Goal: Task Accomplishment & Management: Manage account settings

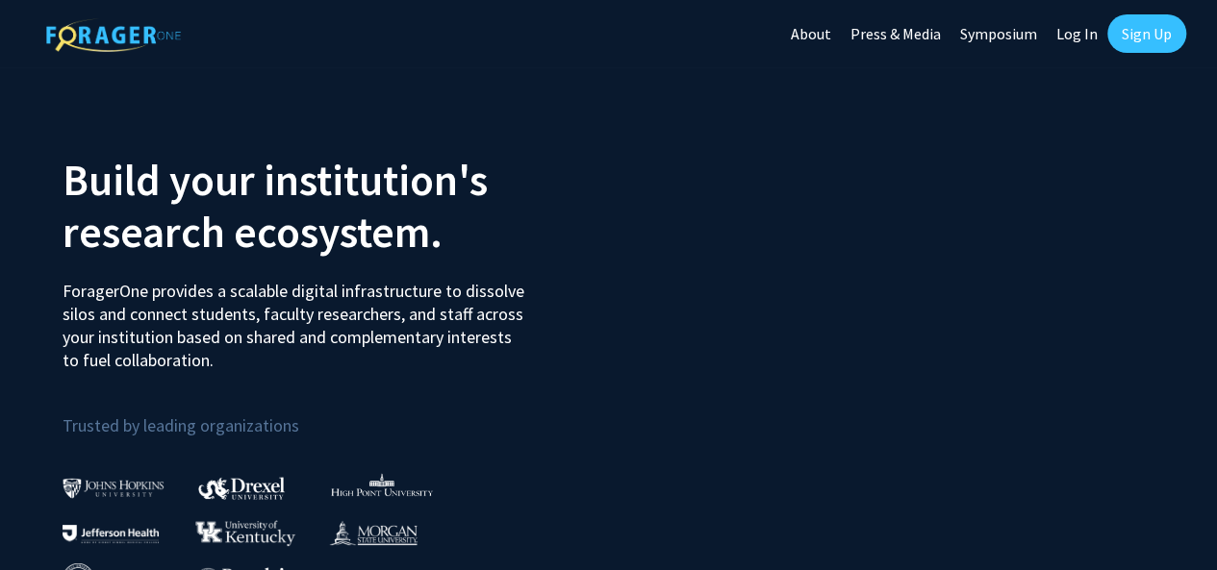
click at [1131, 38] on link "Sign Up" at bounding box center [1146, 33] width 79 height 38
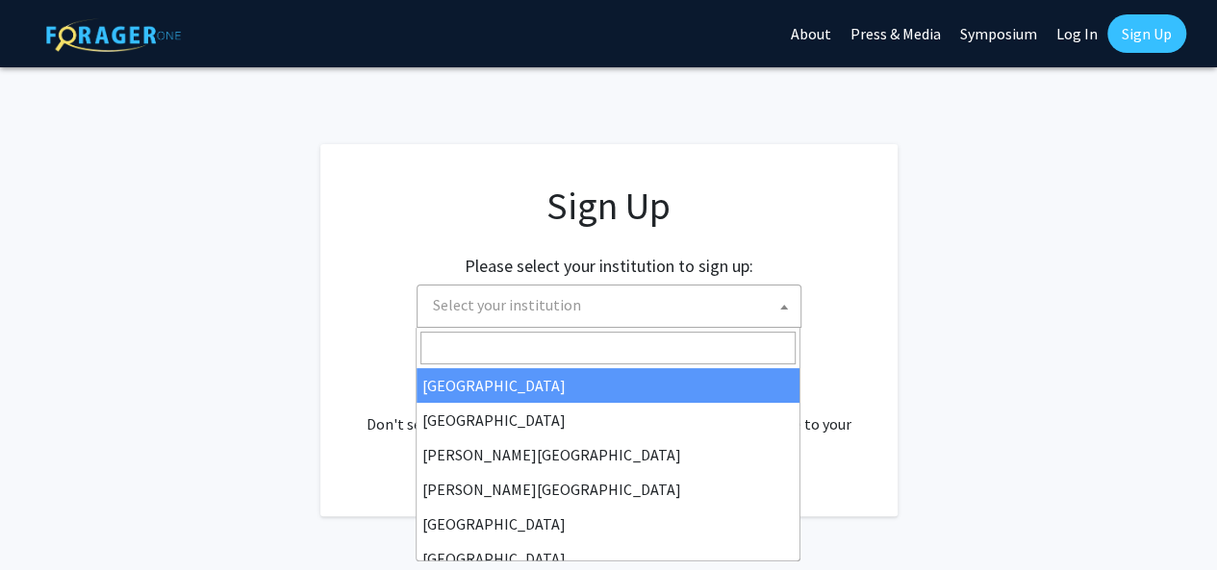
click at [683, 304] on span "Select your institution" at bounding box center [612, 305] width 375 height 39
type input "t"
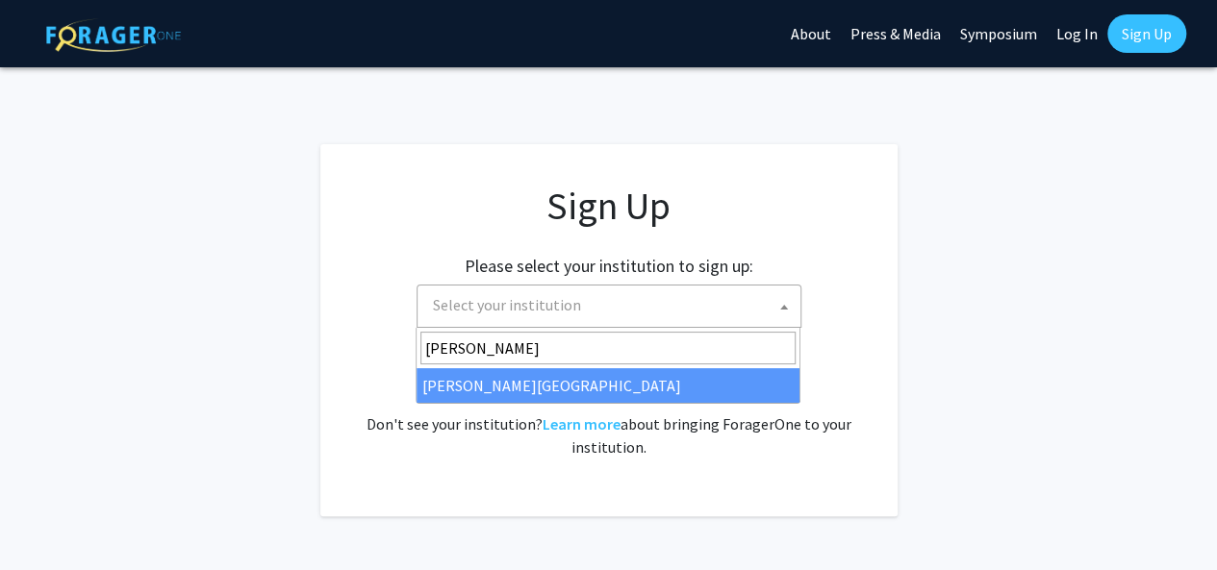
type input "thom"
select select "24"
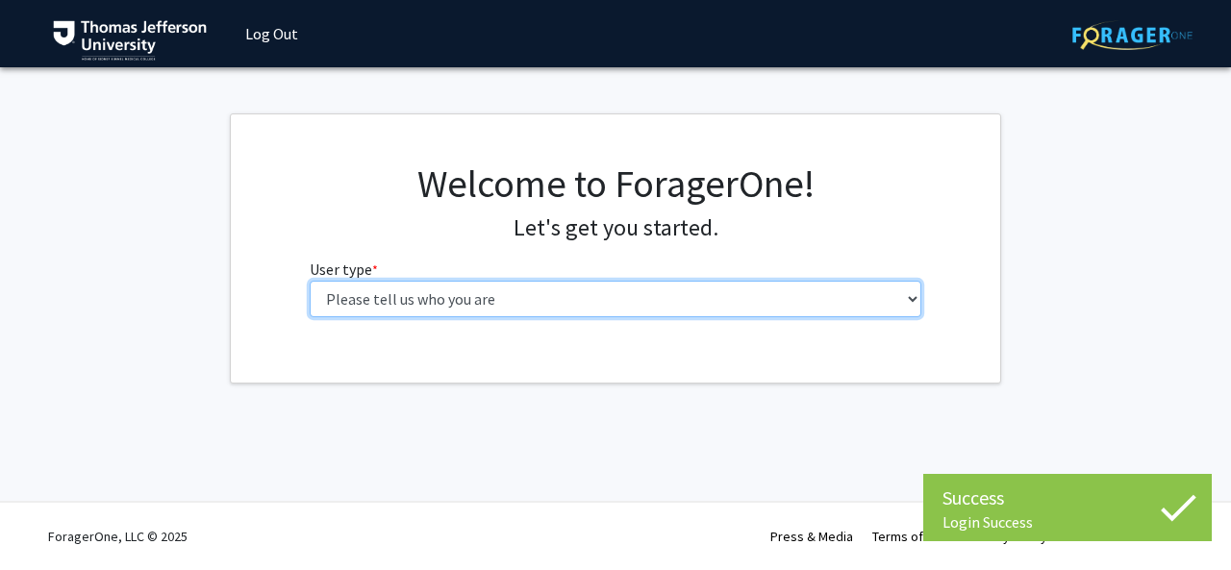
click at [555, 313] on select "Please tell us who you are Undergraduate Student Master's Student Doctoral Cand…" at bounding box center [616, 299] width 613 height 37
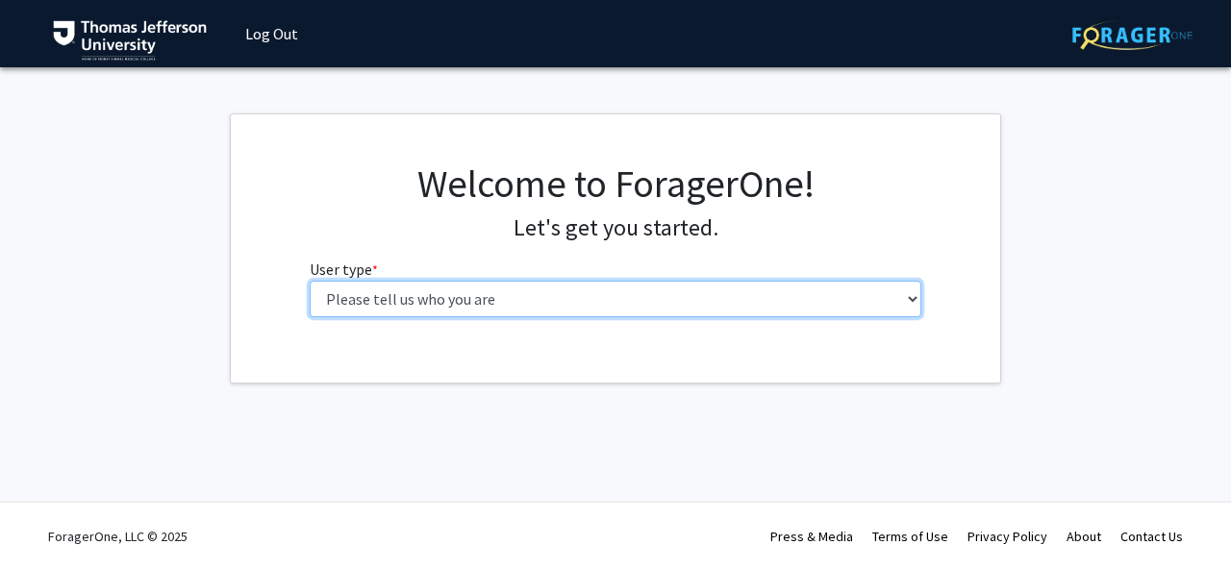
select select "3: doc"
click at [310, 281] on select "Please tell us who you are Undergraduate Student Master's Student Doctoral Cand…" at bounding box center [616, 299] width 613 height 37
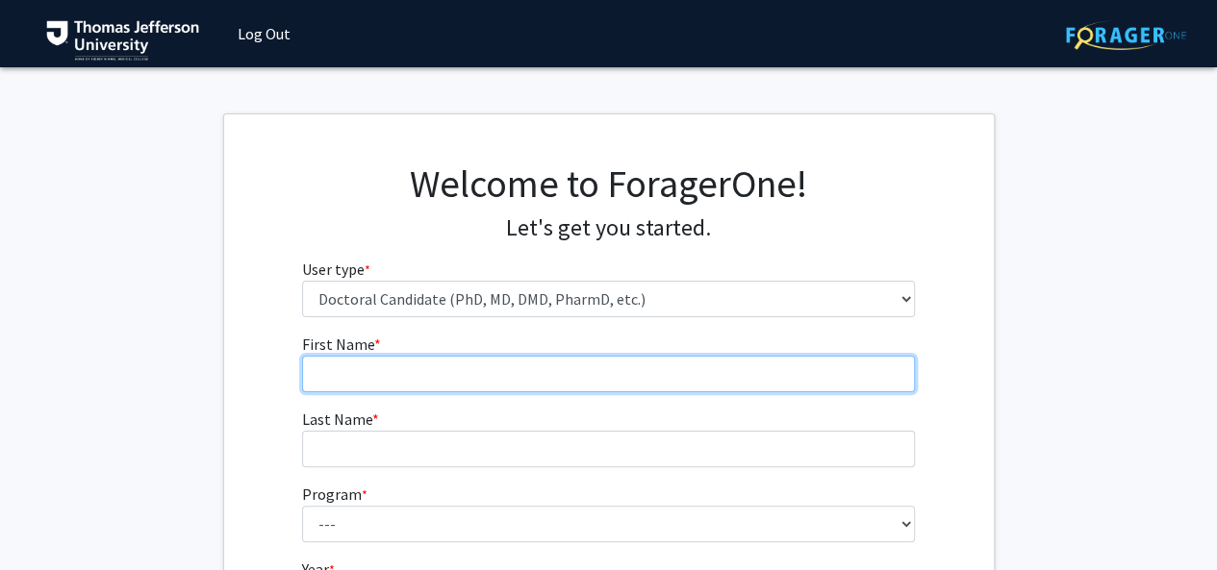
click at [546, 390] on form "First Name * required Last Name * required Program * required --- Accelerated 3…" at bounding box center [608, 492] width 613 height 319
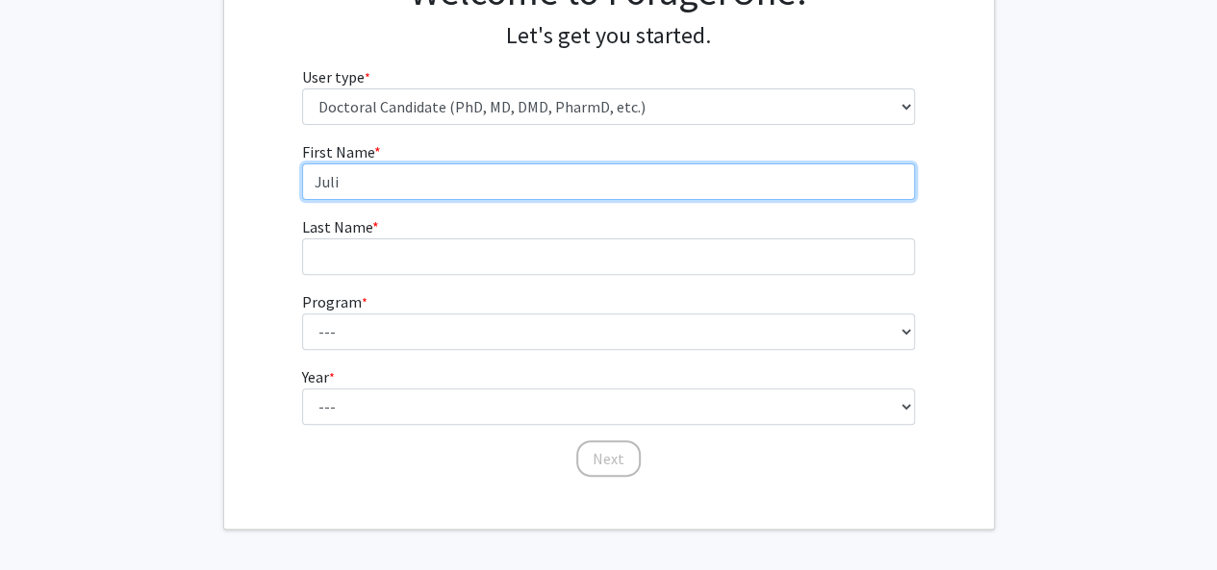
type input "[PERSON_NAME]"
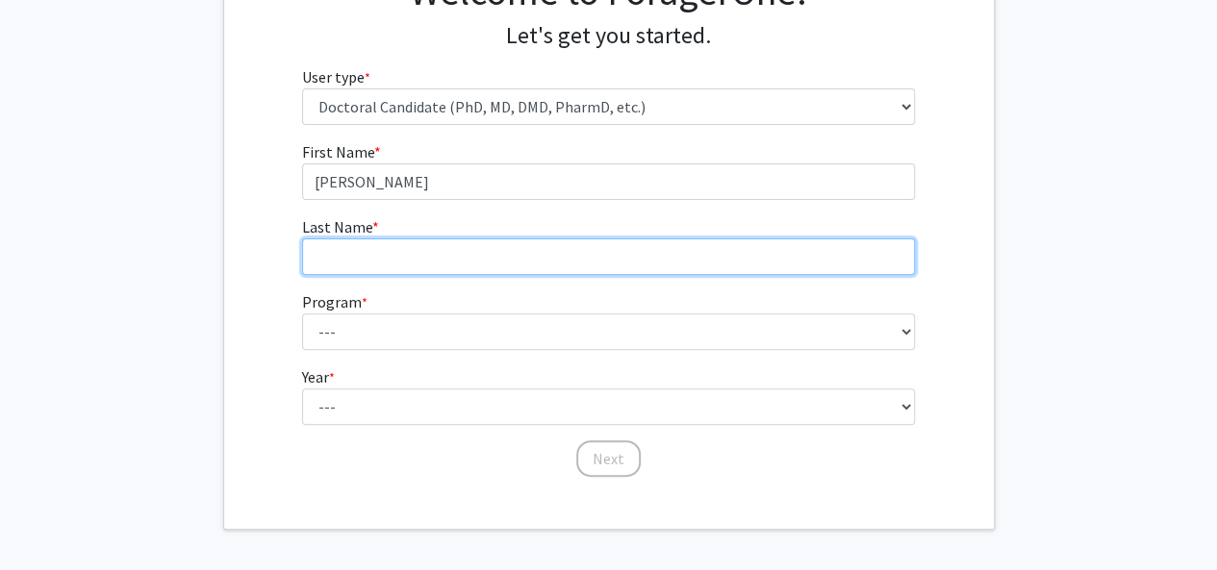
type input "[PERSON_NAME]"
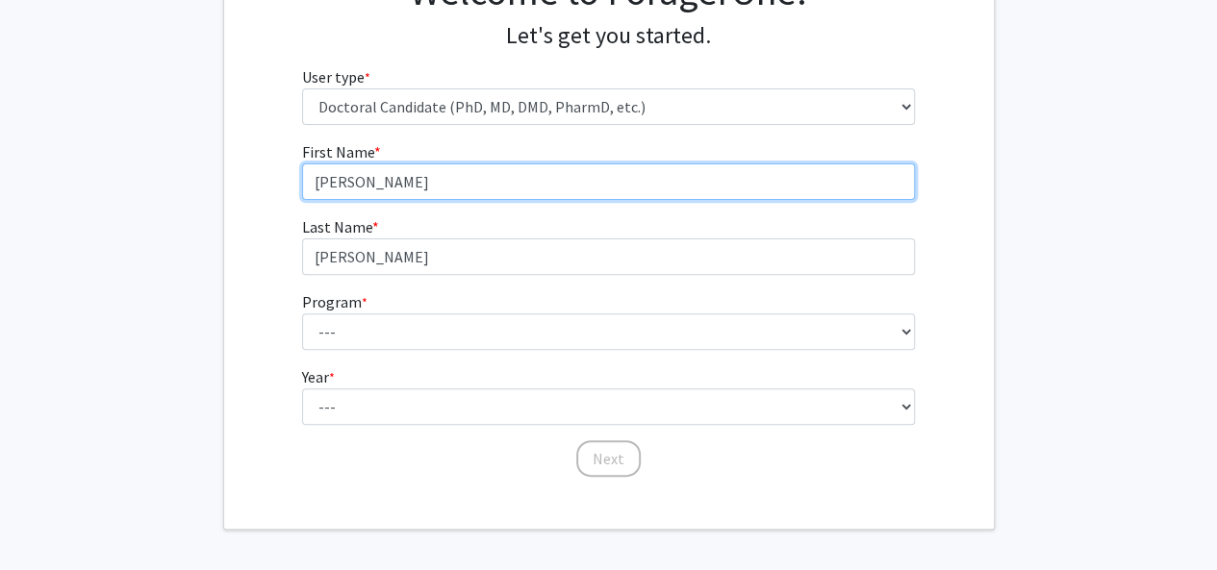
type input "[PERSON_NAME]"
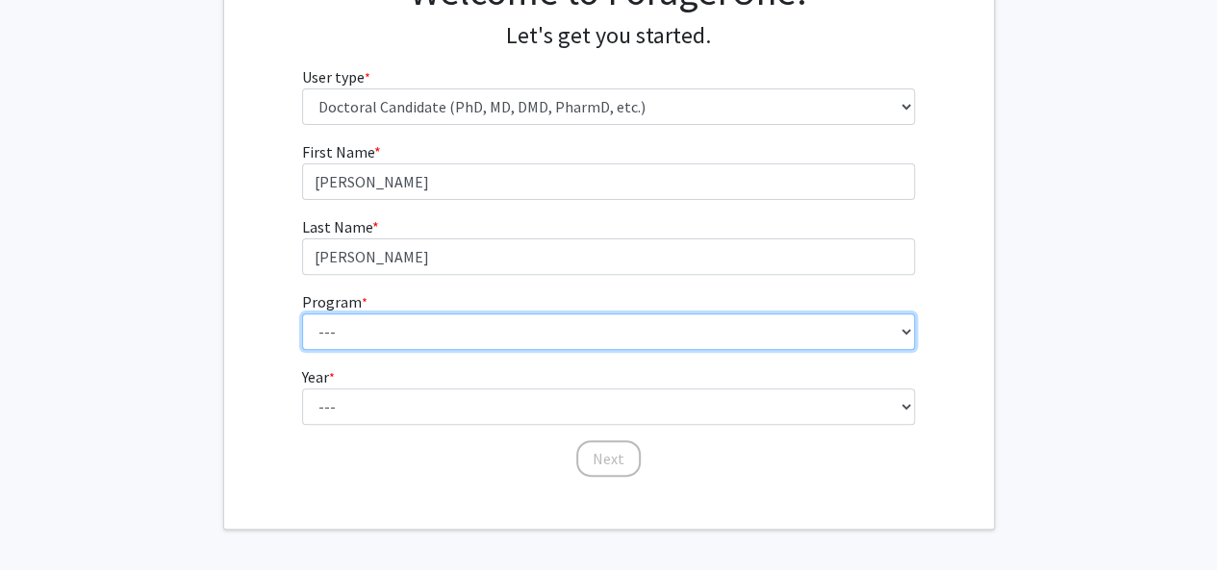
click at [483, 343] on select "--- Accelerated 3+3 BS in Health Sciences/Doctor of [MEDICAL_DATA] Accelerated …" at bounding box center [608, 332] width 613 height 37
select select "35: 815"
click at [302, 314] on select "--- Accelerated 3+3 BS in Health Sciences/Doctor of [MEDICAL_DATA] Accelerated …" at bounding box center [608, 332] width 613 height 37
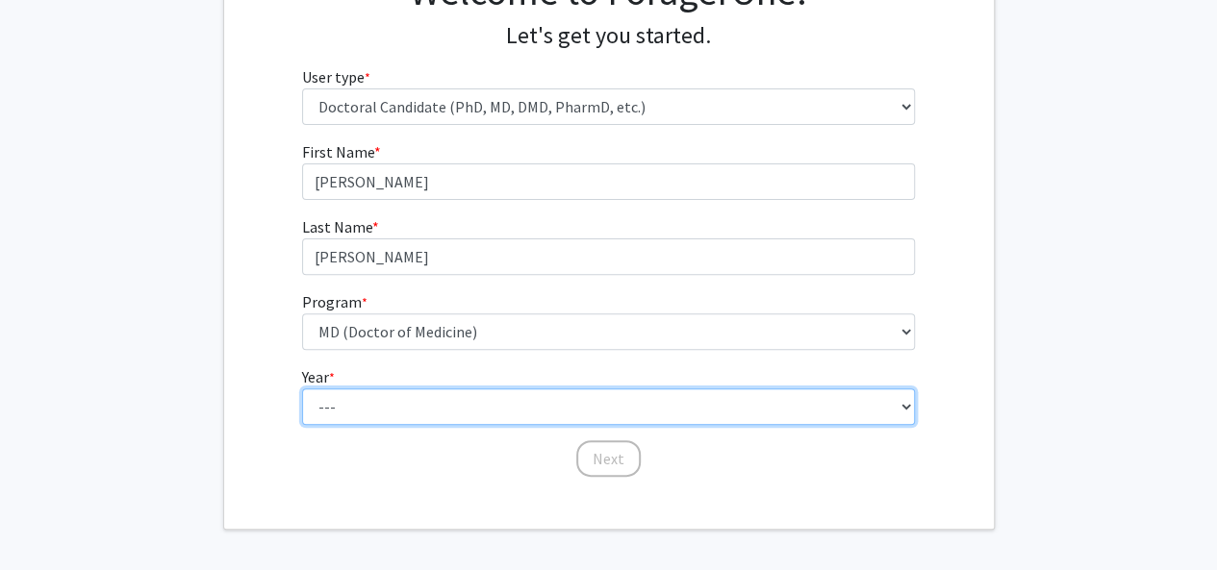
click at [447, 412] on select "--- First Year Second Year Third Year Fourth Year Fifth Year Sixth Year Seventh…" at bounding box center [608, 407] width 613 height 37
select select "1: first_year"
click at [302, 389] on select "--- First Year Second Year Third Year Fourth Year Fifth Year Sixth Year Seventh…" at bounding box center [608, 407] width 613 height 37
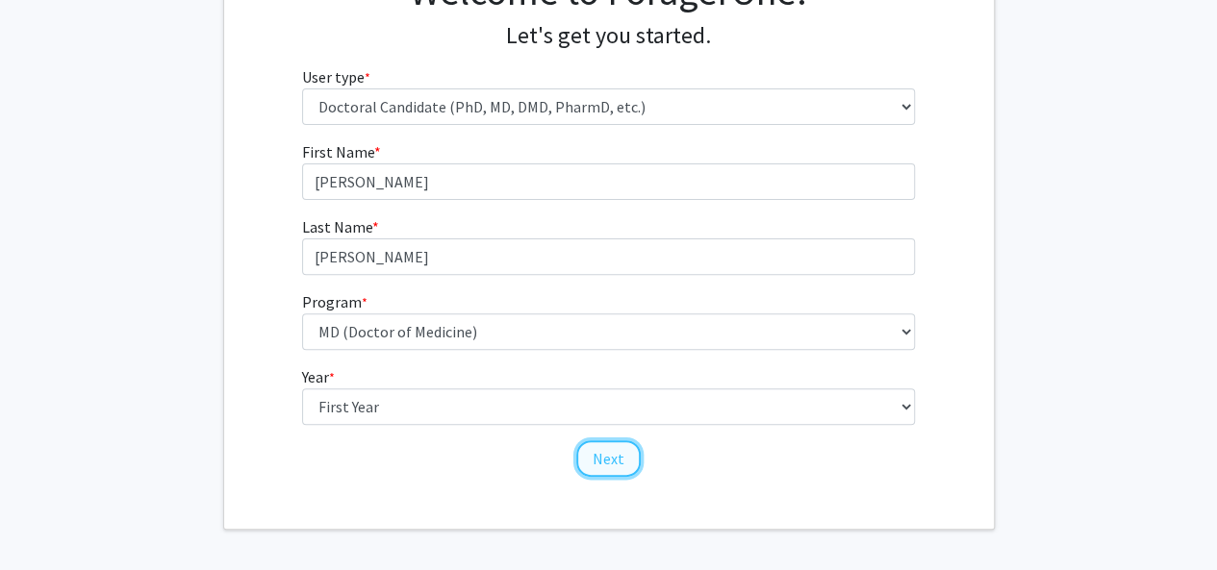
click at [606, 460] on button "Next" at bounding box center [608, 458] width 64 height 37
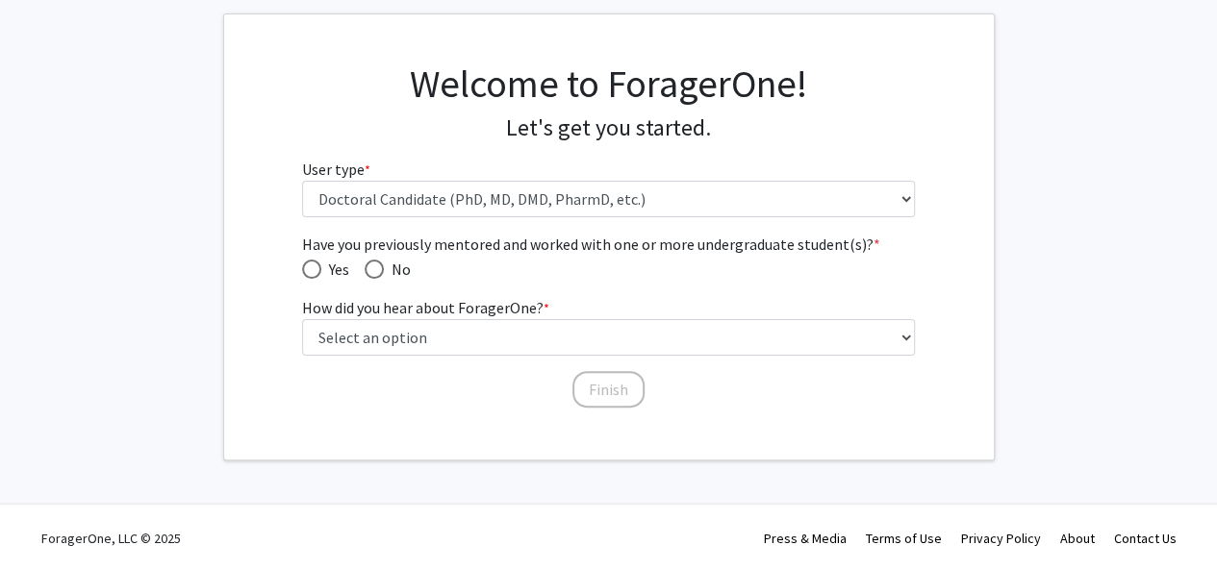
click at [369, 272] on span "Have you previously mentored and worked with one or more undergraduate student(…" at bounding box center [374, 269] width 19 height 19
click at [369, 272] on input "No" at bounding box center [374, 269] width 19 height 19
radio input "true"
click at [314, 269] on span "Have you previously mentored and worked with one or more undergraduate student(…" at bounding box center [311, 269] width 19 height 19
click at [314, 269] on input "Yes" at bounding box center [311, 269] width 19 height 19
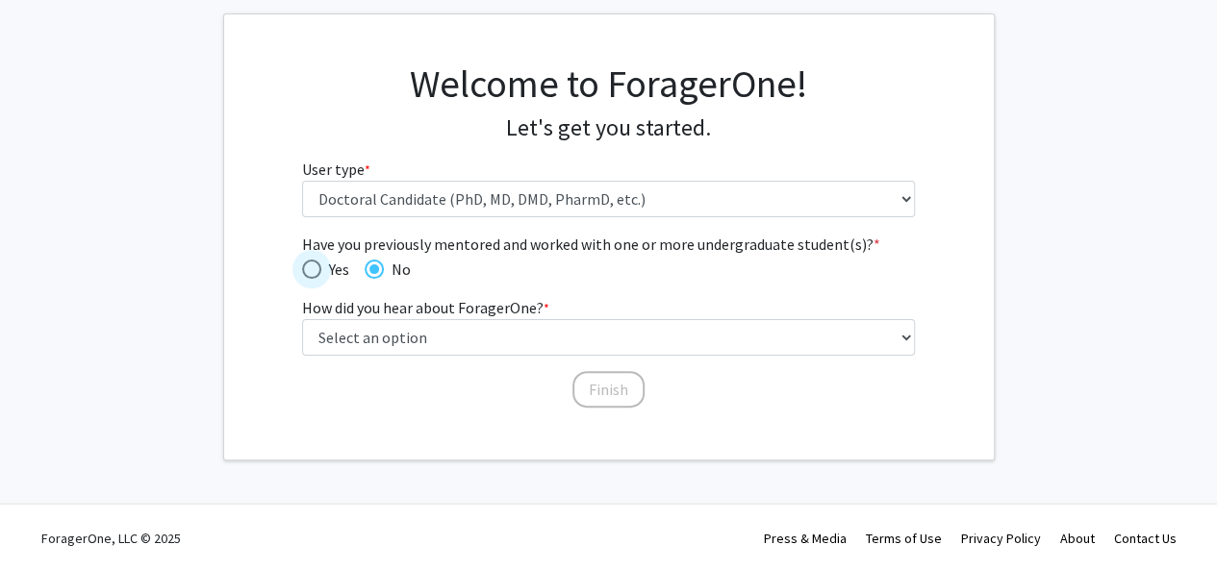
radio input "true"
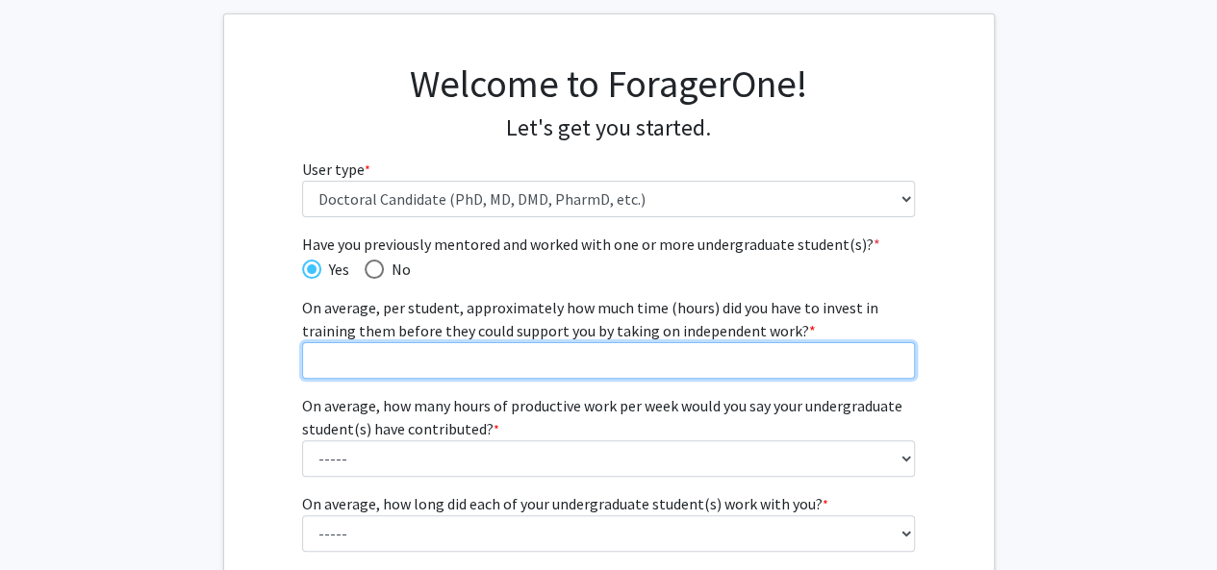
click at [312, 357] on input "On average, per student, approximately how much time (hours) did you have to in…" at bounding box center [608, 360] width 613 height 37
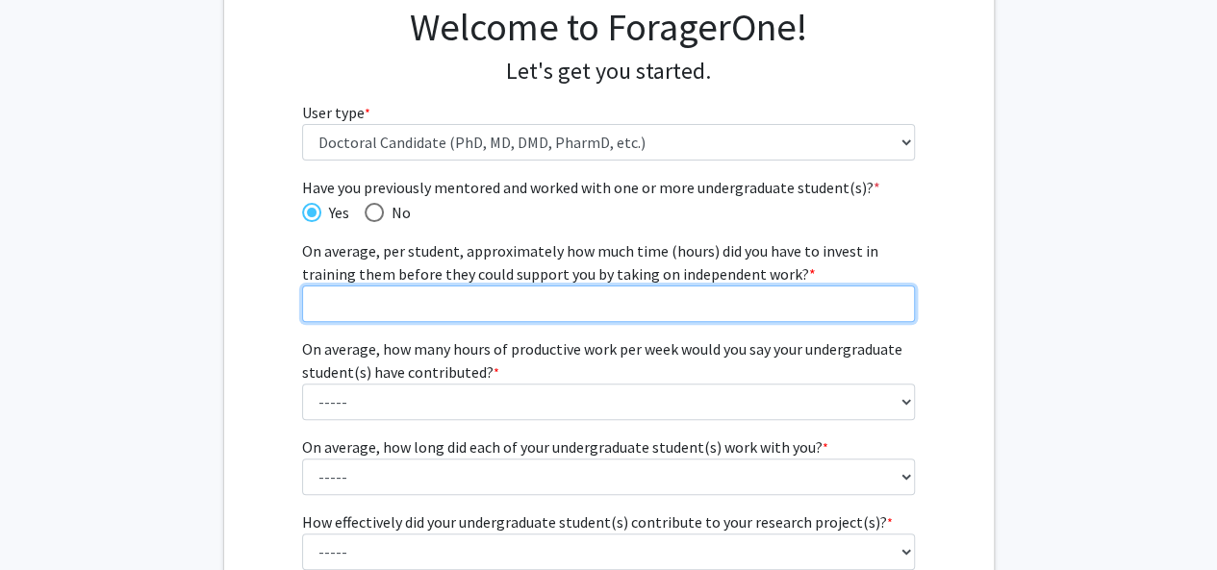
scroll to position [158, 0]
type input "3"
type input "4"
type input "5"
type input "40"
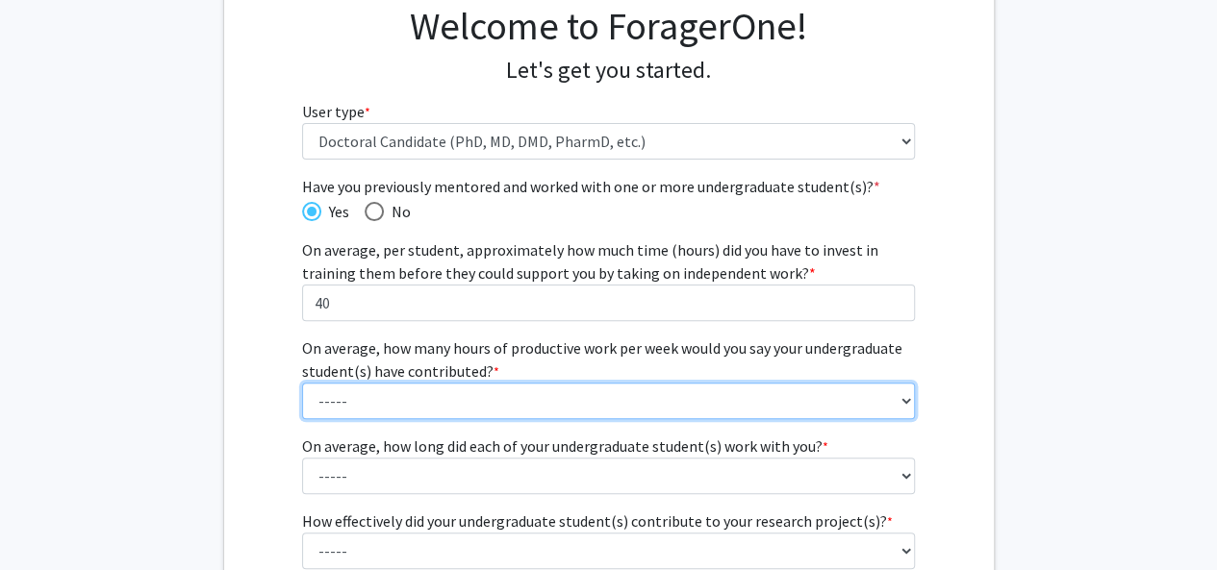
click at [314, 398] on select "----- 1 - 5 hours 6 - 10 hours 11 - 15 hours 16 - 20 hours 21 - 30 hours 31 - 4…" at bounding box center [608, 401] width 613 height 37
select select "1: 1 - 5 hours"
click at [302, 383] on select "----- 1 - 5 hours 6 - 10 hours 11 - 15 hours 16 - 20 hours 21 - 30 hours 31 - 4…" at bounding box center [608, 401] width 613 height 37
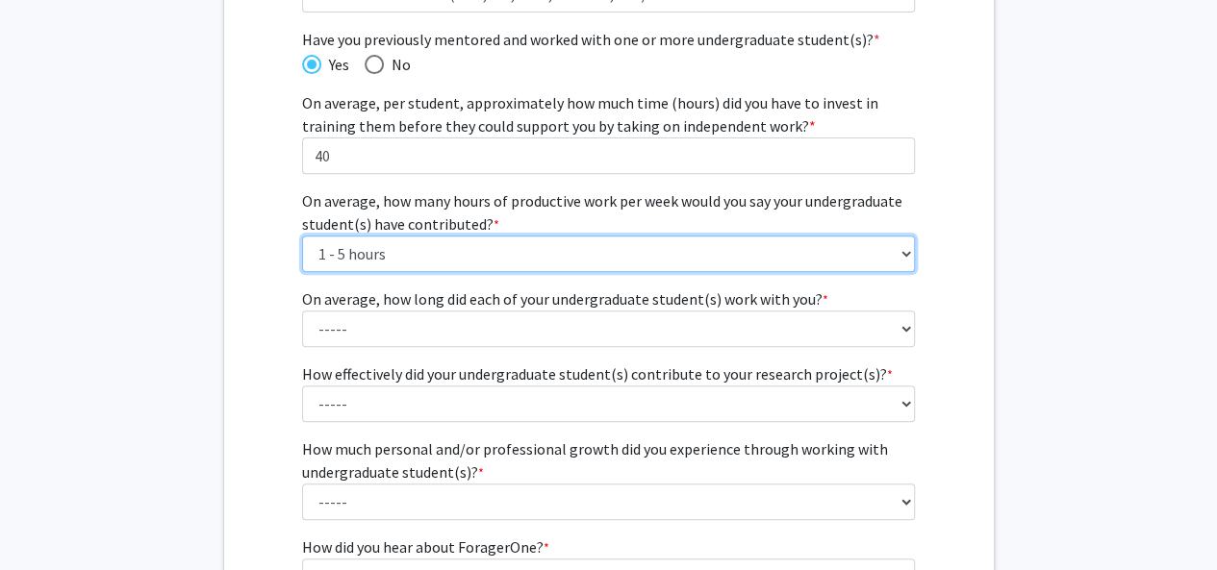
scroll to position [307, 0]
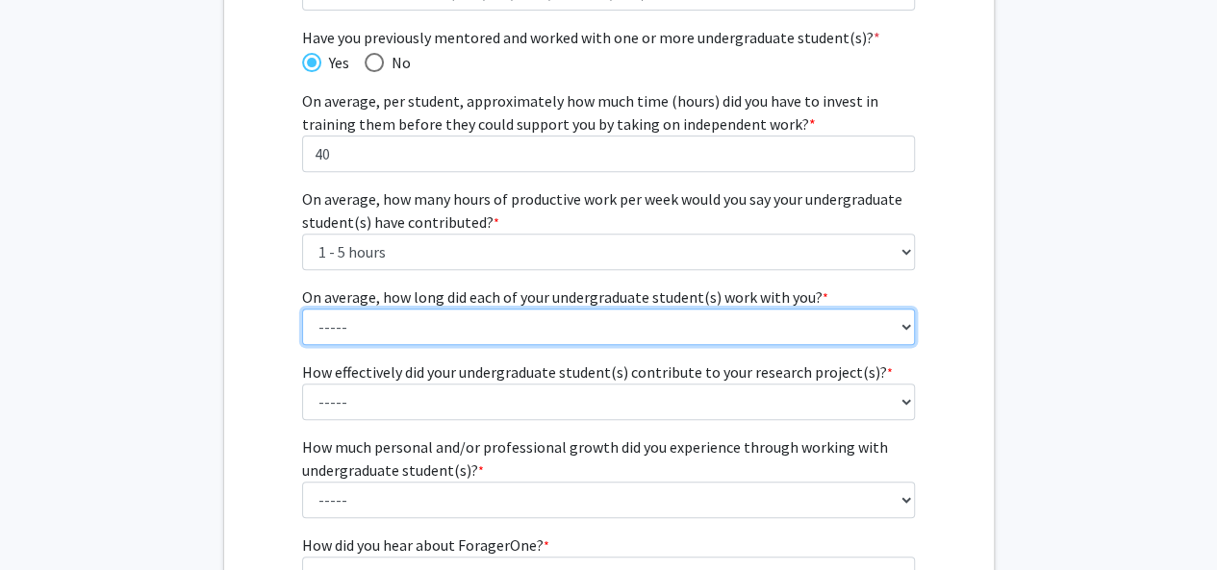
click at [329, 328] on select "----- 1 - 3 months 3 - 6 months 6 months - 1 year 1 - 2 years 2 - 3 years 3 - 4…" at bounding box center [608, 327] width 613 height 37
select select "1: 1 - 3 months"
click at [302, 309] on select "----- 1 - 3 months 3 - 6 months 6 months - 1 year 1 - 2 years 2 - 3 years 3 - 4…" at bounding box center [608, 327] width 613 height 37
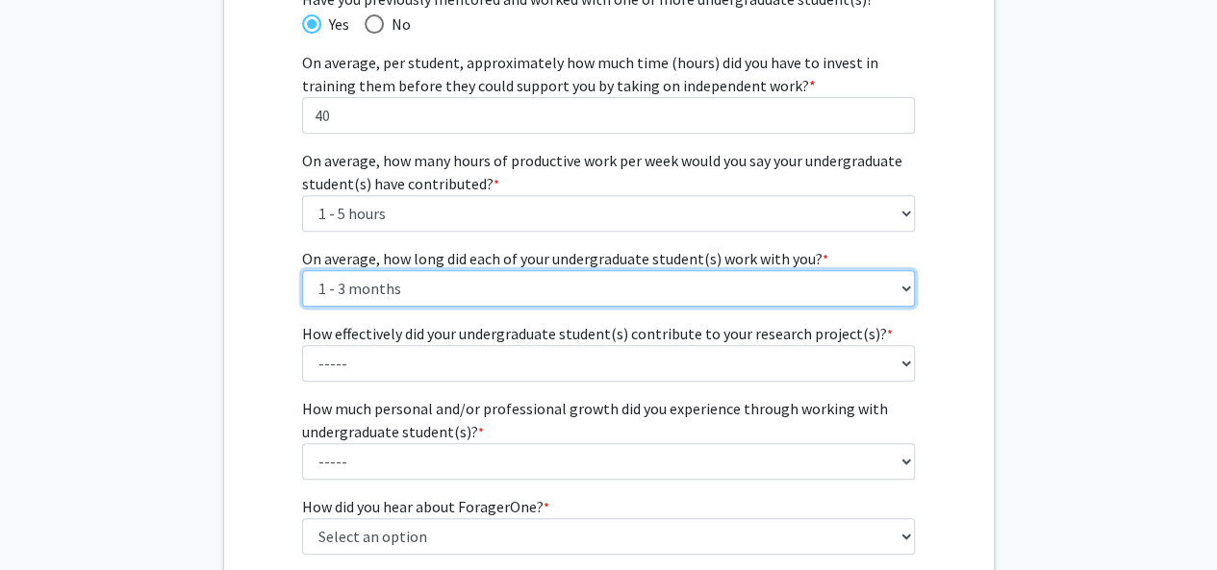
scroll to position [361, 0]
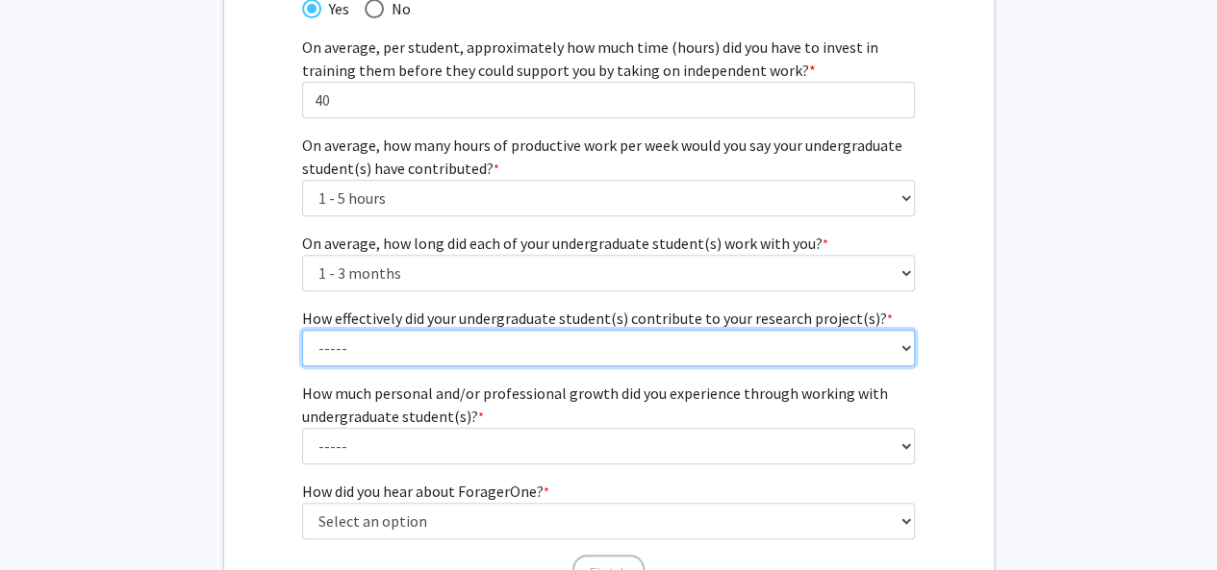
click at [333, 345] on select "----- 1 (Minimally) 2 3 (Moderately) 4 5 (Significantly)" at bounding box center [608, 348] width 613 height 37
select select "3: 3"
click at [302, 330] on select "----- 1 (Minimally) 2 3 (Moderately) 4 5 (Significantly)" at bounding box center [608, 348] width 613 height 37
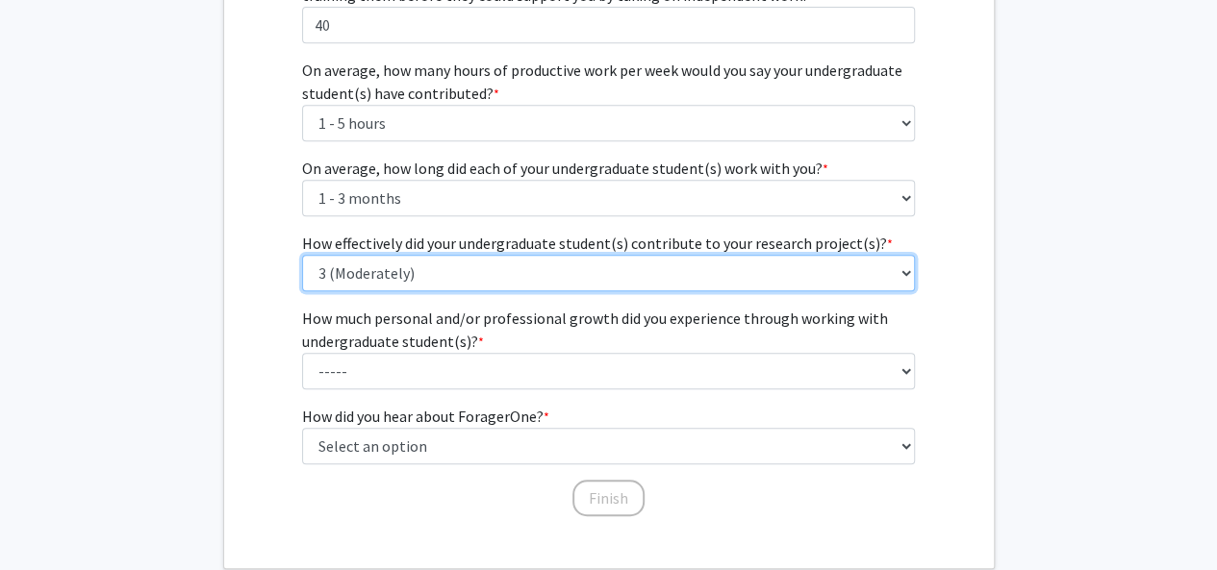
scroll to position [440, 0]
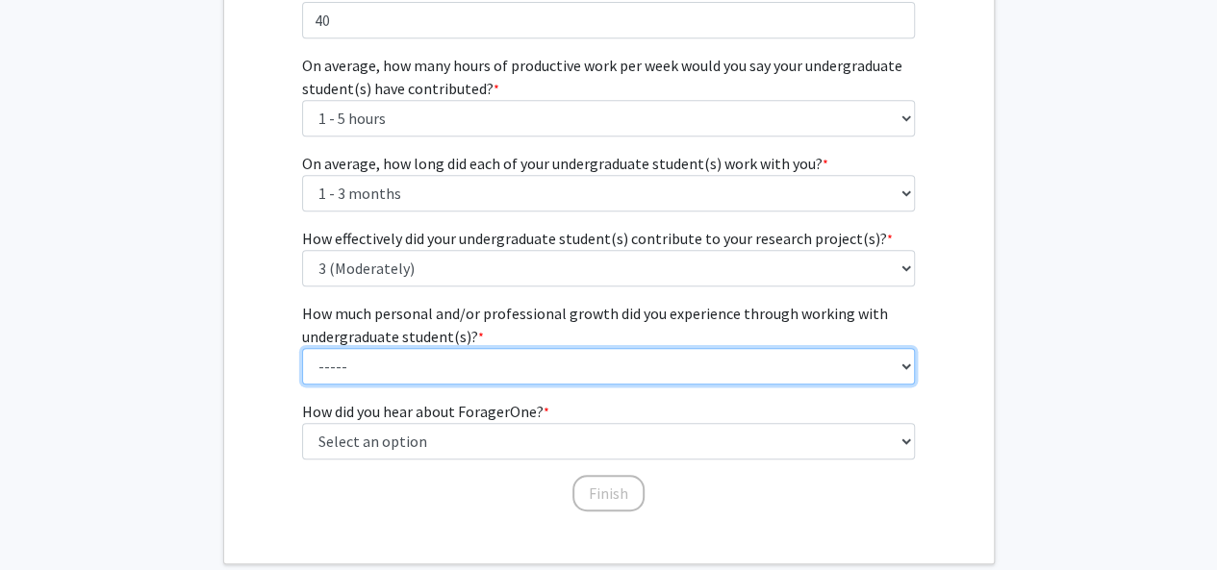
click at [346, 366] on select "----- 1 (Minimal) 2 3 (Moderate) 4 5 (Significant)" at bounding box center [608, 366] width 613 height 37
select select "4: 4"
click at [302, 348] on select "----- 1 (Minimal) 2 3 (Moderate) 4 5 (Significant)" at bounding box center [608, 366] width 613 height 37
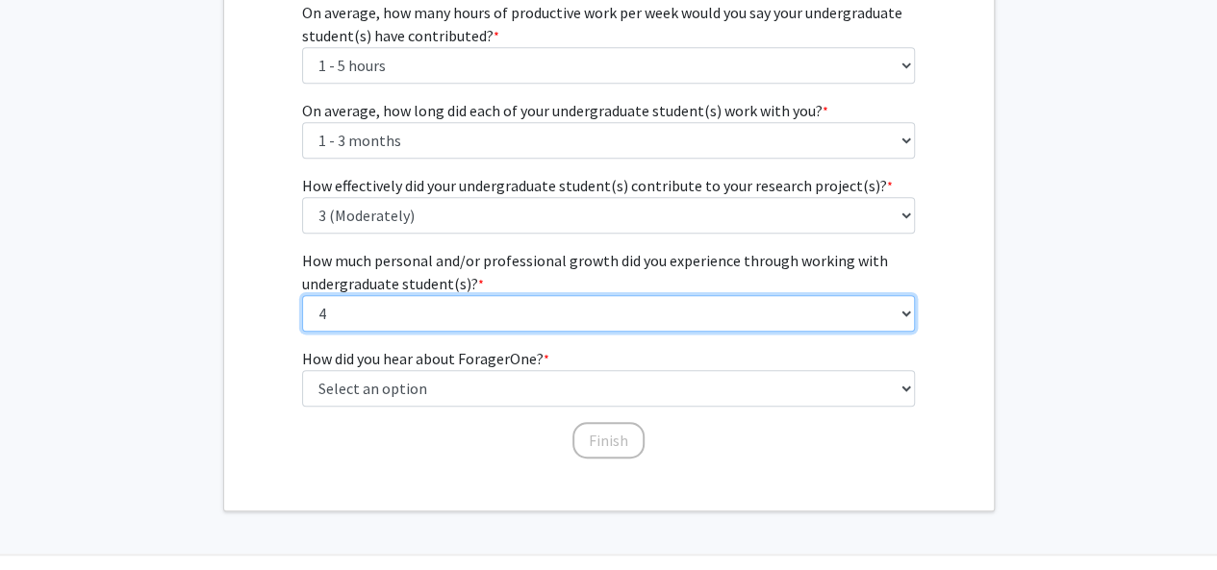
scroll to position [494, 0]
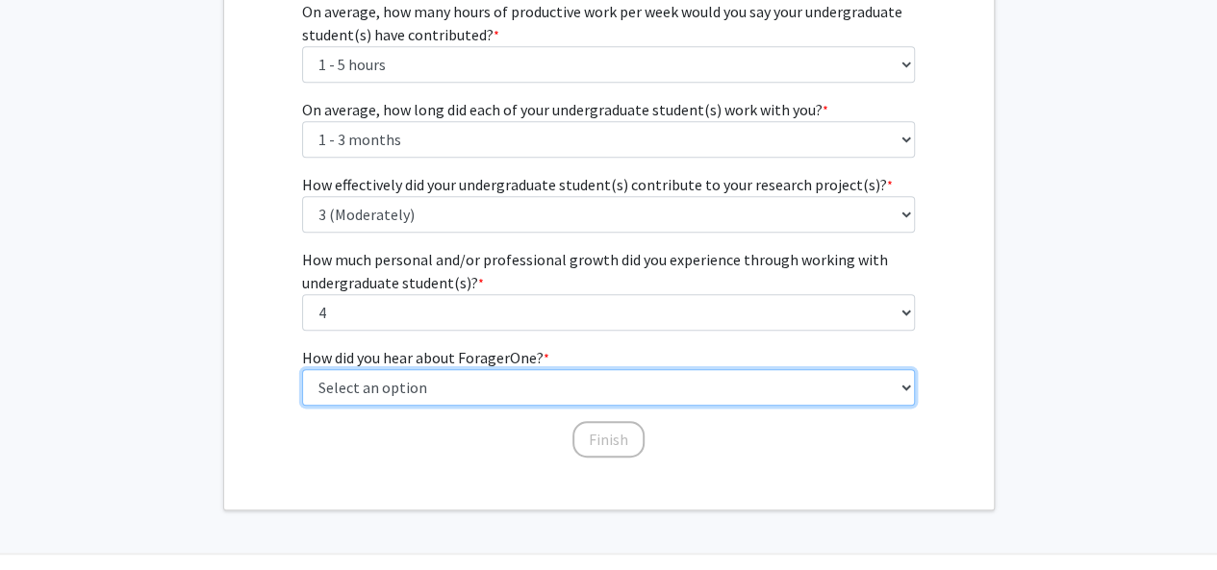
click at [350, 395] on select "Select an option Peer/student recommendation Faculty/staff recommendation Unive…" at bounding box center [608, 387] width 613 height 37
select select "1: peer_recommendation"
click at [302, 369] on select "Select an option Peer/student recommendation Faculty/staff recommendation Unive…" at bounding box center [608, 387] width 613 height 37
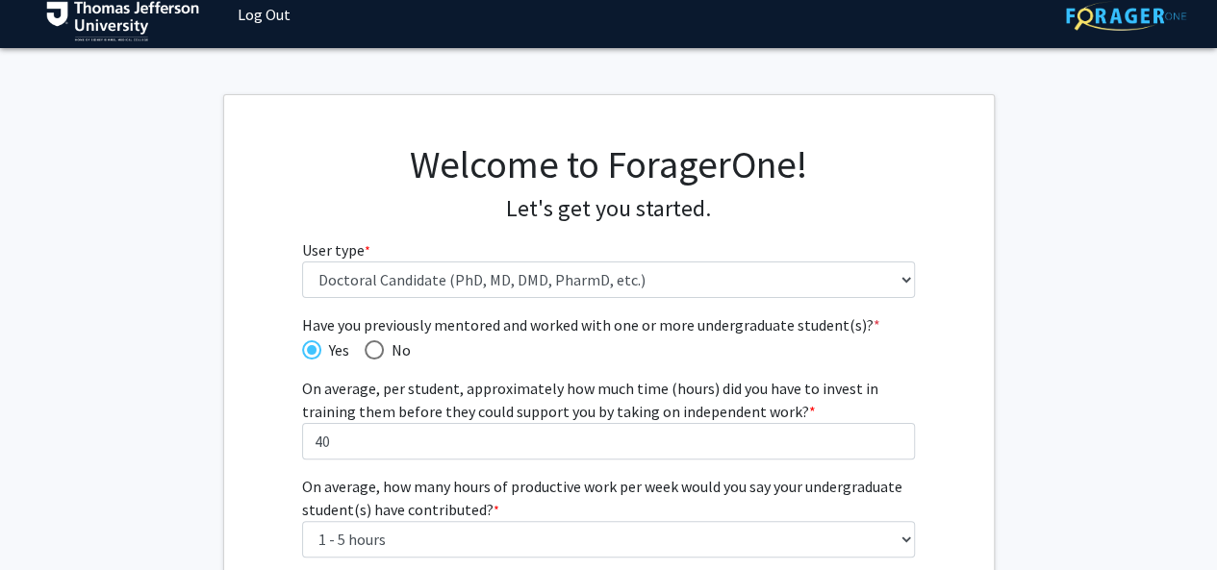
scroll to position [0, 0]
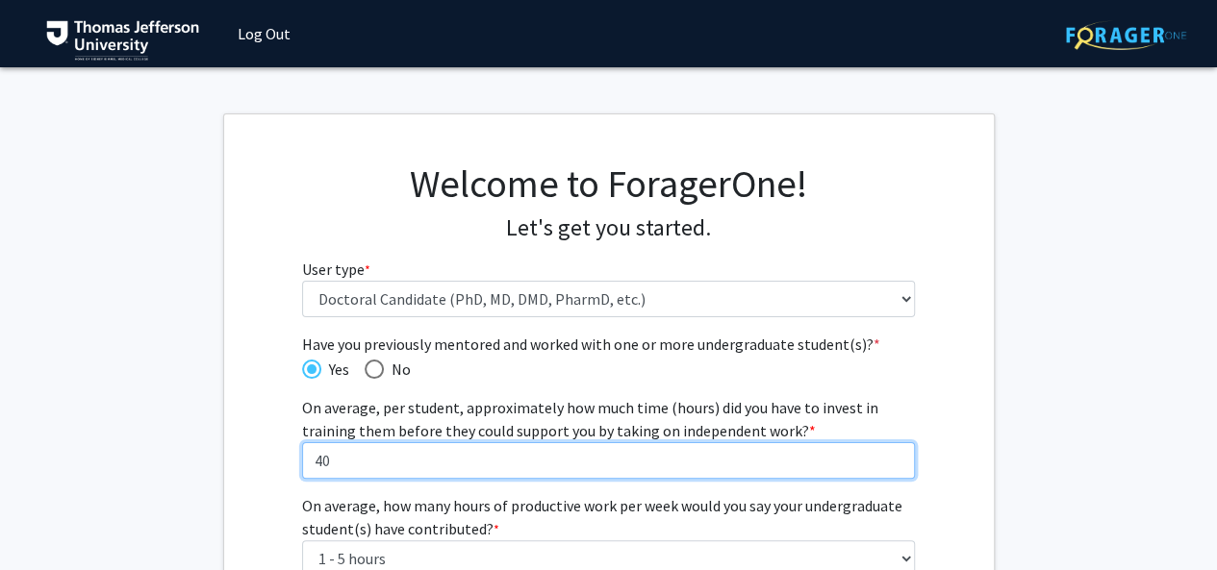
drag, startPoint x: 344, startPoint y: 457, endPoint x: 254, endPoint y: 449, distance: 90.7
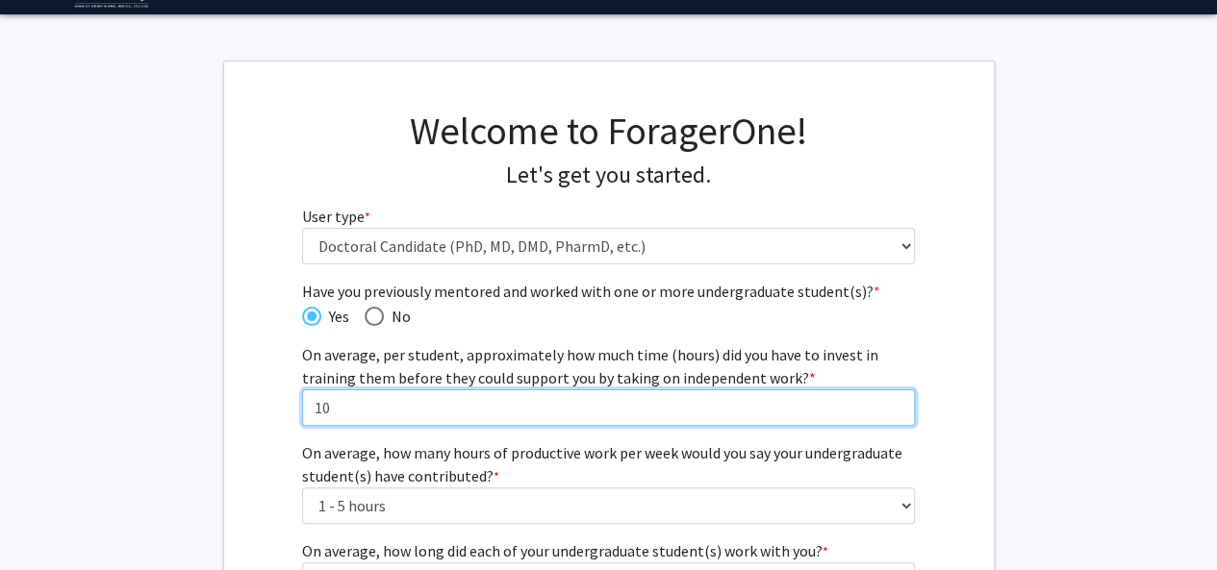
scroll to position [96, 0]
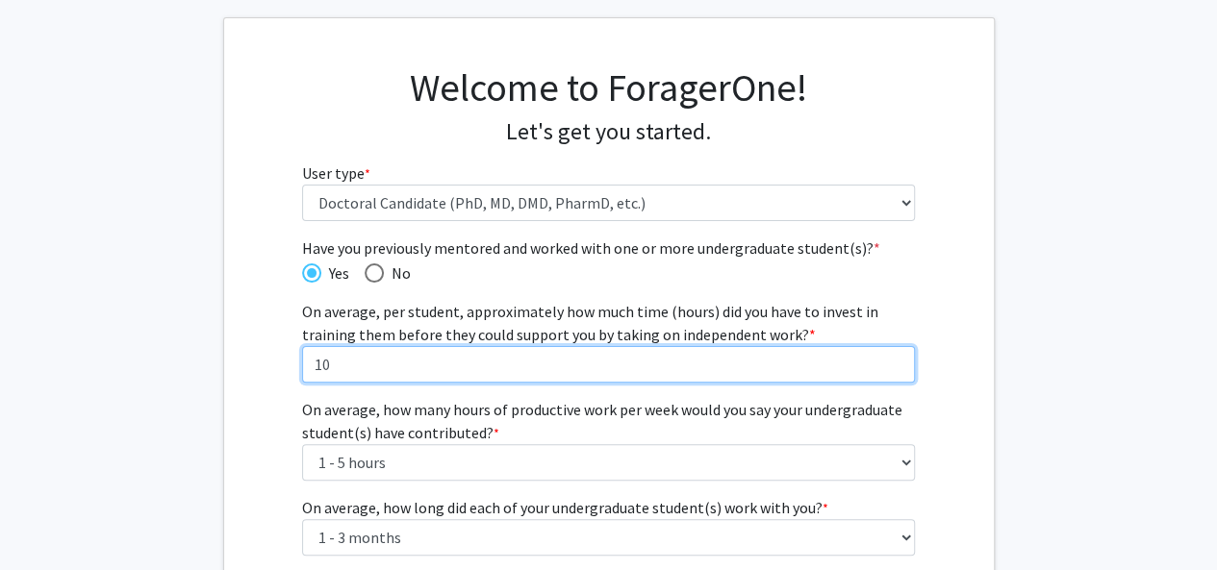
type input "10"
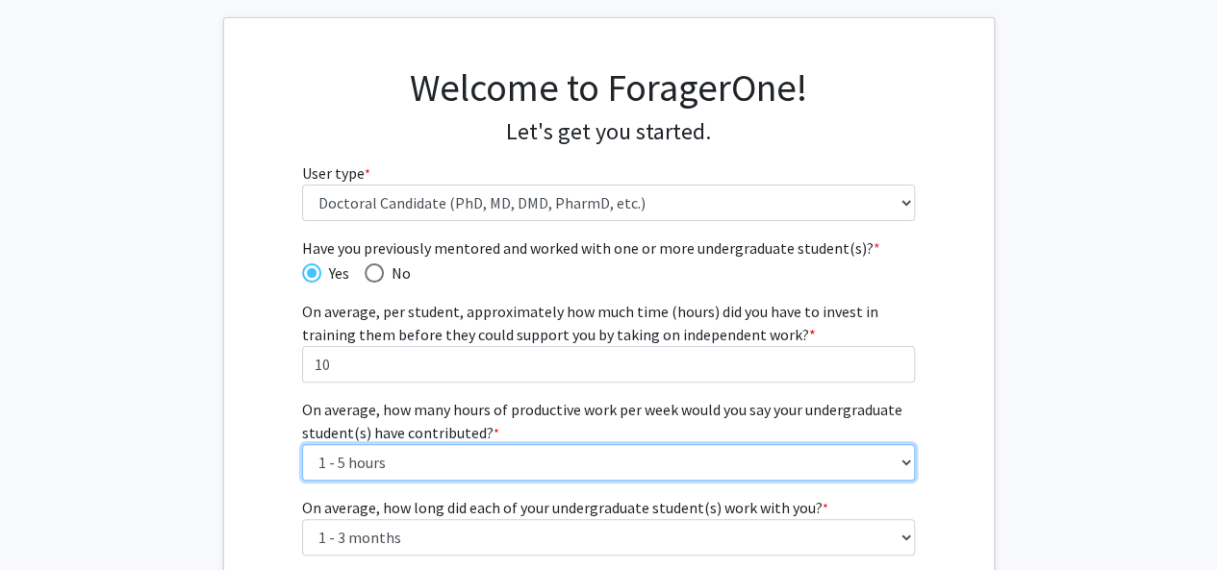
click at [404, 459] on select "----- 1 - 5 hours 6 - 10 hours 11 - 15 hours 16 - 20 hours 21 - 30 hours 31 - 4…" at bounding box center [608, 462] width 613 height 37
select select "6: 31 - 40 hours"
click at [302, 444] on select "----- 1 - 5 hours 6 - 10 hours 11 - 15 hours 16 - 20 hours 21 - 30 hours 31 - 4…" at bounding box center [608, 462] width 613 height 37
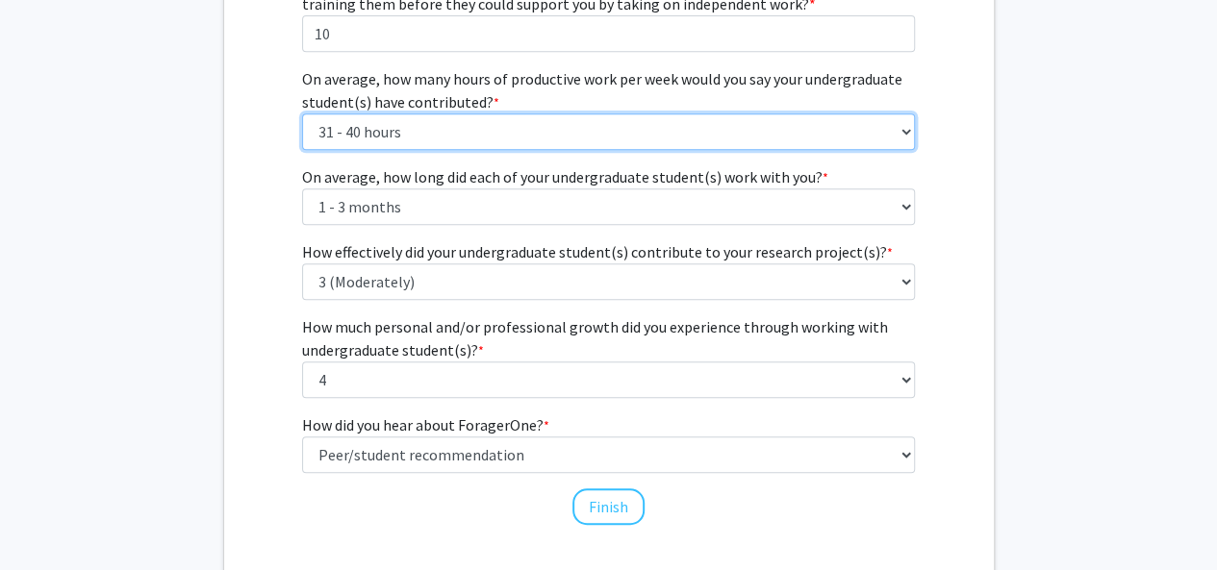
scroll to position [481, 0]
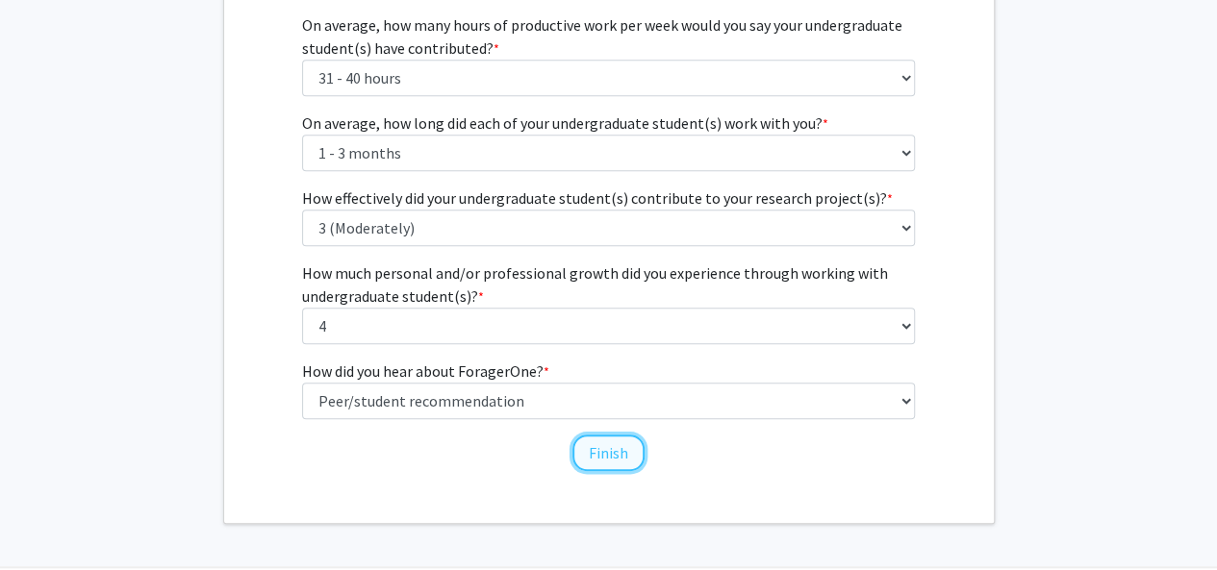
click at [607, 451] on button "Finish" at bounding box center [608, 453] width 72 height 37
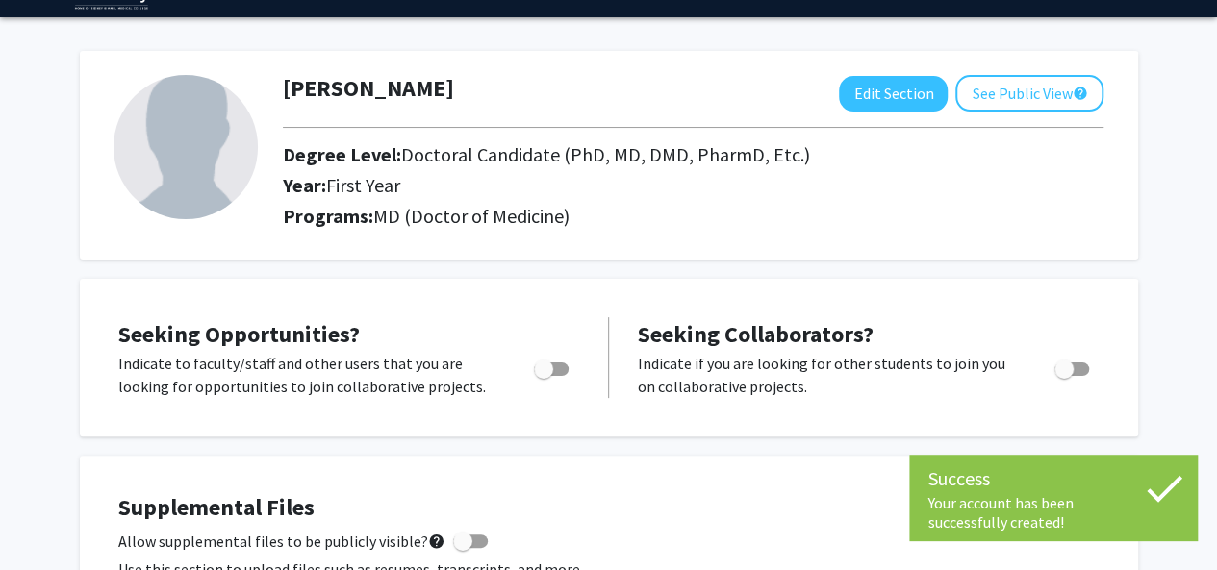
scroll to position [96, 0]
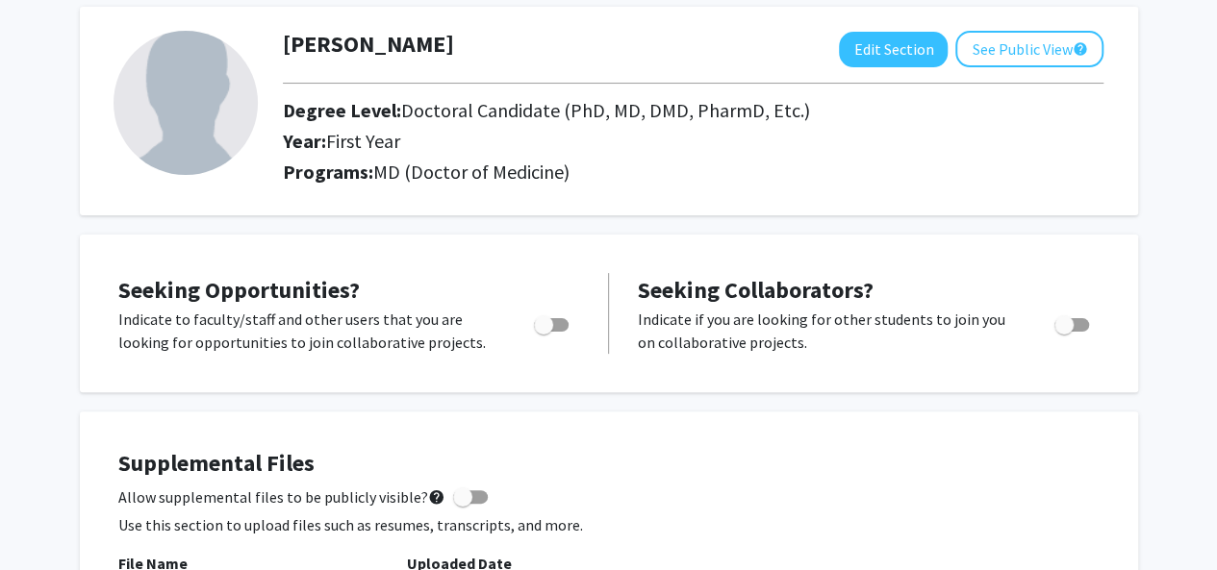
click at [561, 321] on span "Toggle" at bounding box center [551, 324] width 35 height 13
click at [543, 332] on input "Are you actively seeking opportunities?" at bounding box center [542, 332] width 1 height 1
checkbox input "true"
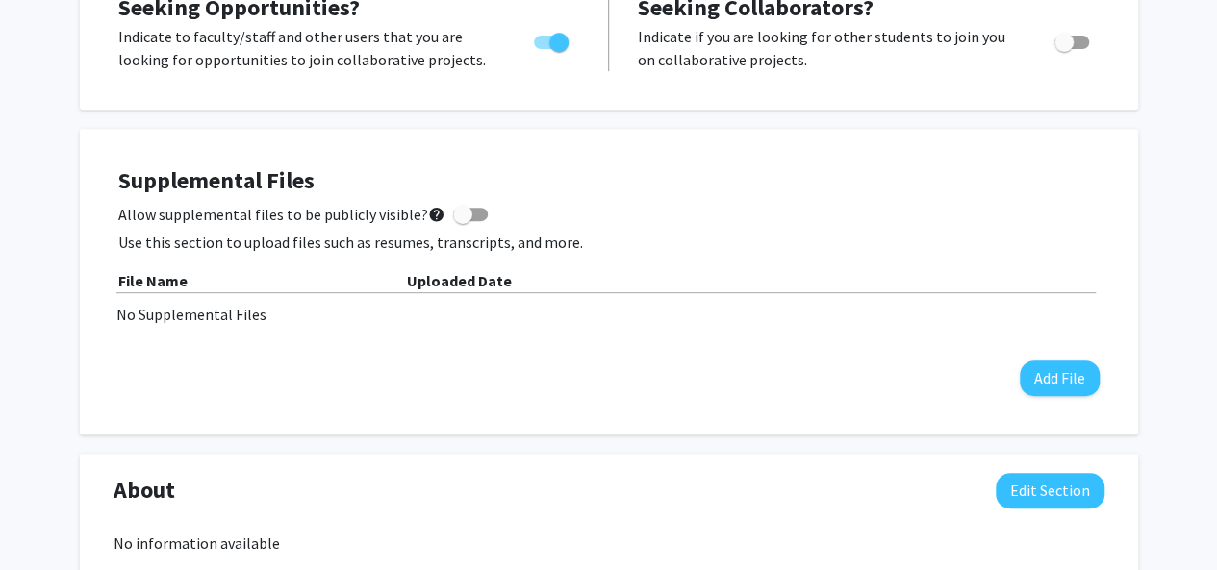
scroll to position [577, 0]
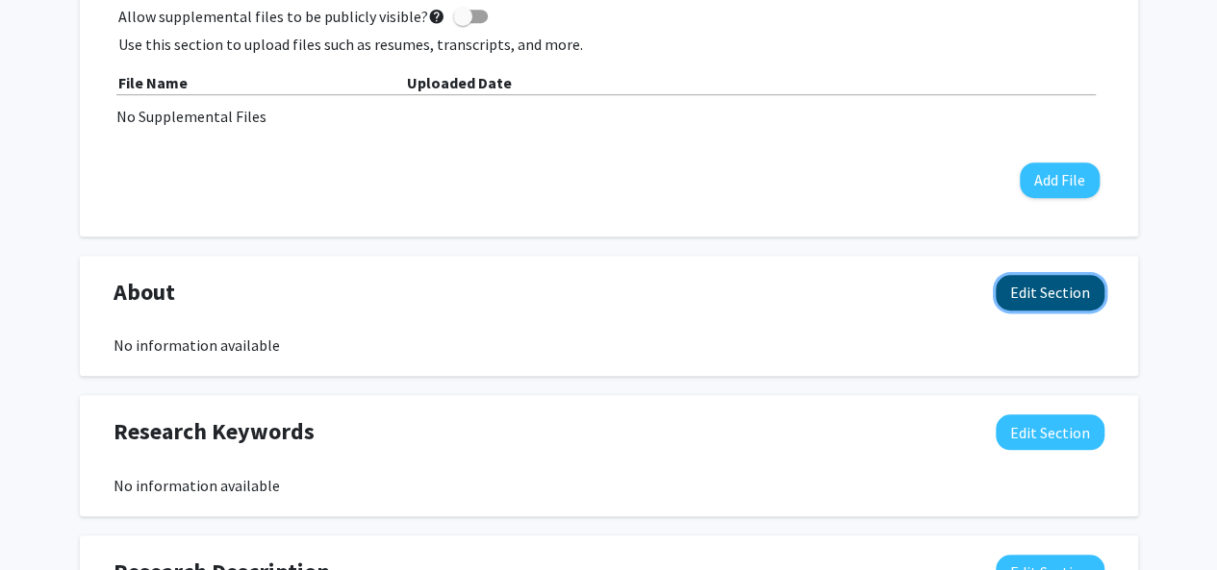
click at [1019, 296] on button "Edit Section" at bounding box center [1049, 293] width 109 height 36
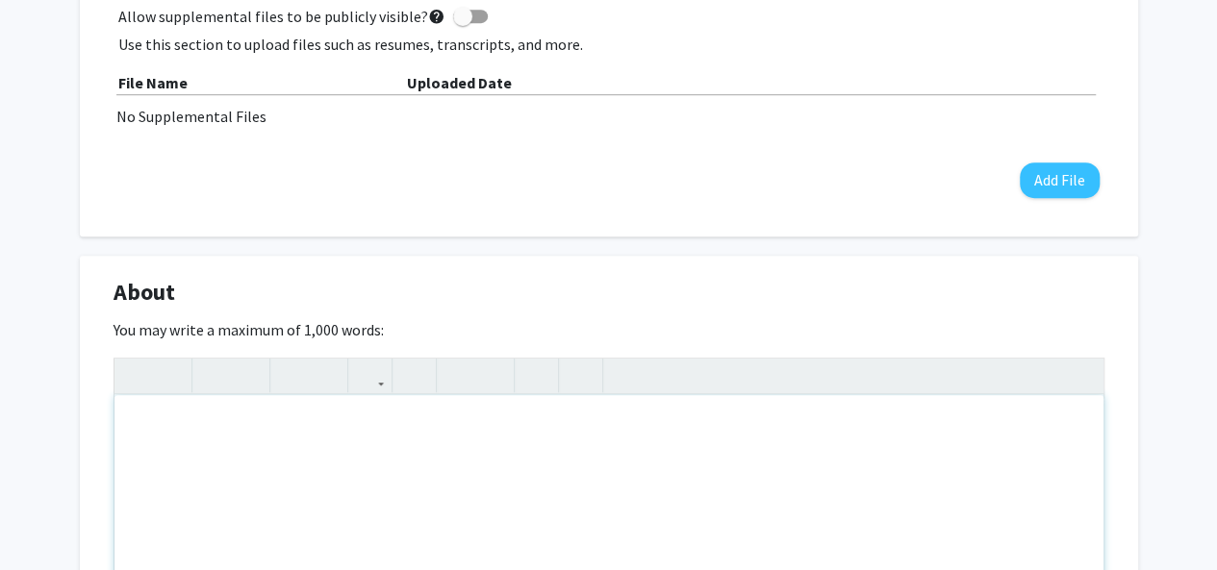
click at [579, 453] on div "Note to users with screen readers: Please deactivate our accessibility plugin f…" at bounding box center [608, 539] width 989 height 289
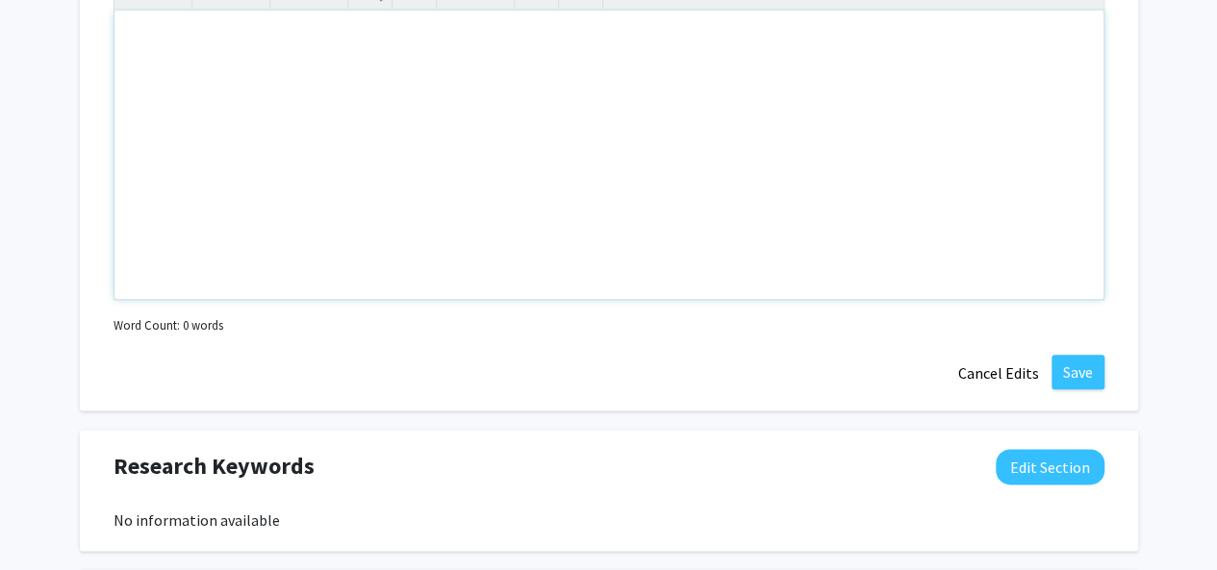
scroll to position [1058, 0]
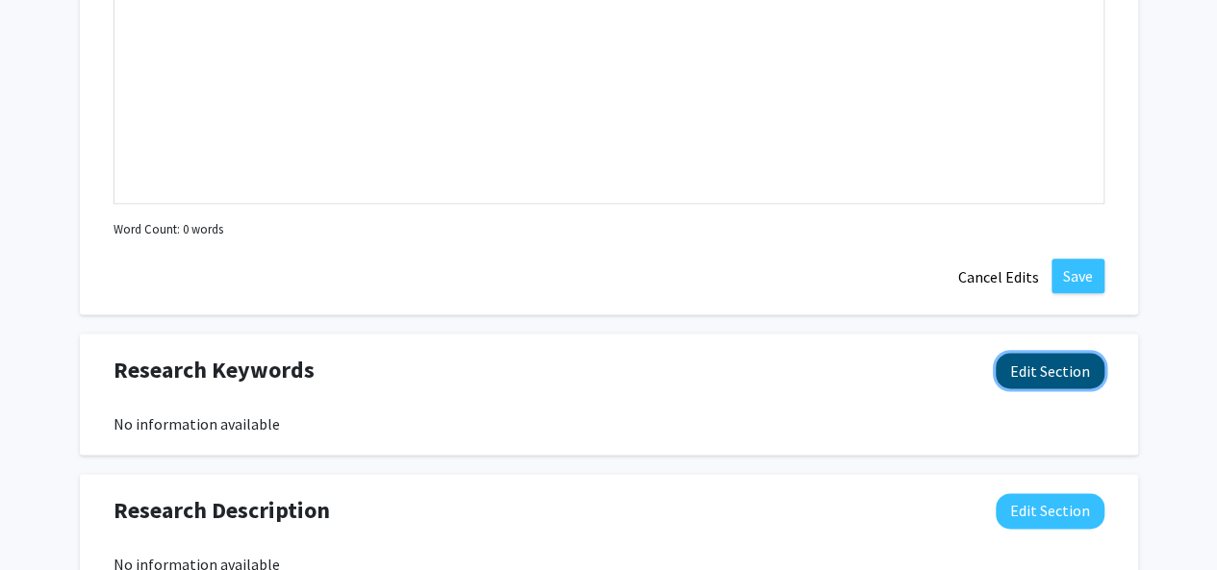
click at [1023, 366] on button "Edit Section" at bounding box center [1049, 371] width 109 height 36
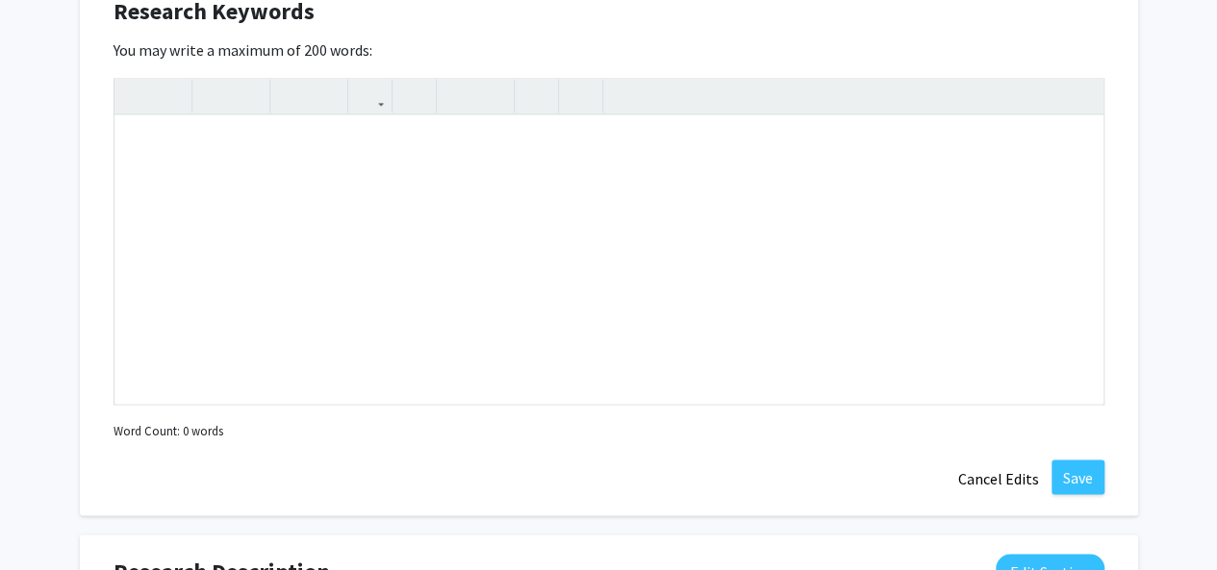
scroll to position [1250, 0]
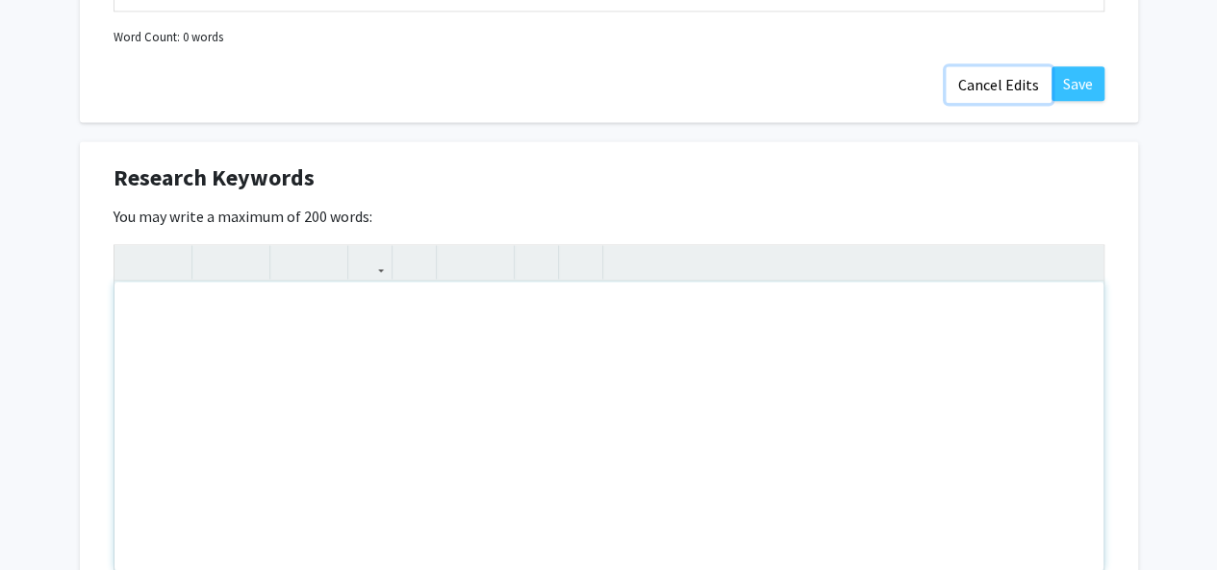
click at [968, 83] on button "Cancel Edits" at bounding box center [998, 84] width 106 height 37
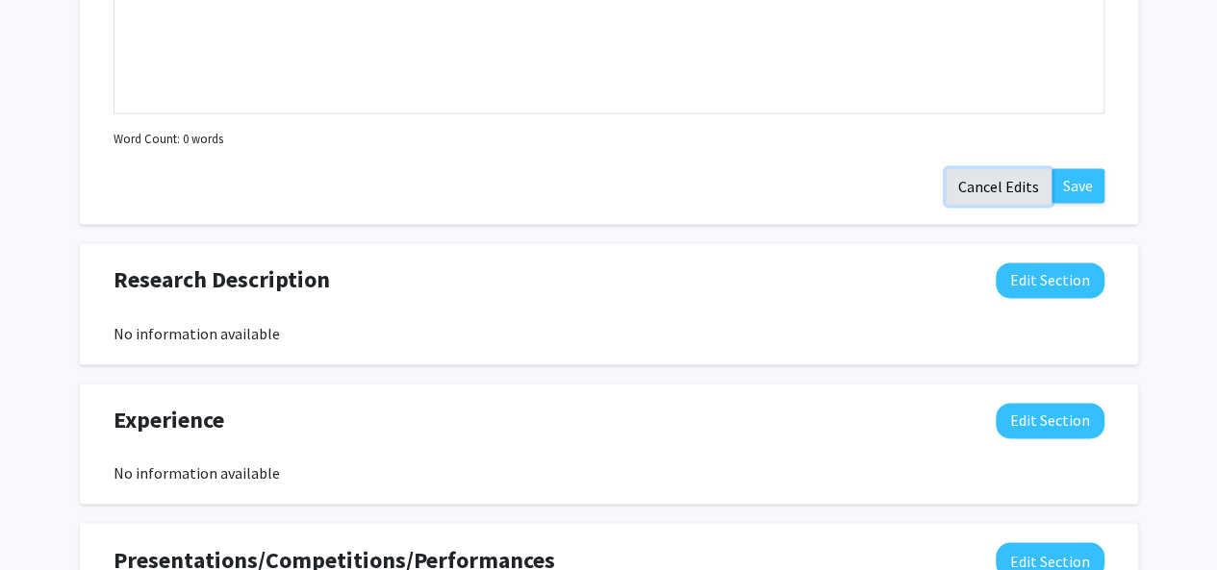
click at [990, 180] on button "Cancel Edits" at bounding box center [998, 186] width 106 height 37
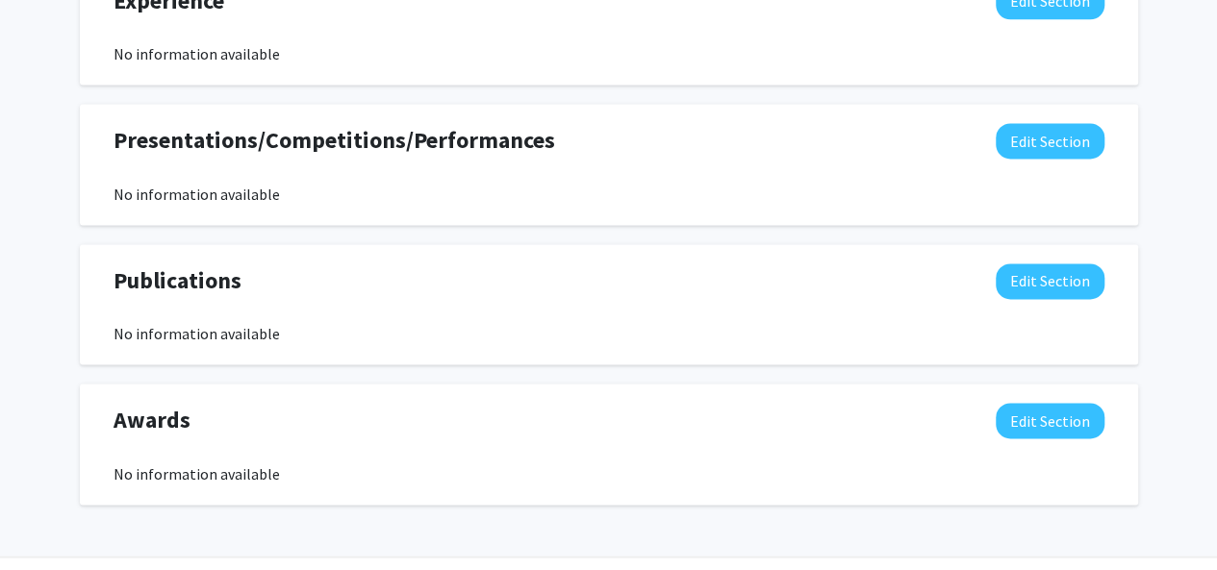
scroll to position [1327, 0]
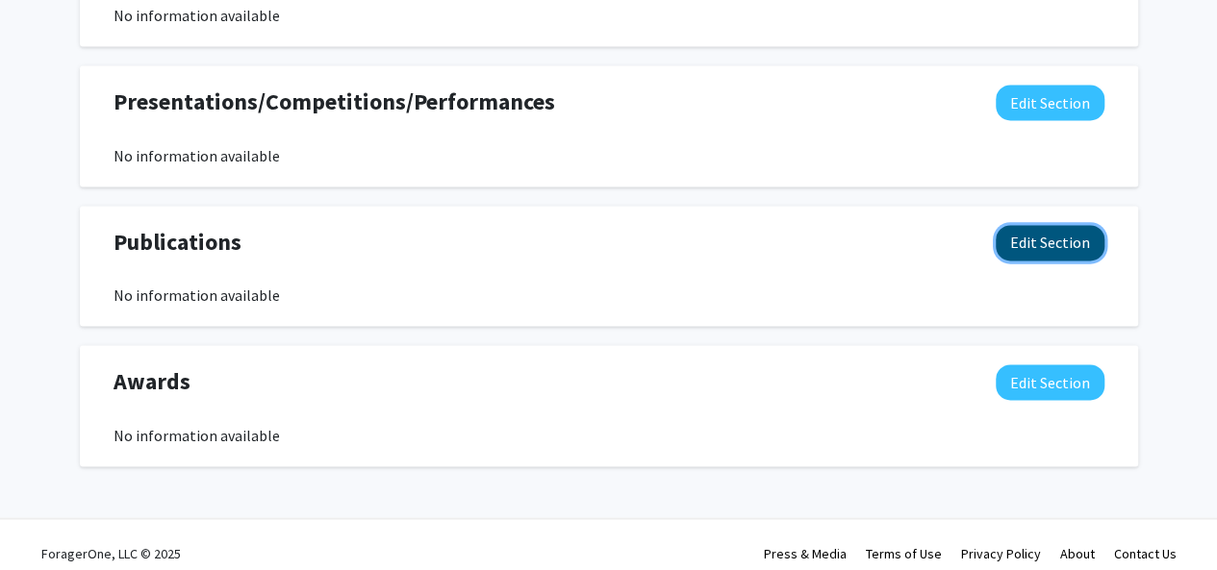
click at [1023, 239] on button "Edit Section" at bounding box center [1049, 243] width 109 height 36
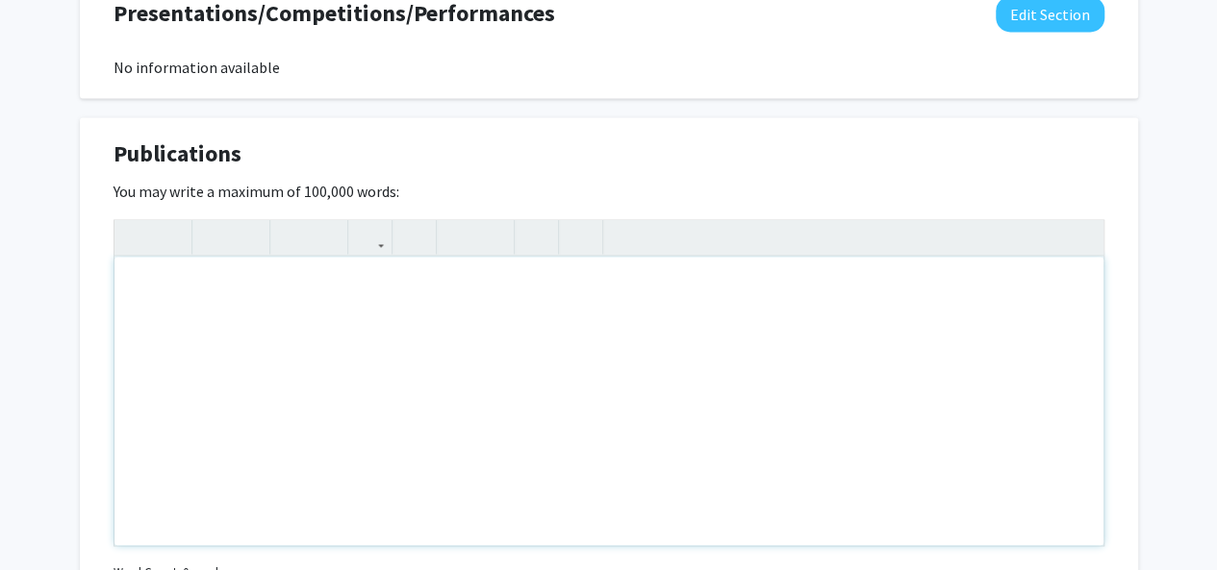
scroll to position [1419, 0]
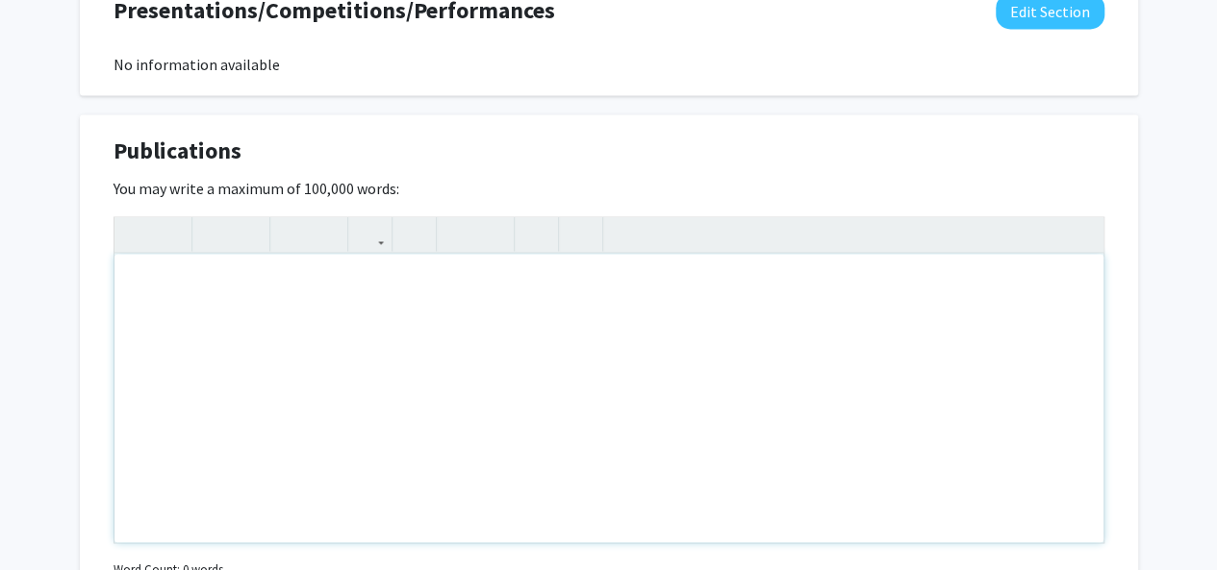
click at [210, 288] on div "Note to users with screen readers: Please deactivate our accessibility plugin f…" at bounding box center [608, 398] width 989 height 289
paste div "Note to users with screen readers: Please deactivate our accessibility plugin f…"
type textarea "<p>[PERSON_NAME] HNW, Hu K, [PERSON_NAME] L, [PERSON_NAME] YA, [PERSON_NAME] P,…"
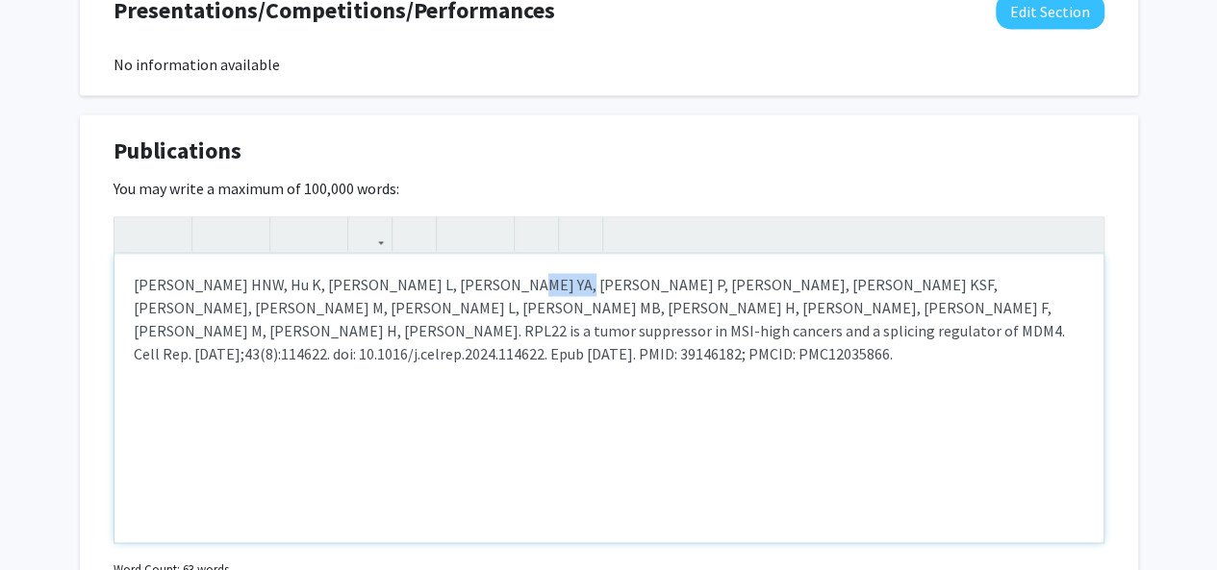
drag, startPoint x: 464, startPoint y: 283, endPoint x: 524, endPoint y: 285, distance: 60.6
click at [524, 285] on p "[PERSON_NAME] HNW, Hu K, [PERSON_NAME] L, [PERSON_NAME] YA, [PERSON_NAME] P, [P…" at bounding box center [609, 319] width 950 height 92
click at [206, 218] on use "button" at bounding box center [206, 218] width 0 height 0
click at [874, 343] on div "[PERSON_NAME] HNW, Hu K, [PERSON_NAME] L, [PERSON_NAME] YA, [PERSON_NAME] P, [P…" at bounding box center [608, 398] width 989 height 289
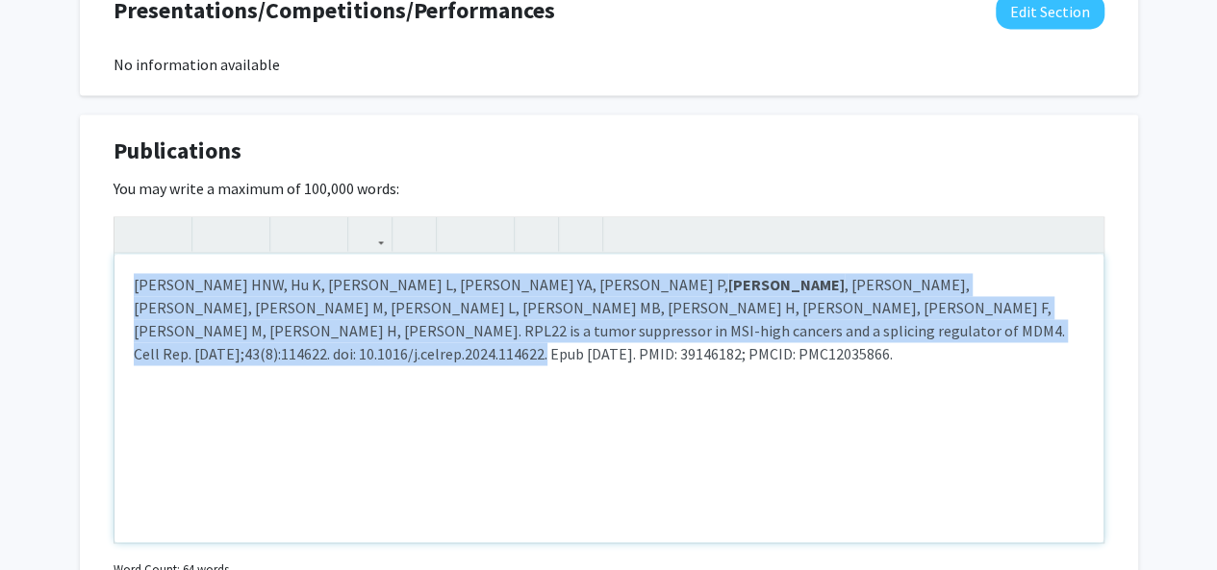
drag, startPoint x: 867, startPoint y: 334, endPoint x: 46, endPoint y: 275, distance: 823.4
copy p "[PERSON_NAME] HNW, Hu K, [PERSON_NAME] L, [PERSON_NAME] YA, [PERSON_NAME] P, [P…"
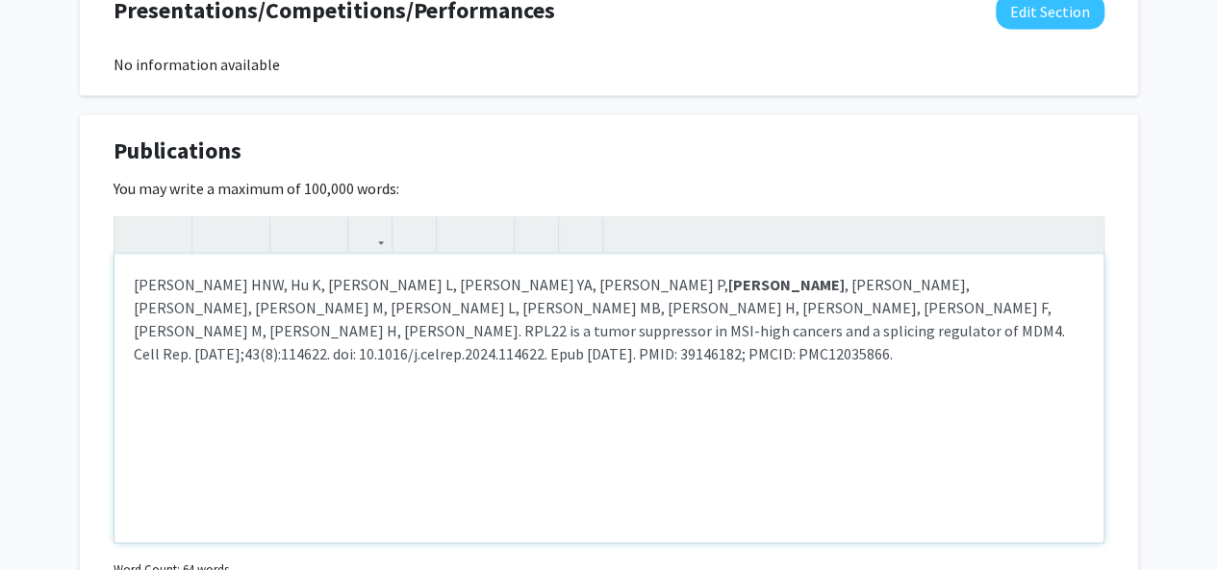
click at [854, 351] on p "[PERSON_NAME] HNW, Hu K, [PERSON_NAME] L, [PERSON_NAME] YA, [PERSON_NAME] P, [P…" at bounding box center [609, 330] width 950 height 115
click at [850, 337] on p "[PERSON_NAME] HNW, Hu K, [PERSON_NAME] L, [PERSON_NAME] YA, [PERSON_NAME] P, [P…" at bounding box center [609, 330] width 950 height 115
click at [812, 362] on p "[PERSON_NAME] HNW, Hu K, [PERSON_NAME] L, [PERSON_NAME] YA, [PERSON_NAME] P, [P…" at bounding box center [609, 330] width 950 height 115
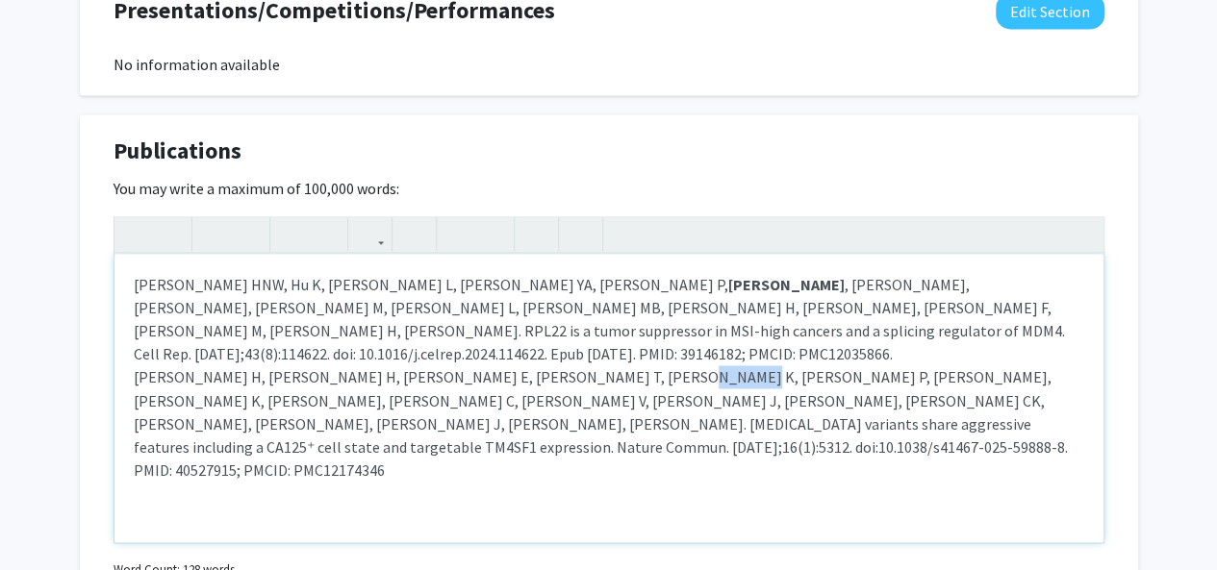
drag, startPoint x: 585, startPoint y: 349, endPoint x: 641, endPoint y: 353, distance: 55.9
click at [641, 353] on p "[PERSON_NAME] HNW, Hu K, [PERSON_NAME] L, [PERSON_NAME] YA, [PERSON_NAME] P, [P…" at bounding box center [609, 377] width 950 height 208
click at [217, 232] on icon "button" at bounding box center [214, 234] width 16 height 32
click at [514, 415] on div "[PERSON_NAME] HNW, Hu K, [PERSON_NAME] L, [PERSON_NAME] YA, [PERSON_NAME] P, [P…" at bounding box center [608, 398] width 989 height 289
click at [936, 416] on div "[PERSON_NAME] HNW, Hu K, [PERSON_NAME] L, [PERSON_NAME] YA, [PERSON_NAME] P, [P…" at bounding box center [608, 398] width 989 height 289
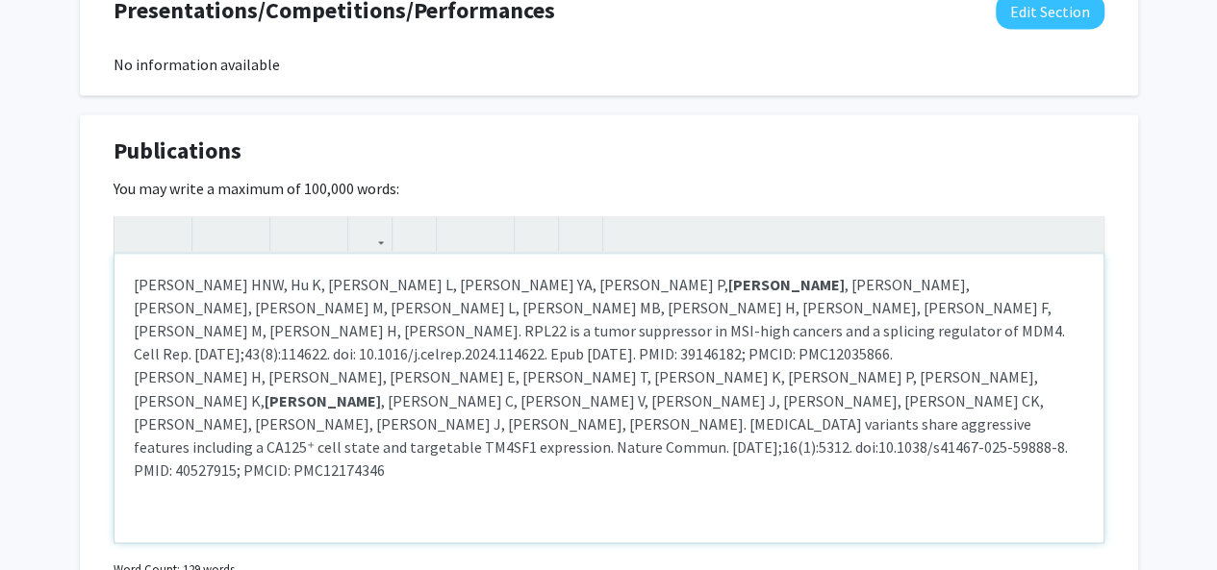
click at [894, 322] on p "[PERSON_NAME] HNW, Hu K, [PERSON_NAME] L, [PERSON_NAME] YA, [PERSON_NAME] P, [P…" at bounding box center [609, 377] width 950 height 208
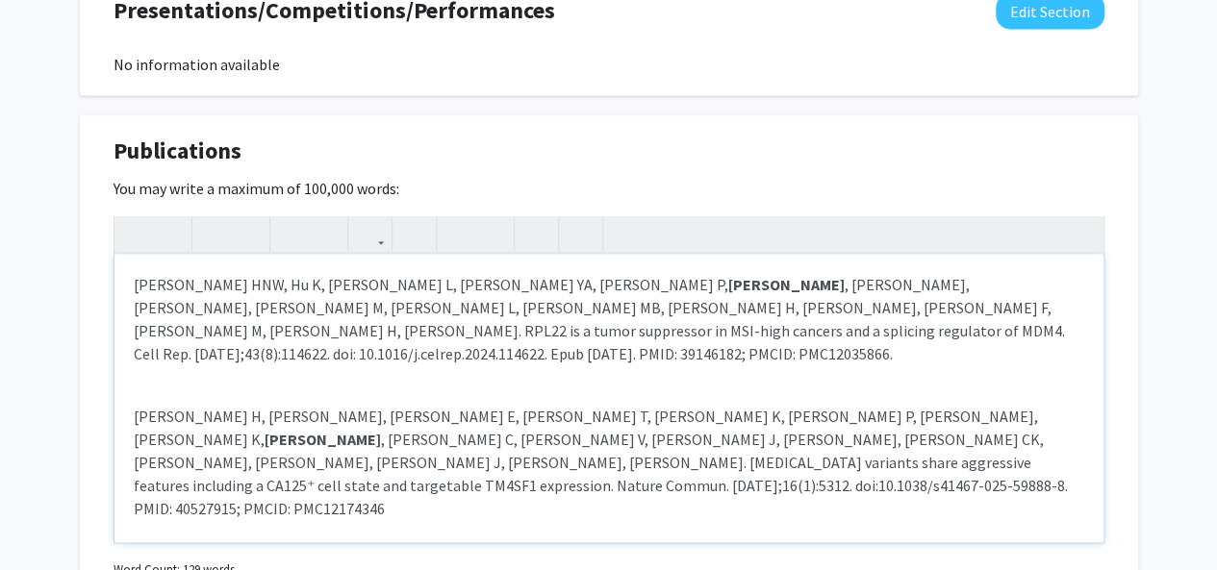
click at [963, 454] on div "[PERSON_NAME] HNW, Hu K, [PERSON_NAME] L, [PERSON_NAME] YA, [PERSON_NAME] P, [P…" at bounding box center [608, 398] width 989 height 289
click at [452, 381] on p "[PERSON_NAME] H, [PERSON_NAME] H, [PERSON_NAME] E, [PERSON_NAME] T, [PERSON_NAM…" at bounding box center [609, 450] width 950 height 138
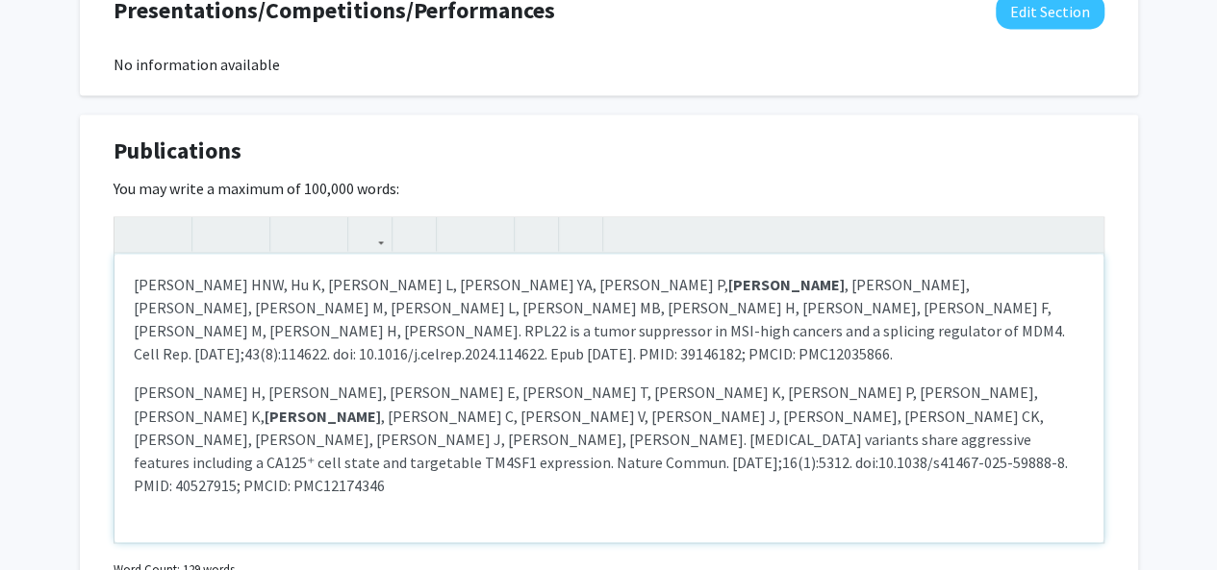
click at [206, 512] on p "Note to users with screen readers: Please deactivate our accessibility plugin f…" at bounding box center [609, 523] width 950 height 23
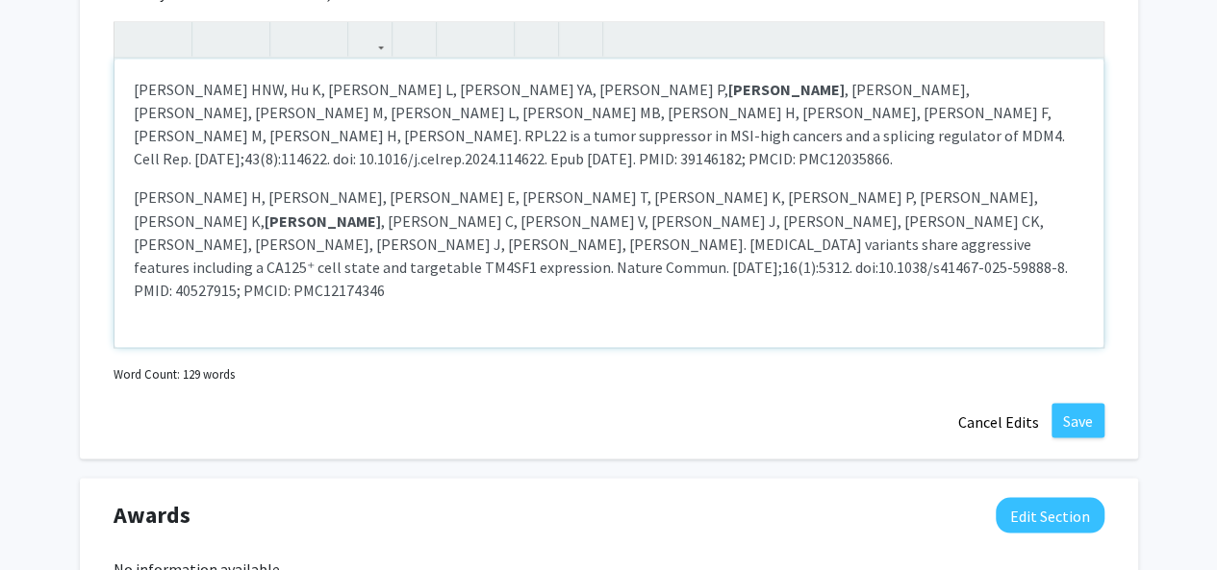
scroll to position [1515, 0]
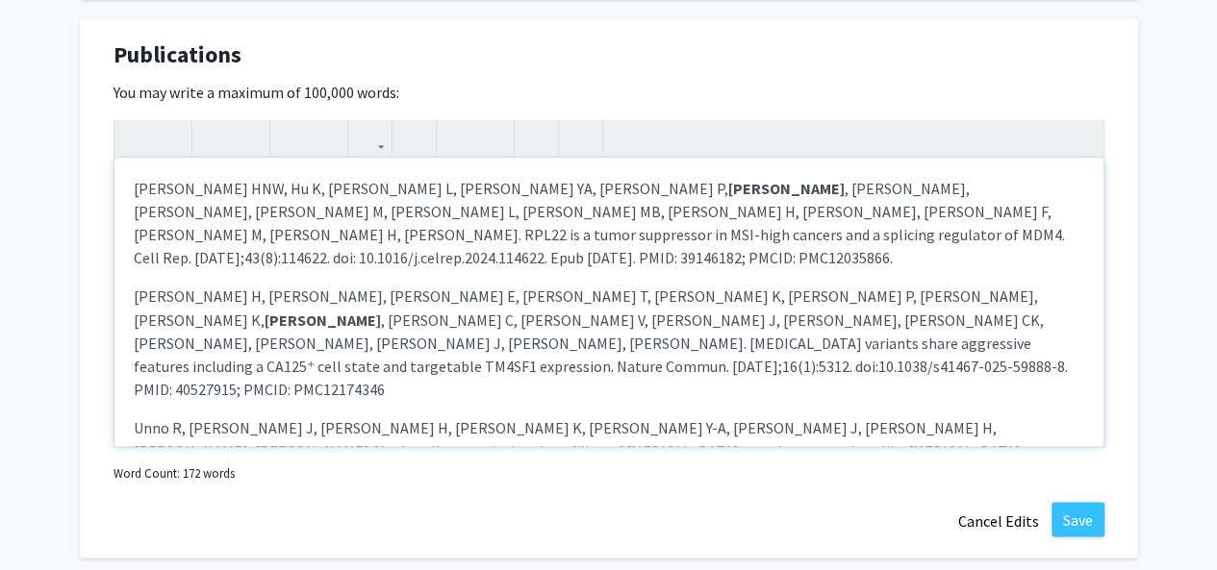
click at [958, 316] on p "[PERSON_NAME] H, [PERSON_NAME] H, [PERSON_NAME] E, [PERSON_NAME] T, [PERSON_NAM…" at bounding box center [609, 342] width 950 height 115
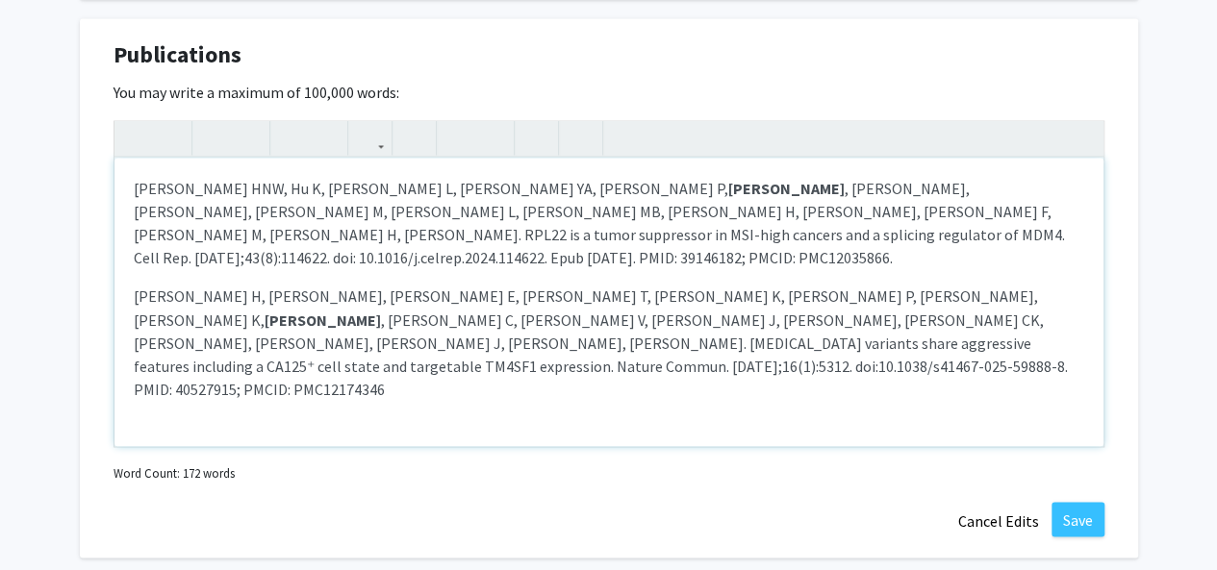
click at [477, 454] on p "Unno R, [PERSON_NAME] J, [PERSON_NAME] H, [PERSON_NAME] K, [PERSON_NAME] Y-A, […" at bounding box center [609, 488] width 950 height 69
drag, startPoint x: 432, startPoint y: 397, endPoint x: 487, endPoint y: 396, distance: 54.8
click at [487, 454] on p "Unno R, [PERSON_NAME] J, [PERSON_NAME] H, [PERSON_NAME] K, [PERSON_NAME] Y-A, […" at bounding box center [609, 488] width 950 height 69
click at [208, 145] on icon "button" at bounding box center [214, 138] width 16 height 32
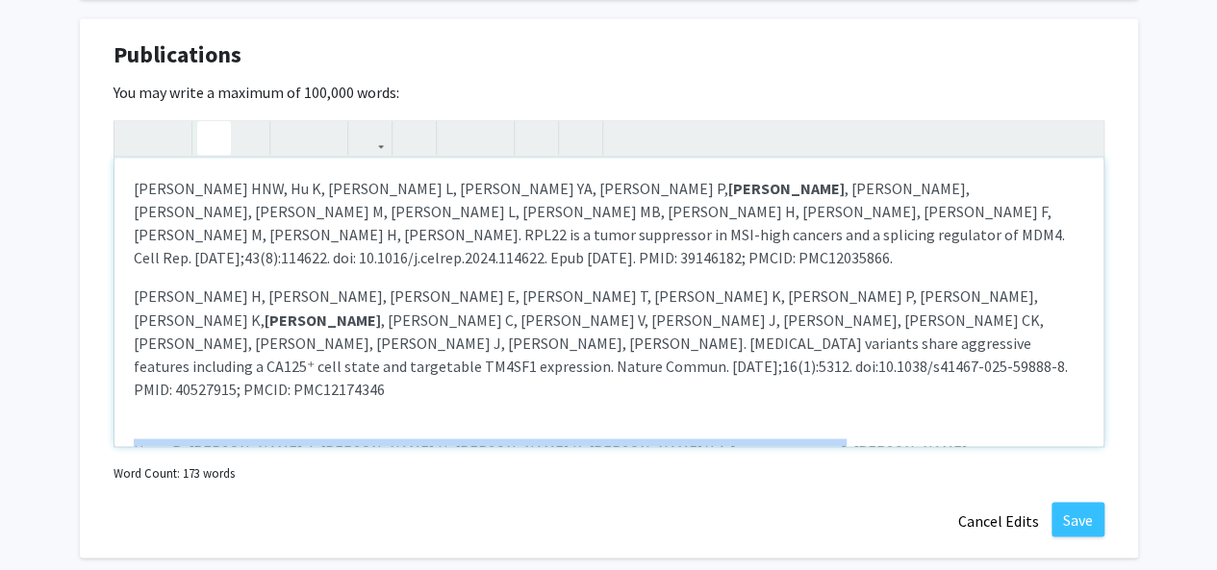
click at [730, 440] on strong "[PERSON_NAME]" at bounding box center [788, 449] width 116 height 19
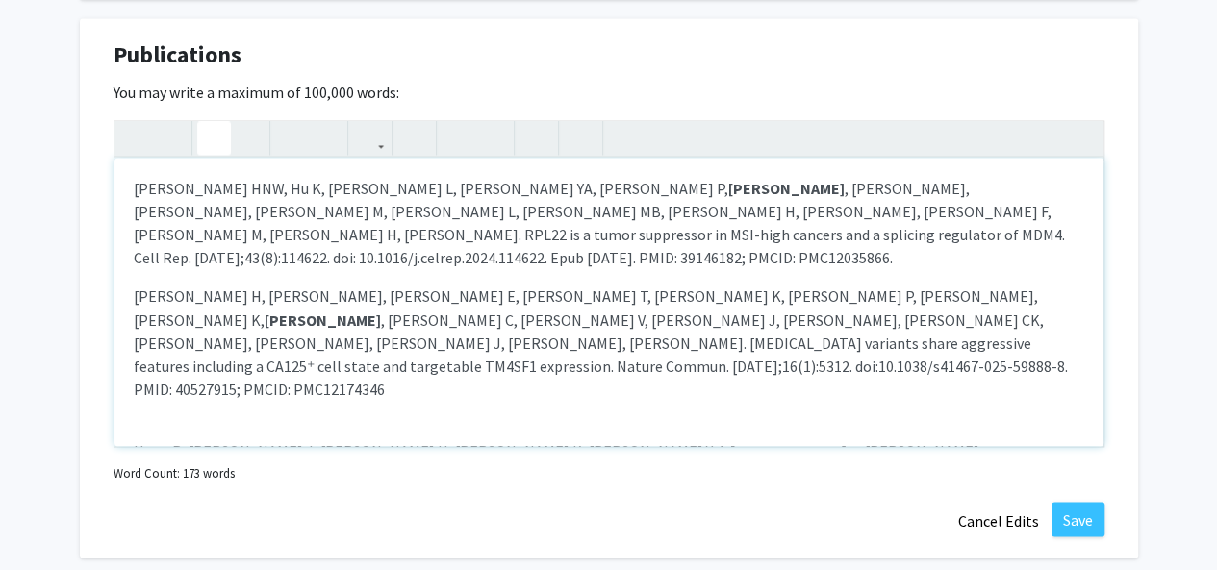
click at [345, 359] on div "[PERSON_NAME] HNW, Hu K, [PERSON_NAME] L, [PERSON_NAME] YA, [PERSON_NAME] P, [P…" at bounding box center [608, 302] width 989 height 289
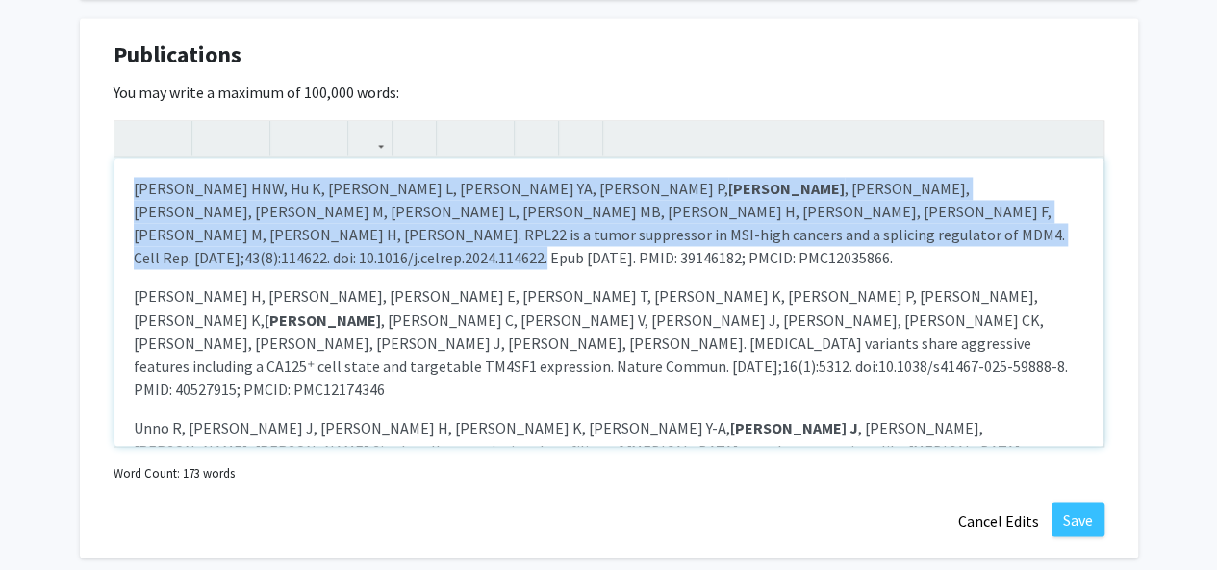
drag, startPoint x: 847, startPoint y: 241, endPoint x: 109, endPoint y: 188, distance: 740.6
click at [109, 188] on div "Publications Edit Section You may write a maximum of 100,000 words: [PERSON_NAM…" at bounding box center [609, 288] width 1058 height 540
copy p "[PERSON_NAME] HNW, Hu K, [PERSON_NAME] L, [PERSON_NAME] YA, [PERSON_NAME] P, [P…"
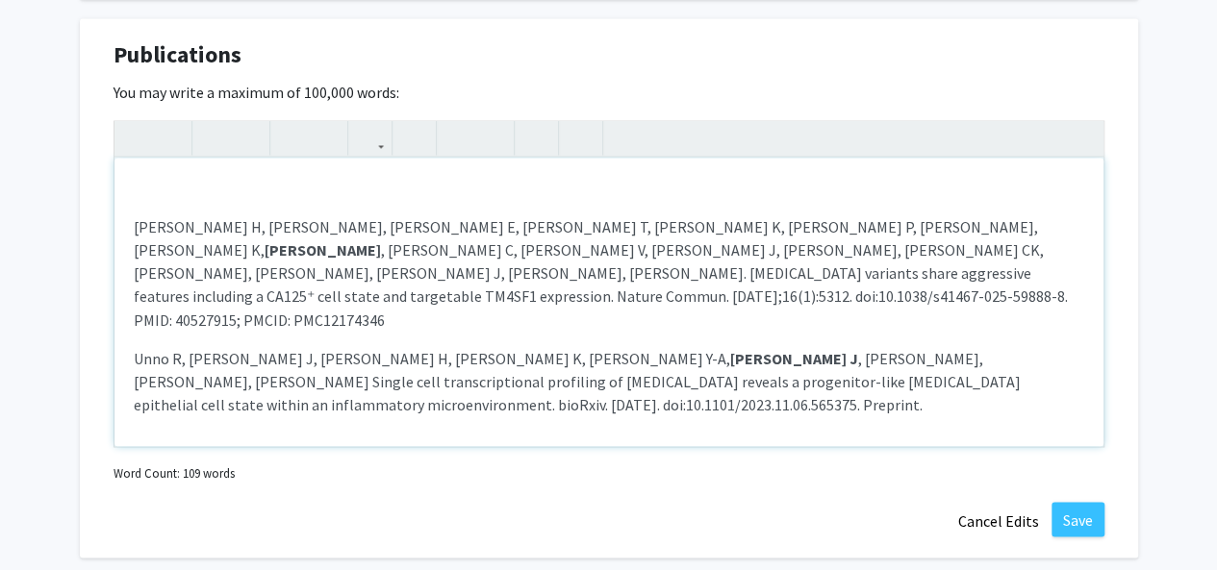
click at [127, 224] on div "[PERSON_NAME] H, [PERSON_NAME] H, [PERSON_NAME] E, [PERSON_NAME] T, [PERSON_NAM…" at bounding box center [608, 302] width 989 height 289
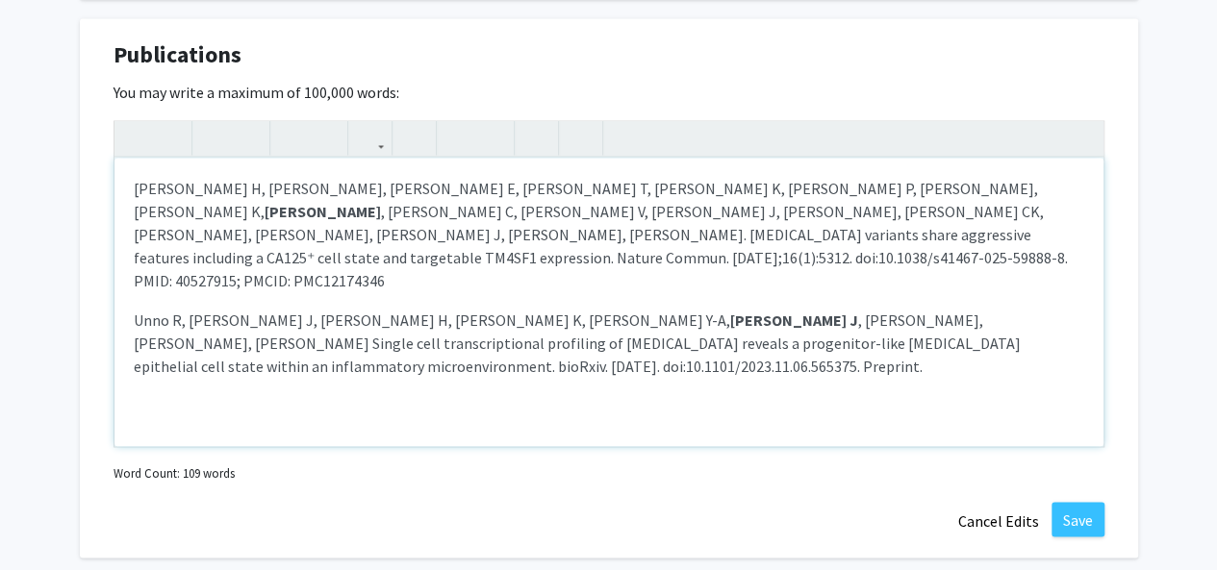
click at [950, 236] on p "[PERSON_NAME] H, [PERSON_NAME] H, [PERSON_NAME] E, [PERSON_NAME] T, [PERSON_NAM…" at bounding box center [609, 234] width 950 height 115
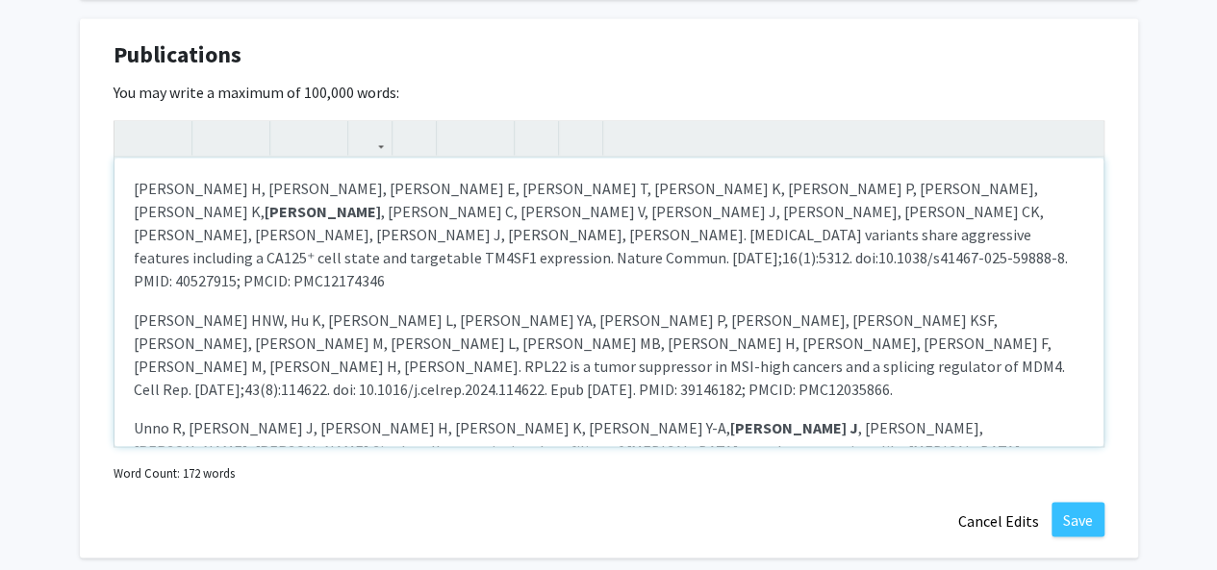
scroll to position [4, 0]
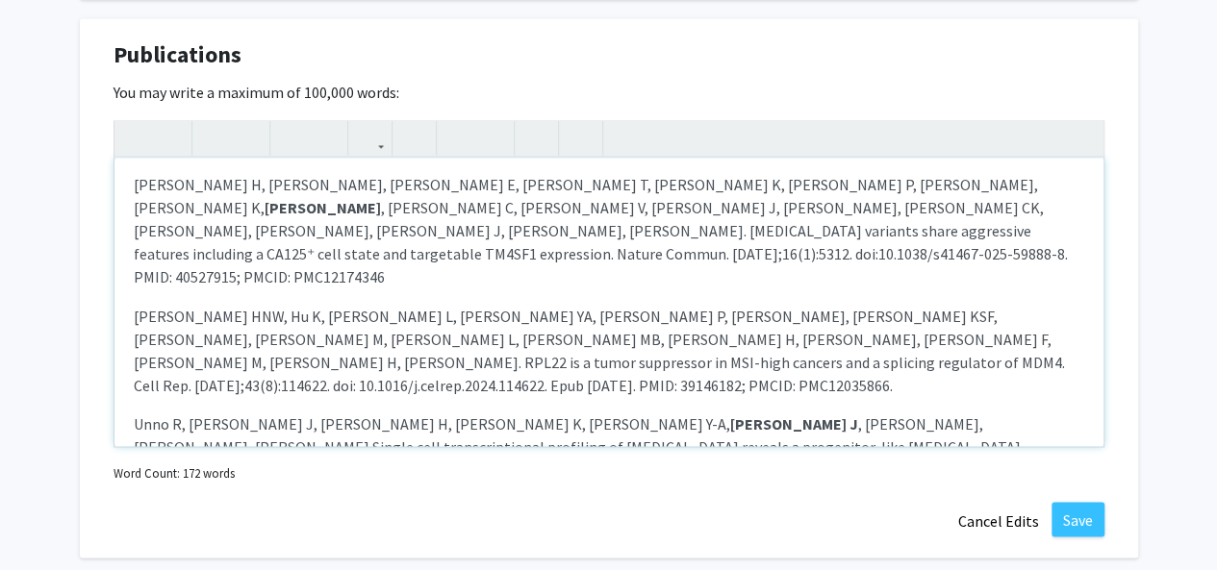
click at [429, 412] on p "Unno R, [PERSON_NAME] J, [PERSON_NAME] H, [PERSON_NAME] K, [PERSON_NAME] Y-A, […" at bounding box center [609, 446] width 950 height 69
drag, startPoint x: 466, startPoint y: 268, endPoint x: 521, endPoint y: 273, distance: 55.0
click at [521, 306] on span "[PERSON_NAME] HNW, Hu K, [PERSON_NAME] L, [PERSON_NAME] YA, [PERSON_NAME] P, [P…" at bounding box center [599, 350] width 931 height 88
click at [222, 137] on button "button" at bounding box center [214, 138] width 34 height 34
click at [436, 412] on p "Unno R, [PERSON_NAME] J, [PERSON_NAME] H, [PERSON_NAME] K, [PERSON_NAME] Y-A, […" at bounding box center [609, 446] width 950 height 69
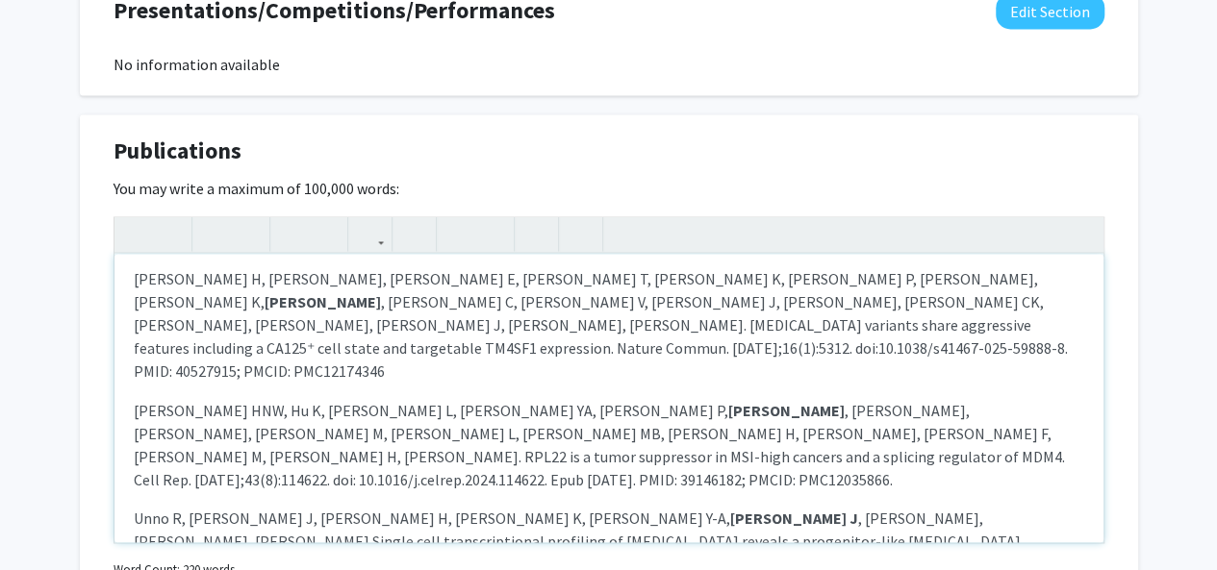
scroll to position [65, 0]
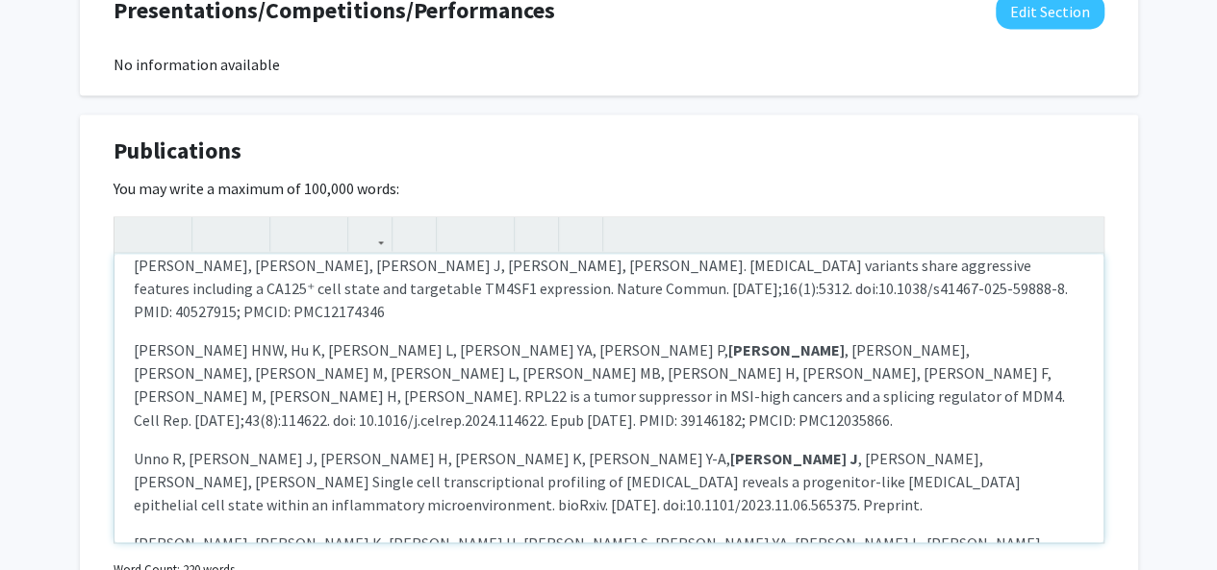
click at [845, 531] on p "[PERSON_NAME], [PERSON_NAME] K, [PERSON_NAME] H, [PERSON_NAME] S, [PERSON_NAME]…" at bounding box center [609, 565] width 950 height 69
click at [852, 510] on div "[PERSON_NAME] H, [PERSON_NAME] H, [PERSON_NAME] E, [PERSON_NAME] T, [PERSON_NAM…" at bounding box center [608, 398] width 989 height 289
drag, startPoint x: 866, startPoint y: 499, endPoint x: 908, endPoint y: 493, distance: 42.7
click at [908, 531] on p "[PERSON_NAME], [PERSON_NAME] K, [PERSON_NAME] H, [PERSON_NAME] S, [PERSON_NAME]…" at bounding box center [609, 565] width 950 height 69
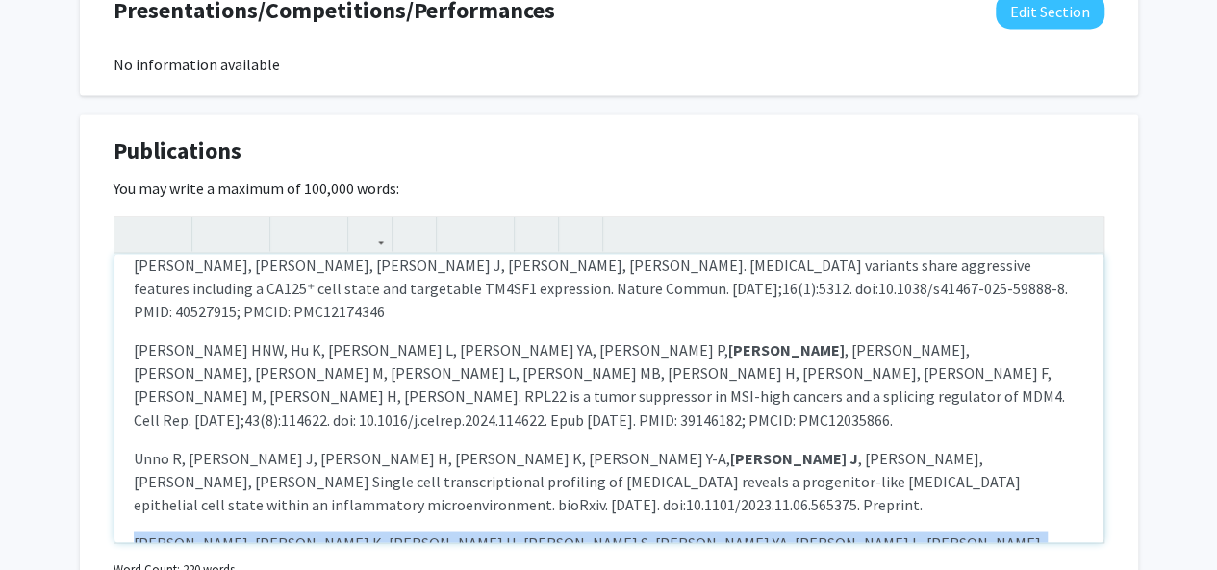
drag, startPoint x: 991, startPoint y: 496, endPoint x: 134, endPoint y: 469, distance: 857.3
click at [134, 531] on p "[PERSON_NAME], [PERSON_NAME] K, [PERSON_NAME] H, [PERSON_NAME] S, [PERSON_NAME]…" at bounding box center [609, 565] width 950 height 69
copy p "[PERSON_NAME], [PERSON_NAME] K, [PERSON_NAME] H, [PERSON_NAME] S, [PERSON_NAME]…"
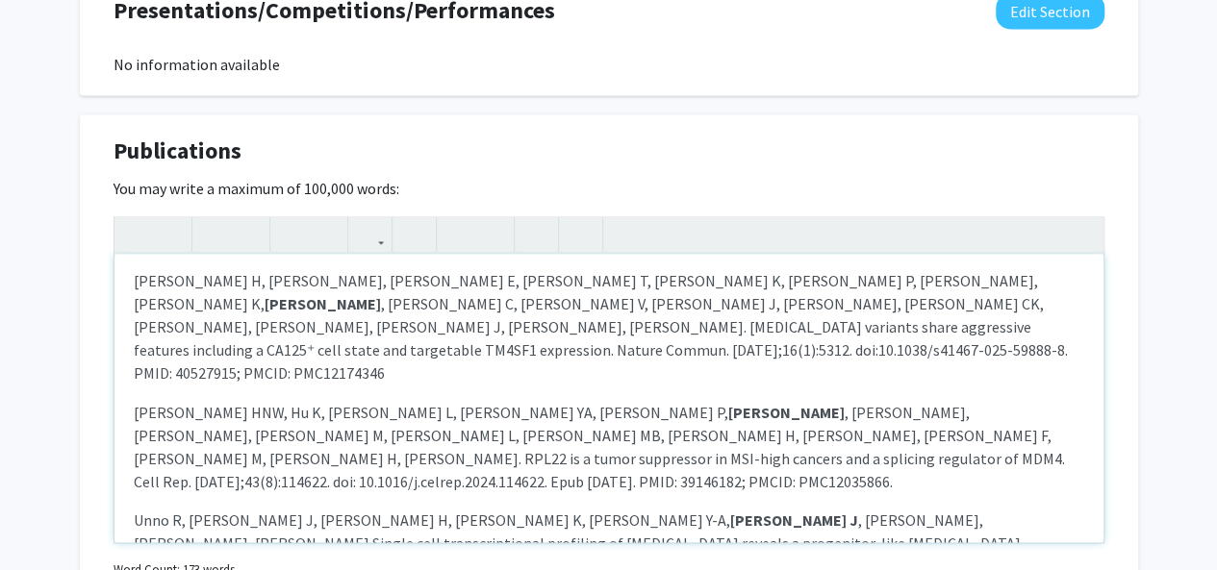
scroll to position [0, 0]
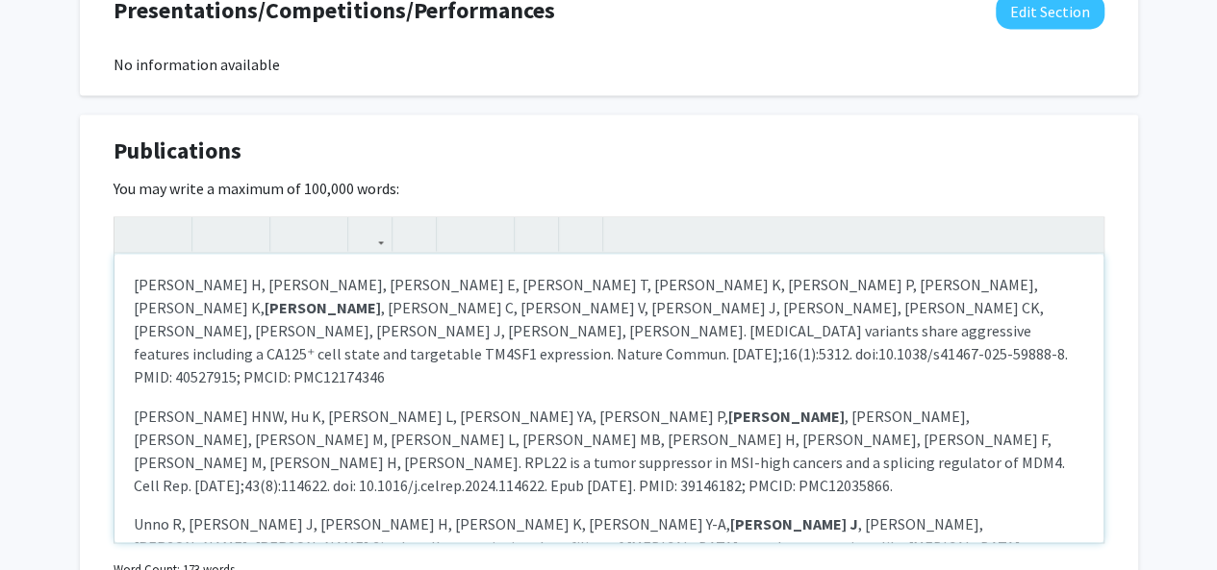
click at [134, 282] on span "[PERSON_NAME] H, [PERSON_NAME], [PERSON_NAME] E, [PERSON_NAME] T, [PERSON_NAME]…" at bounding box center [586, 296] width 904 height 42
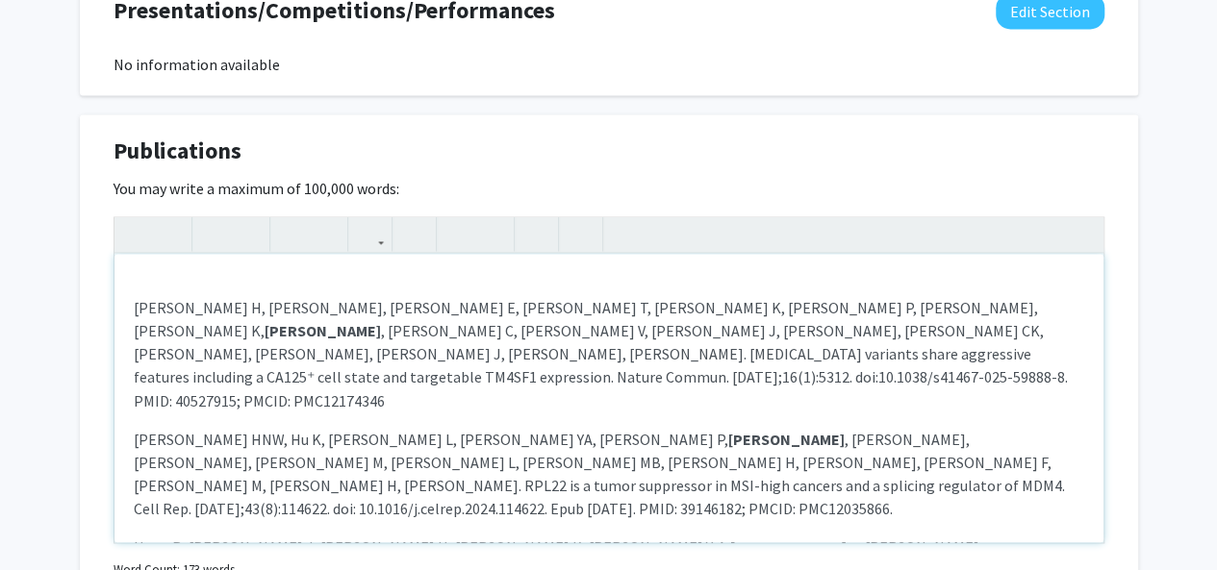
click at [138, 279] on p "[PERSON_NAME] H, [PERSON_NAME] H, [PERSON_NAME] E, [PERSON_NAME] T, [PERSON_NAM…" at bounding box center [609, 342] width 950 height 138
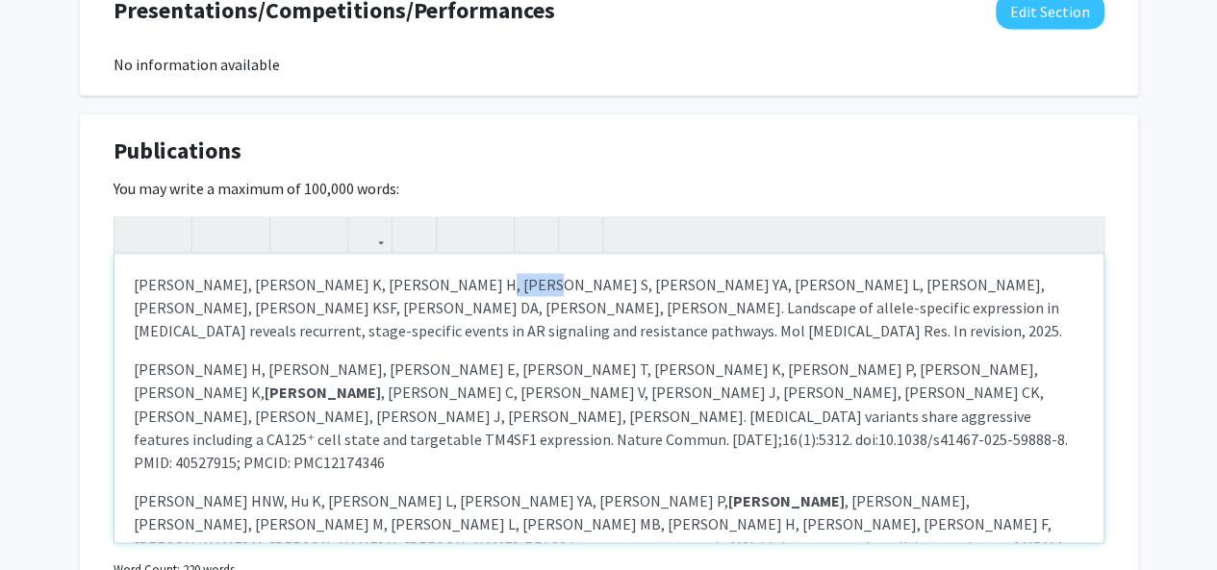
click at [482, 279] on span "[PERSON_NAME], [PERSON_NAME] K, [PERSON_NAME] H, [PERSON_NAME] S, [PERSON_NAME]…" at bounding box center [598, 307] width 928 height 65
click at [211, 239] on icon "button" at bounding box center [214, 234] width 16 height 32
click at [273, 383] on span ", [PERSON_NAME] C, [PERSON_NAME] V, [PERSON_NAME] J, [PERSON_NAME], [PERSON_NAM…" at bounding box center [601, 427] width 934 height 88
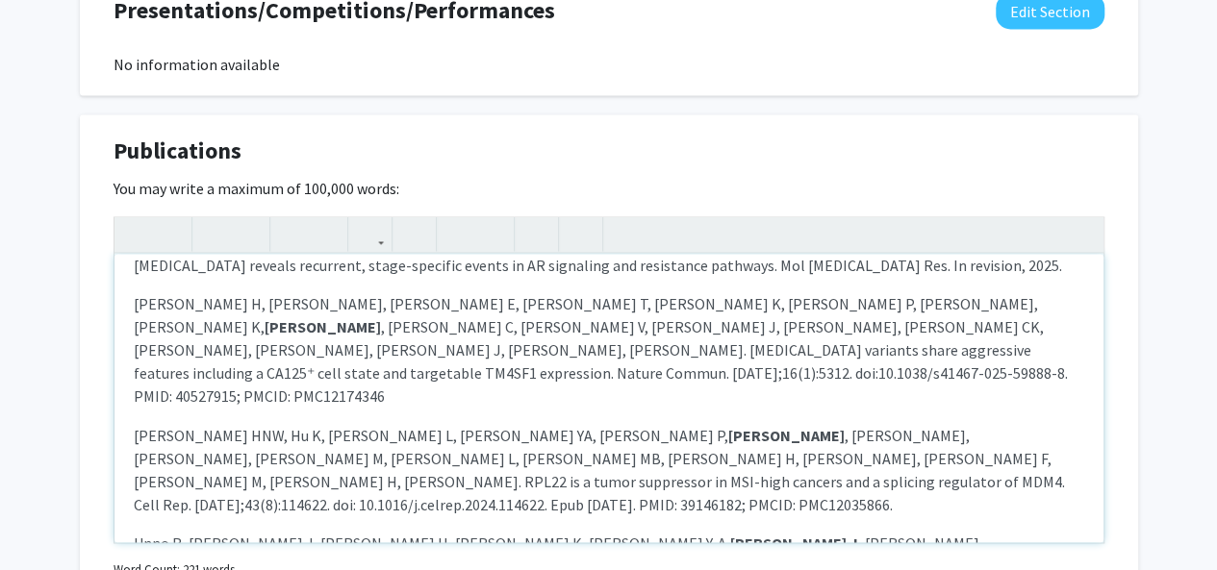
click at [730, 533] on strong "[PERSON_NAME] J" at bounding box center [794, 542] width 128 height 19
type textarea "<l><ipsu dolor="sita-cons: 6adi;">Elit S, Do E, Temp I, Utl E, Dolo MA, Aliqu E…"
click at [500, 531] on p "Unno R, [PERSON_NAME] J, [PERSON_NAME] H, [PERSON_NAME] K, [PERSON_NAME] Y-A, […" at bounding box center [609, 565] width 950 height 69
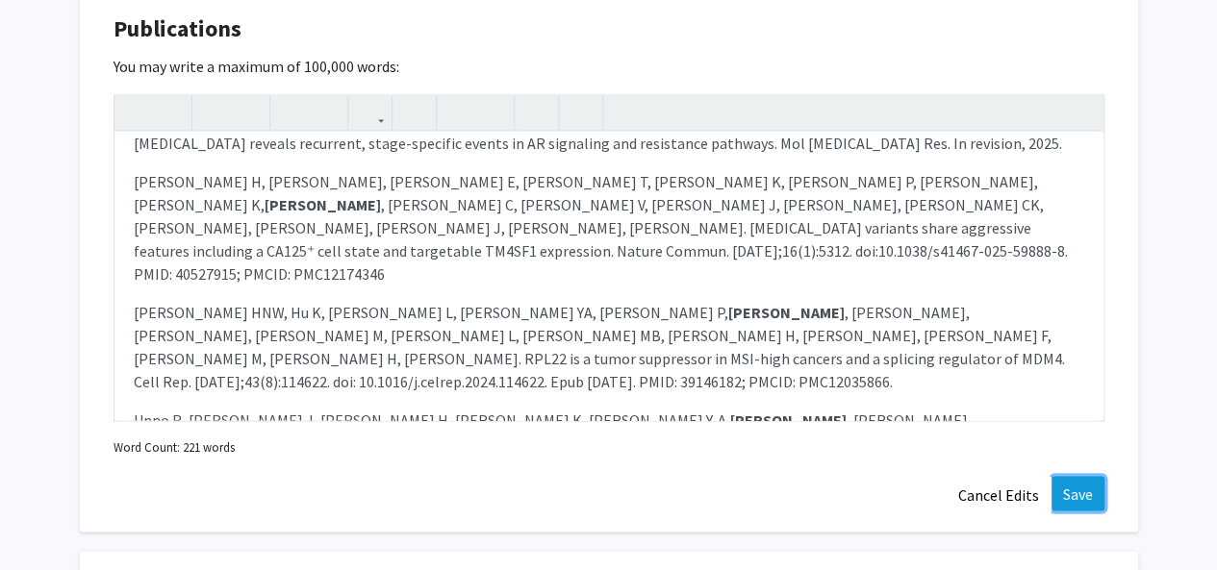
click at [1069, 499] on button "Save" at bounding box center [1077, 493] width 53 height 35
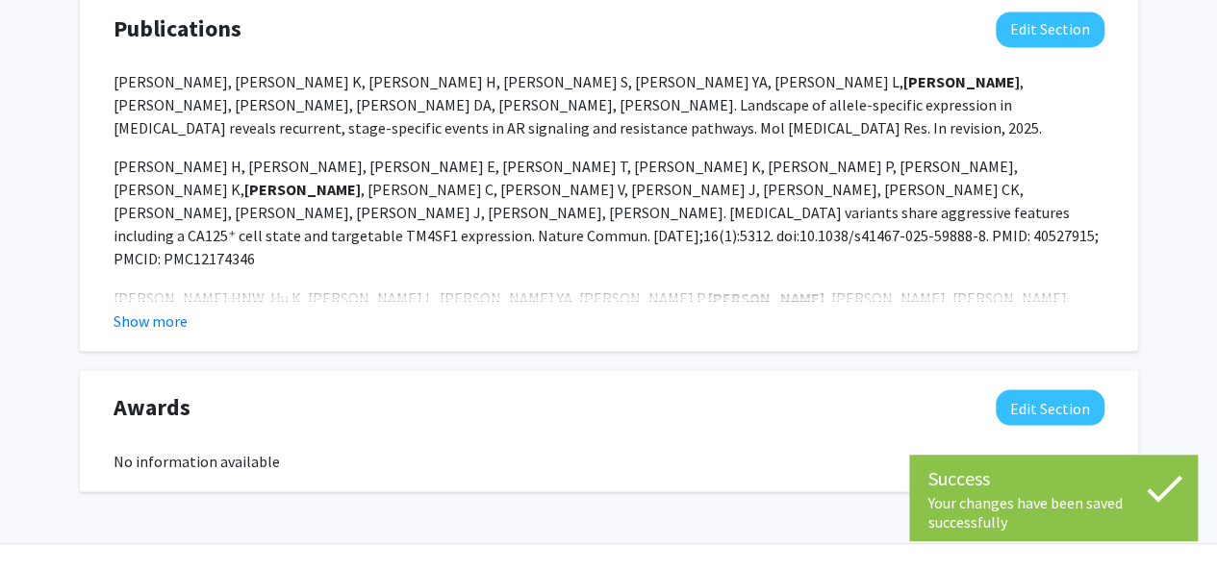
click at [168, 313] on button "Show more" at bounding box center [150, 320] width 74 height 23
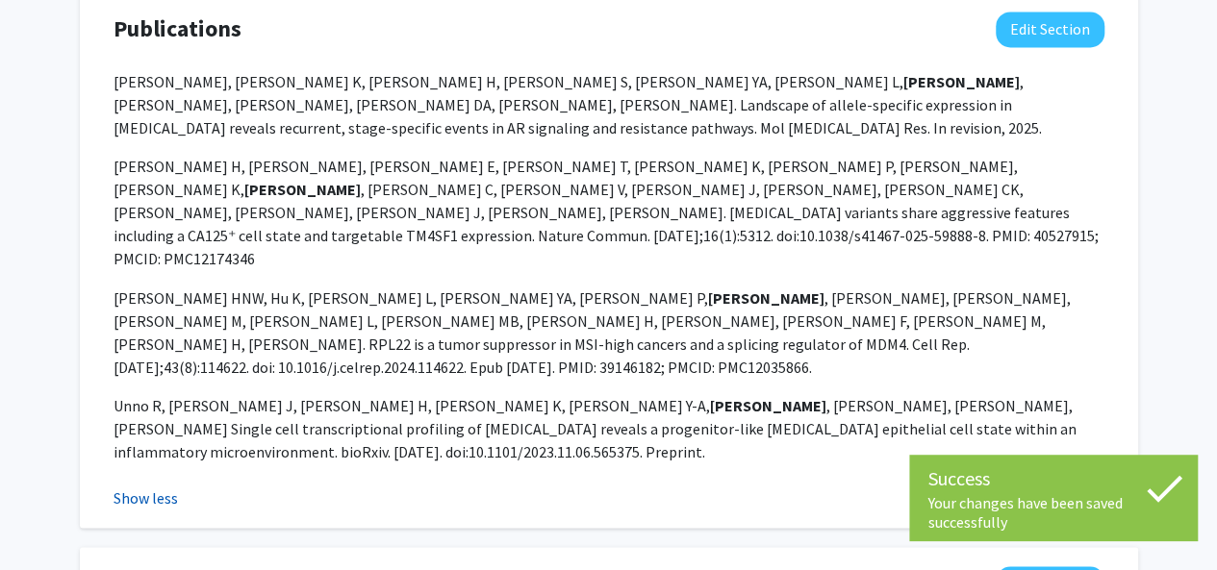
click at [164, 486] on button "Show less" at bounding box center [145, 497] width 64 height 23
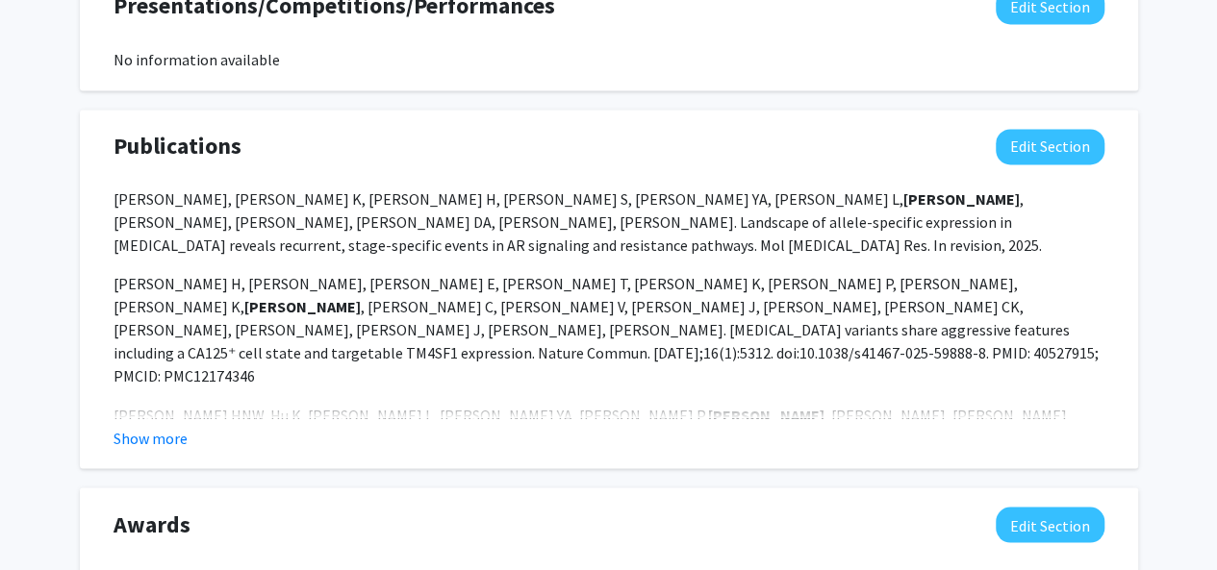
scroll to position [1420, 0]
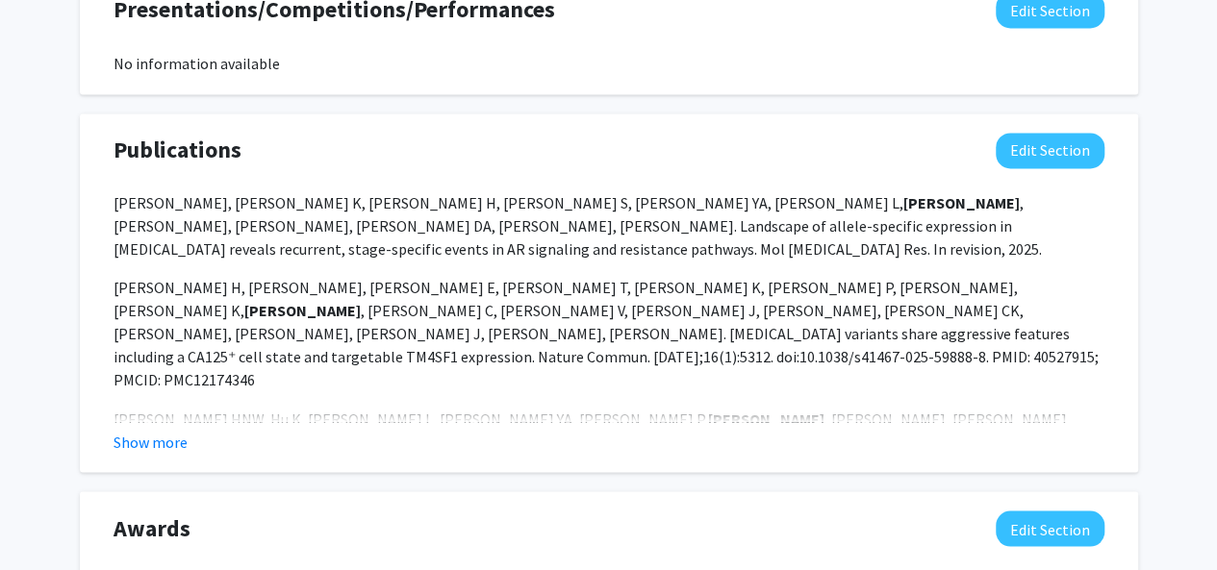
click at [168, 438] on button "Show more" at bounding box center [150, 441] width 74 height 23
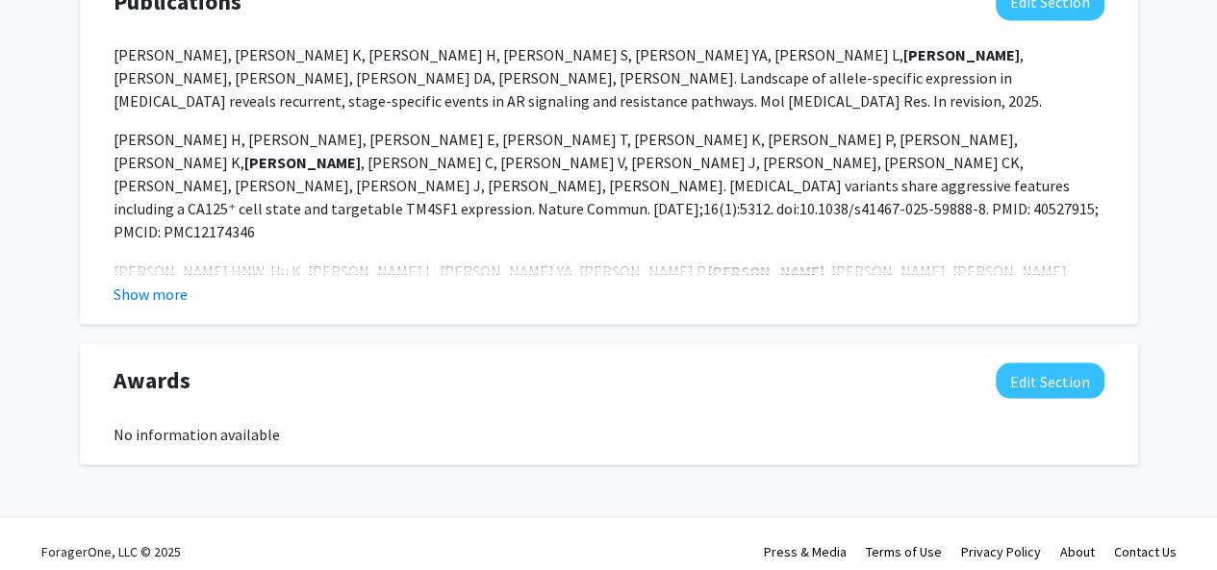
scroll to position [1581, 0]
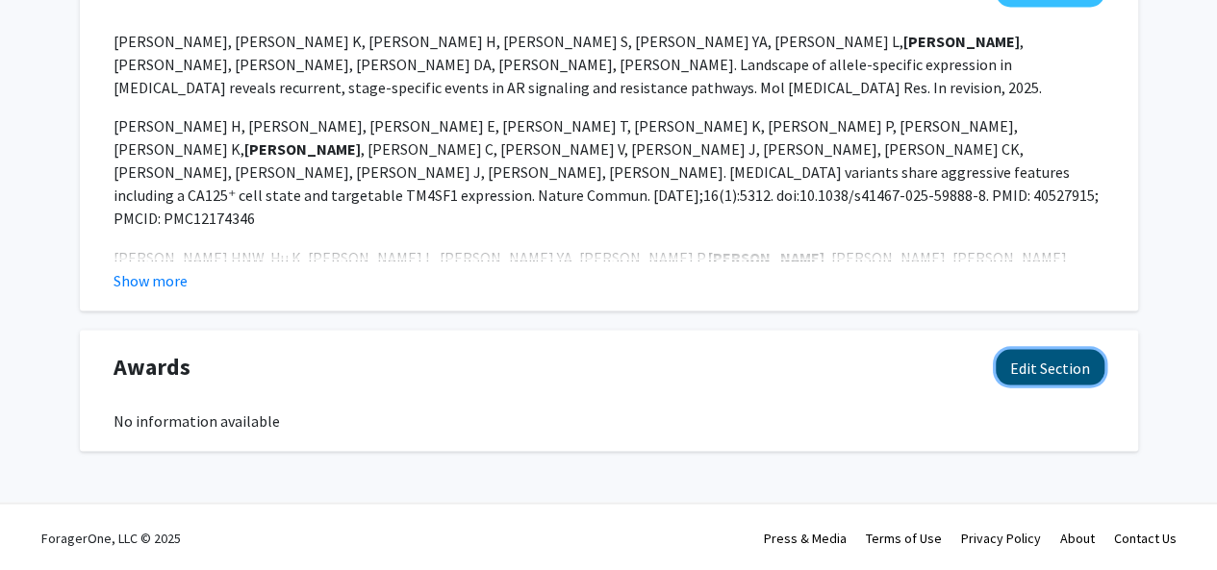
click at [1014, 372] on button "Edit Section" at bounding box center [1049, 367] width 109 height 36
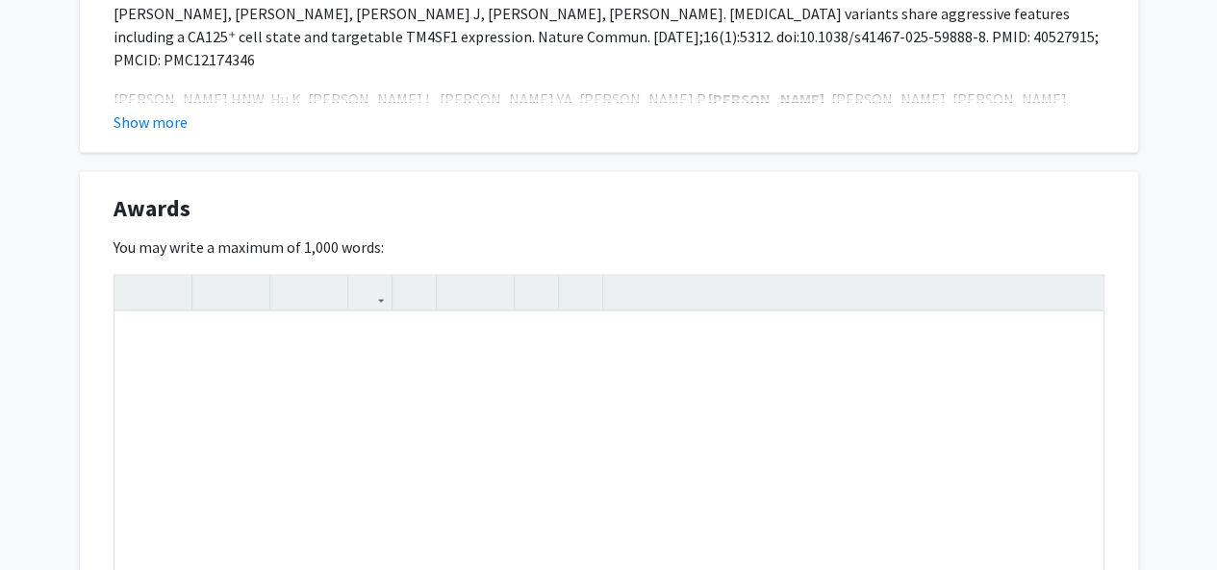
scroll to position [1747, 0]
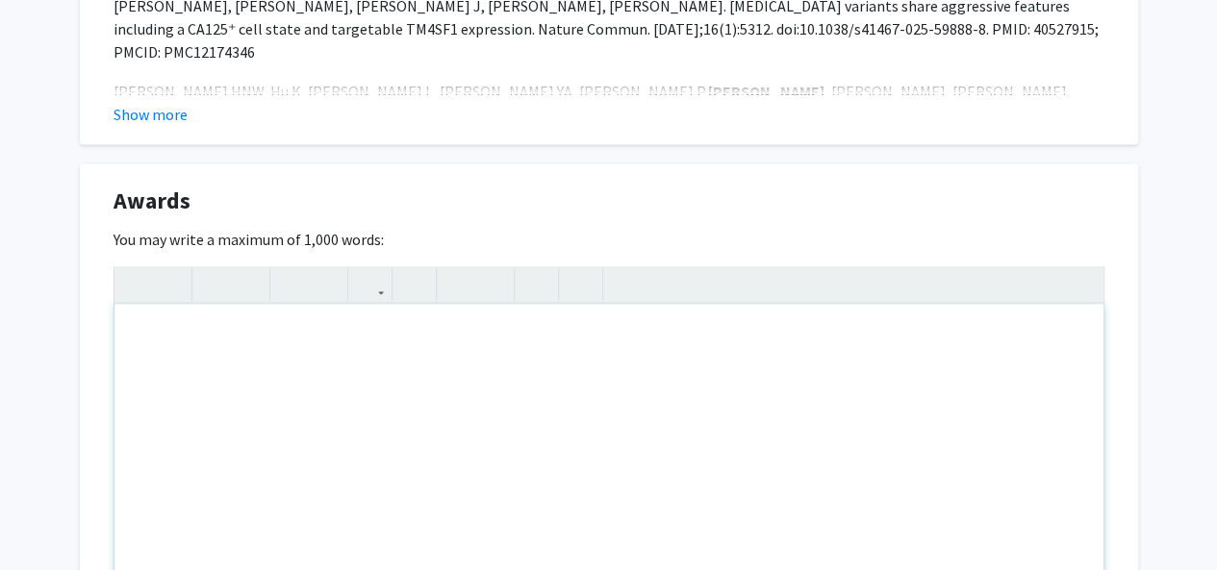
click at [496, 430] on div "Note to users with screen readers: Please deactivate our accessibility plugin f…" at bounding box center [608, 448] width 989 height 289
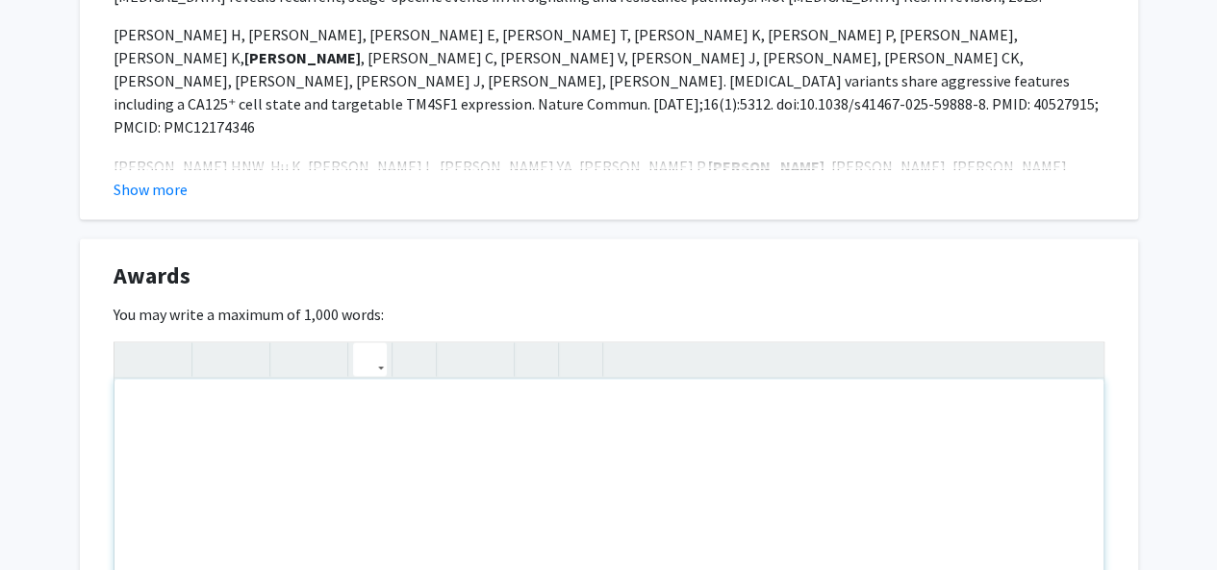
scroll to position [1677, 0]
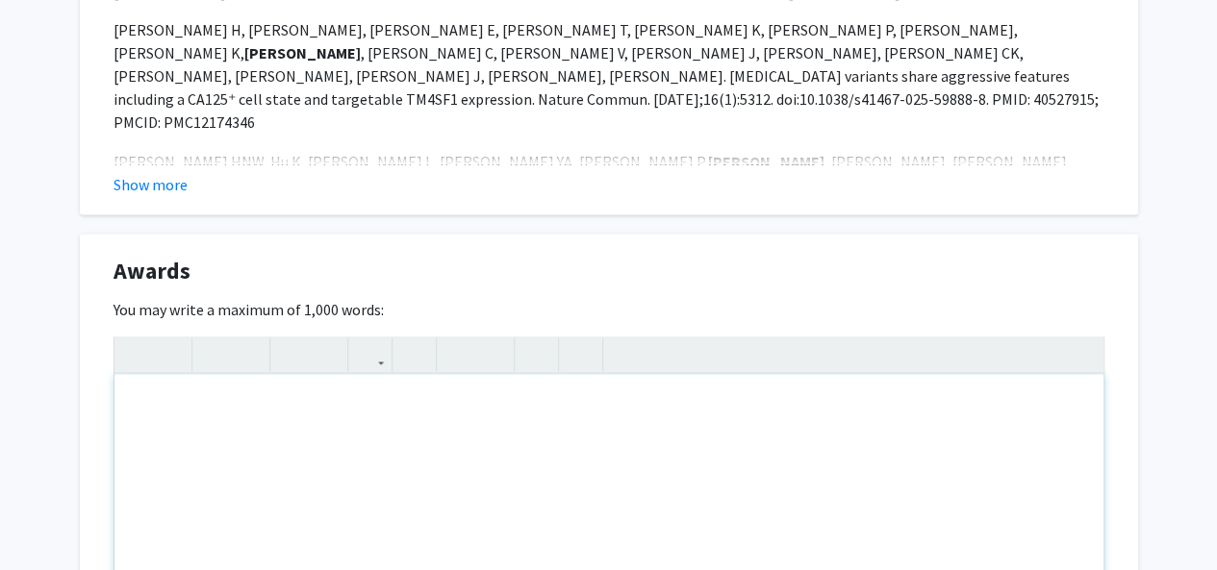
click at [223, 428] on div "Note to users with screen readers: Please deactivate our accessibility plugin f…" at bounding box center [608, 518] width 989 height 289
drag, startPoint x: 435, startPoint y: 409, endPoint x: 62, endPoint y: 403, distance: 373.2
copy div "[PERSON_NAME] Prize in Biology ([DATE])"
click at [510, 438] on div "[PERSON_NAME] Prize in Biology ([DATE])" at bounding box center [608, 518] width 989 height 289
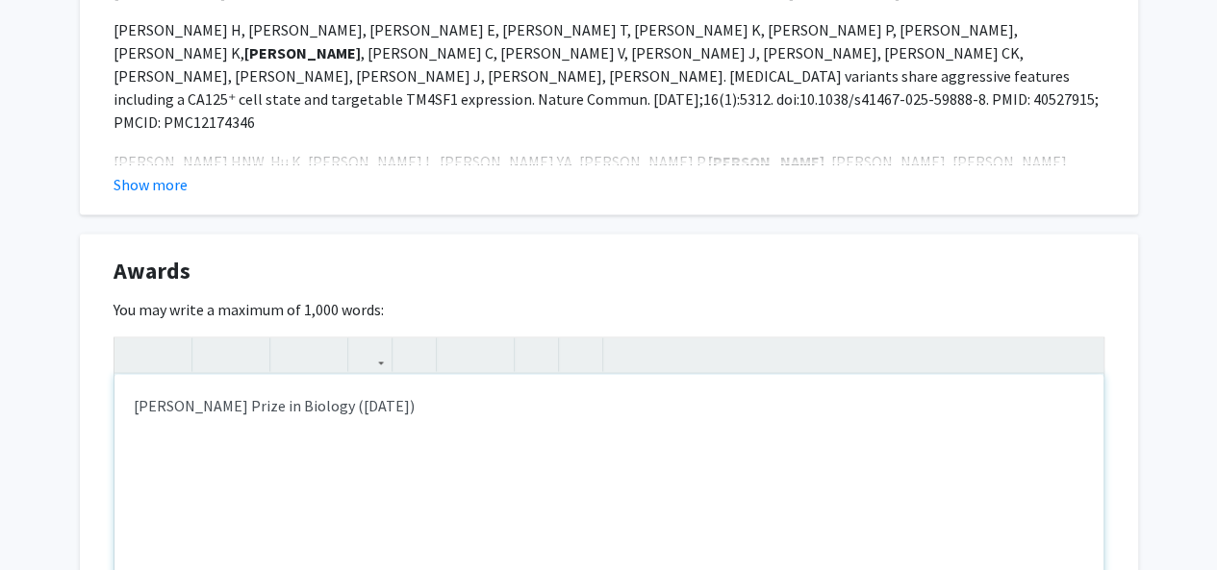
drag, startPoint x: 502, startPoint y: 423, endPoint x: 17, endPoint y: 459, distance: 486.0
click at [137, 405] on p "[PERSON_NAME] Prize in Biology — [PERSON_NAME][GEOGRAPHIC_DATA], [DATE]" at bounding box center [609, 404] width 950 height 23
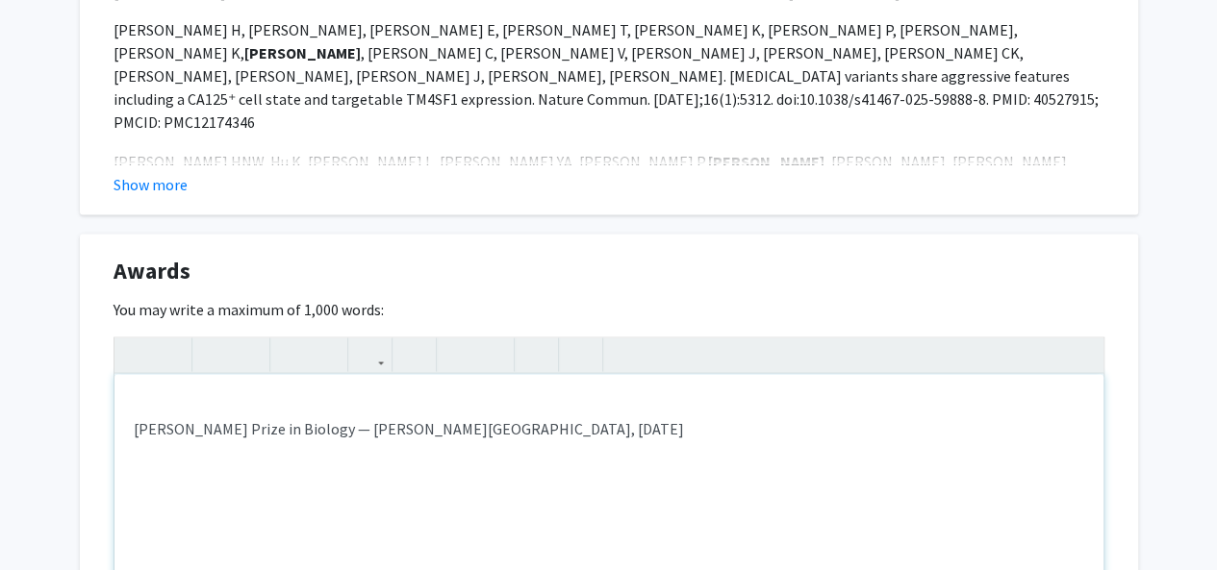
click at [149, 403] on div "[PERSON_NAME] Prize in Biology — [PERSON_NAME][GEOGRAPHIC_DATA], [DATE]" at bounding box center [608, 518] width 989 height 289
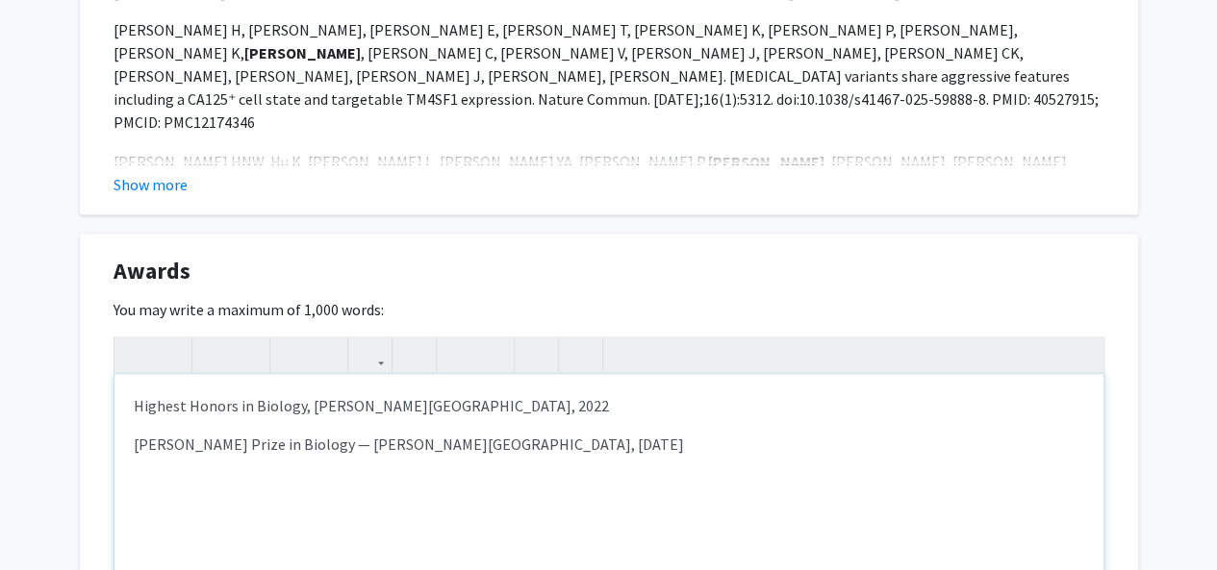
scroll to position [1770, 0]
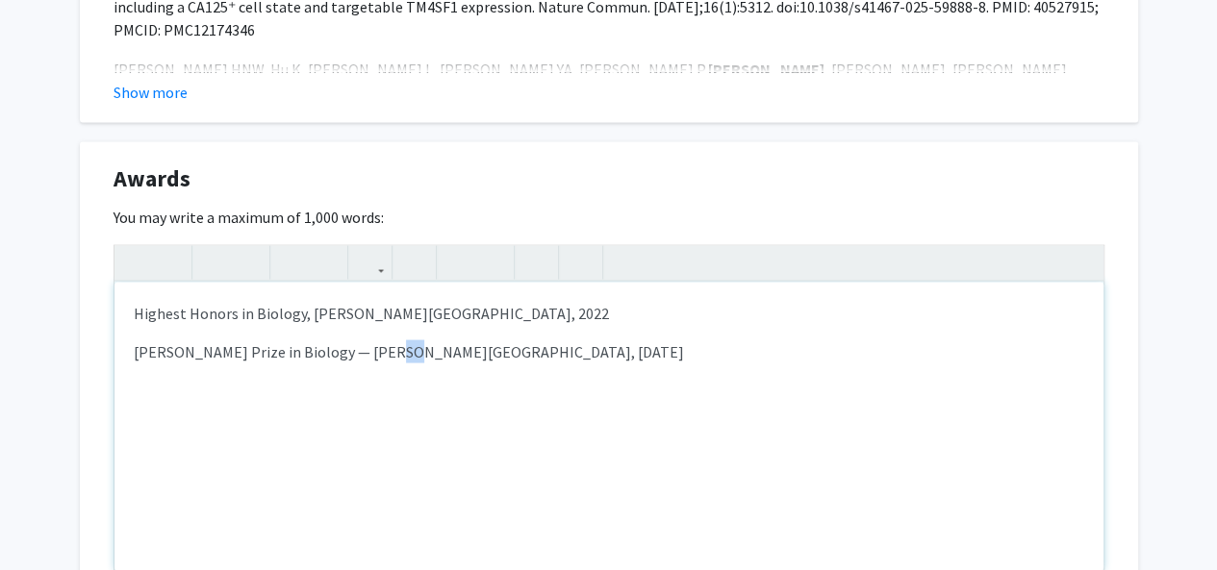
drag, startPoint x: 371, startPoint y: 355, endPoint x: 353, endPoint y: 370, distance: 23.9
click at [353, 357] on p "[PERSON_NAME] Prize in Biology — [PERSON_NAME][GEOGRAPHIC_DATA], [DATE]" at bounding box center [609, 350] width 950 height 23
click at [417, 319] on p "Highest Honors in Biology, [PERSON_NAME][GEOGRAPHIC_DATA], 2022" at bounding box center [609, 312] width 950 height 23
type textarea "<p>Highest Honors in Biology, [PERSON_NAME][GEOGRAPHIC_DATA], [DATE]</p><p>[PER…"
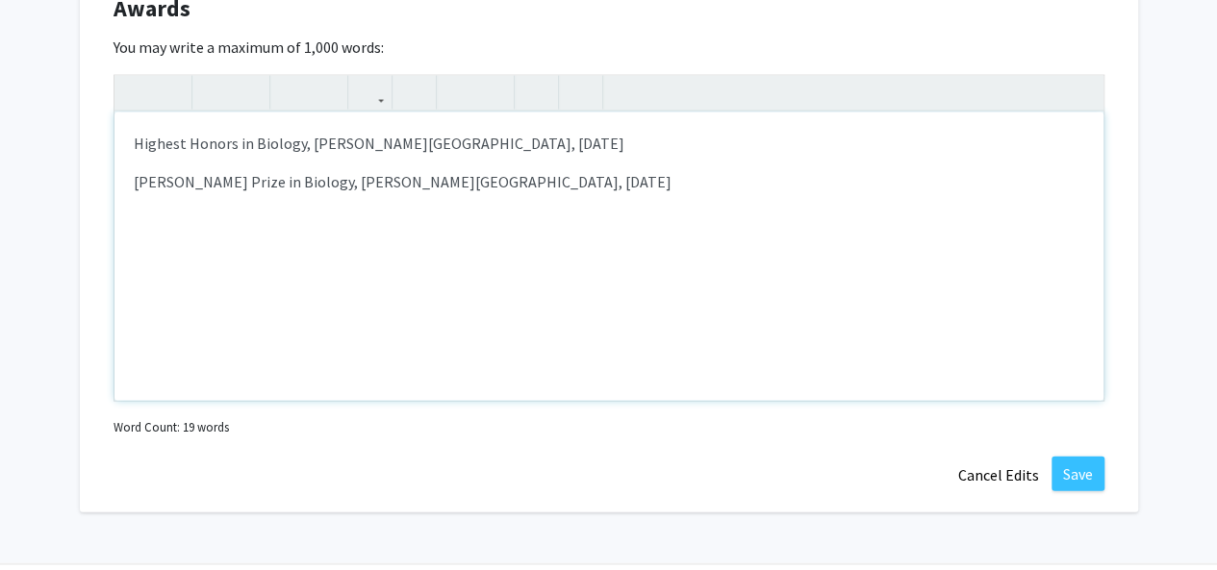
scroll to position [1966, 0]
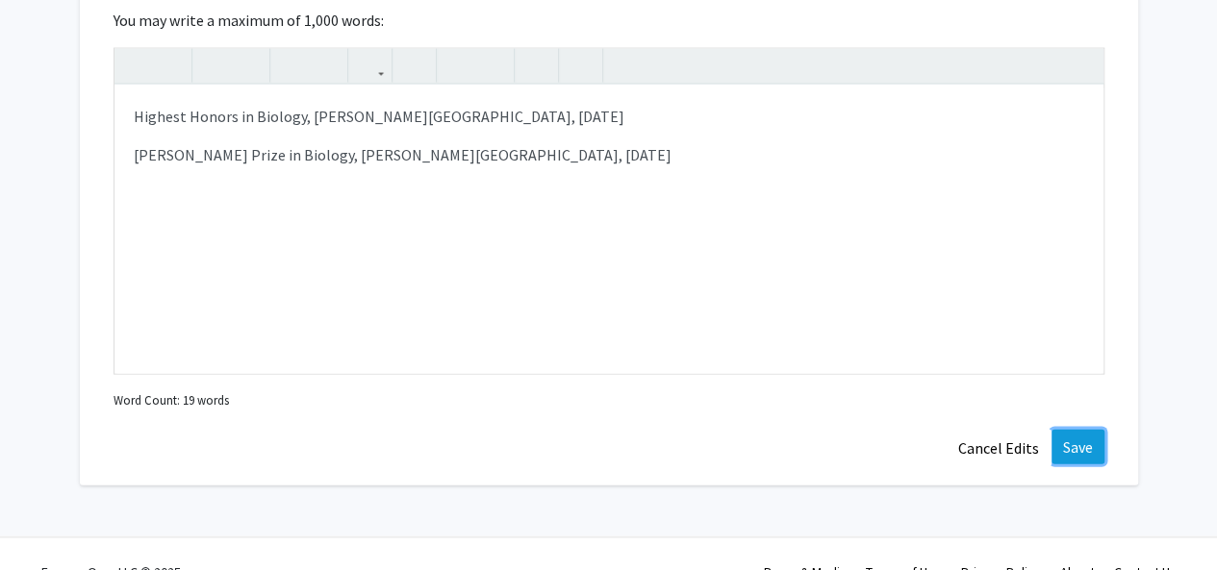
click at [1101, 449] on button "Save" at bounding box center [1077, 447] width 53 height 35
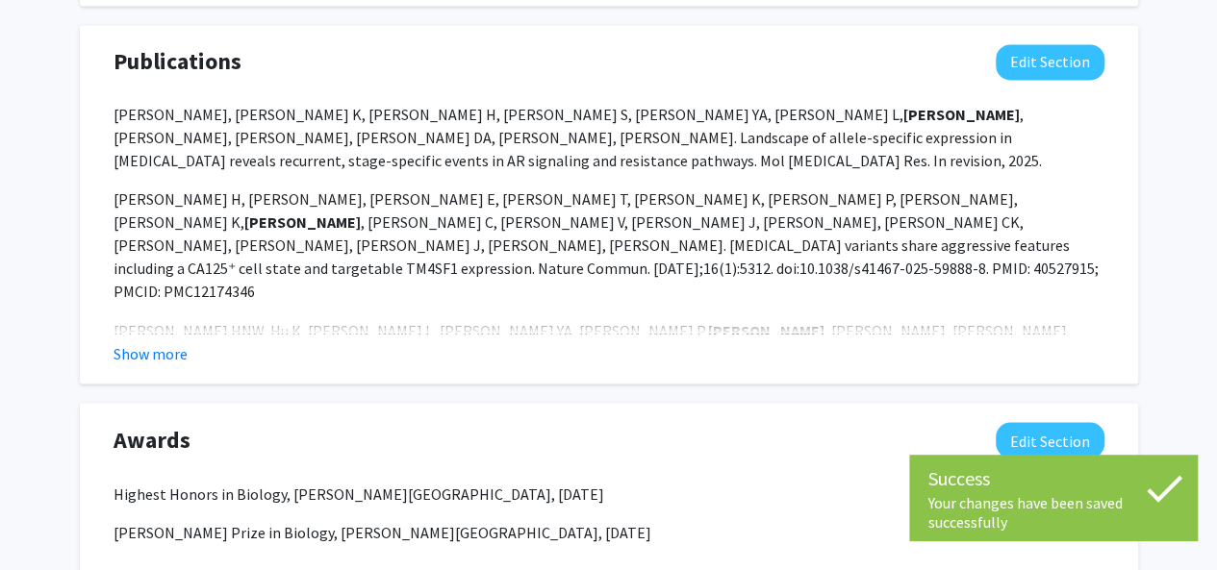
scroll to position [1466, 0]
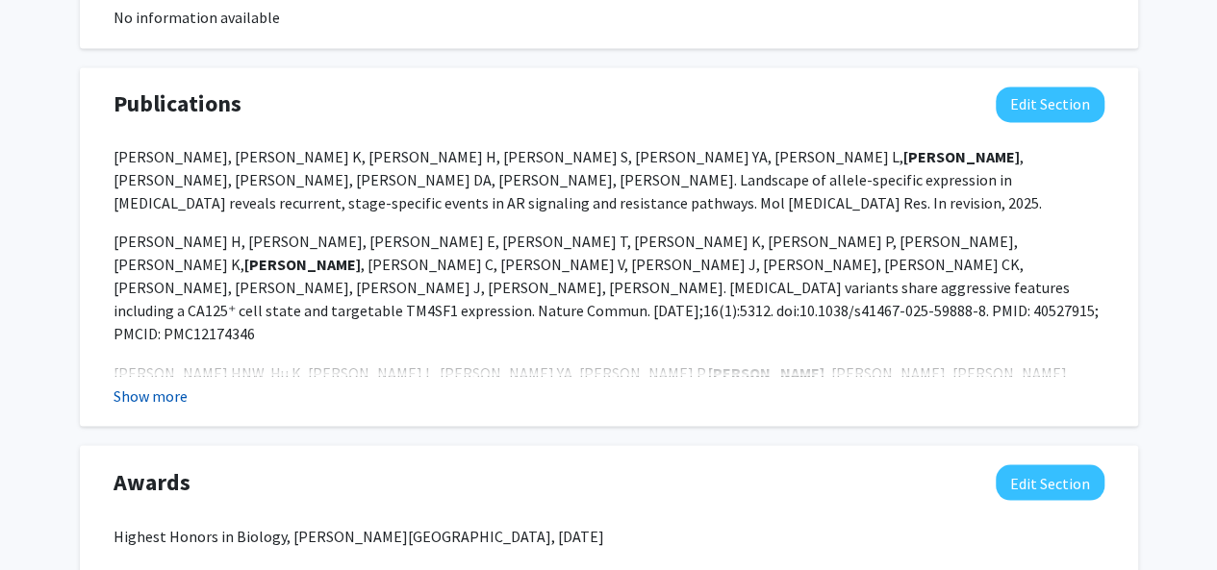
click at [172, 390] on button "Show more" at bounding box center [150, 395] width 74 height 23
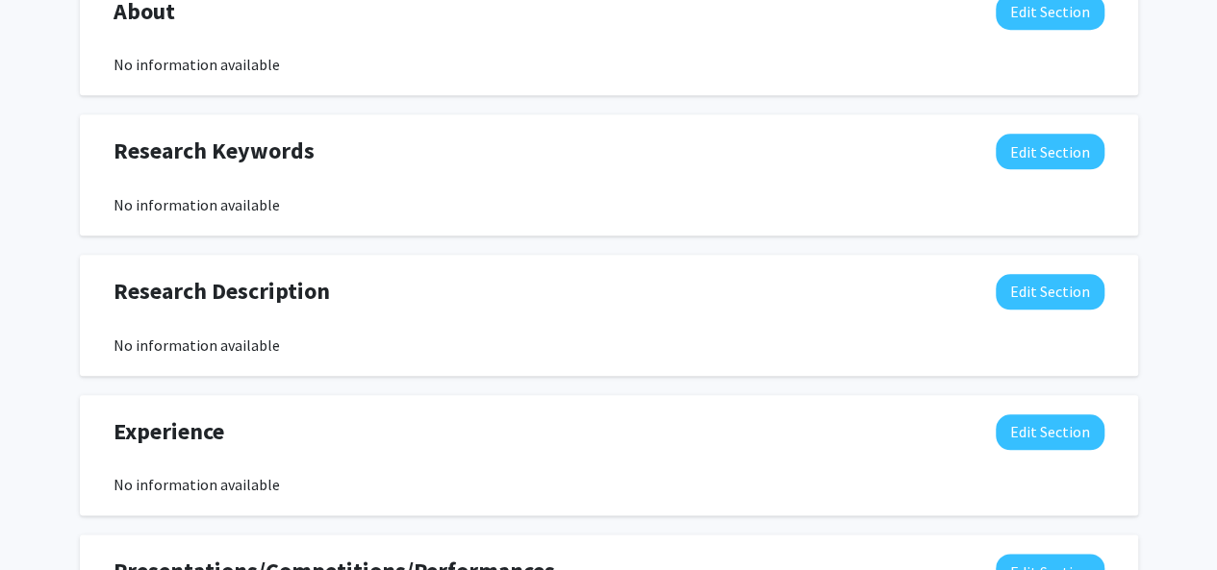
scroll to position [889, 0]
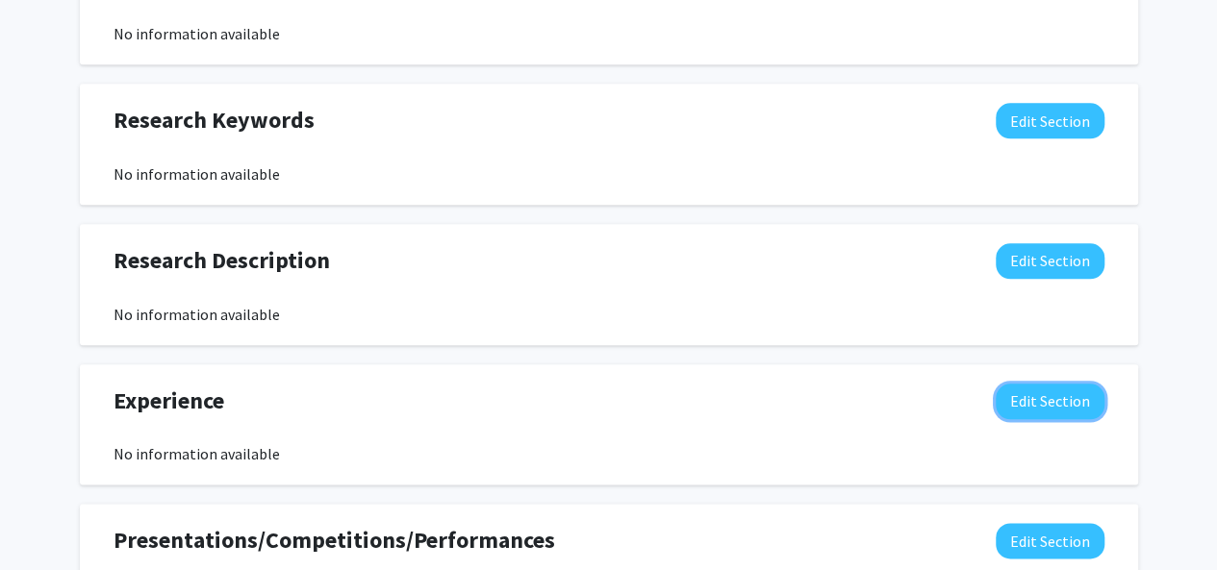
click at [1029, 391] on button "Edit Section" at bounding box center [1049, 402] width 109 height 36
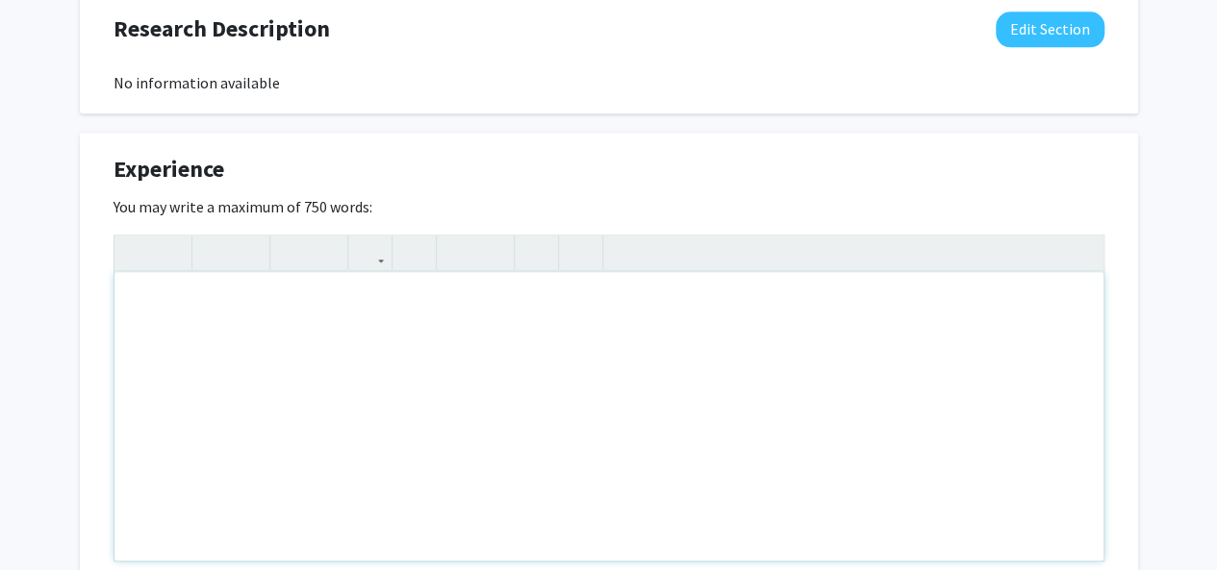
scroll to position [1149, 0]
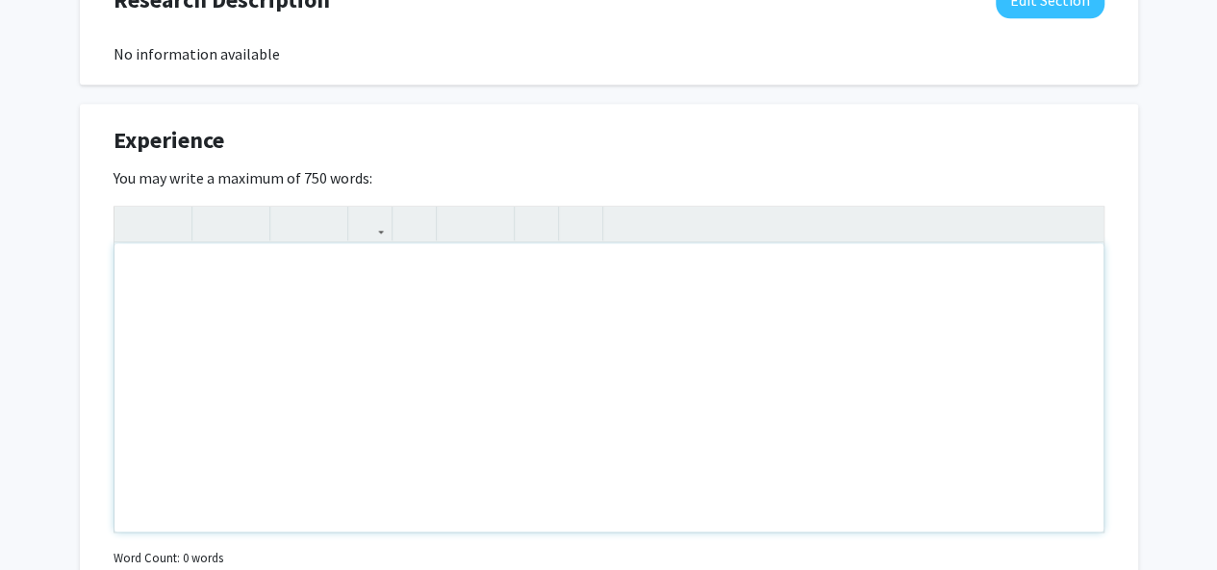
click at [227, 317] on div "Note to users with screen readers: Please deactivate our accessibility plugin f…" at bounding box center [608, 387] width 989 height 289
paste div "Note to users with screen readers: Please deactivate our accessibility plugin f…"
type textarea "<l>IPSU Dolorsitam co Adipisci, Elitseddo ei Temporinci utl Etdolore — Mag Aliq…"
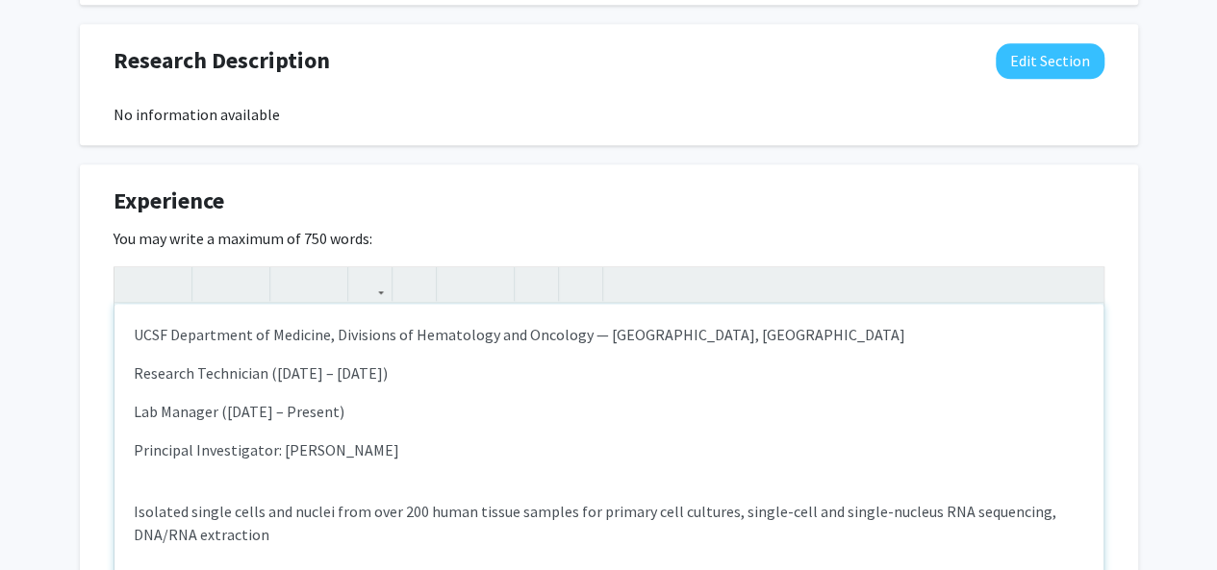
scroll to position [1082, 0]
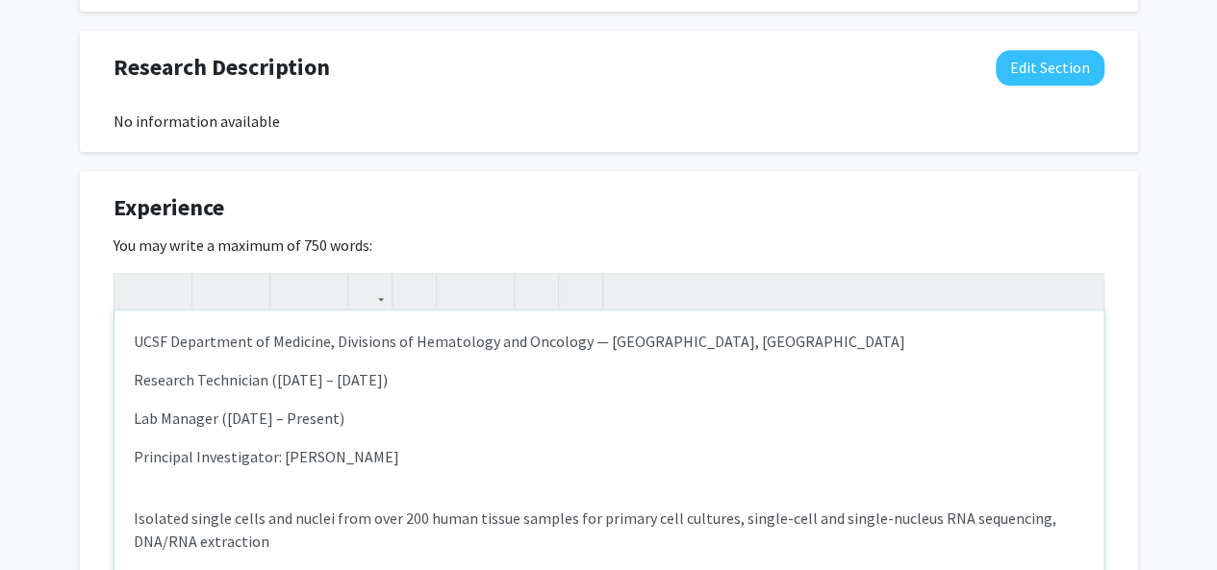
click at [172, 468] on div "UCSF Department of Medicine, Divisions of Hematology and Oncology — [GEOGRAPHIC…" at bounding box center [608, 455] width 989 height 289
drag, startPoint x: 341, startPoint y: 415, endPoint x: 296, endPoint y: 424, distance: 46.2
click at [296, 424] on p "Lab Manager ([DATE] – Present)" at bounding box center [609, 418] width 950 height 23
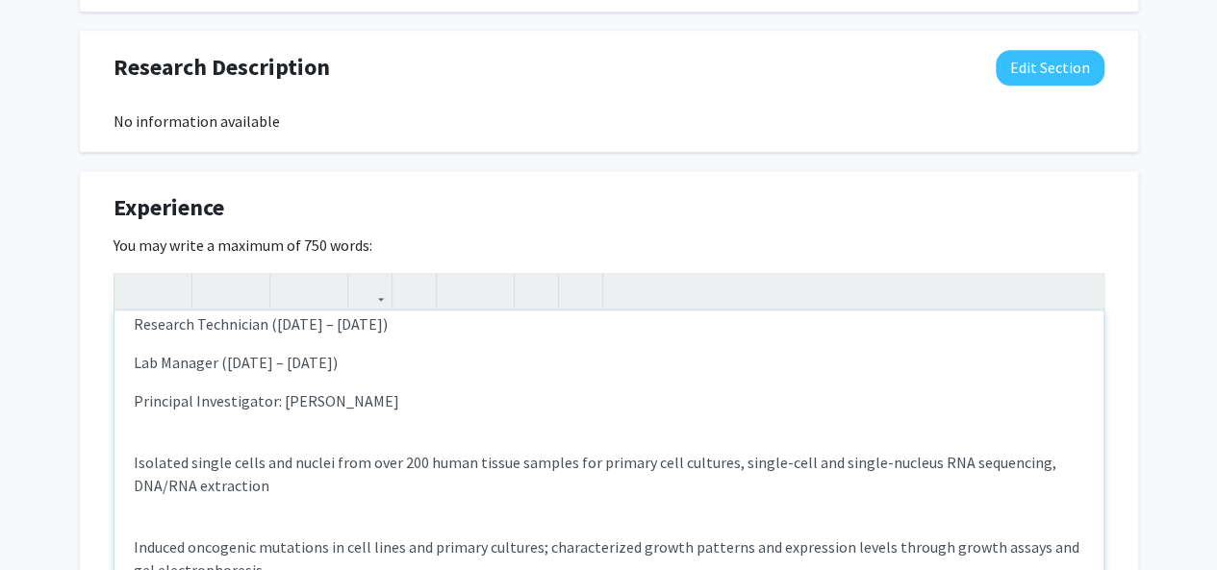
click at [198, 449] on div "UCSF Department of Medicine, Divisions of Hematology and Oncology — [GEOGRAPHIC…" at bounding box center [608, 455] width 989 height 289
click at [135, 471] on p "Isolated single cells and nuclei from over 200 human tissue samples for primary…" at bounding box center [609, 474] width 950 height 46
click at [131, 470] on div "UCSF Department of Medicine, Divisions of Hematology and Oncology — [GEOGRAPHIC…" at bounding box center [608, 455] width 989 height 289
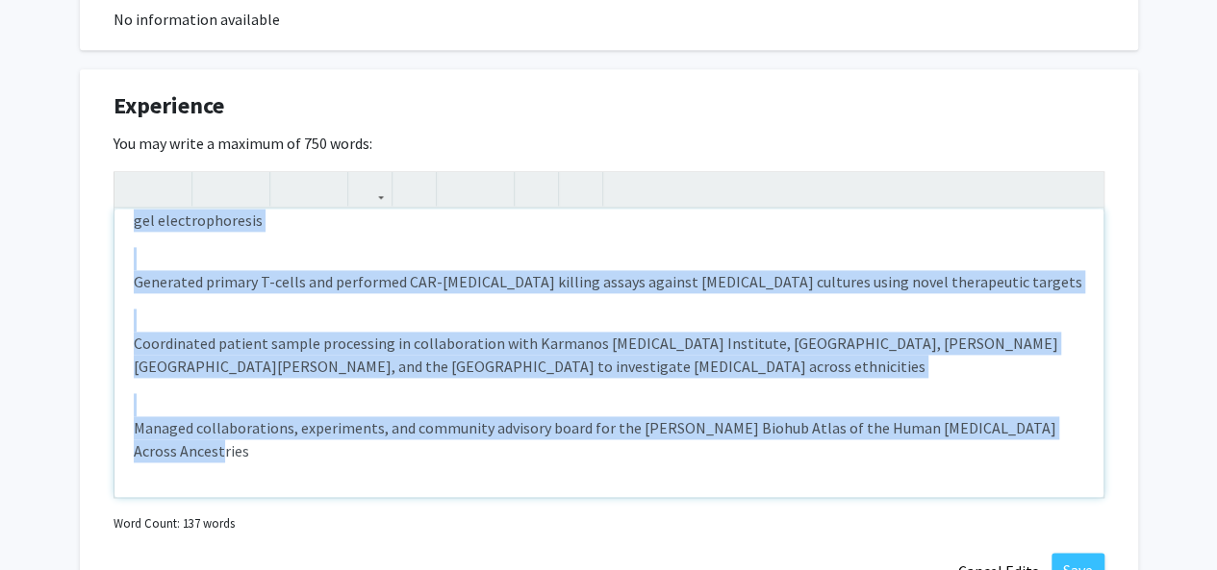
scroll to position [60, 0]
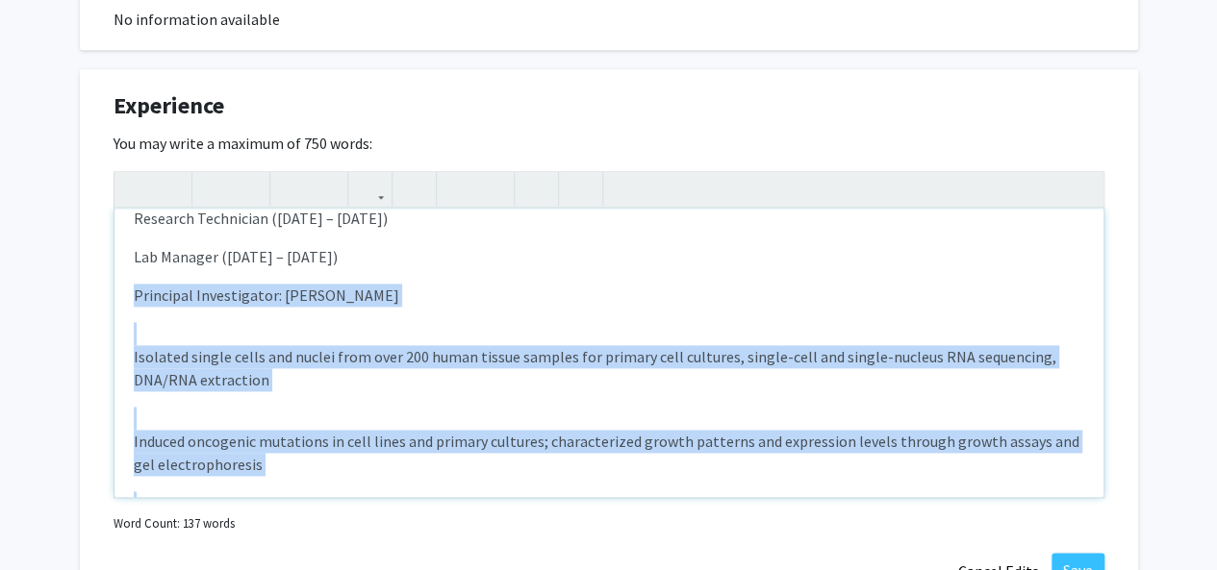
drag, startPoint x: 340, startPoint y: 466, endPoint x: 116, endPoint y: 331, distance: 261.9
click at [116, 331] on div "UCSF Department of Medicine, Divisions of Hematology and Oncology — [GEOGRAPHIC…" at bounding box center [608, 353] width 989 height 289
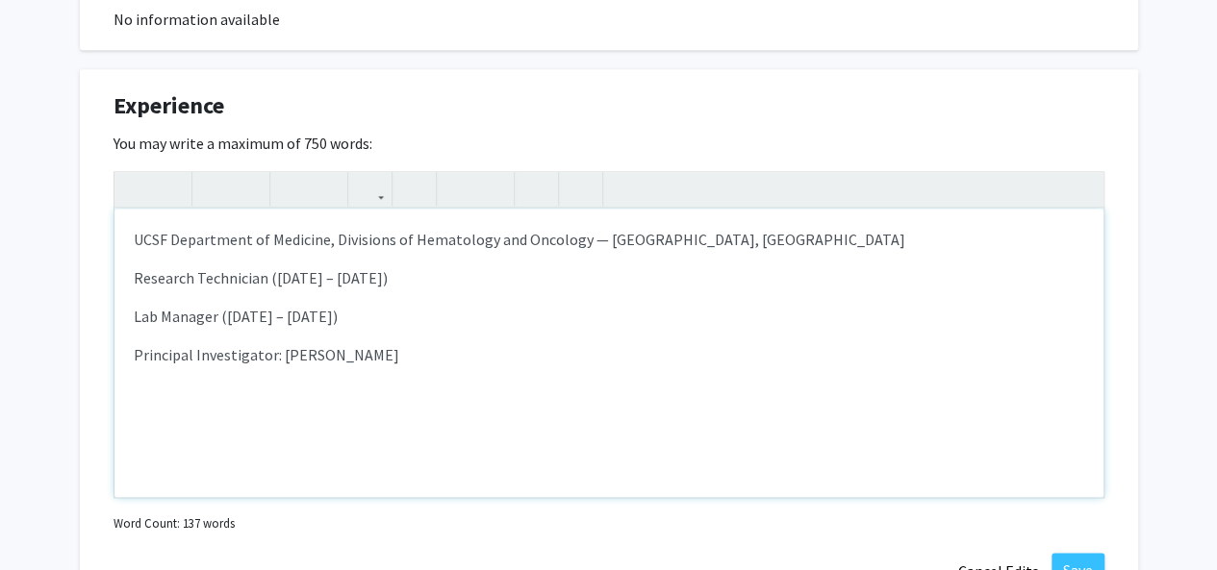
scroll to position [0, 0]
type textarea "<p>UCSF Department of Medicine, Divisions of Hematology and Oncology — [GEOGRAP…"
click at [190, 421] on div "UCSF Department of Medicine, Divisions of Hematology and Oncology — [GEOGRAPHIC…" at bounding box center [608, 353] width 989 height 289
click at [168, 466] on div "UCSF Department of Medicine, Divisions of Hematology and Oncology — [GEOGRAPHIC…" at bounding box center [608, 353] width 989 height 289
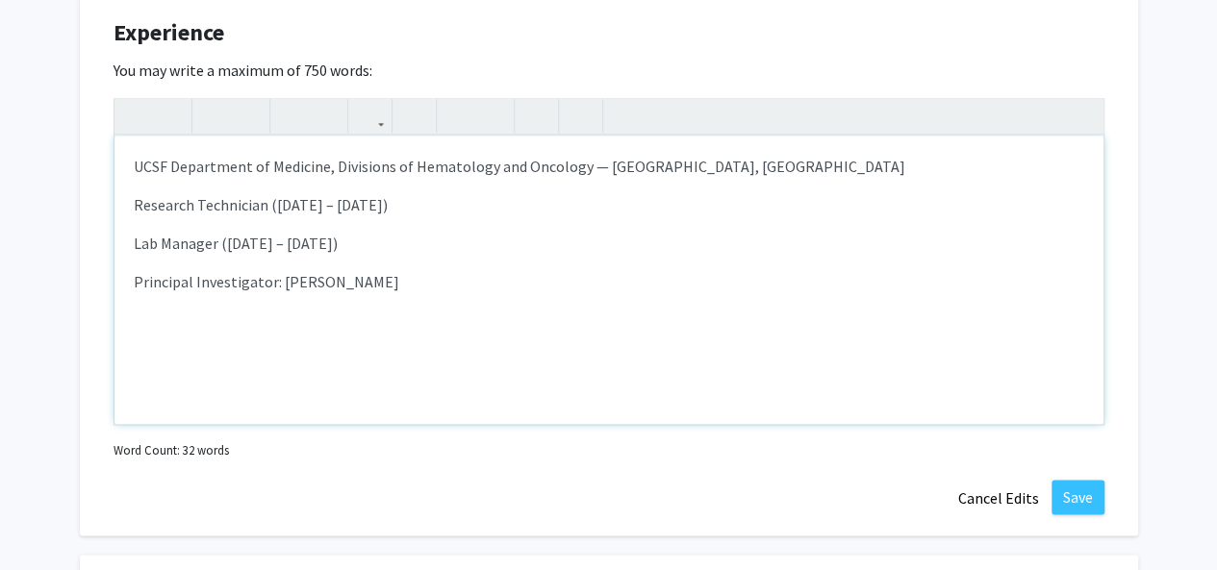
scroll to position [1259, 0]
click at [1085, 497] on button "Save" at bounding box center [1077, 495] width 53 height 35
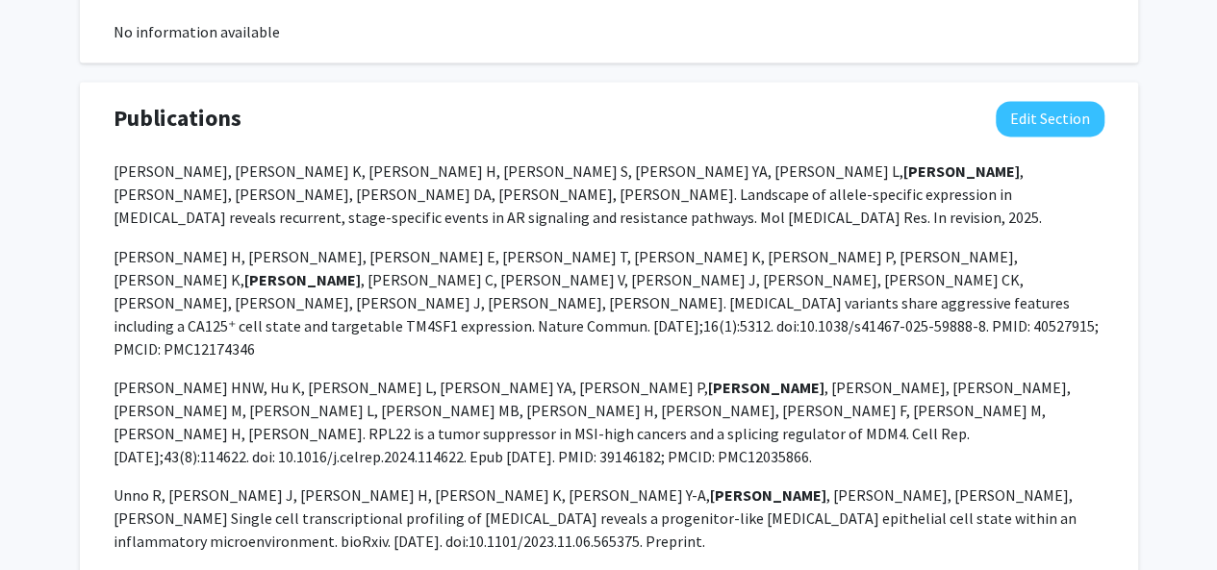
scroll to position [1576, 0]
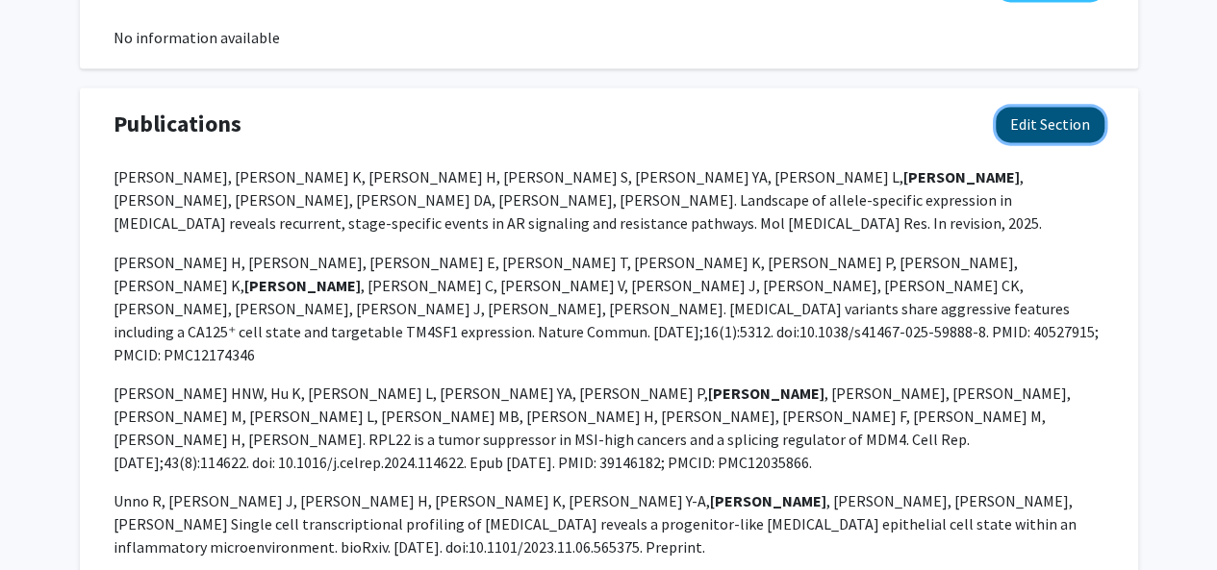
click at [1011, 124] on button "Edit Section" at bounding box center [1049, 125] width 109 height 36
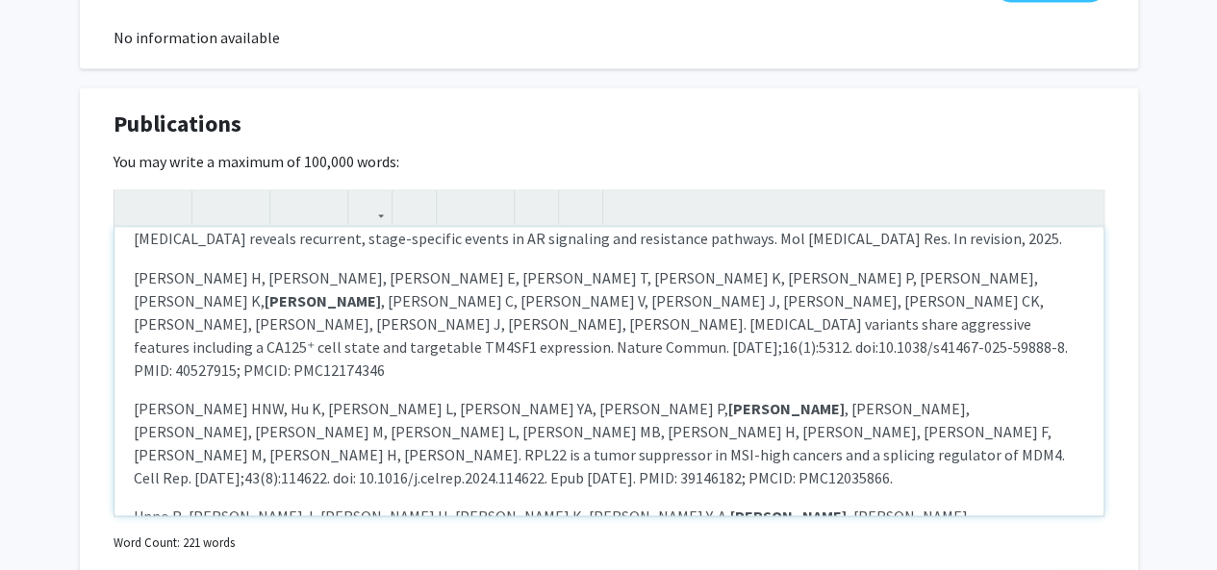
scroll to position [1612, 0]
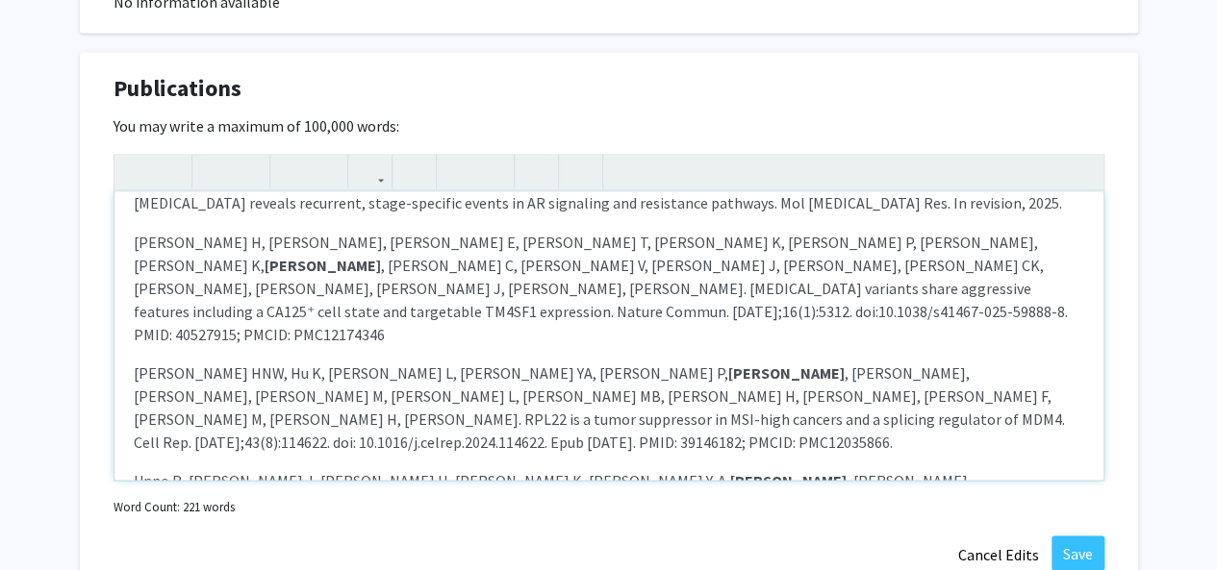
click at [969, 261] on p "[PERSON_NAME] H, [PERSON_NAME] H, [PERSON_NAME] E, [PERSON_NAME] T, [PERSON_NAM…" at bounding box center [609, 287] width 950 height 115
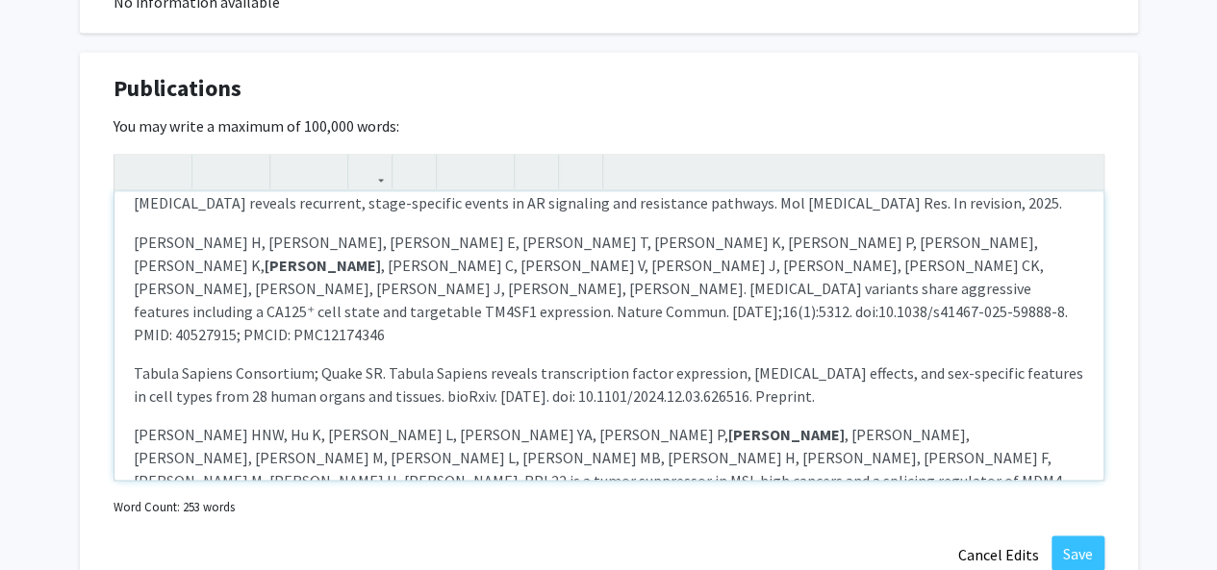
click at [837, 361] on p "Tabula Sapiens Consortium; Quake SR. Tabula Sapiens reveals transcription facto…" at bounding box center [609, 384] width 950 height 46
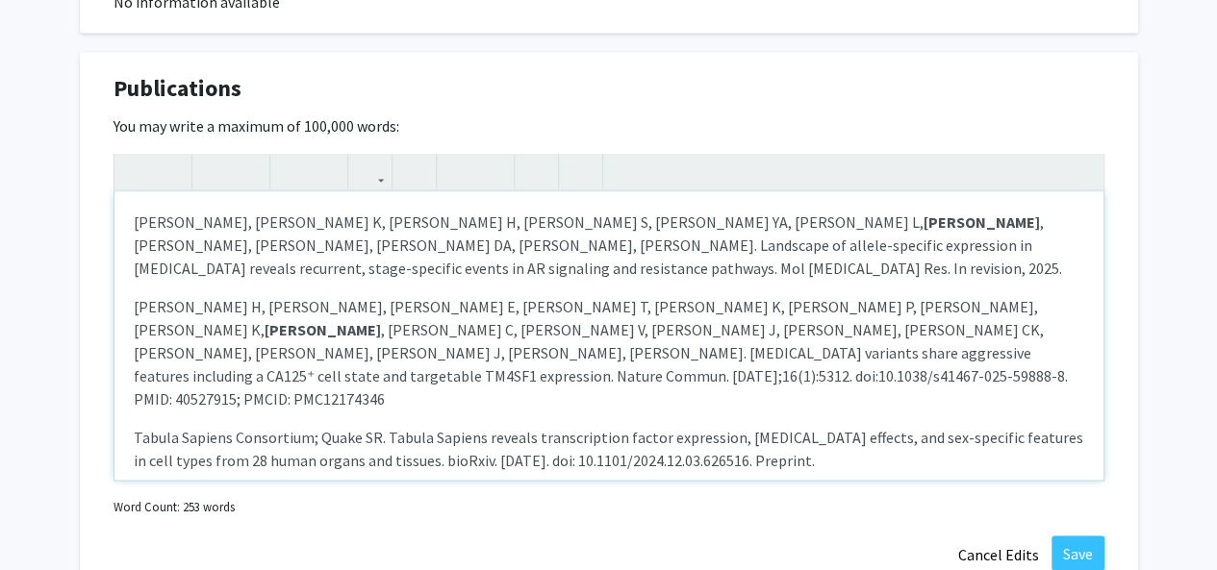
scroll to position [0, 0]
drag, startPoint x: 815, startPoint y: 390, endPoint x: 114, endPoint y: 376, distance: 700.3
click at [114, 376] on div "[PERSON_NAME], [PERSON_NAME] K, [PERSON_NAME] H, [PERSON_NAME] S, [PERSON_NAME]…" at bounding box center [608, 335] width 989 height 289
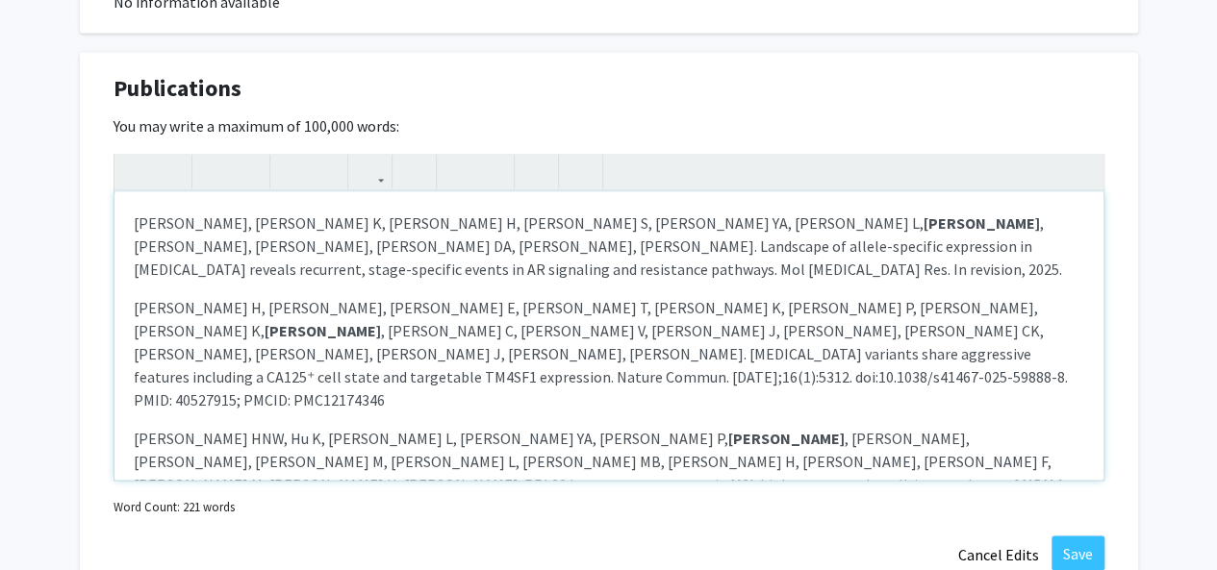
click at [969, 243] on p "[PERSON_NAME], [PERSON_NAME] K, [PERSON_NAME] H, [PERSON_NAME] S, [PERSON_NAME]…" at bounding box center [609, 245] width 950 height 69
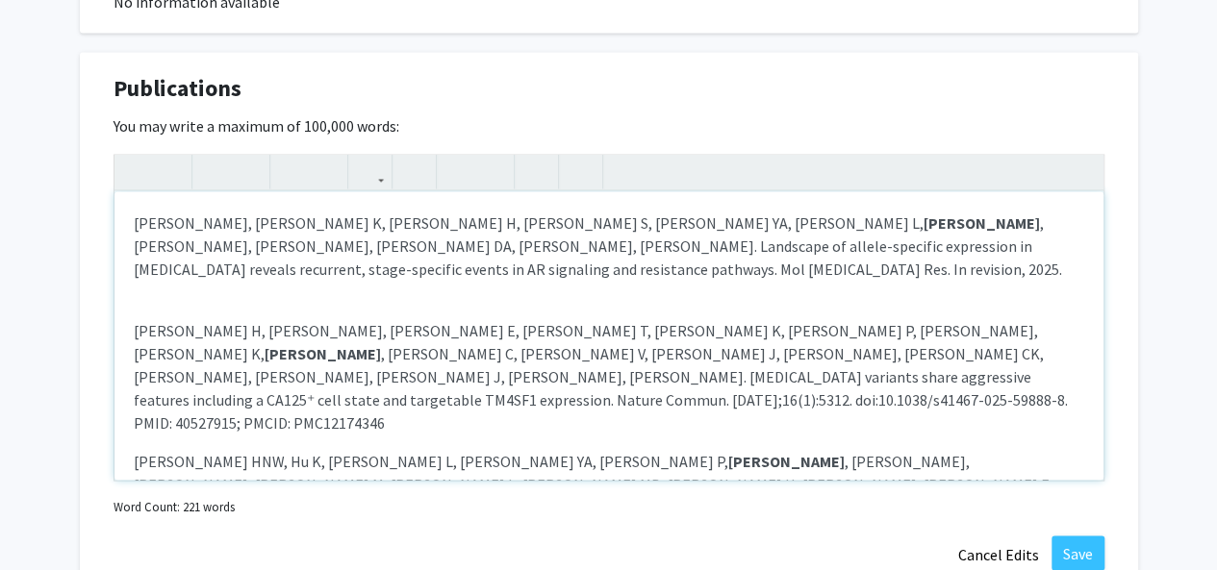
type textarea "<l><ipsu dolor="sita-cons: 4adi;">Elit S, Do E, Temp I, Utl E, Dolo MA, Aliqu E…"
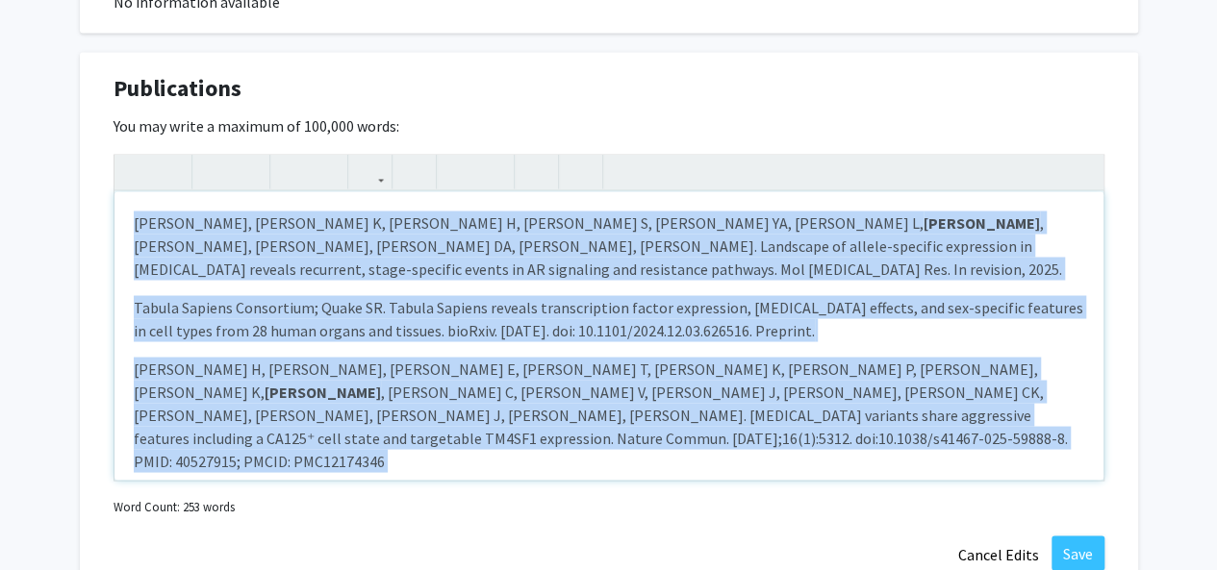
drag, startPoint x: 738, startPoint y: 442, endPoint x: 65, endPoint y: 142, distance: 736.2
copy div "Lore I, Do S, Amet C, Adi E, Sedd EI, Tempo I, Utla ET , Dolor MA, Ali ENI, Adm…"
click at [440, 297] on span "Tabula Sapiens Consortium; Quake SR. Tabula Sapiens reveals transcription facto…" at bounding box center [608, 318] width 949 height 42
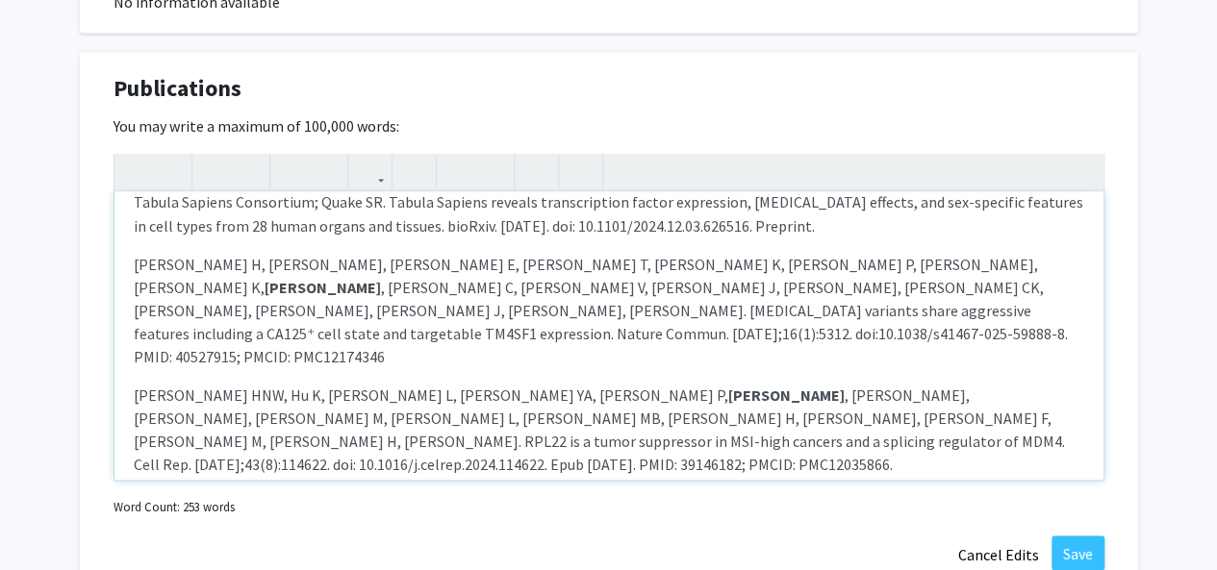
scroll to position [127, 0]
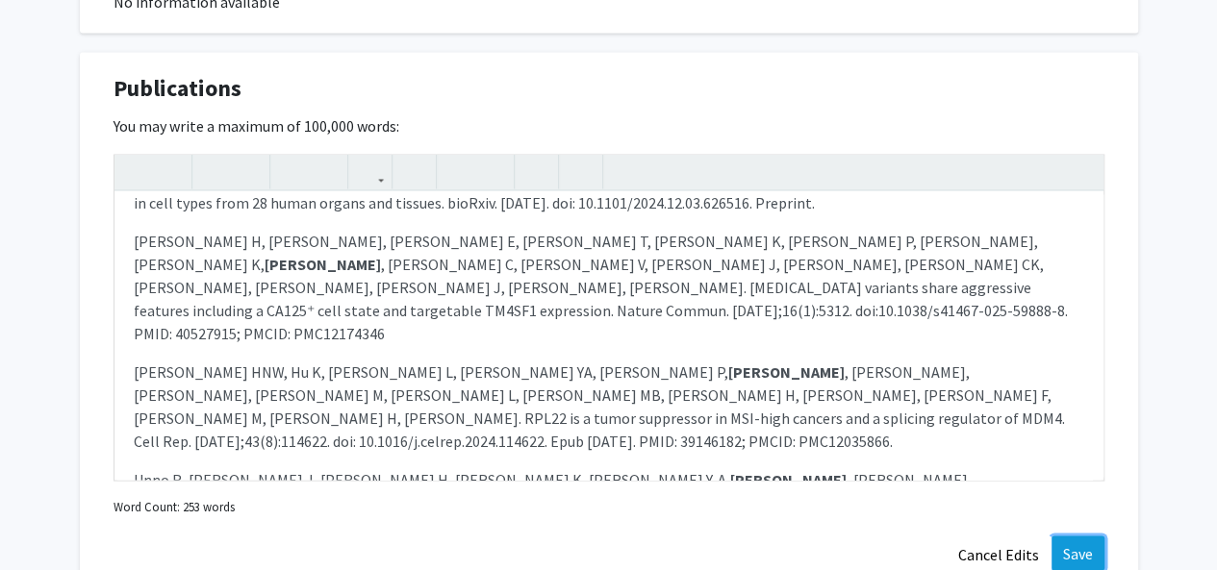
click at [1062, 540] on button "Save" at bounding box center [1077, 553] width 53 height 35
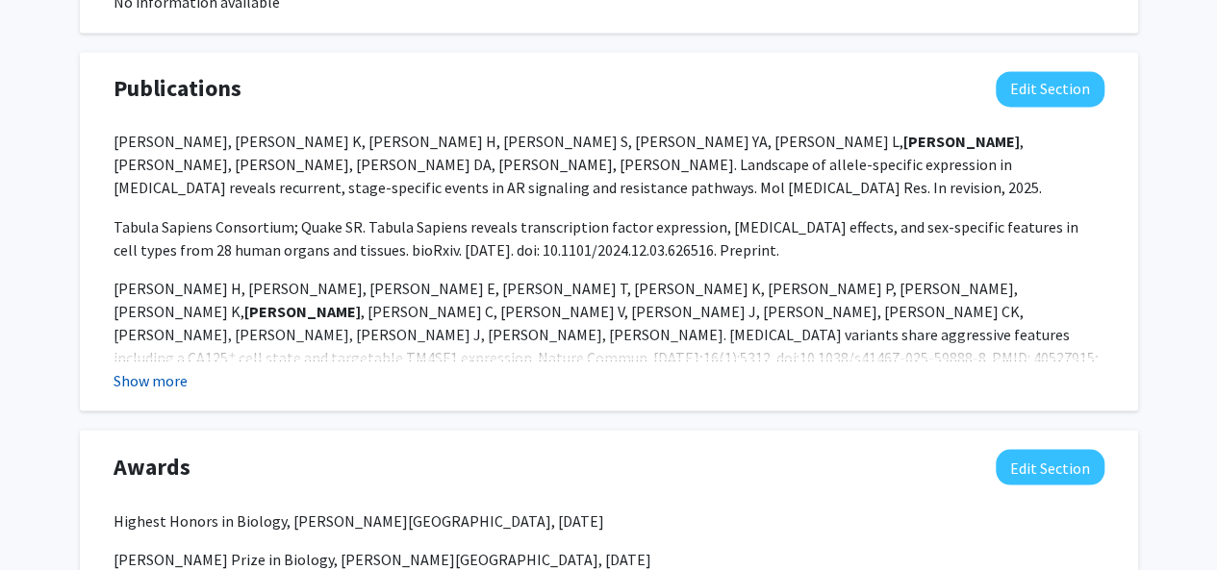
click at [152, 377] on button "Show more" at bounding box center [150, 379] width 74 height 23
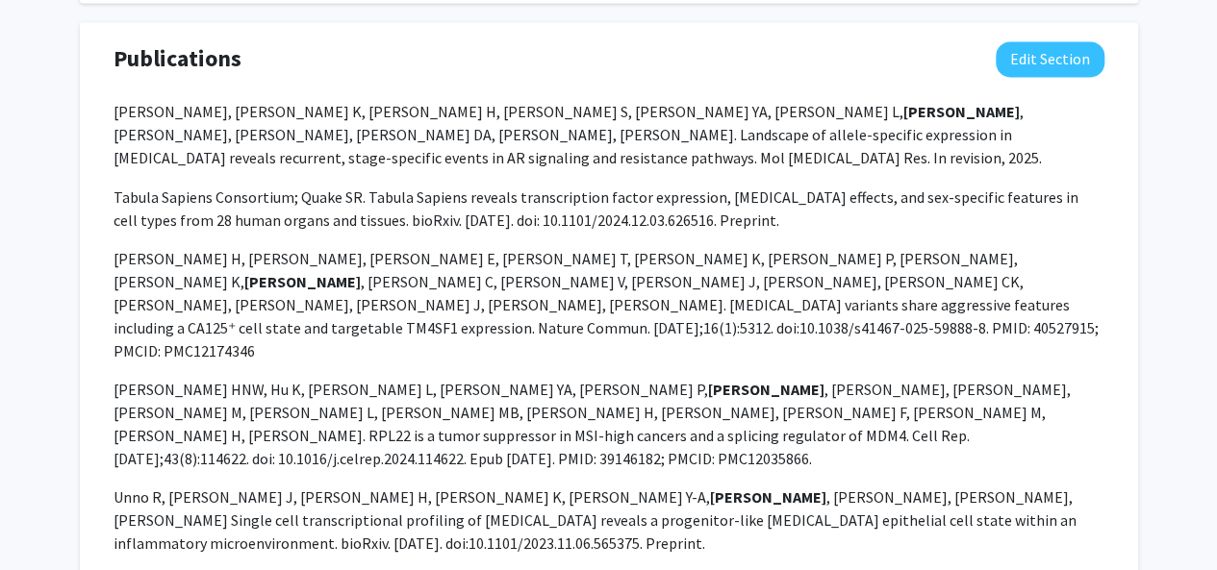
scroll to position [1612, 0]
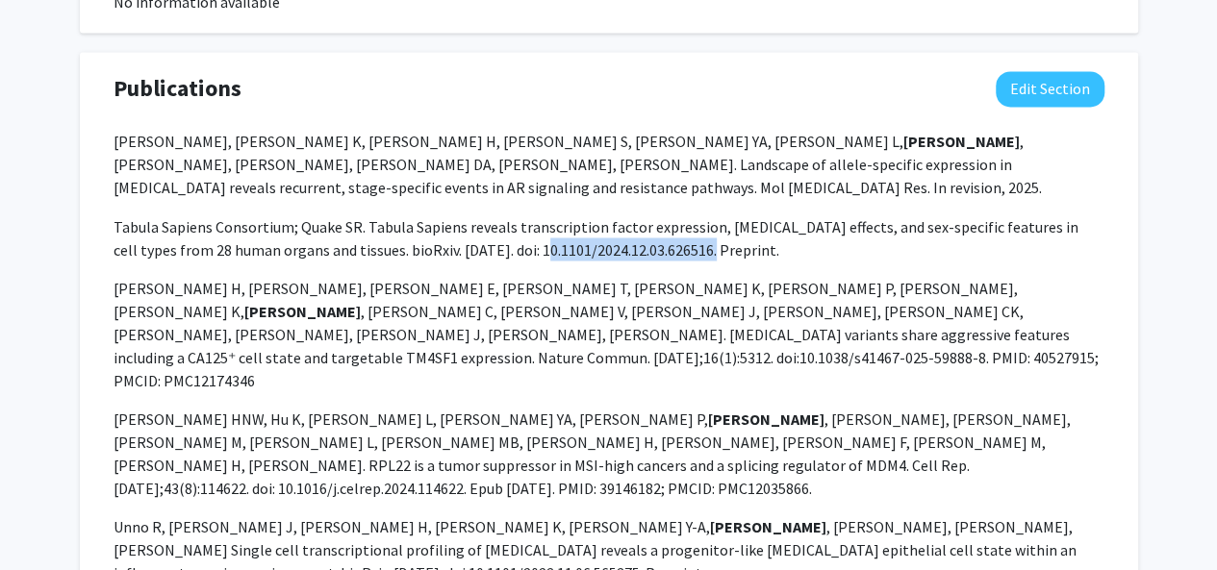
drag, startPoint x: 506, startPoint y: 232, endPoint x: 677, endPoint y: 225, distance: 171.3
click at [677, 225] on span "Tabula Sapiens Consortium; Quake SR. Tabula Sapiens reveals transcription facto…" at bounding box center [595, 237] width 965 height 42
click at [619, 421] on div "[PERSON_NAME], [PERSON_NAME] K, [PERSON_NAME] H, [PERSON_NAME] S, [PERSON_NAME]…" at bounding box center [608, 357] width 991 height 454
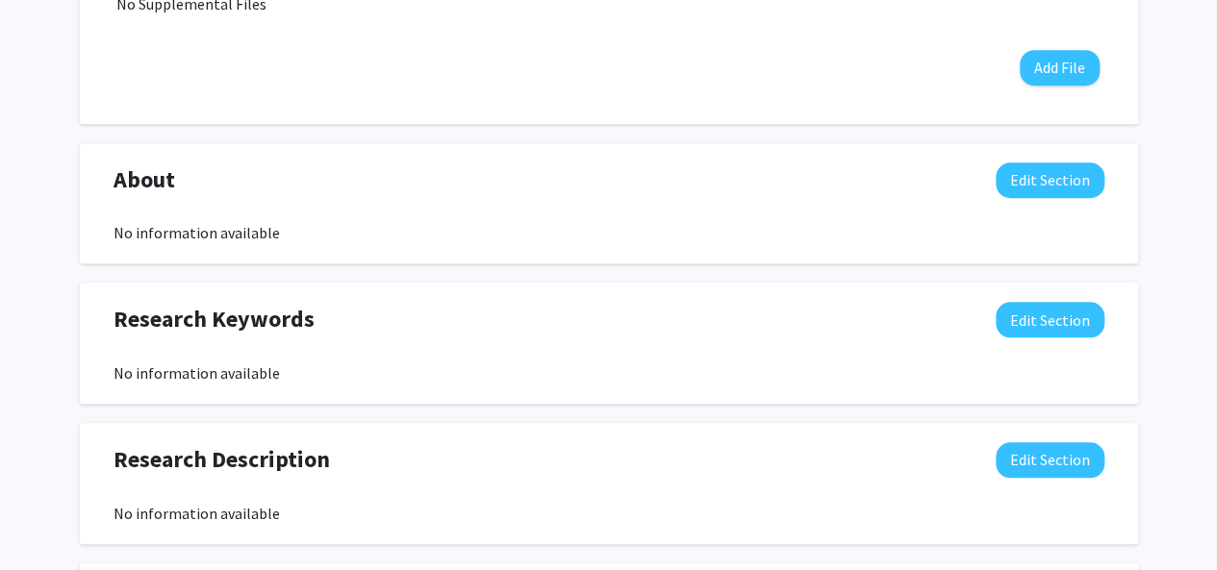
scroll to position [650, 0]
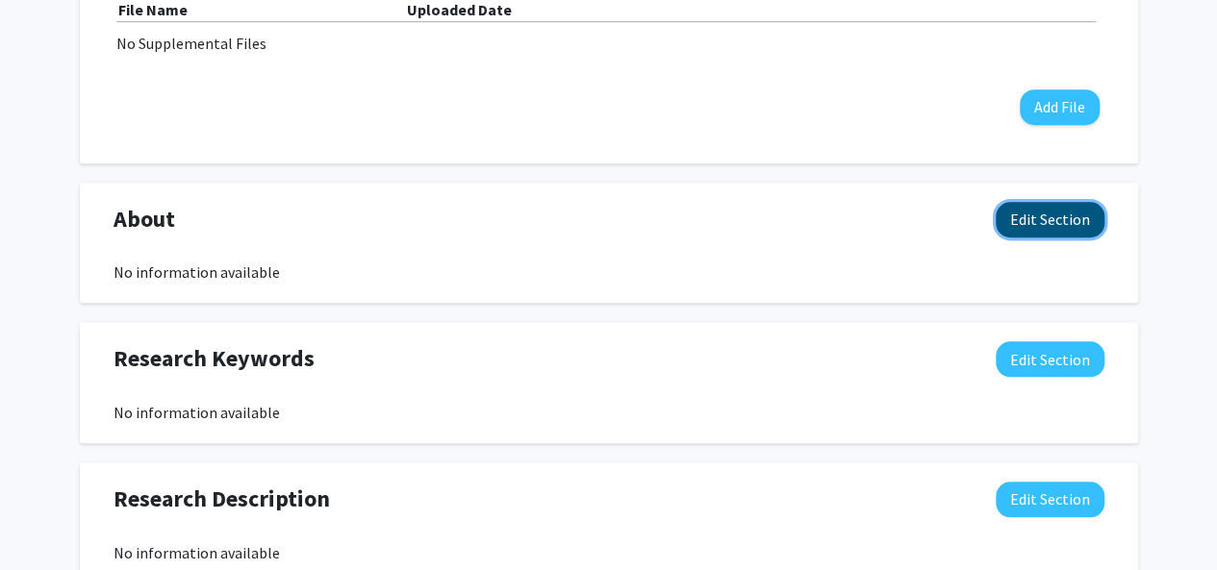
click at [1021, 233] on button "Edit Section" at bounding box center [1049, 220] width 109 height 36
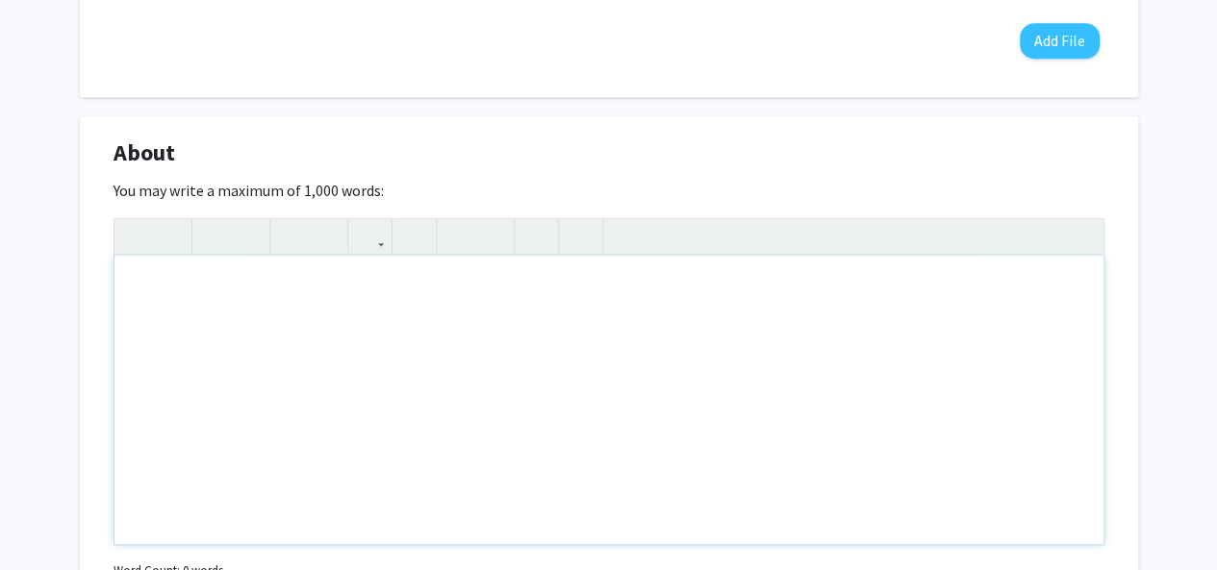
scroll to position [746, 0]
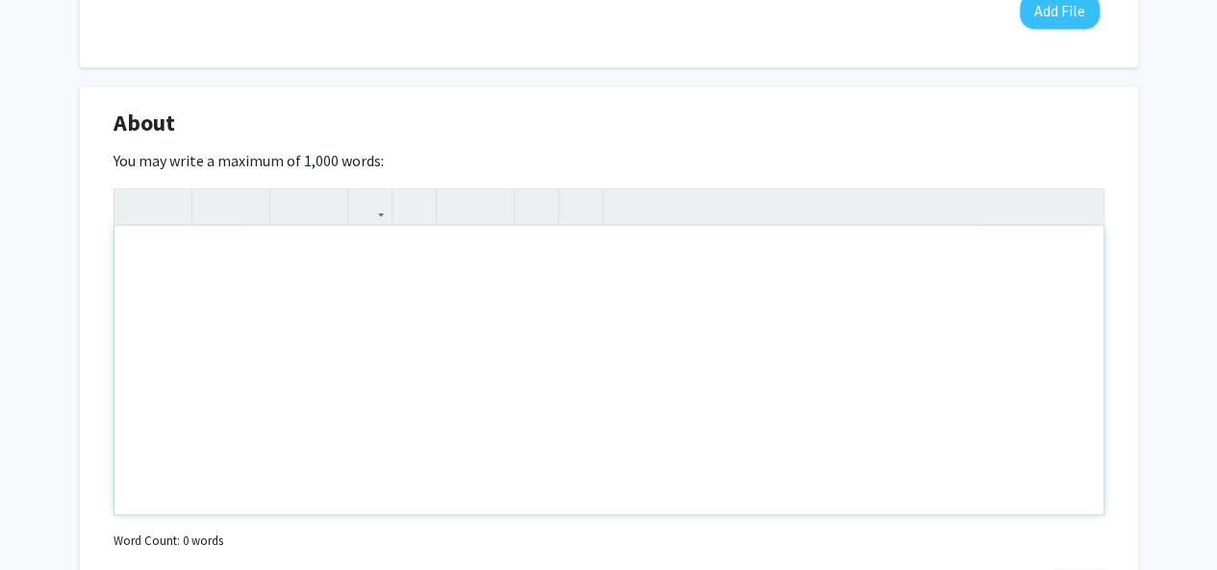
click at [503, 336] on div "Note to users with screen readers: Please deactivate our accessibility plugin f…" at bounding box center [608, 370] width 989 height 289
type textarea "I am a [MEDICAL_DATA]&nbsp;"
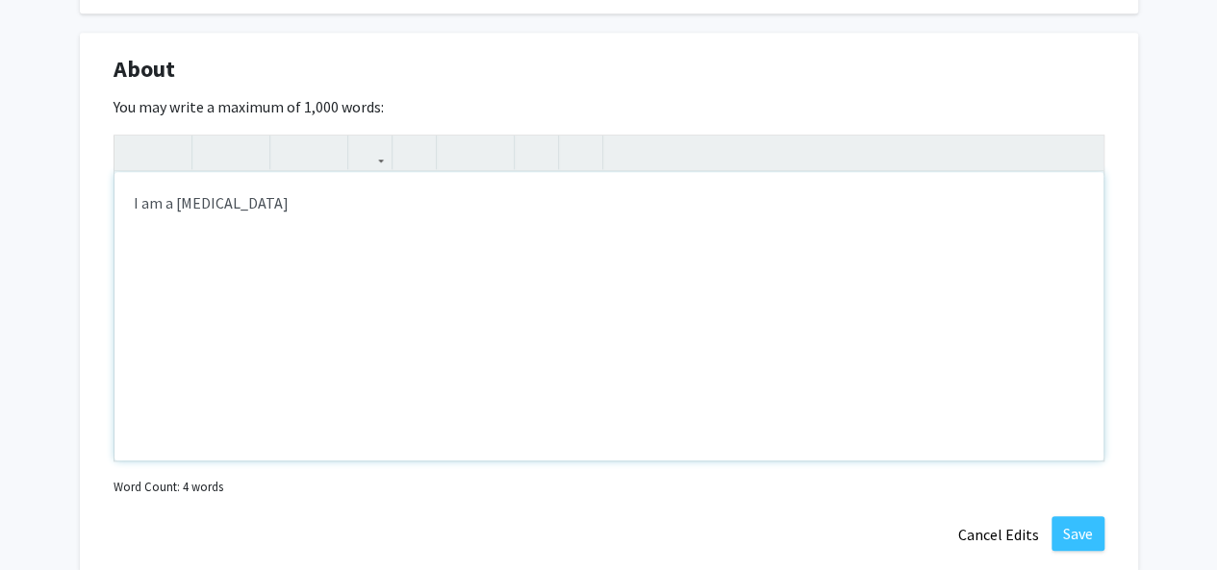
scroll to position [804, 0]
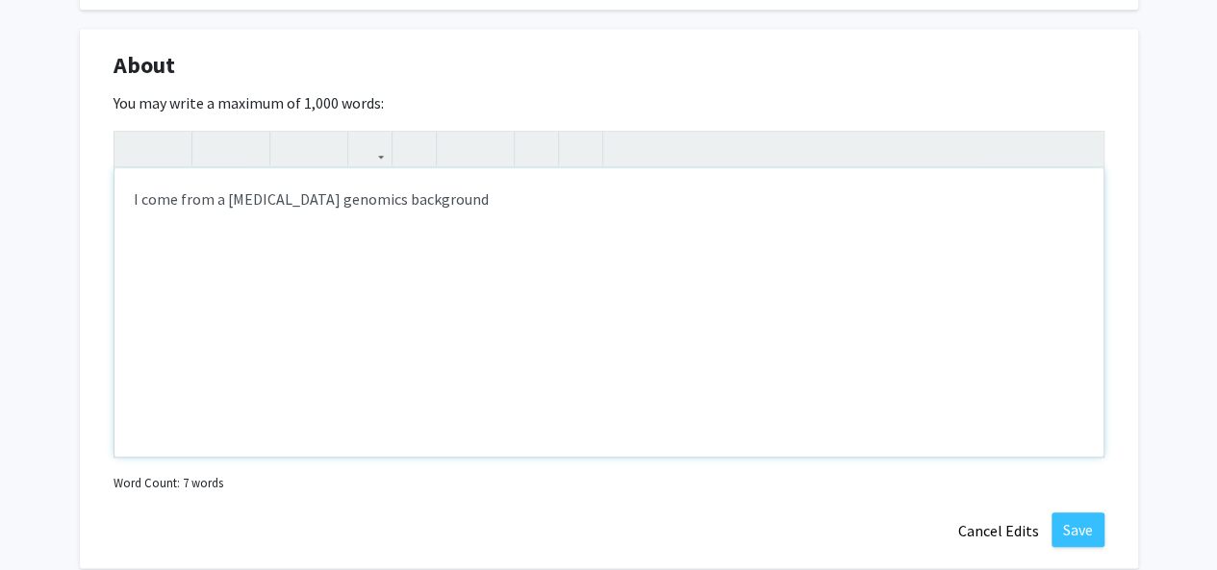
type textarea "I come from a [MEDICAL_DATA] genomics background&nbsp;"
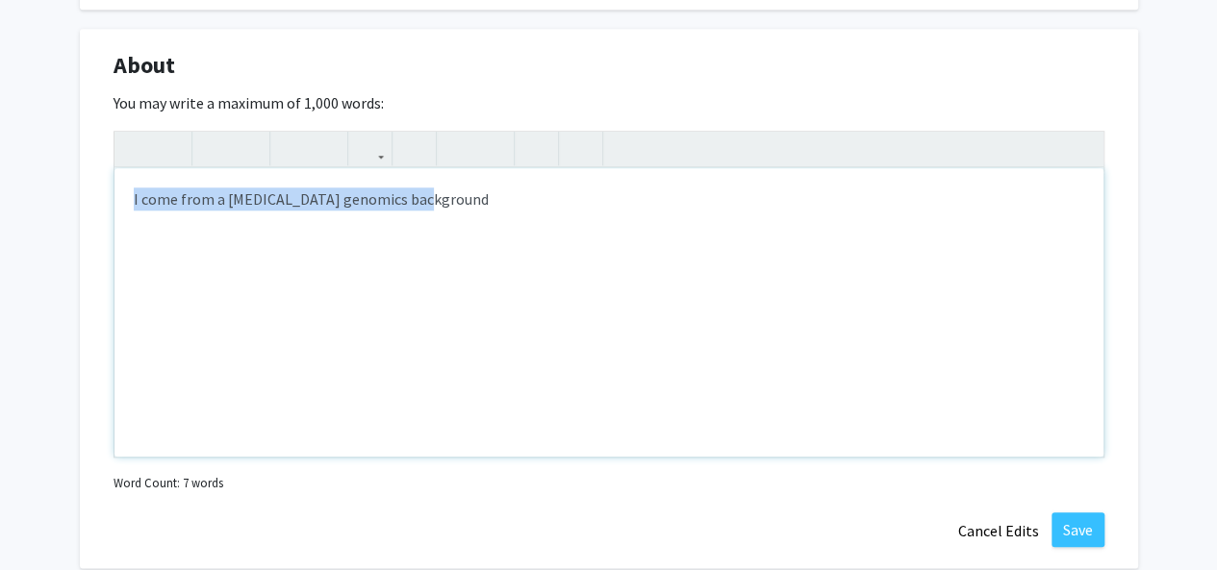
drag, startPoint x: 465, startPoint y: 212, endPoint x: 48, endPoint y: 220, distance: 416.5
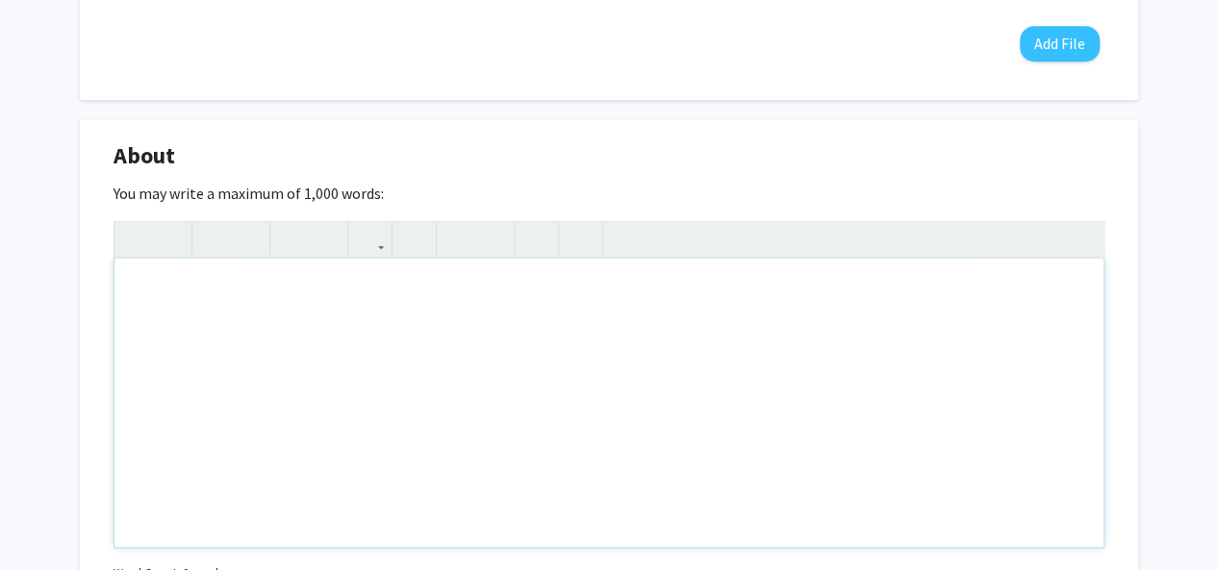
scroll to position [711, 0]
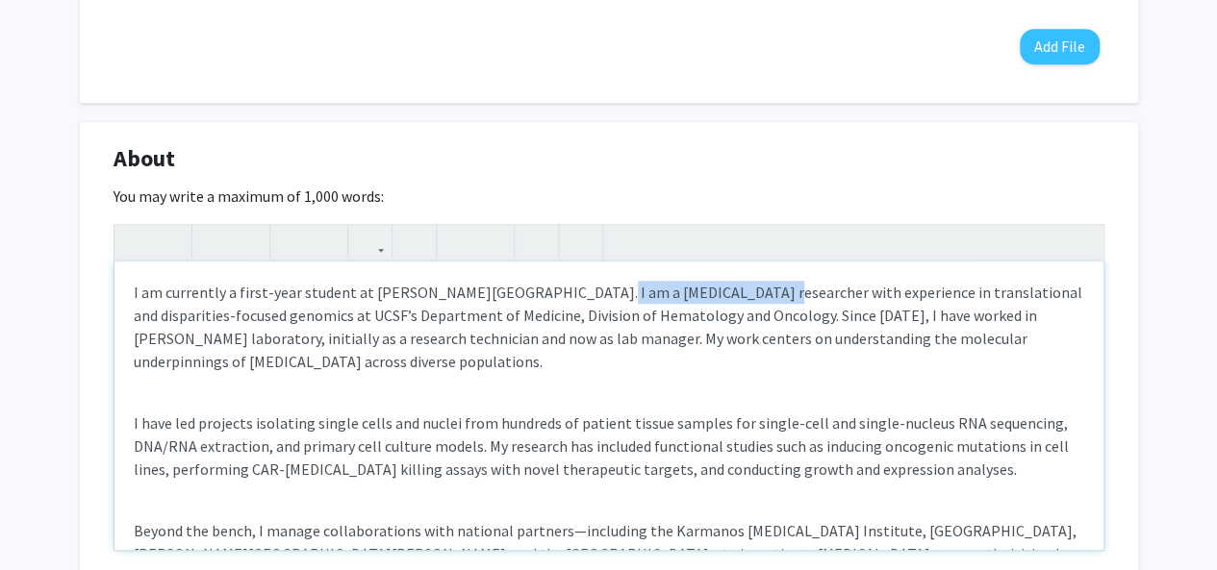
drag, startPoint x: 570, startPoint y: 290, endPoint x: 726, endPoint y: 296, distance: 155.9
click at [726, 296] on p "I am currently a first-year student at [PERSON_NAME][GEOGRAPHIC_DATA]. I am a […" at bounding box center [609, 327] width 950 height 92
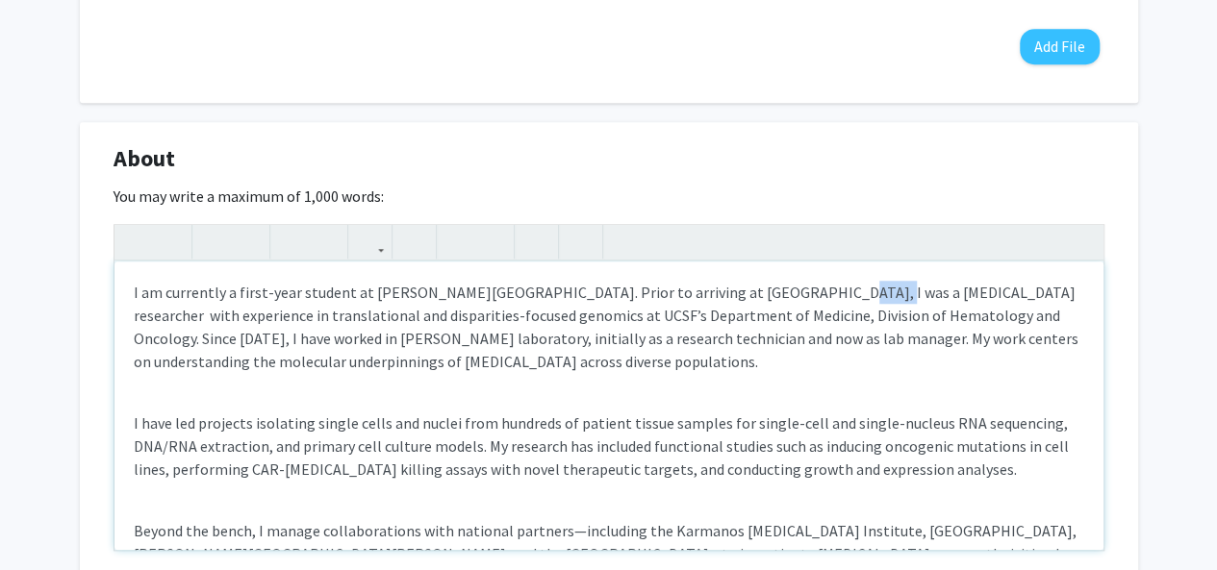
drag, startPoint x: 780, startPoint y: 293, endPoint x: 823, endPoint y: 293, distance: 43.3
click at [823, 293] on p "I am currently a first-year student at [PERSON_NAME][GEOGRAPHIC_DATA]. Prior to…" at bounding box center [609, 327] width 950 height 92
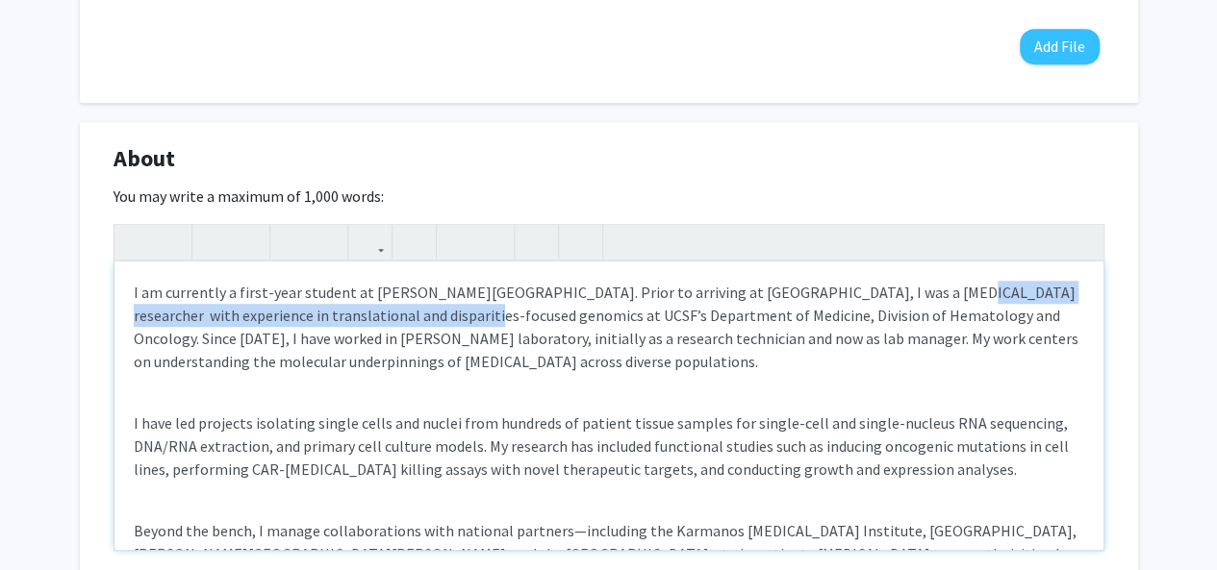
drag, startPoint x: 898, startPoint y: 289, endPoint x: 449, endPoint y: 313, distance: 449.7
click at [449, 313] on p "I am currently a first-year student at [PERSON_NAME][GEOGRAPHIC_DATA]. Prior to…" at bounding box center [609, 327] width 950 height 92
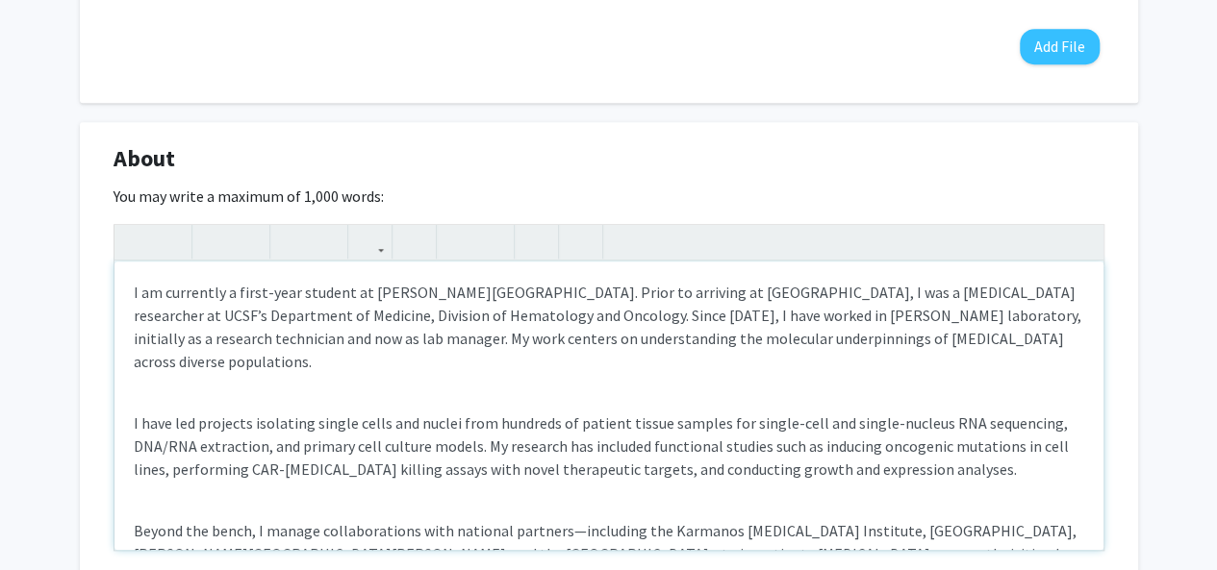
click at [438, 316] on p "I am currently a first-year student at [PERSON_NAME][GEOGRAPHIC_DATA]. Prior to…" at bounding box center [609, 327] width 950 height 92
click at [600, 350] on p "I am currently a first-year student at [PERSON_NAME][GEOGRAPHIC_DATA]. Prior to…" at bounding box center [609, 327] width 950 height 92
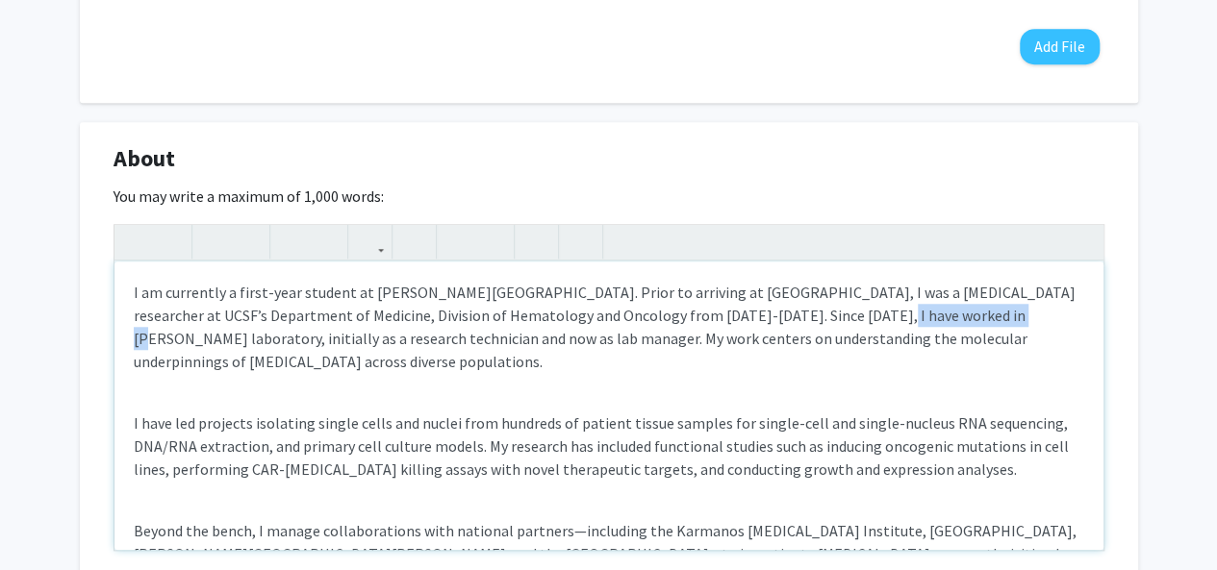
drag, startPoint x: 800, startPoint y: 319, endPoint x: 927, endPoint y: 314, distance: 127.1
click at [927, 314] on p "I am currently a first-year student at [PERSON_NAME][GEOGRAPHIC_DATA]. Prior to…" at bounding box center [609, 327] width 950 height 92
copy p "[PERSON_NAME]"
click at [611, 317] on p "I am currently a first-year student at [PERSON_NAME][GEOGRAPHIC_DATA]. Prior to…" at bounding box center [609, 327] width 950 height 92
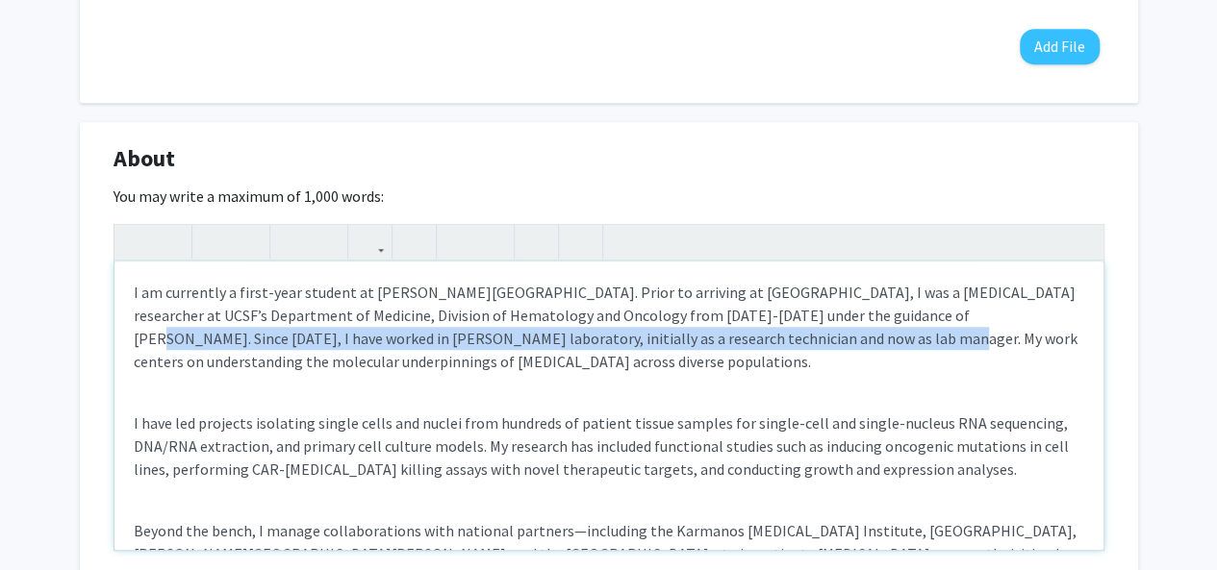
drag, startPoint x: 884, startPoint y: 314, endPoint x: 710, endPoint y: 338, distance: 175.6
click at [710, 338] on p "I am currently a first-year student at [PERSON_NAME][GEOGRAPHIC_DATA]. Prior to…" at bounding box center [609, 327] width 950 height 92
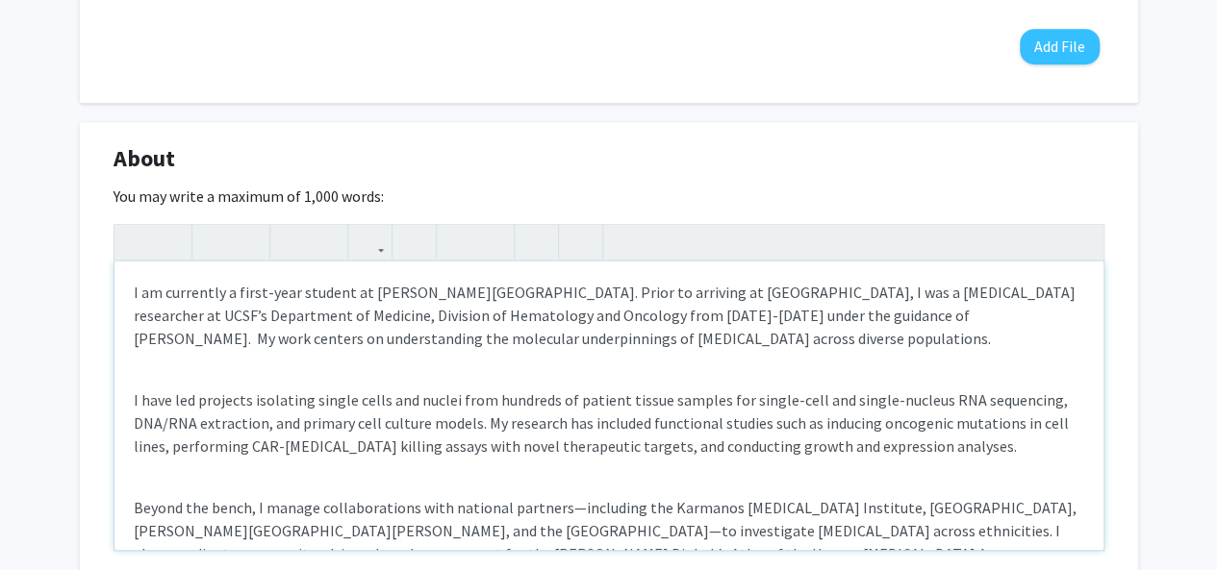
click at [939, 316] on p "I am currently a first-year student at [PERSON_NAME][GEOGRAPHIC_DATA]. Prior to…" at bounding box center [609, 315] width 950 height 69
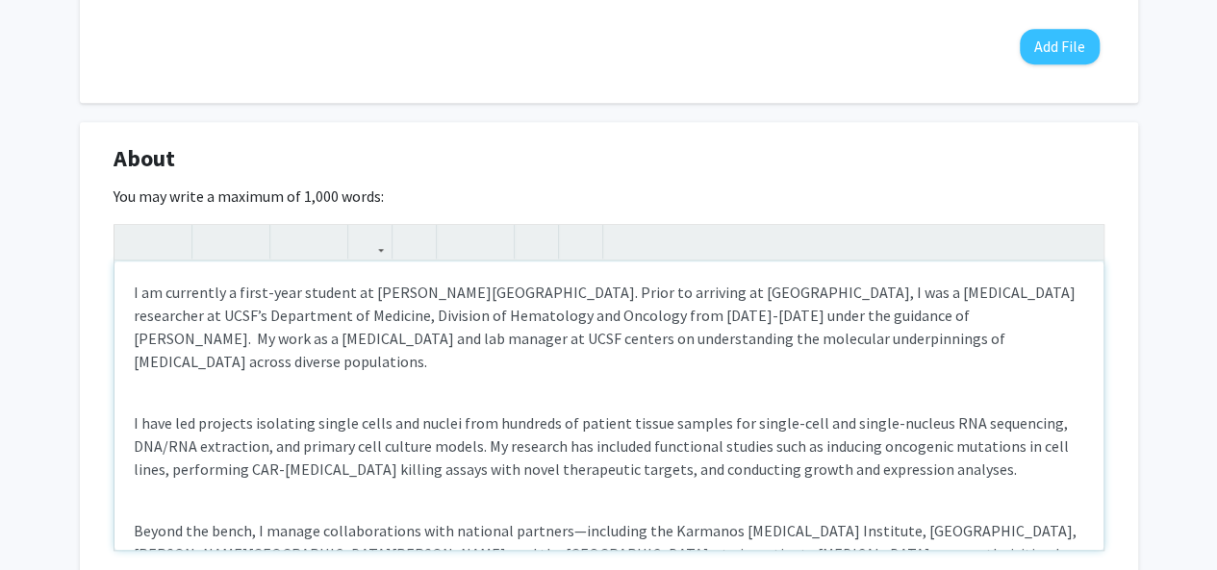
click at [414, 343] on p "I am currently a first-year student at [PERSON_NAME][GEOGRAPHIC_DATA]. Prior to…" at bounding box center [609, 327] width 950 height 92
click at [442, 366] on div "I am currently a first-year student at [PERSON_NAME][GEOGRAPHIC_DATA]. Prior to…" at bounding box center [608, 406] width 989 height 289
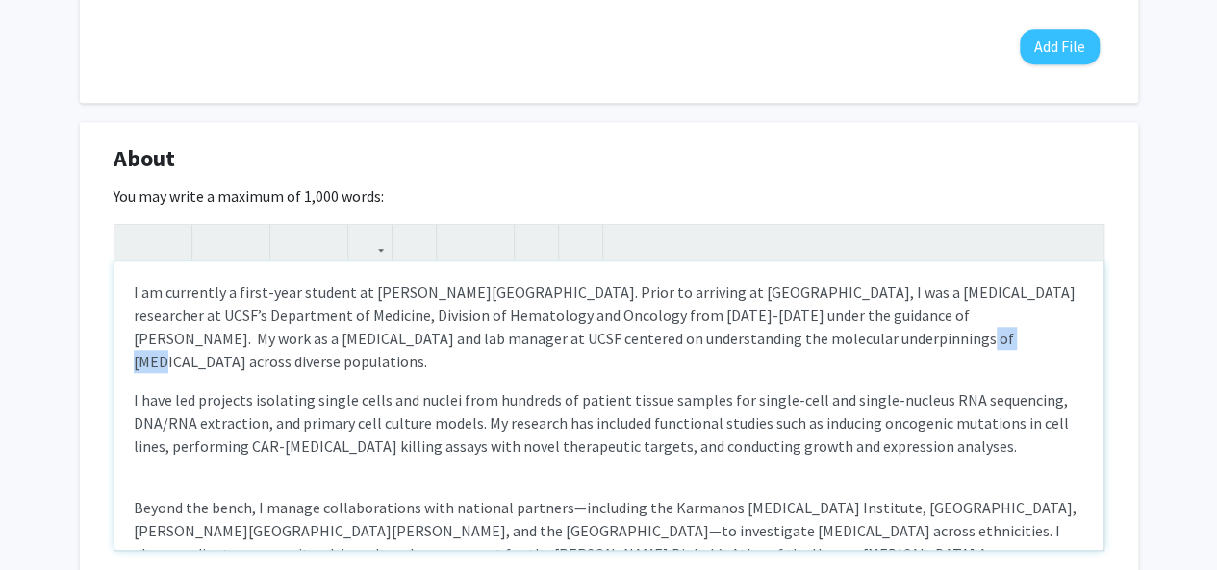
drag, startPoint x: 800, startPoint y: 339, endPoint x: 749, endPoint y: 343, distance: 51.1
click at [749, 343] on p "I am currently a first-year student at [PERSON_NAME][GEOGRAPHIC_DATA]. Prior to…" at bounding box center [609, 327] width 950 height 92
click at [658, 389] on p "I have led projects isolating single cells and nuclei from hundreds of patient …" at bounding box center [609, 423] width 950 height 69
click at [589, 352] on div "I am currently a first-year student at [PERSON_NAME][GEOGRAPHIC_DATA]. Prior to…" at bounding box center [608, 406] width 989 height 289
click at [635, 341] on p "I am currently a first-year student at [PERSON_NAME][GEOGRAPHIC_DATA]. Prior to…" at bounding box center [609, 327] width 950 height 92
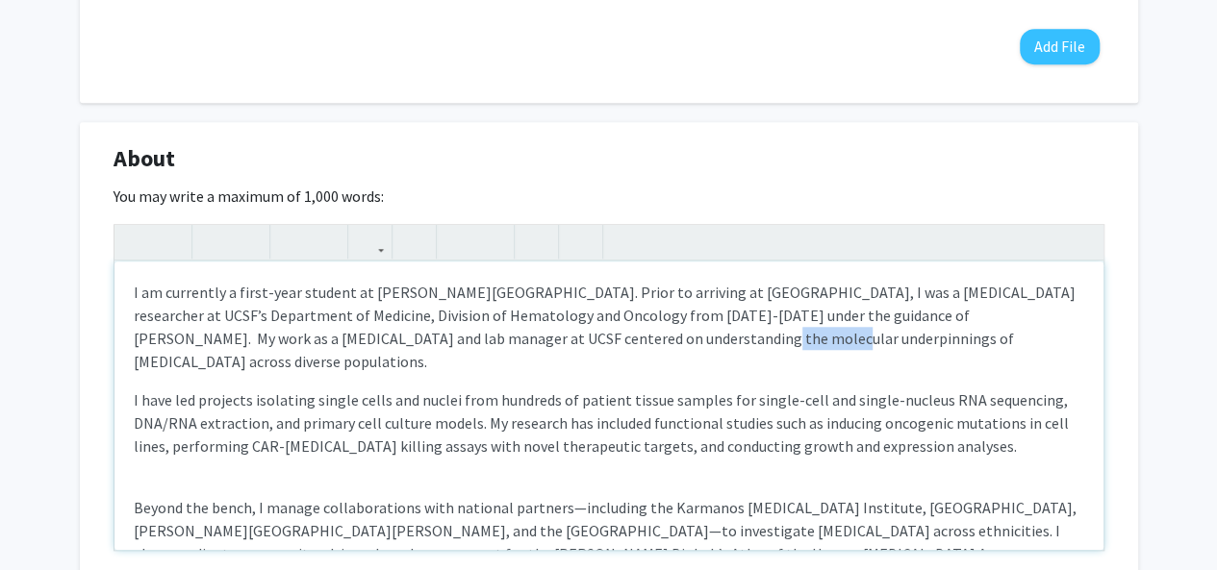
drag, startPoint x: 633, startPoint y: 341, endPoint x: 563, endPoint y: 349, distance: 70.6
click at [563, 349] on p "I am currently a first-year student at [PERSON_NAME][GEOGRAPHIC_DATA]. Prior to…" at bounding box center [609, 327] width 950 height 92
click at [507, 420] on p "I have led projects isolating single cells and nuclei from hundreds of patient …" at bounding box center [609, 423] width 950 height 69
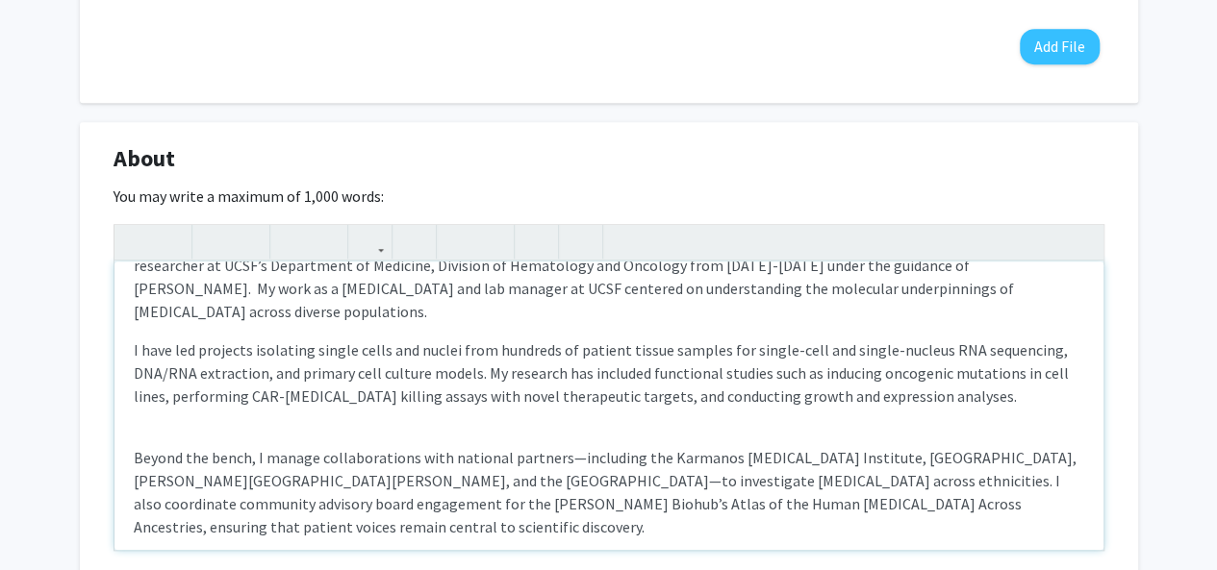
click at [270, 397] on div "I am currently a first-year student at [PERSON_NAME][GEOGRAPHIC_DATA]. Prior to…" at bounding box center [608, 406] width 989 height 289
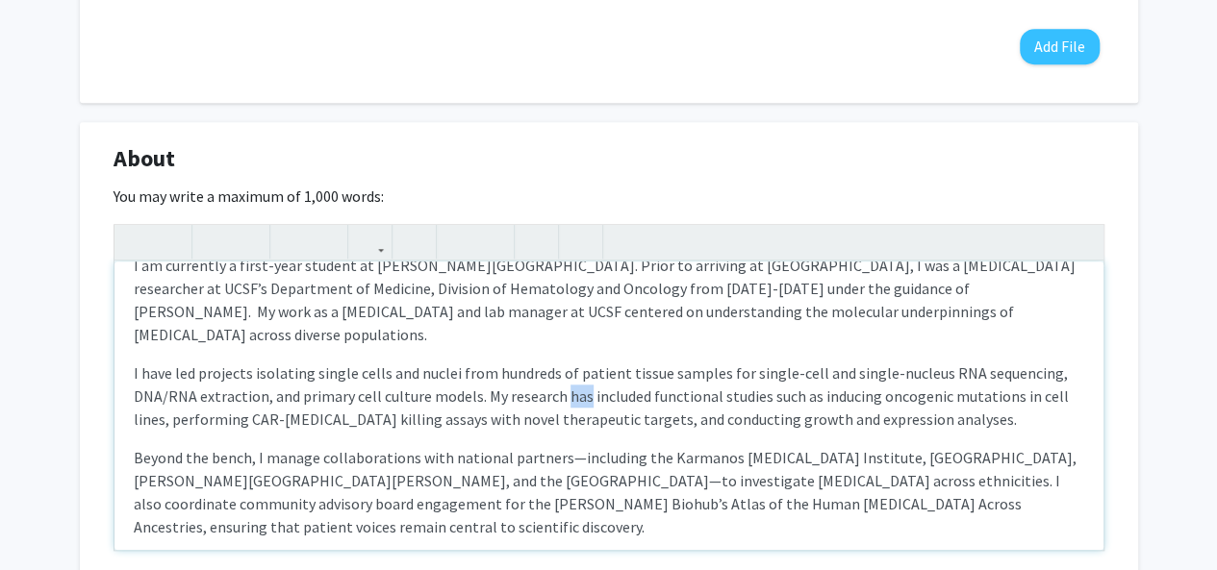
drag, startPoint x: 579, startPoint y: 372, endPoint x: 558, endPoint y: 374, distance: 21.2
click at [558, 374] on p "I have led projects isolating single cells and nuclei from hundreds of patient …" at bounding box center [609, 396] width 950 height 69
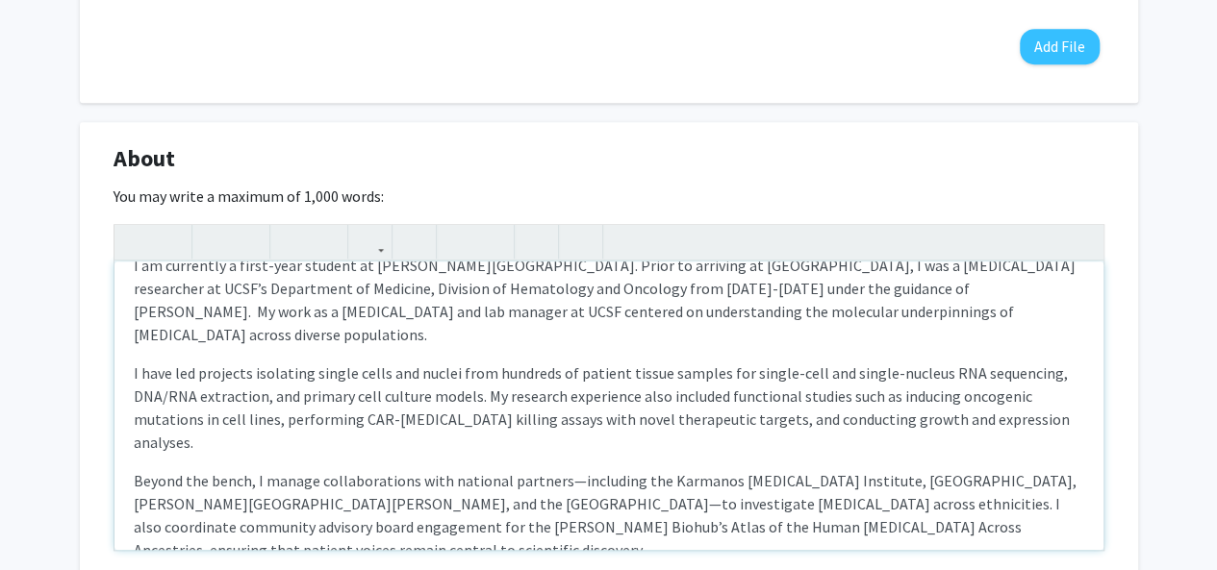
click at [593, 415] on div "I am currently a first-year student at [PERSON_NAME][GEOGRAPHIC_DATA]. Prior to…" at bounding box center [608, 406] width 989 height 289
click at [526, 497] on p "Beyond the bench, I manage collaborations with national partners—including the …" at bounding box center [609, 515] width 950 height 92
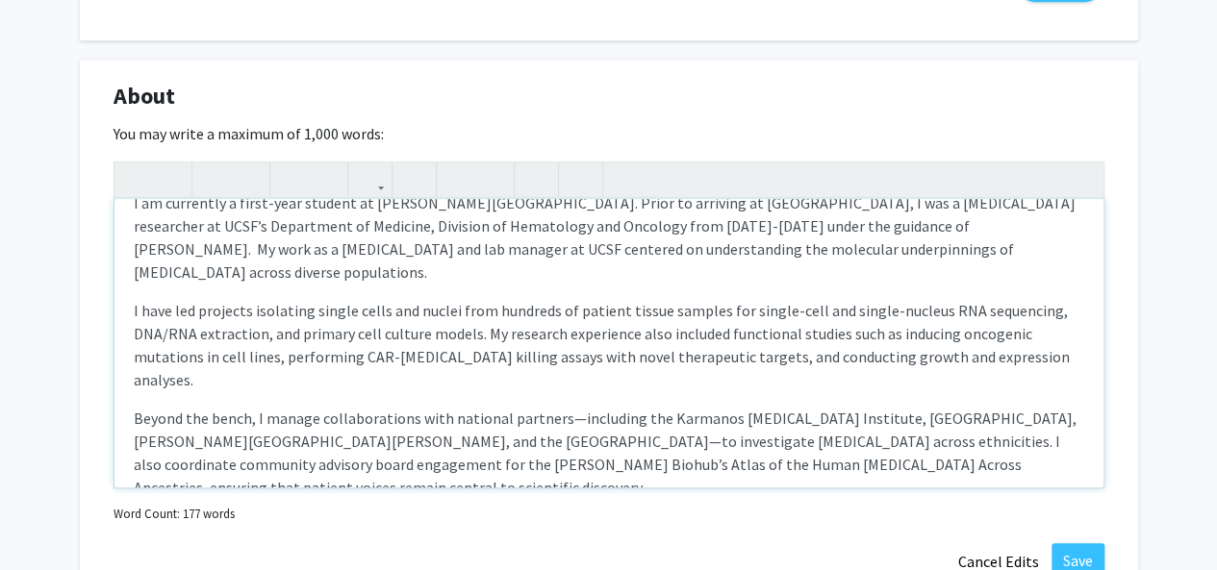
scroll to position [776, 0]
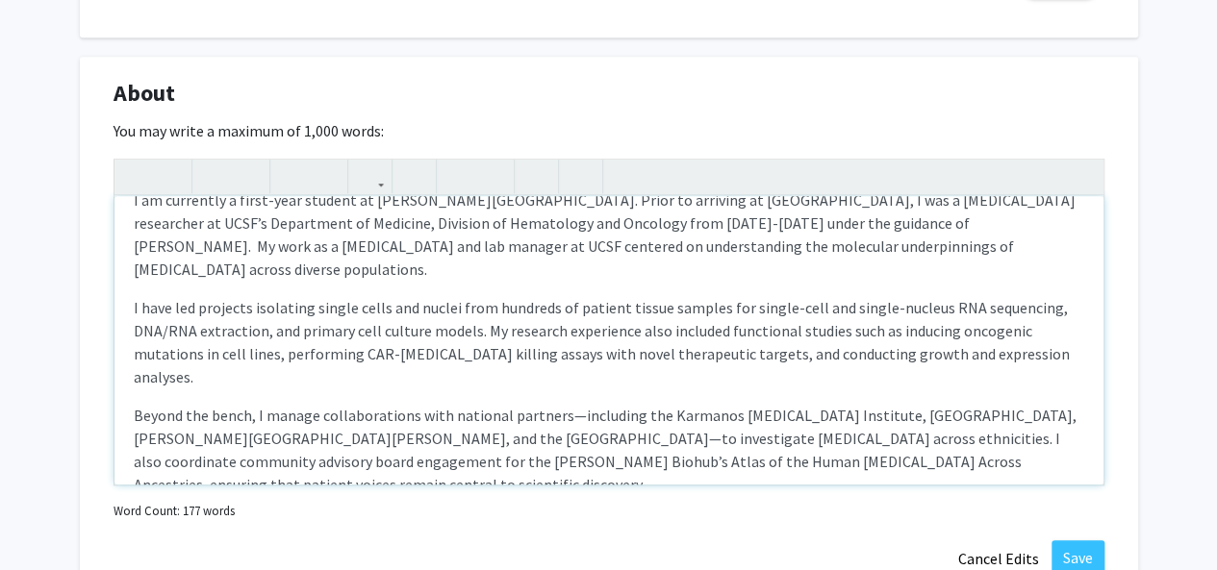
click at [314, 404] on p "Beyond the bench, I manage collaborations with national partners—including the …" at bounding box center [609, 450] width 950 height 92
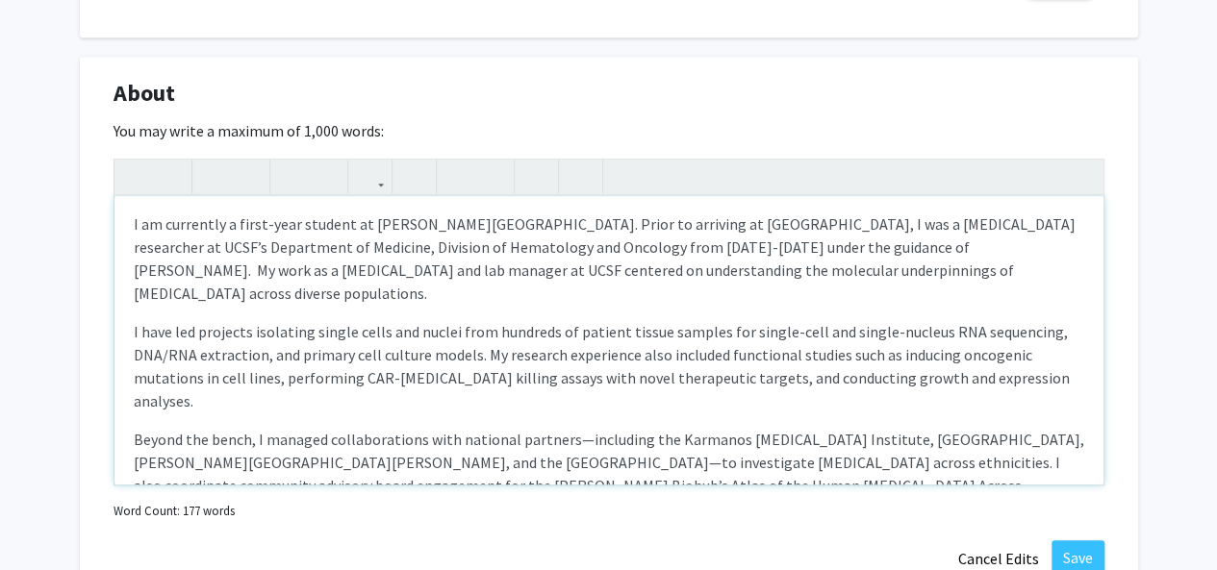
scroll to position [0, 0]
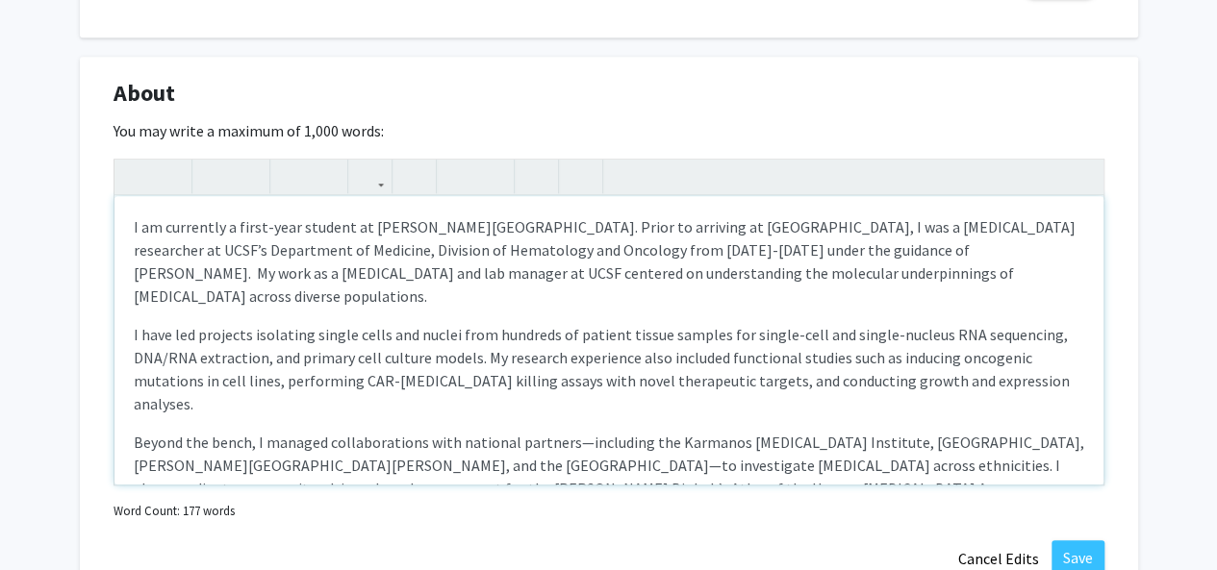
click at [409, 431] on p "Beyond the bench, I managed collaborations with national partners—including the…" at bounding box center [609, 477] width 950 height 92
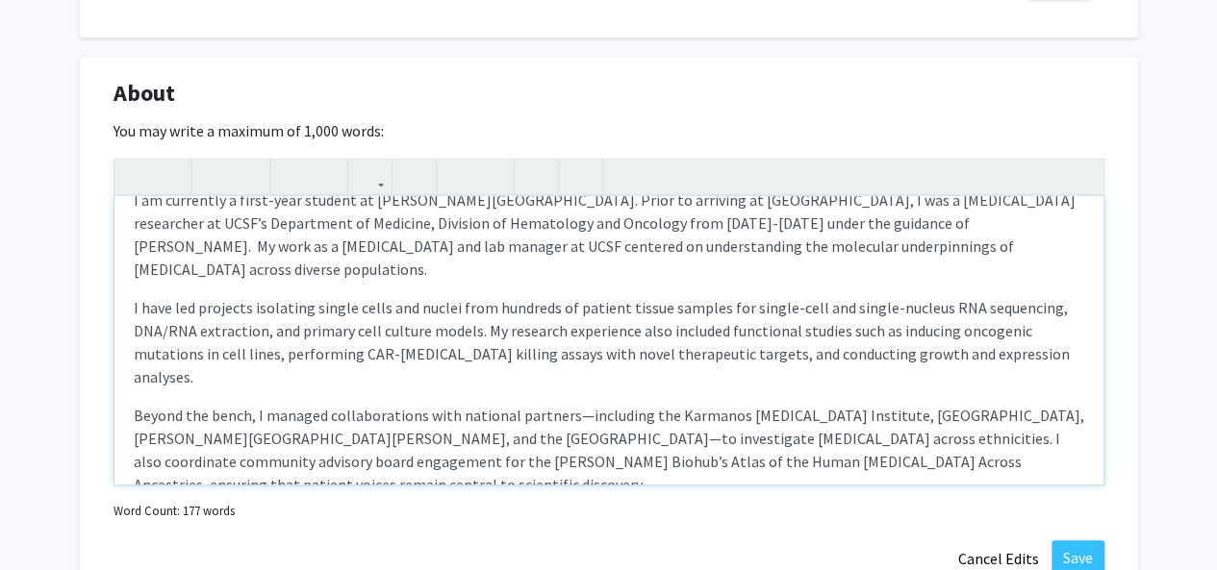
click at [389, 463] on div "I am currently a first-year student at [PERSON_NAME][GEOGRAPHIC_DATA]. Prior to…" at bounding box center [608, 340] width 989 height 289
click at [691, 404] on p "Beyond the bench, I managed collaborations with national partners—including the…" at bounding box center [609, 450] width 950 height 92
click at [692, 404] on p "Beyond the bench, I managed collaborations with national partners—including the…" at bounding box center [609, 450] width 950 height 92
drag, startPoint x: 692, startPoint y: 372, endPoint x: 641, endPoint y: 378, distance: 52.3
click at [641, 404] on p "Beyond the bench, I managed collaborations with national partners—including the…" at bounding box center [609, 450] width 950 height 92
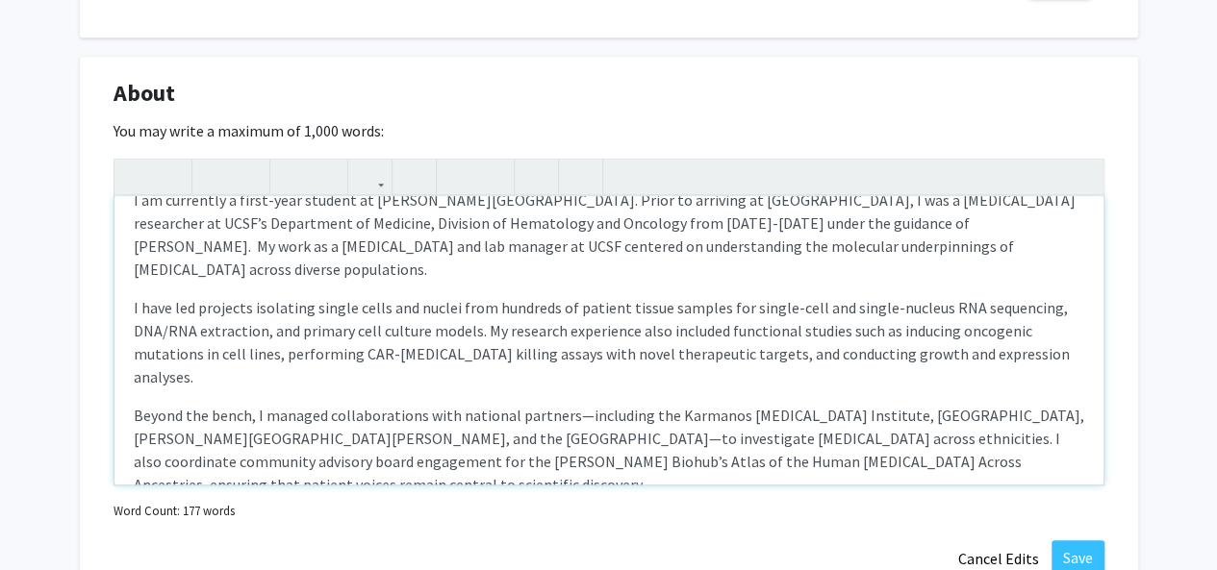
click at [422, 404] on p "Beyond the bench, I managed collaborations with national partners—including the…" at bounding box center [609, 450] width 950 height 92
click at [904, 404] on p "Beyond the bench, I managed collaborations with national partners—including the…" at bounding box center [609, 450] width 950 height 92
click at [525, 438] on p "Beyond the bench, I managed collaborations with national partners—including the…" at bounding box center [609, 450] width 950 height 92
click at [571, 404] on p "Beyond the bench, I managed collaborations with national partners—including the…" at bounding box center [609, 450] width 950 height 92
click at [368, 404] on p "Beyond the bench, I managed collaborations with national partners including the…" at bounding box center [609, 450] width 950 height 92
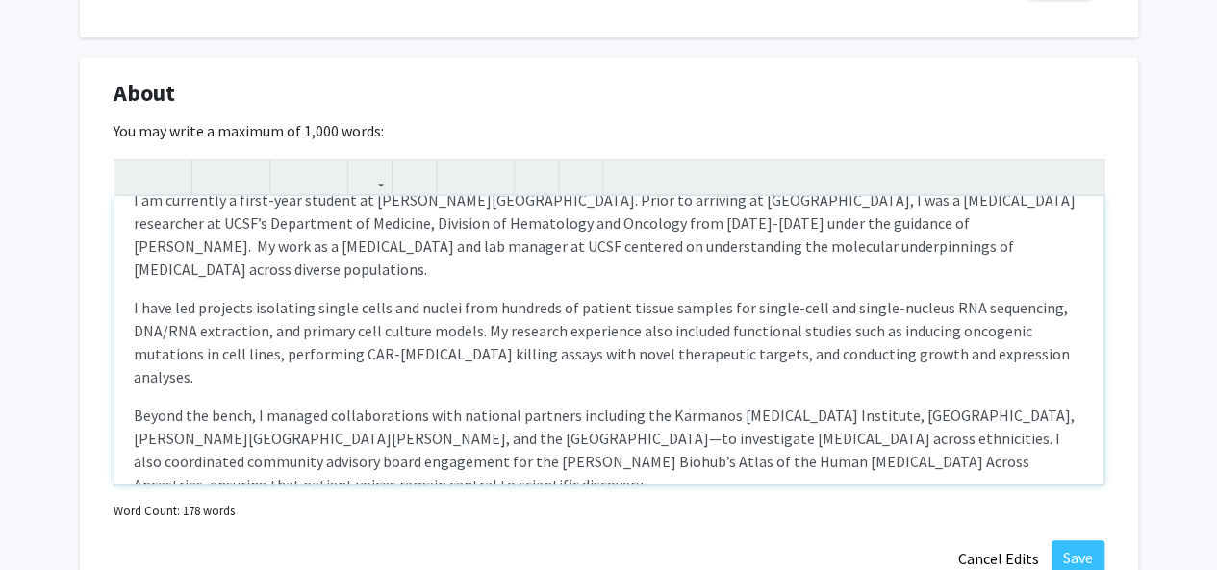
click at [362, 404] on p "Beyond the bench, I managed collaborations with national partners including the…" at bounding box center [609, 450] width 950 height 92
click at [508, 452] on div "I am currently a first-year student at [PERSON_NAME][GEOGRAPHIC_DATA]. Prior to…" at bounding box center [608, 340] width 989 height 289
click at [958, 413] on p "Beyond the bench, I managed collaborations with national partners including the…" at bounding box center [609, 450] width 950 height 92
click at [921, 438] on p "Beyond the bench, I managed collaborations with national partners including the…" at bounding box center [609, 450] width 950 height 92
drag, startPoint x: 515, startPoint y: 451, endPoint x: 265, endPoint y: 449, distance: 250.1
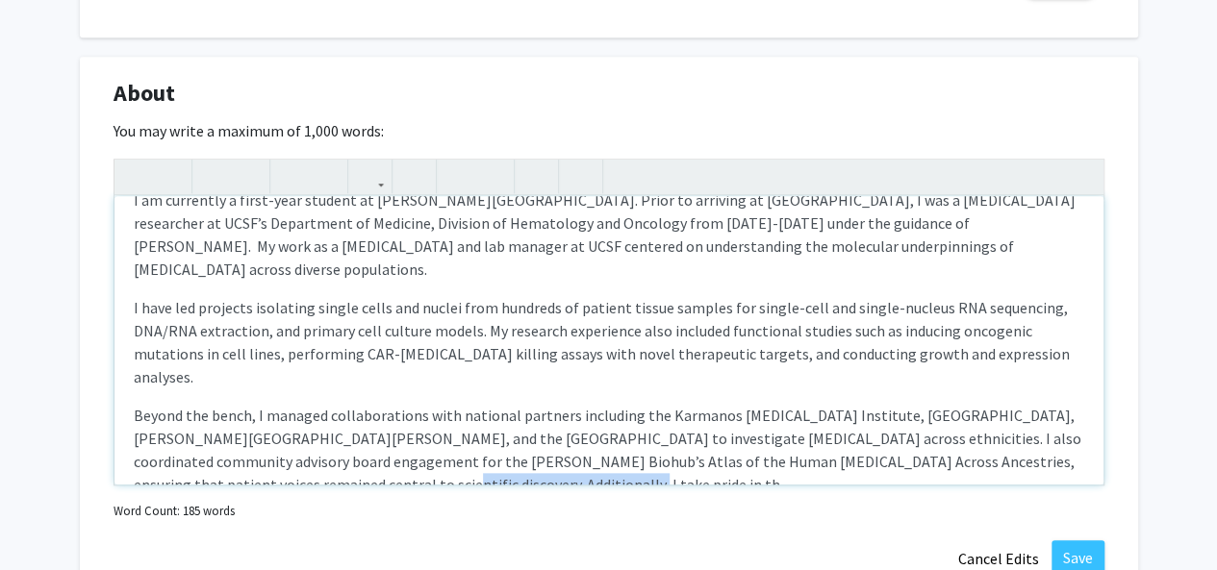
click at [265, 449] on div "I am currently a first-year student at [PERSON_NAME][GEOGRAPHIC_DATA]. Prior to…" at bounding box center [608, 340] width 989 height 289
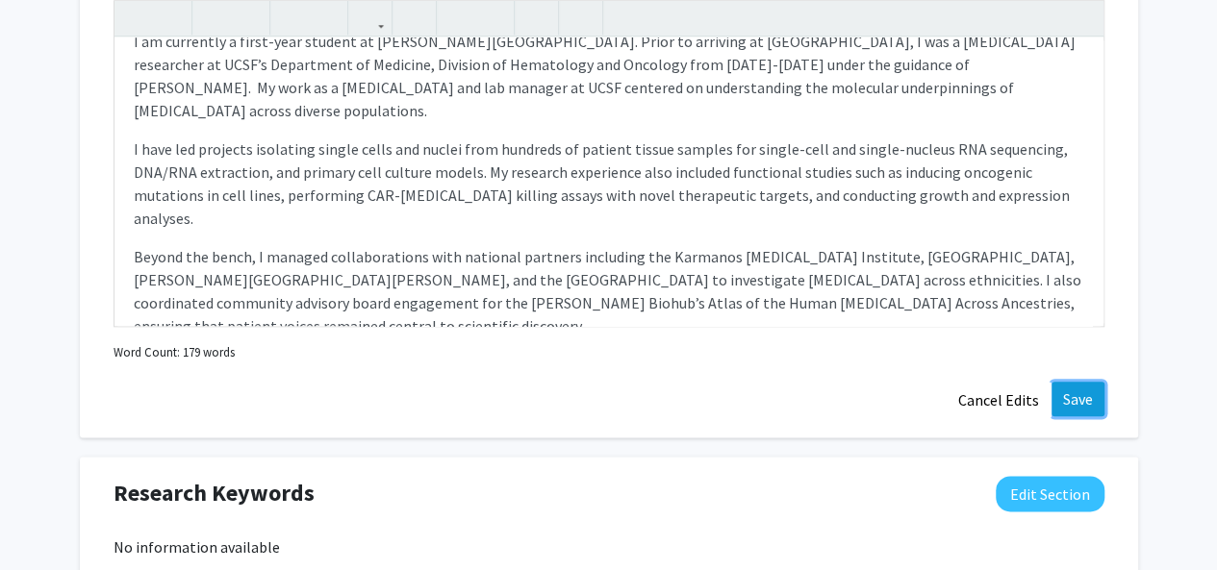
click at [1083, 401] on button "Save" at bounding box center [1077, 399] width 53 height 35
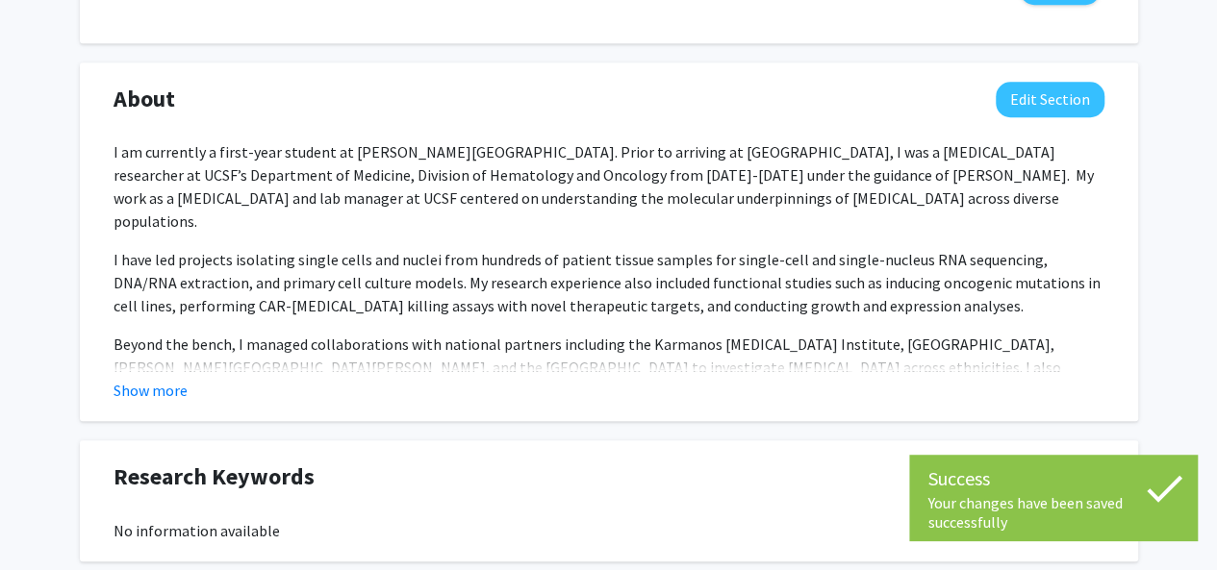
scroll to position [768, 0]
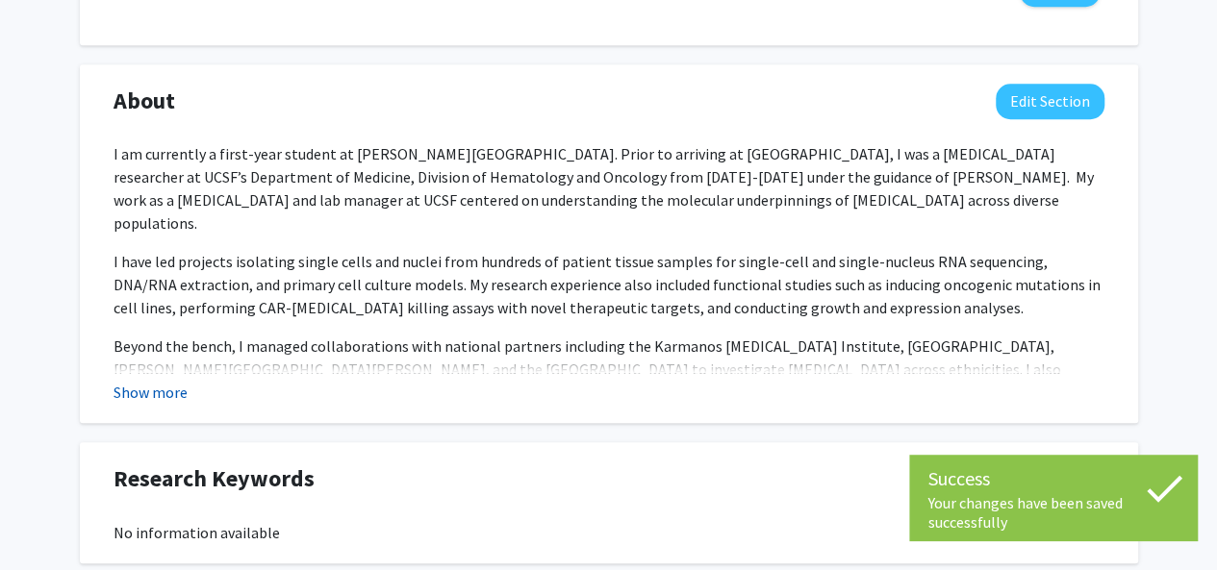
click at [160, 386] on button "Show more" at bounding box center [150, 392] width 74 height 23
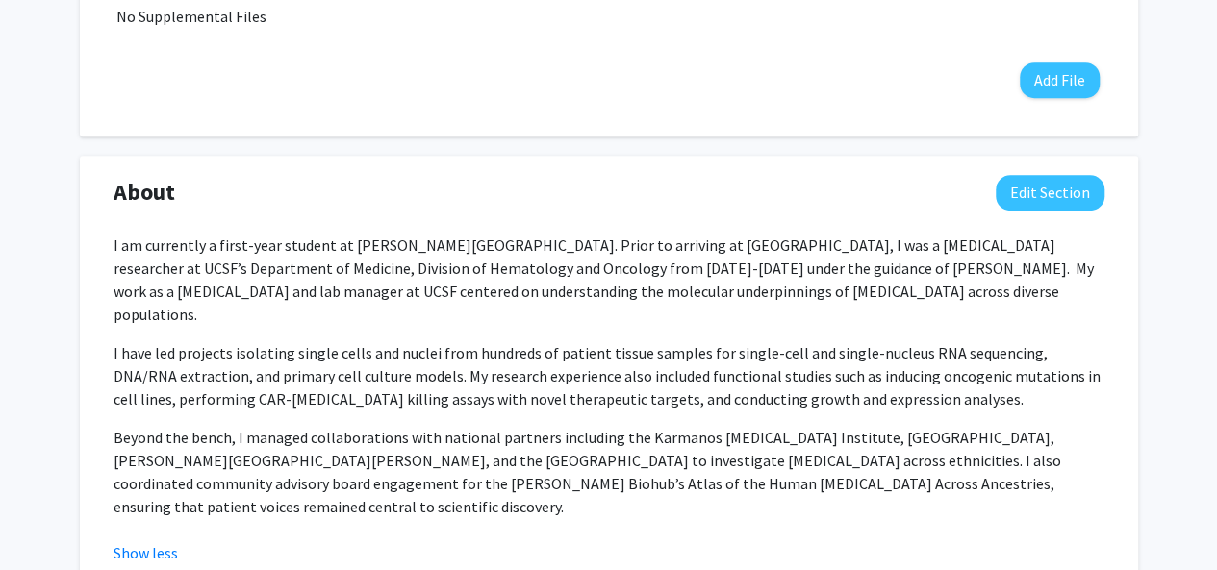
scroll to position [769, 0]
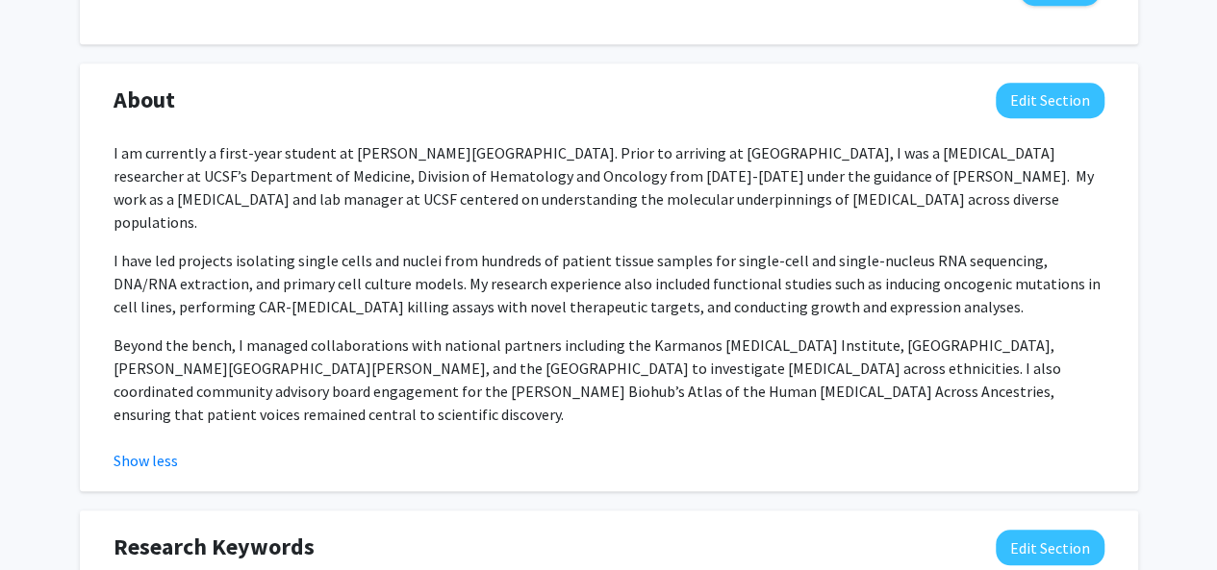
click at [1052, 129] on div "About Edit Section I am currently a first-year student at [PERSON_NAME][GEOGRAP…" at bounding box center [608, 278] width 1019 height 390
click at [1015, 102] on button "Edit Section" at bounding box center [1049, 101] width 109 height 36
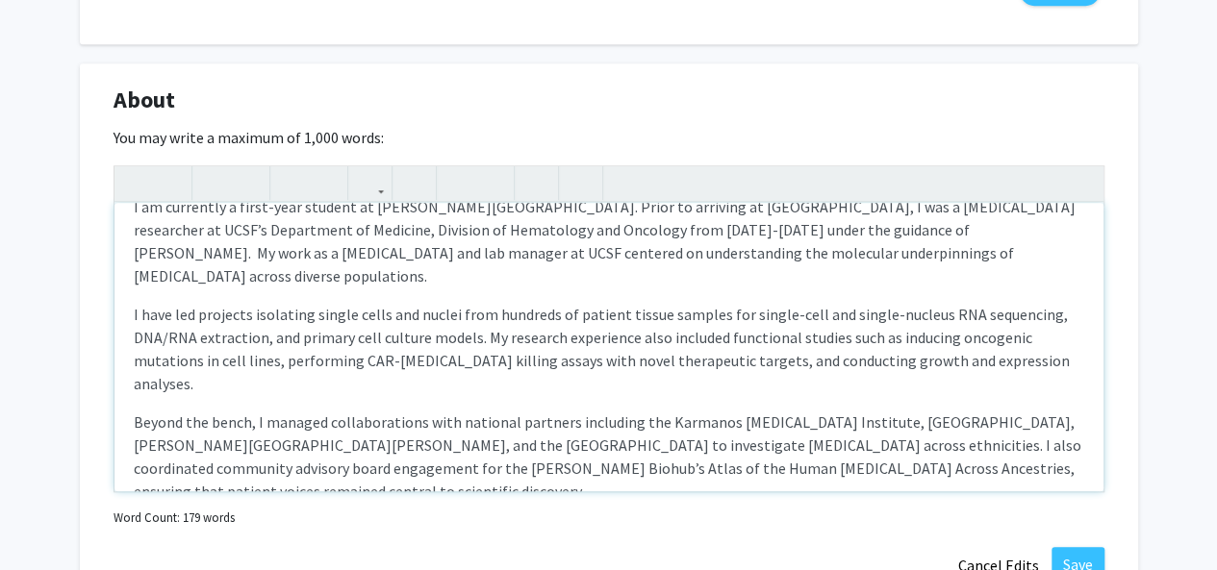
scroll to position [0, 0]
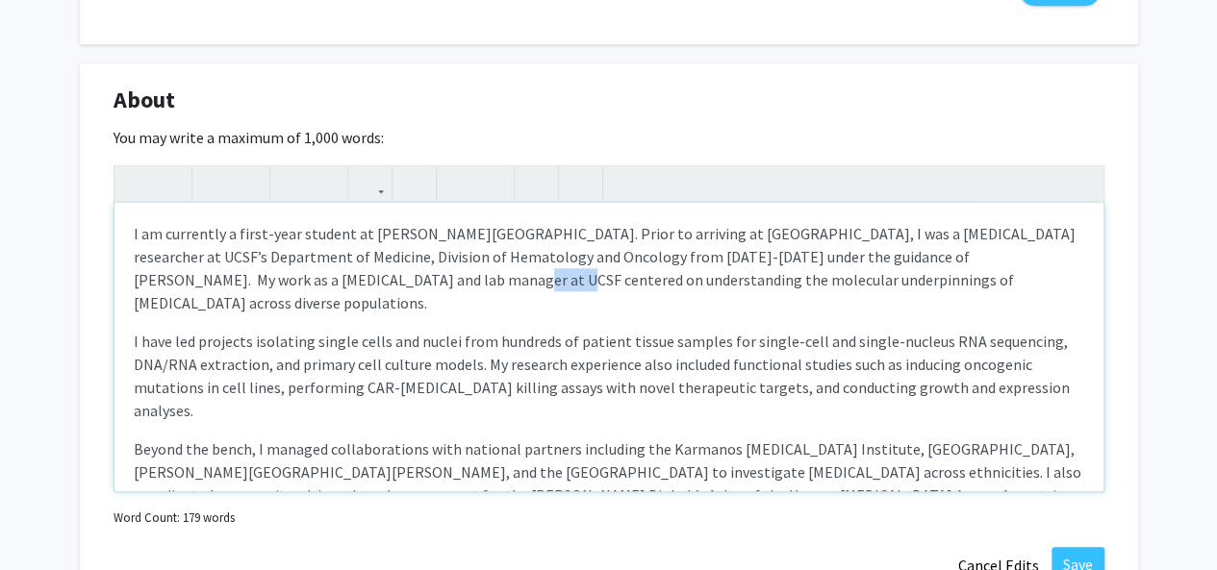
drag, startPoint x: 366, startPoint y: 280, endPoint x: 317, endPoint y: 287, distance: 49.5
click at [317, 287] on p "I am currently a first-year student at [PERSON_NAME][GEOGRAPHIC_DATA]. Prior to…" at bounding box center [609, 268] width 950 height 92
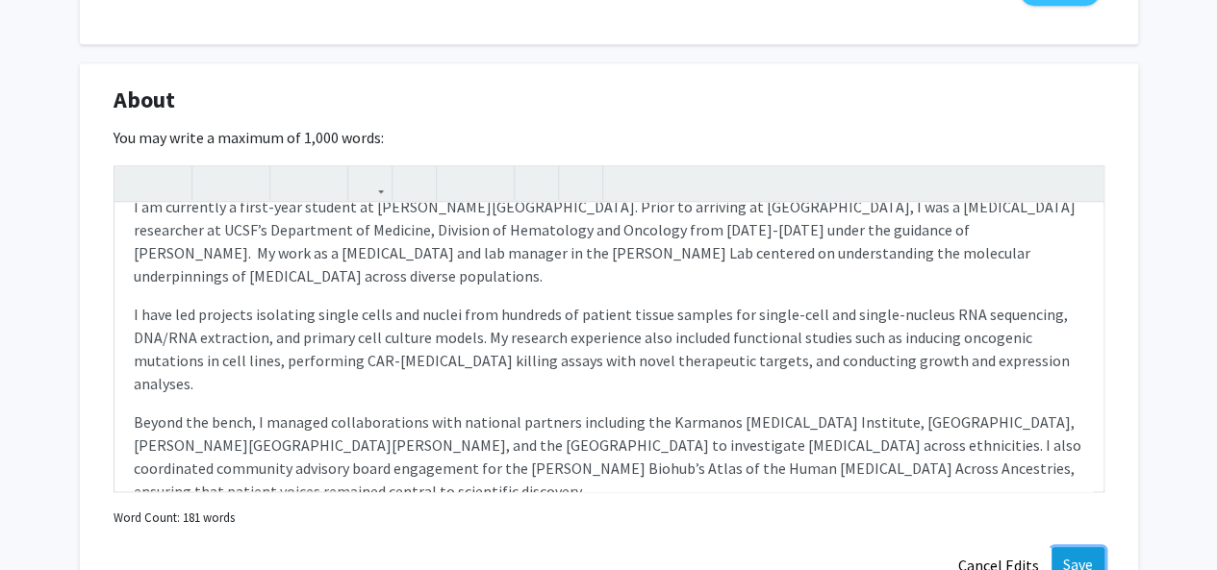
click at [1054, 551] on button "Save" at bounding box center [1077, 564] width 53 height 35
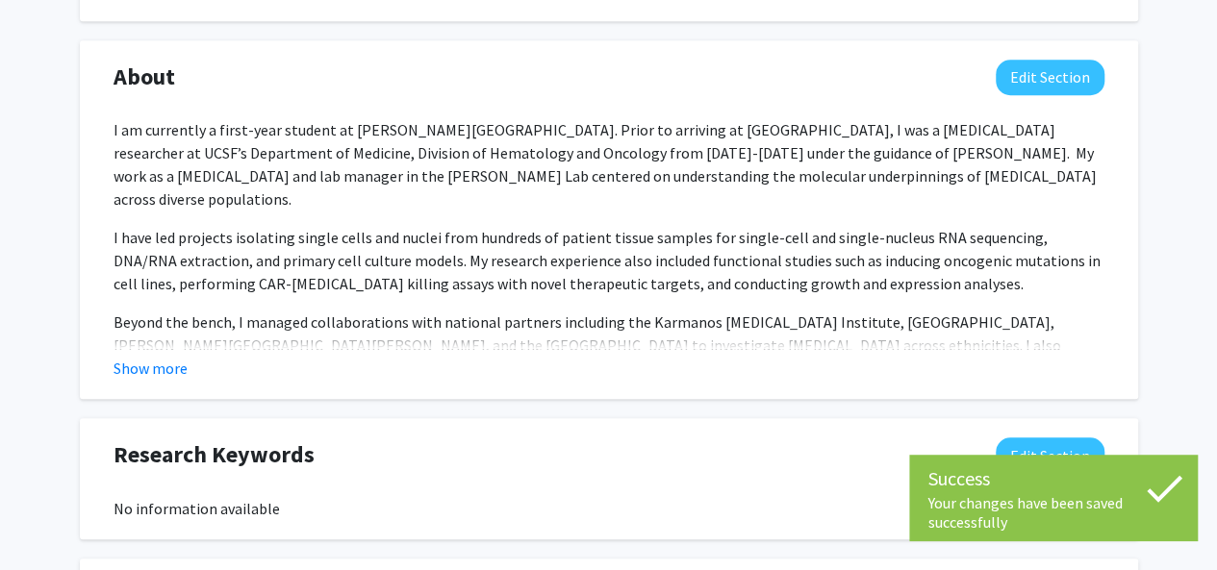
scroll to position [793, 0]
click at [173, 363] on button "Show more" at bounding box center [150, 367] width 74 height 23
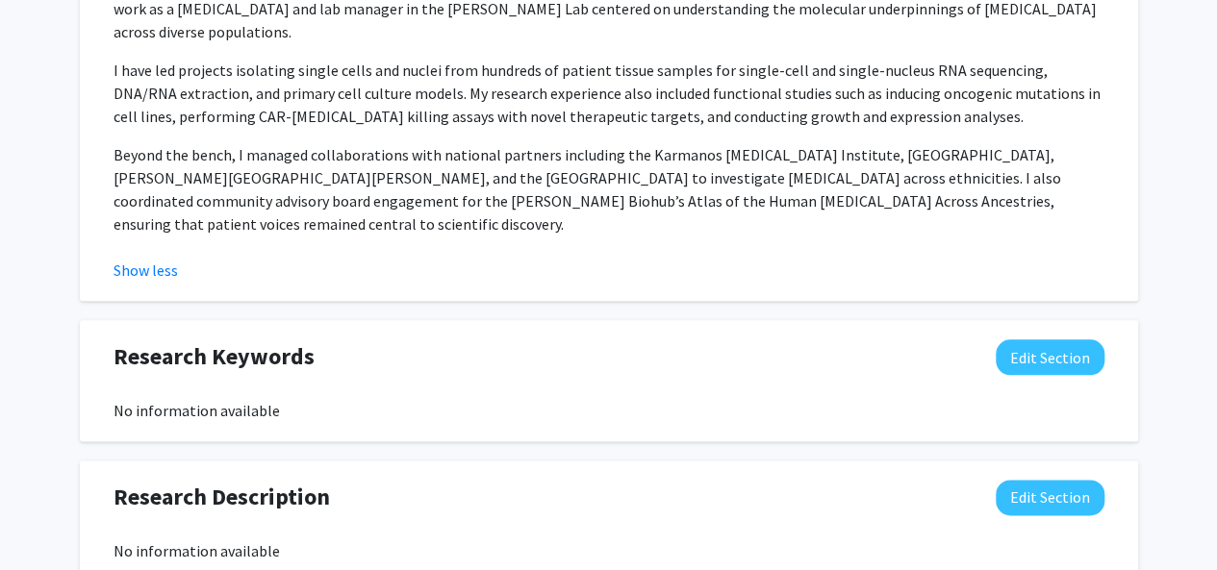
scroll to position [961, 0]
click at [138, 258] on button "Show less" at bounding box center [145, 269] width 64 height 23
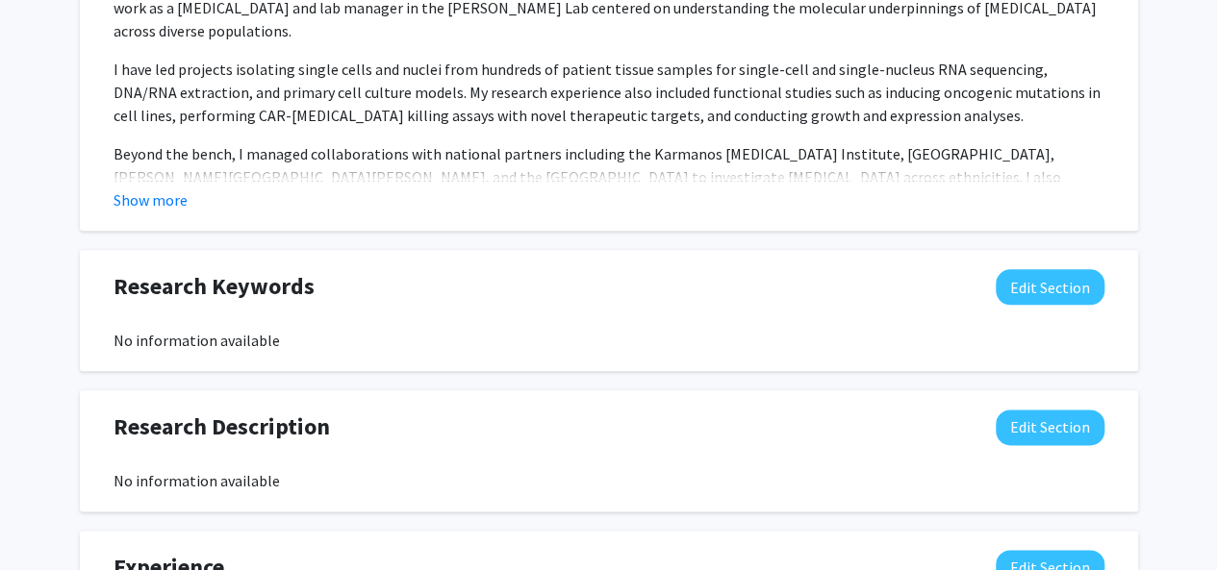
click at [133, 203] on button "Show more" at bounding box center [150, 200] width 74 height 23
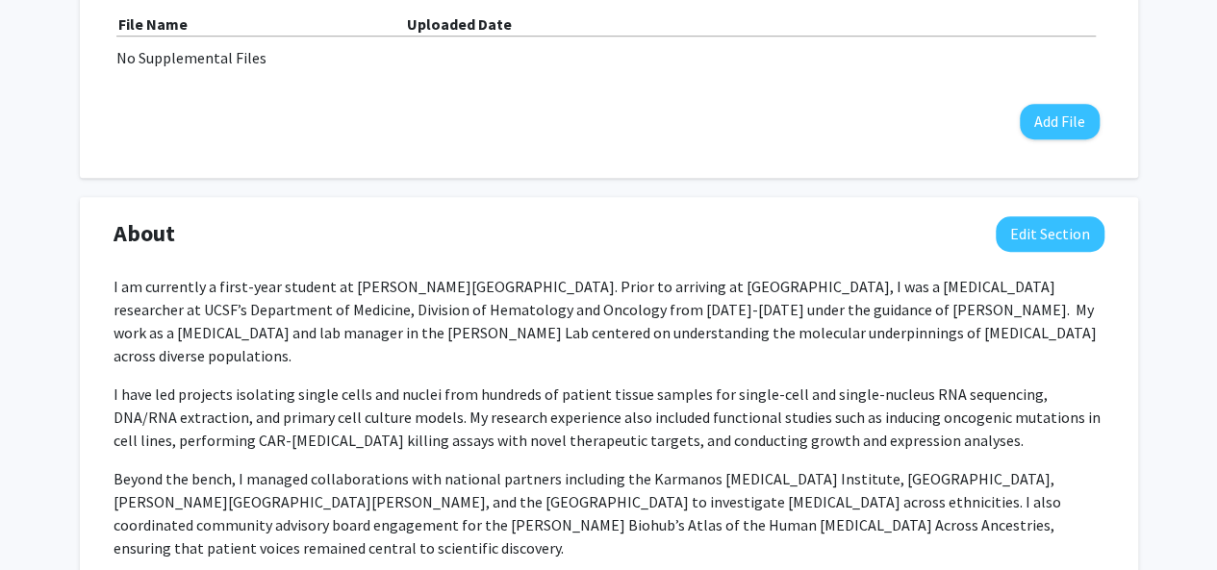
scroll to position [635, 0]
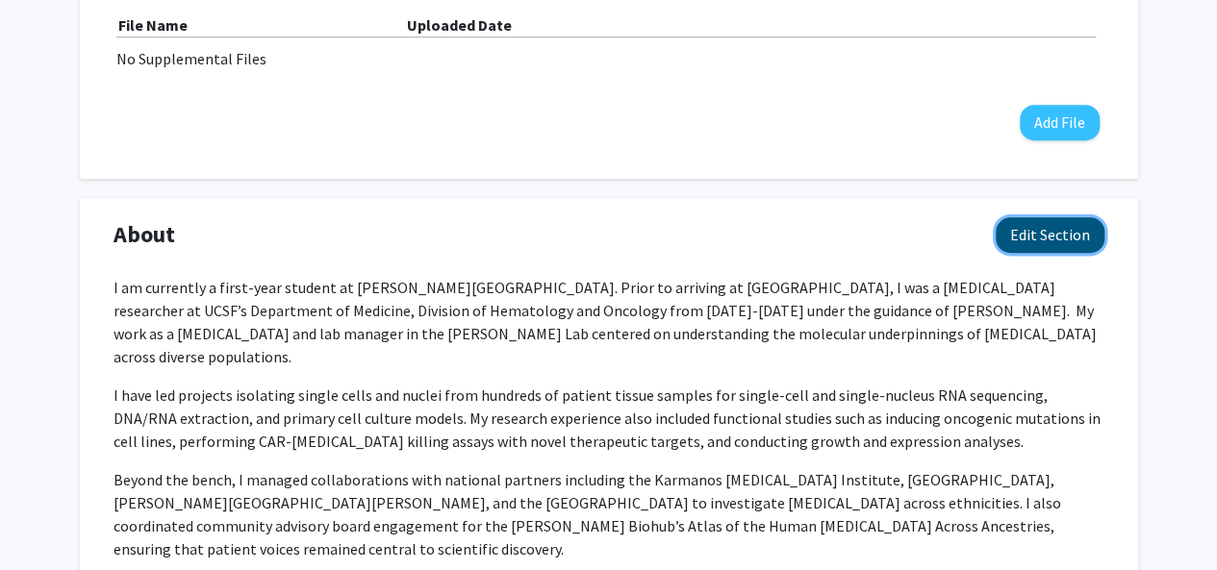
click at [1046, 241] on button "Edit Section" at bounding box center [1049, 235] width 109 height 36
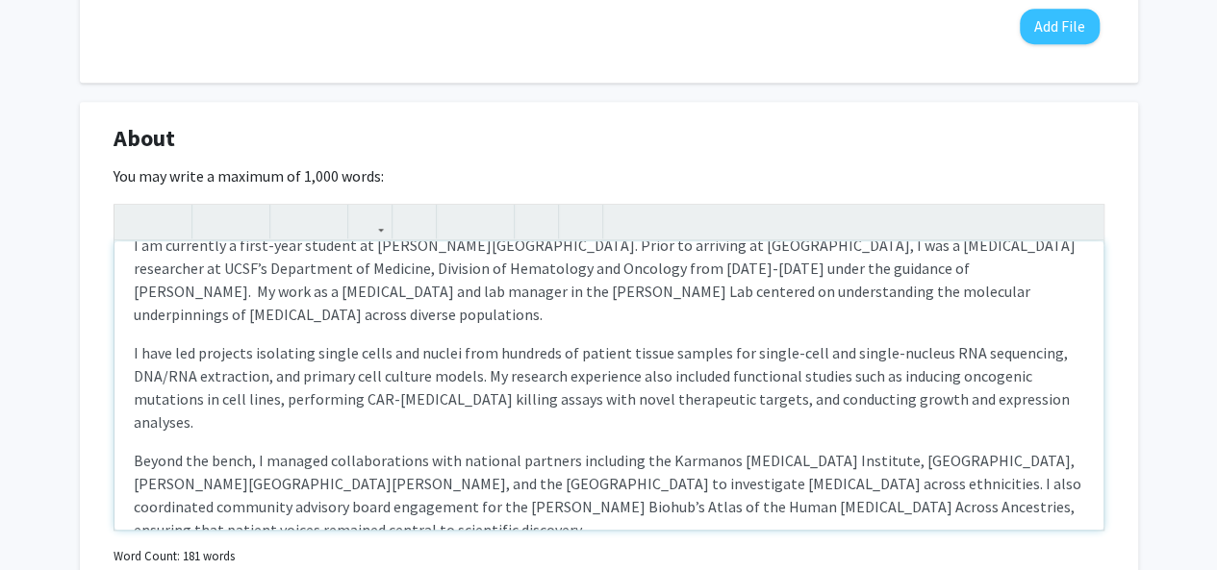
scroll to position [0, 0]
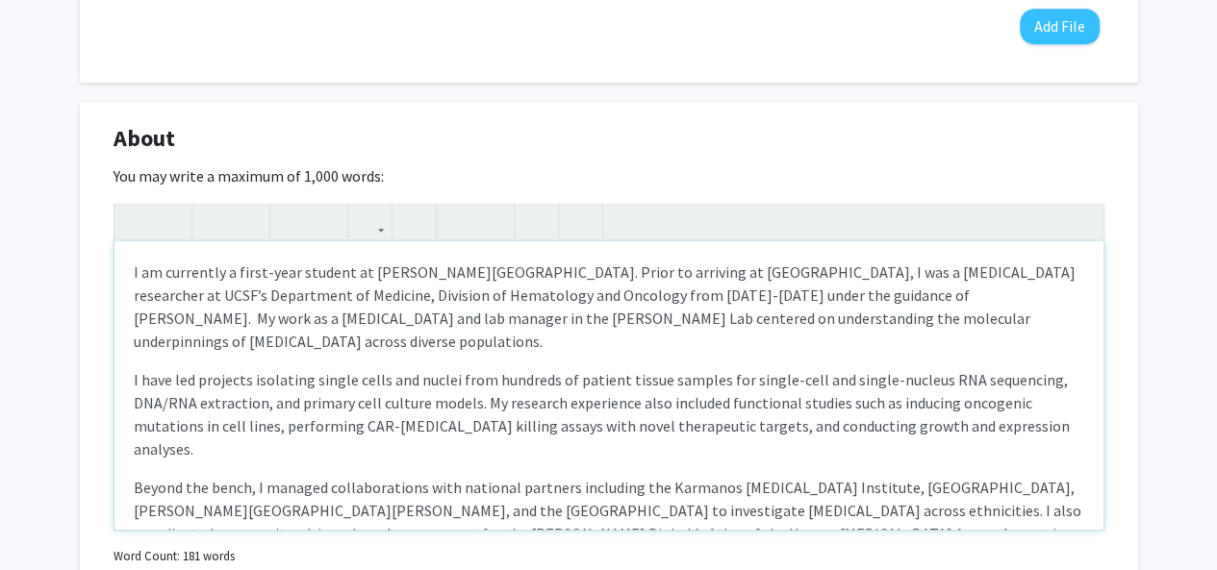
click at [951, 269] on p "I am currently a first-year student at [PERSON_NAME][GEOGRAPHIC_DATA]. Prior to…" at bounding box center [609, 307] width 950 height 92
drag, startPoint x: 956, startPoint y: 269, endPoint x: 916, endPoint y: 273, distance: 40.6
click at [916, 273] on p "I am currently a first-year student at [PERSON_NAME][GEOGRAPHIC_DATA]. Prior to…" at bounding box center [609, 307] width 950 height 92
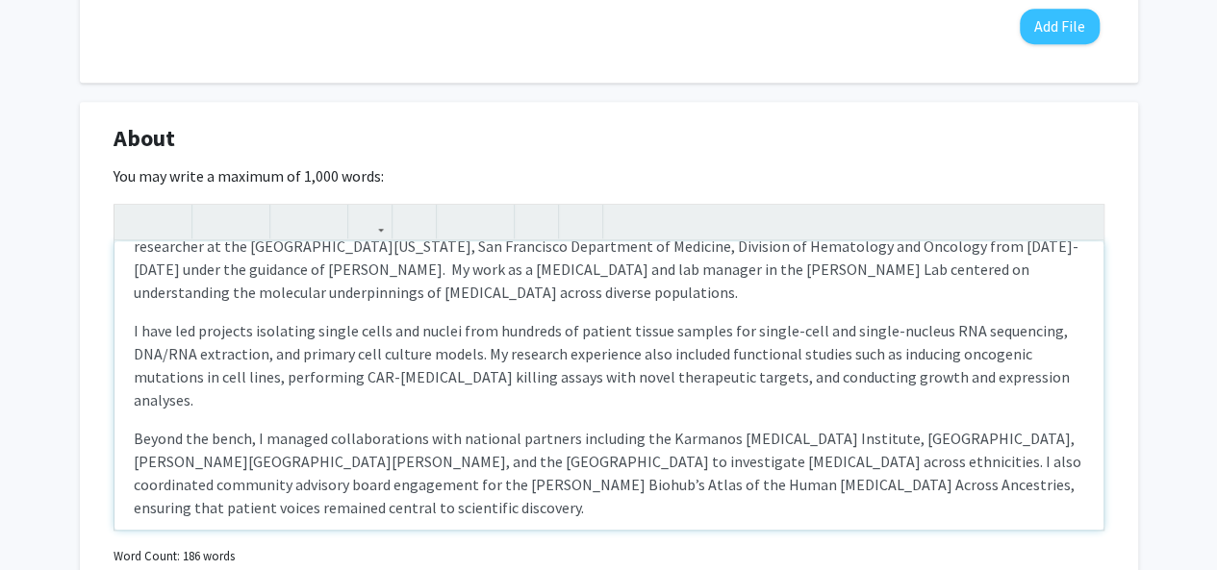
scroll to position [50, 0]
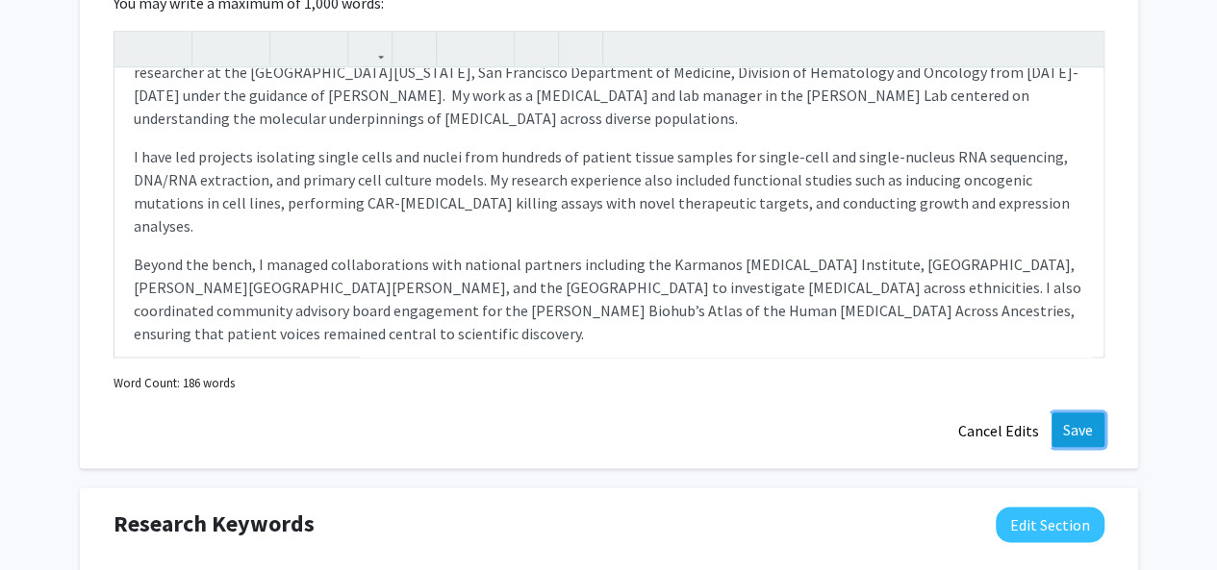
click at [1070, 427] on button "Save" at bounding box center [1077, 430] width 53 height 35
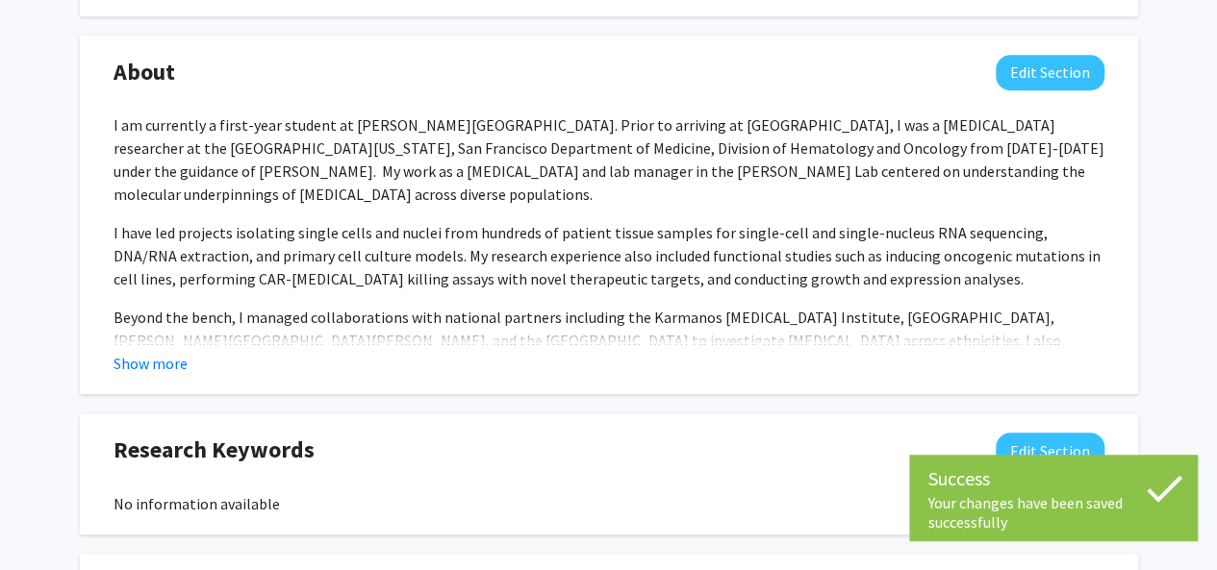
scroll to position [789, 0]
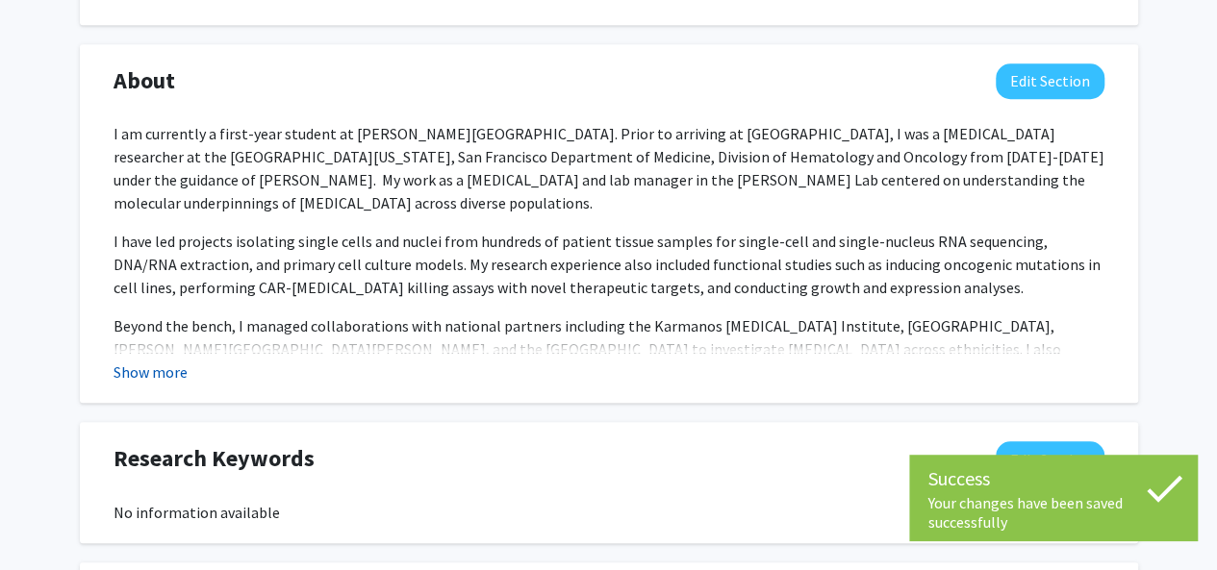
click at [163, 366] on button "Show more" at bounding box center [150, 372] width 74 height 23
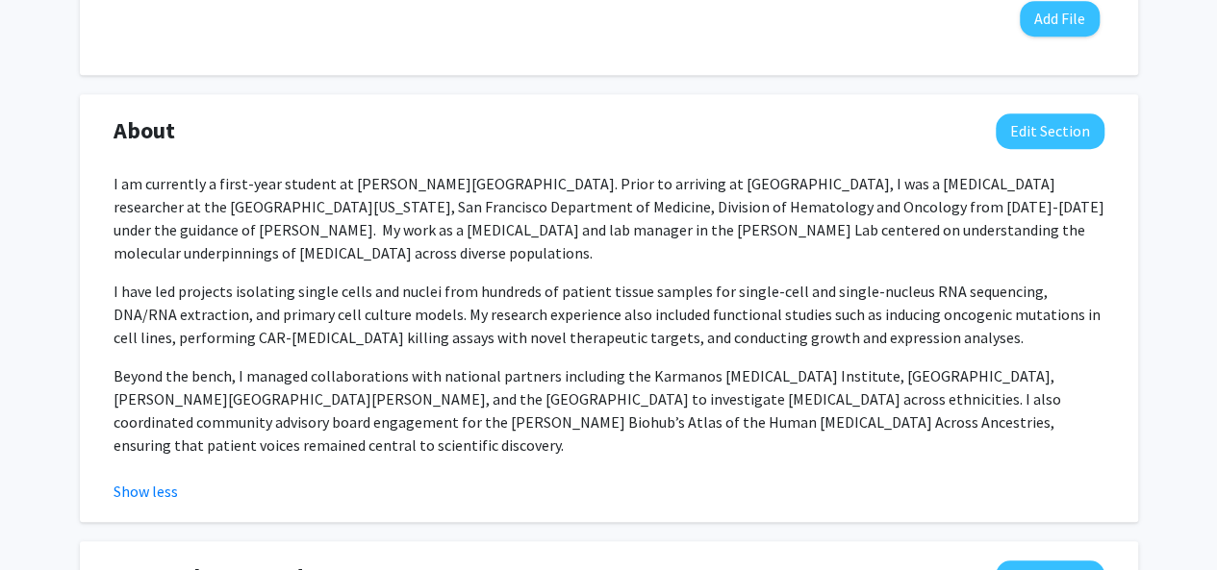
scroll to position [737, 0]
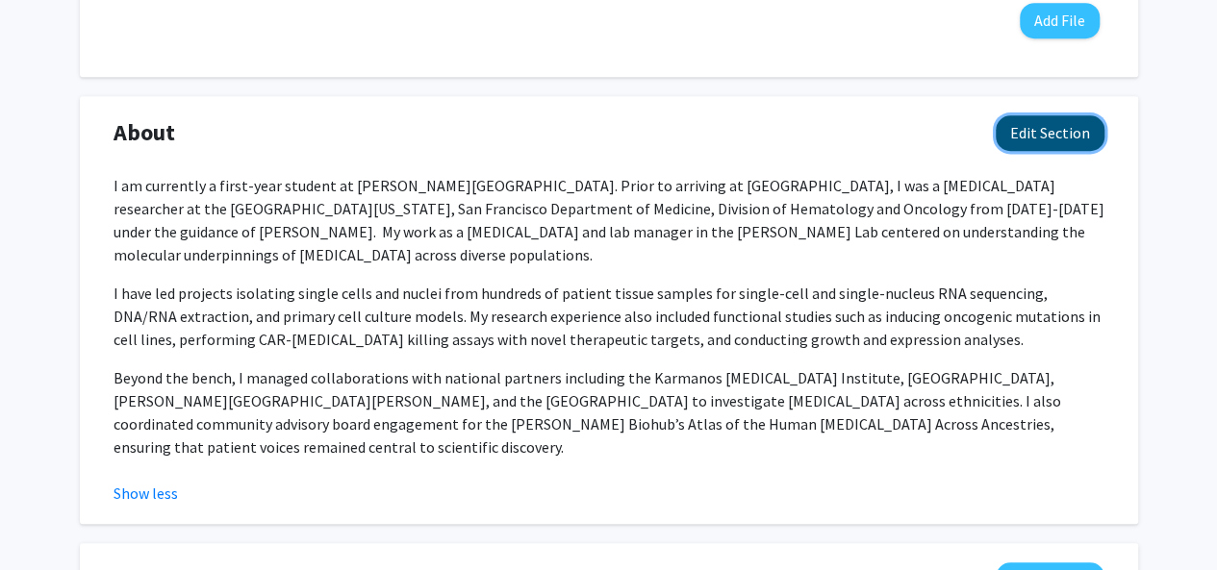
click at [1036, 130] on button "Edit Section" at bounding box center [1049, 133] width 109 height 36
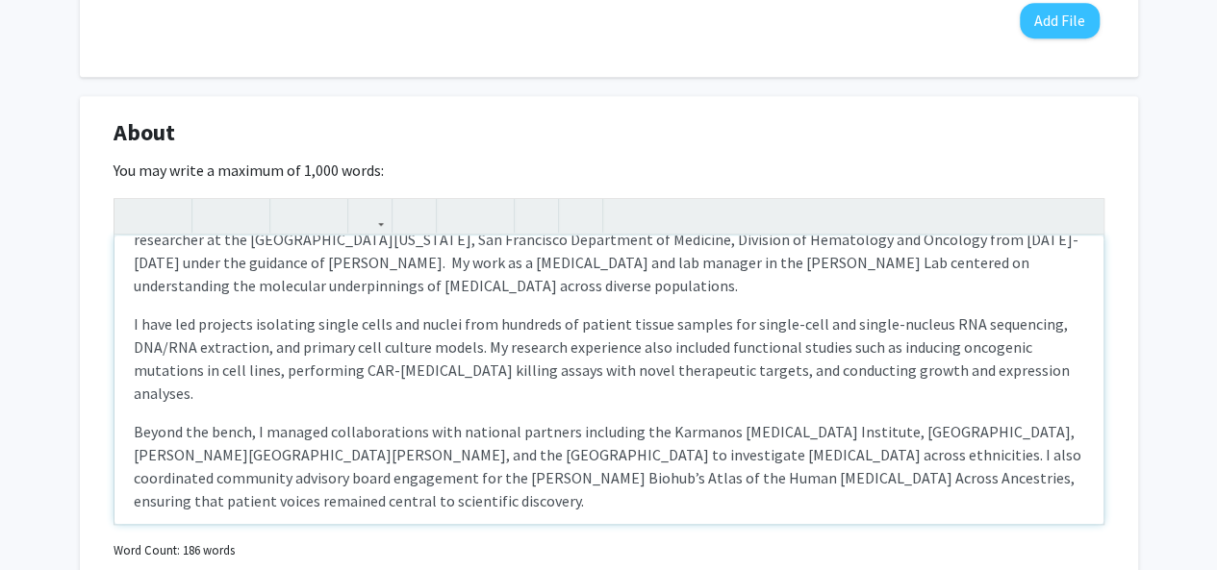
scroll to position [0, 0]
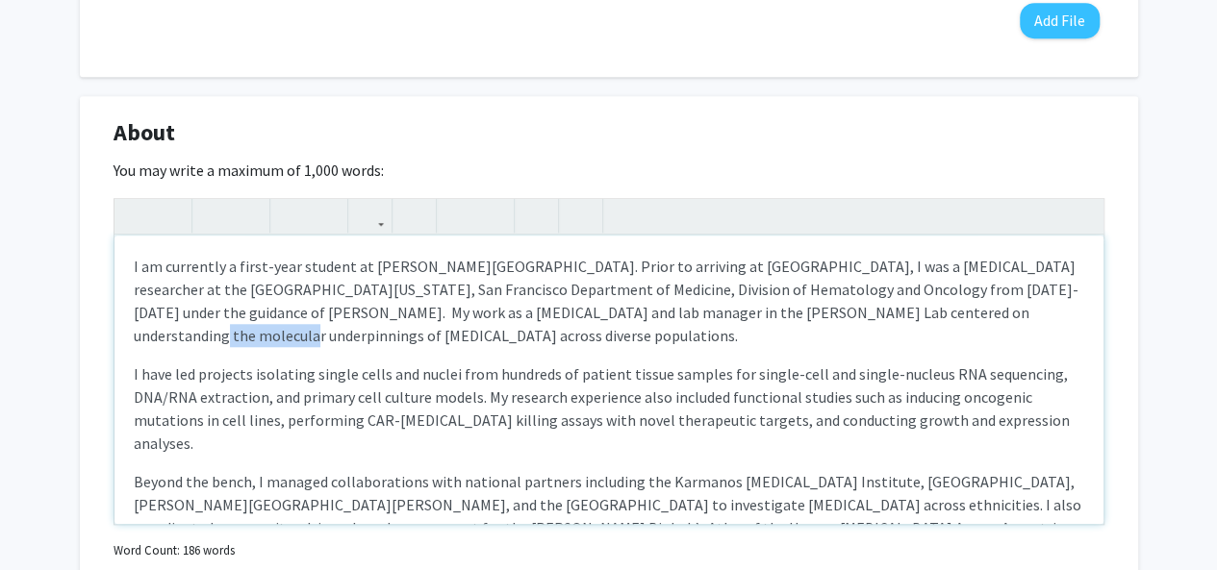
drag, startPoint x: 958, startPoint y: 314, endPoint x: 1052, endPoint y: 314, distance: 94.3
click at [1052, 314] on p "I am currently a first-year student at [PERSON_NAME][GEOGRAPHIC_DATA]. Prior to…" at bounding box center [609, 301] width 950 height 92
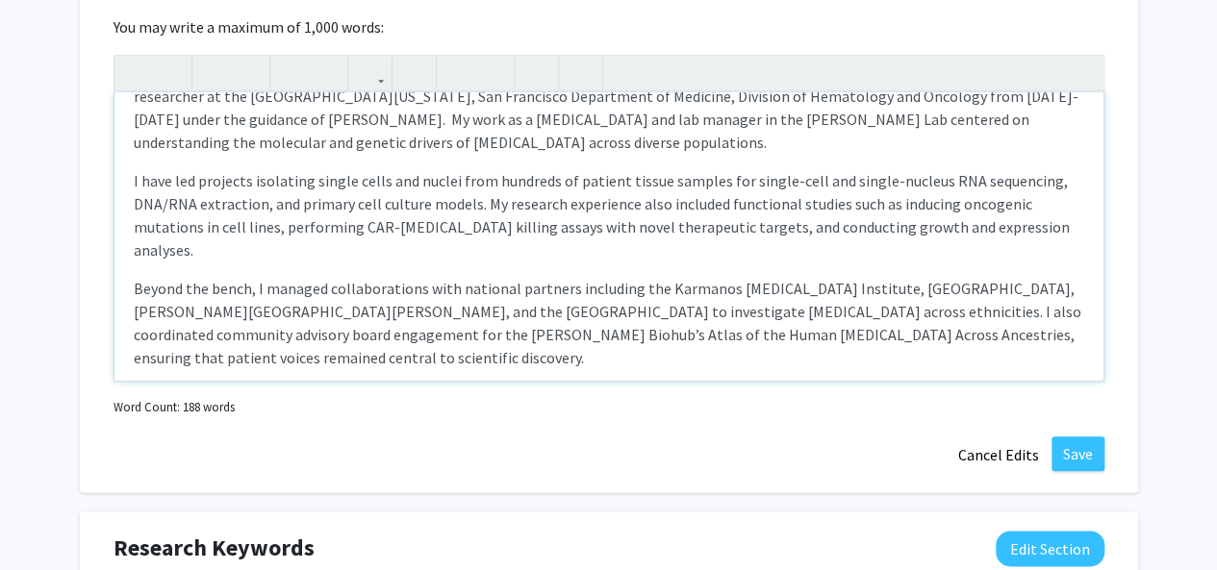
scroll to position [892, 0]
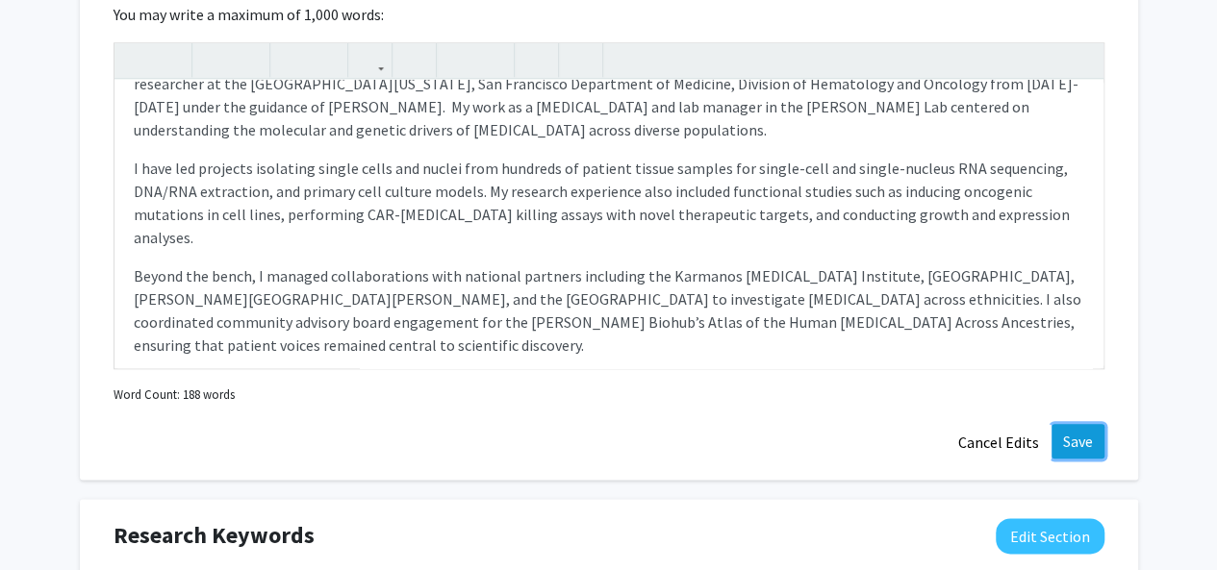
click at [1080, 435] on button "Save" at bounding box center [1077, 441] width 53 height 35
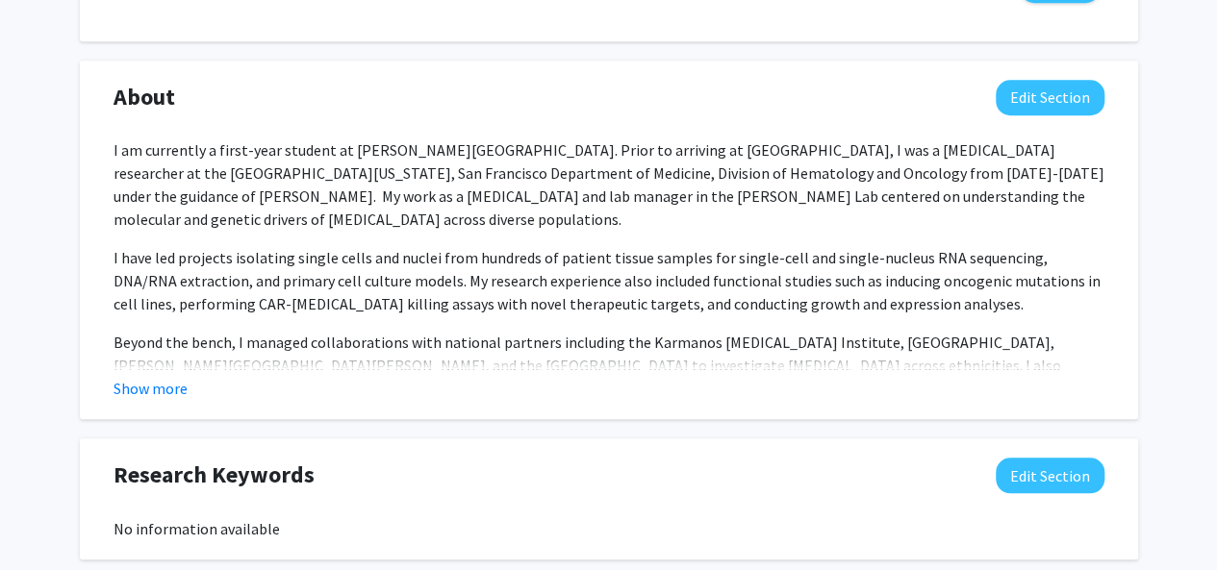
scroll to position [771, 0]
click at [1038, 94] on button "Edit Section" at bounding box center [1049, 99] width 109 height 36
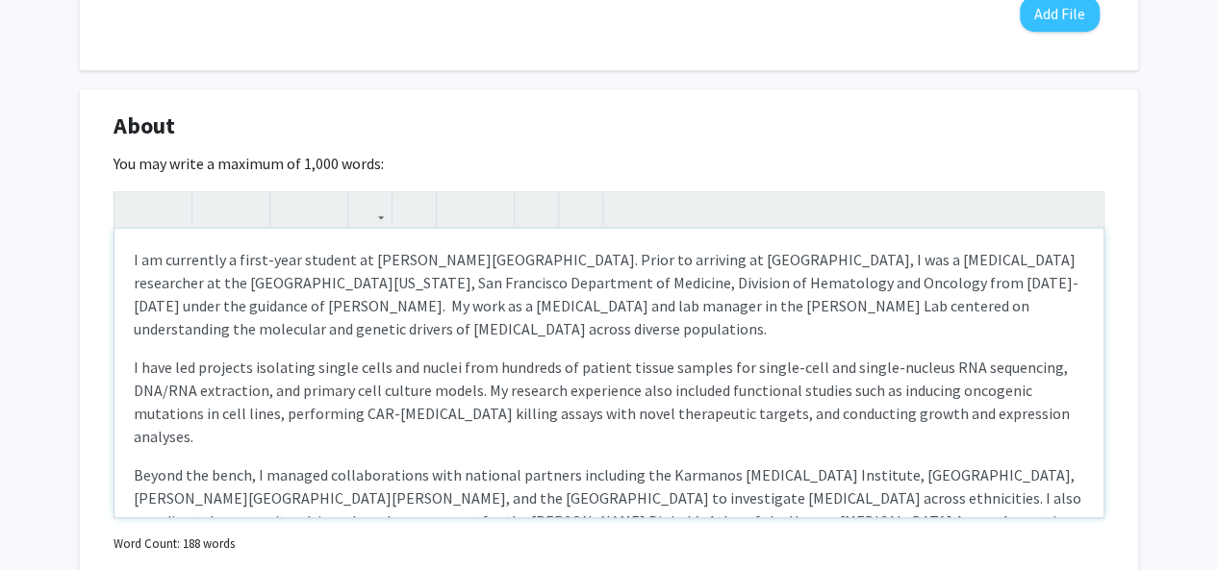
scroll to position [50, 0]
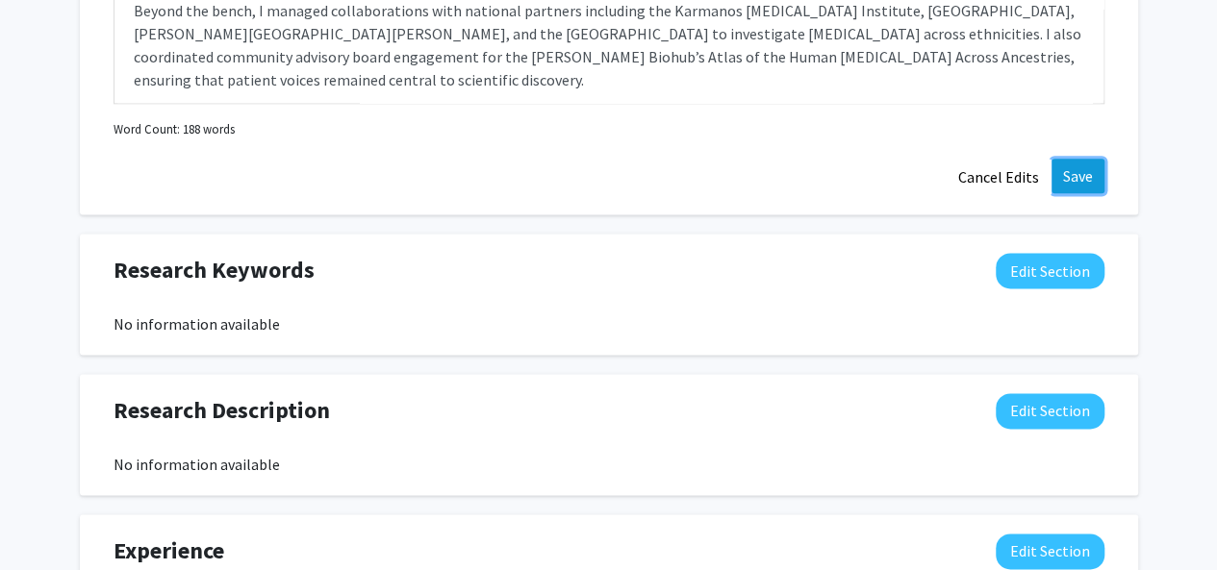
click at [1077, 161] on button "Save" at bounding box center [1077, 176] width 53 height 35
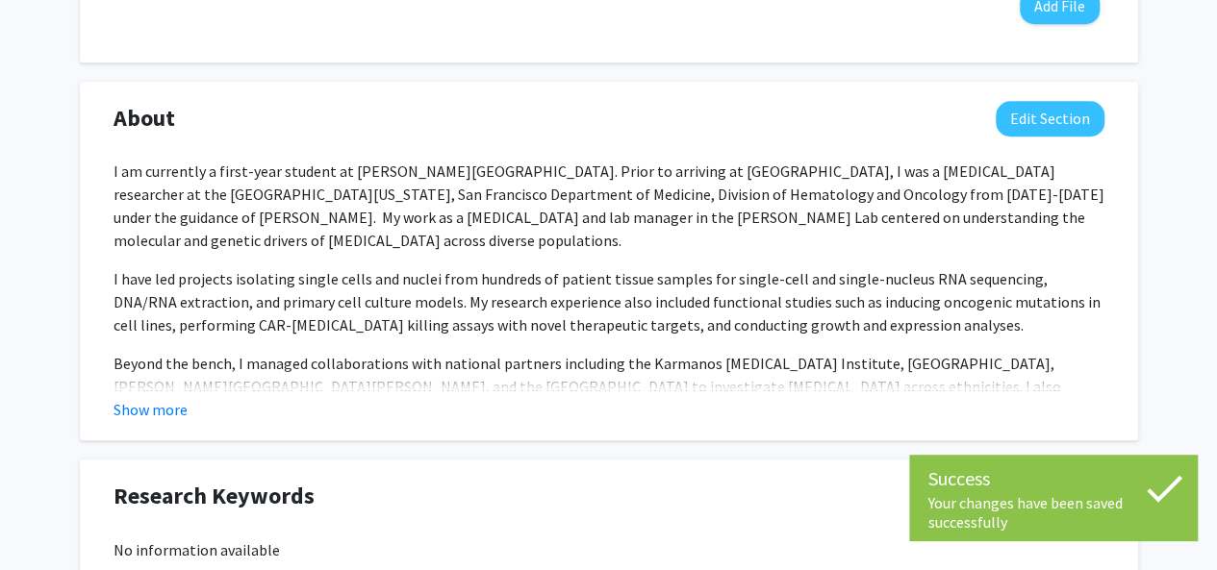
scroll to position [759, 0]
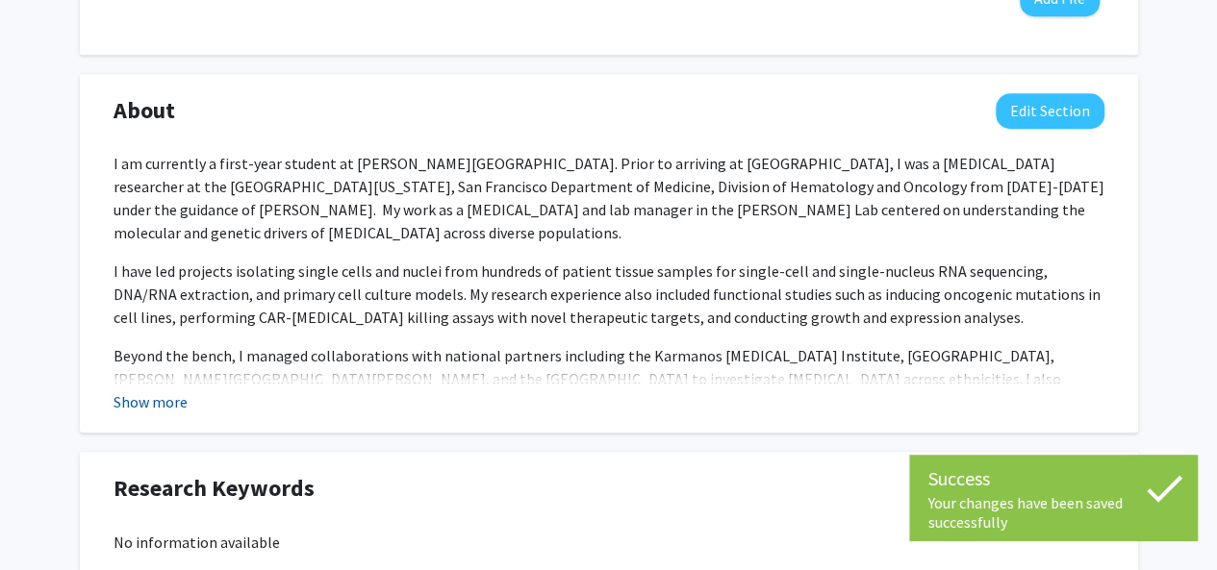
click at [136, 393] on button "Show more" at bounding box center [150, 401] width 74 height 23
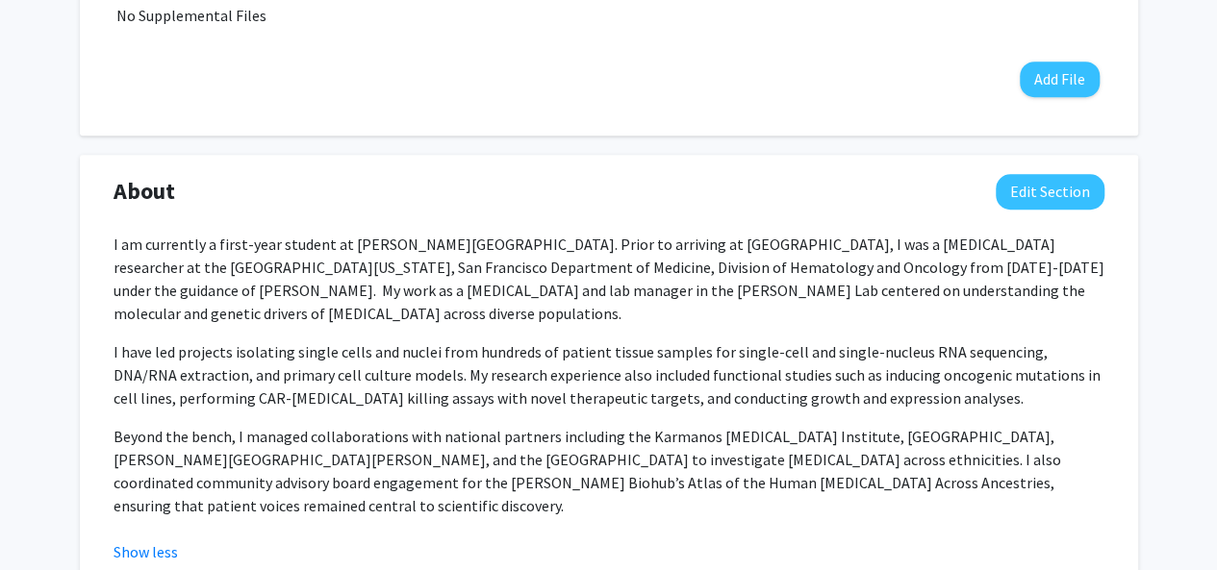
scroll to position [675, 0]
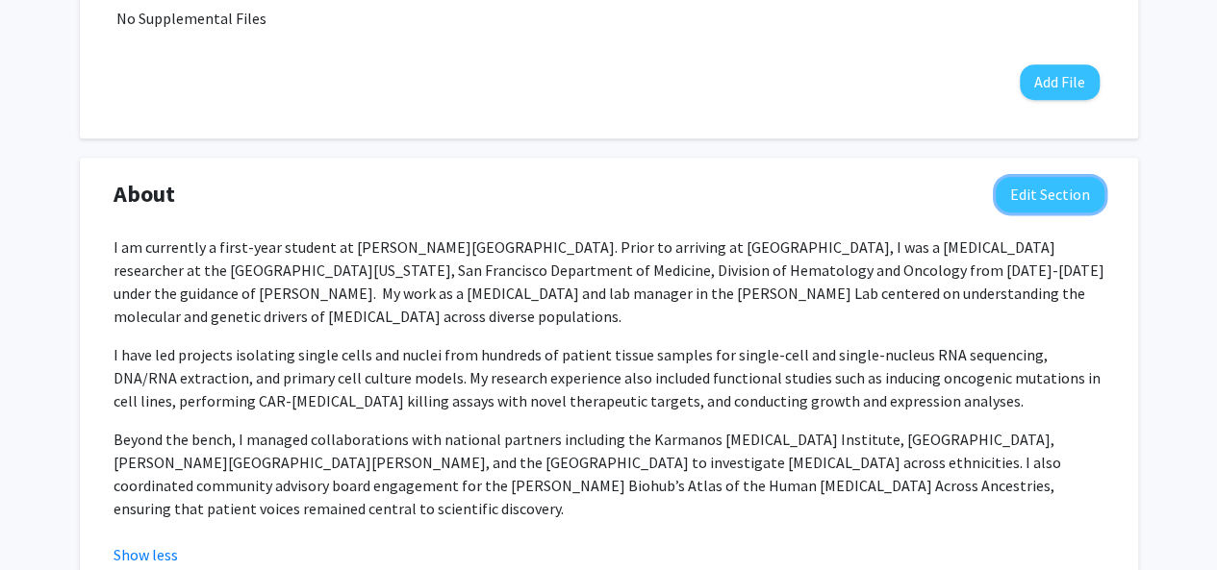
click at [1014, 201] on button "Edit Section" at bounding box center [1049, 195] width 109 height 36
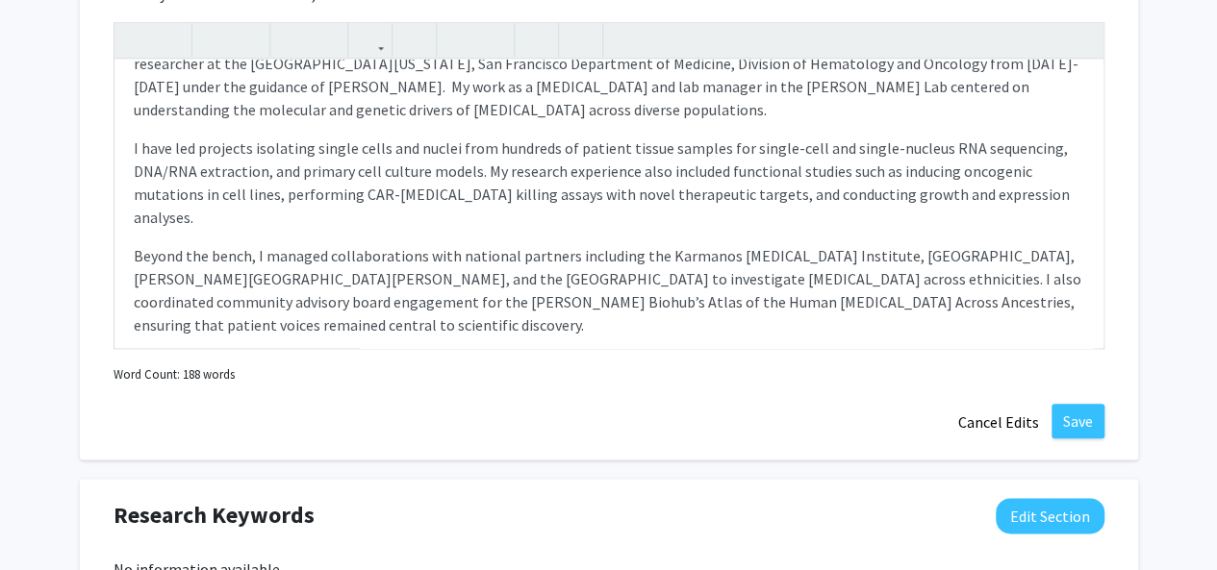
scroll to position [946, 0]
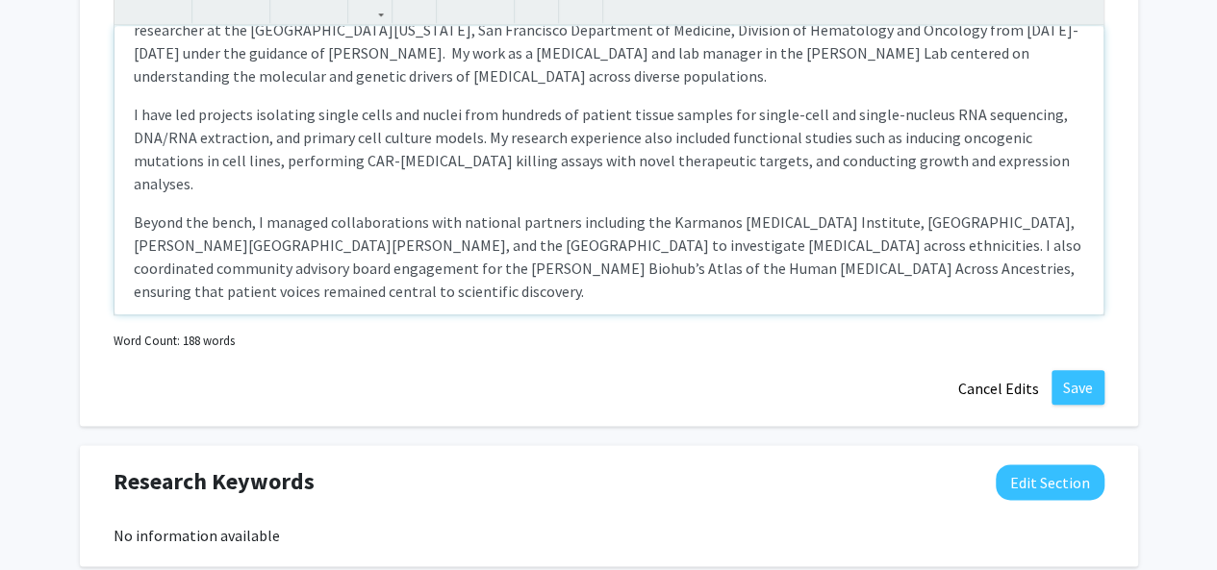
click at [283, 280] on div "I am currently a first-year student at [PERSON_NAME][GEOGRAPHIC_DATA]. Prior to…" at bounding box center [608, 170] width 989 height 289
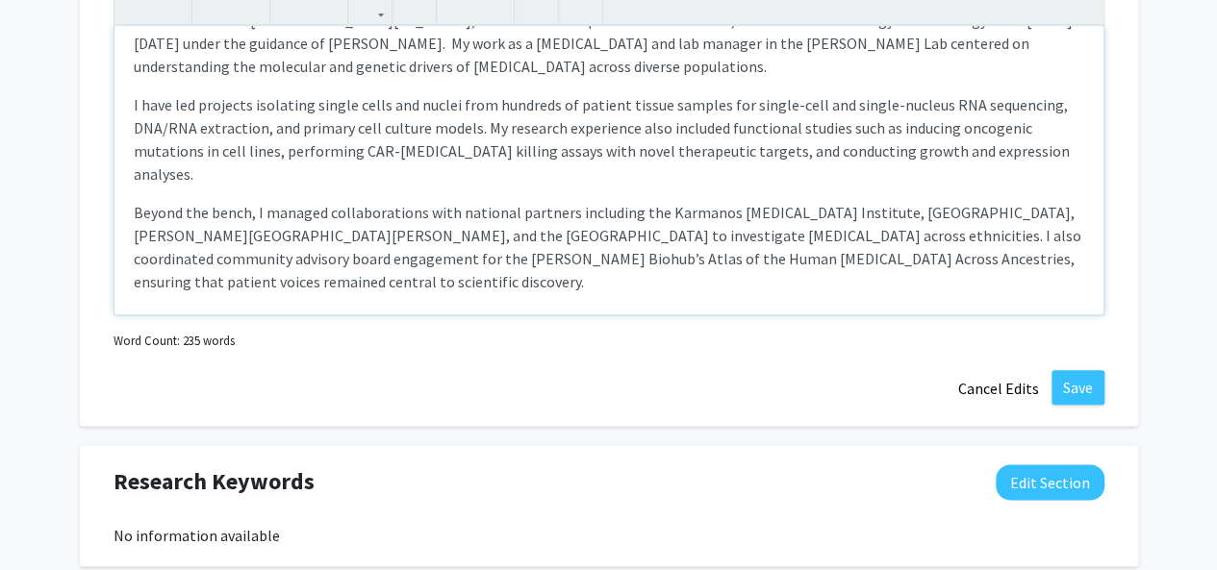
scroll to position [88, 0]
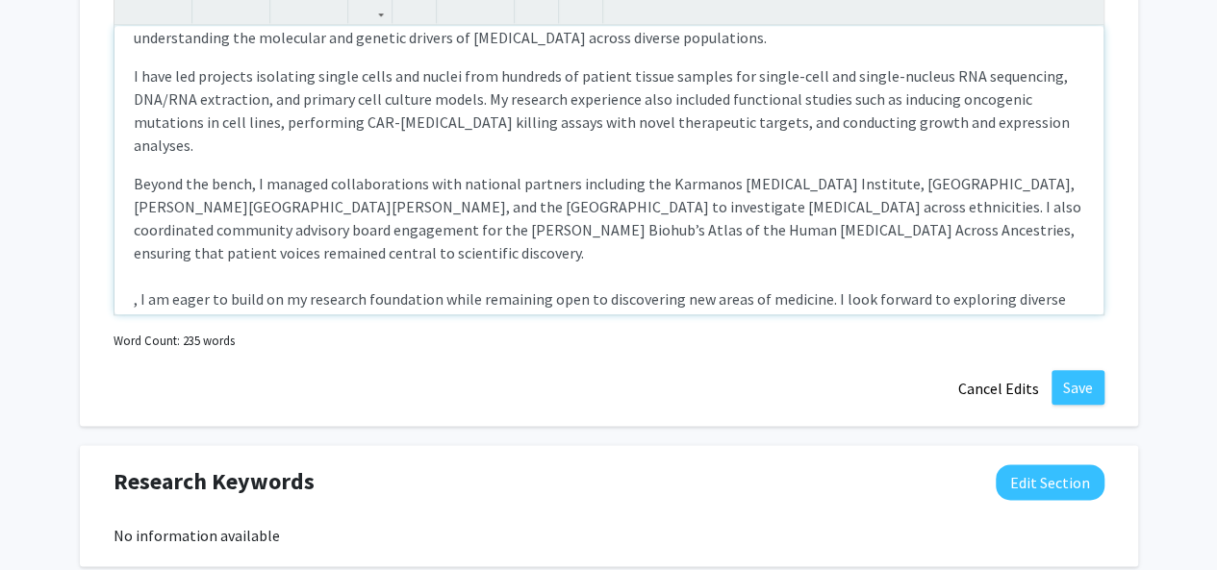
click at [139, 273] on p "Beyond the bench, I managed collaborations with national partners including the…" at bounding box center [609, 253] width 950 height 162
click at [139, 257] on p "Beyond the bench, I managed collaborations with national partners including the…" at bounding box center [609, 253] width 950 height 162
click at [1069, 381] on button "Save" at bounding box center [1077, 387] width 53 height 35
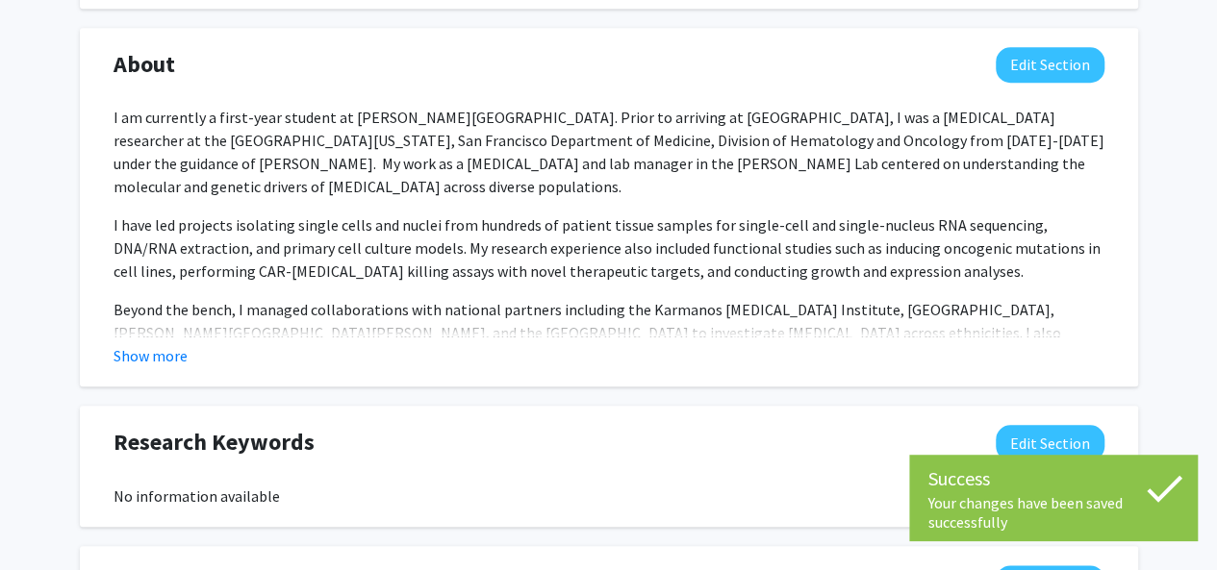
scroll to position [804, 0]
click at [156, 354] on button "Show more" at bounding box center [150, 356] width 74 height 23
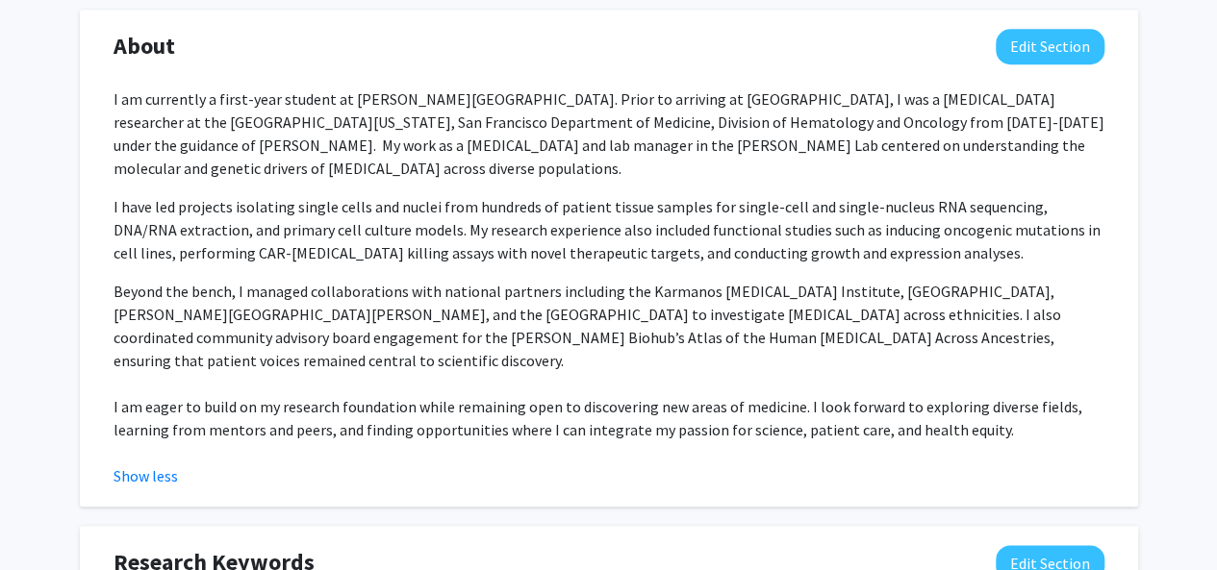
scroll to position [780, 0]
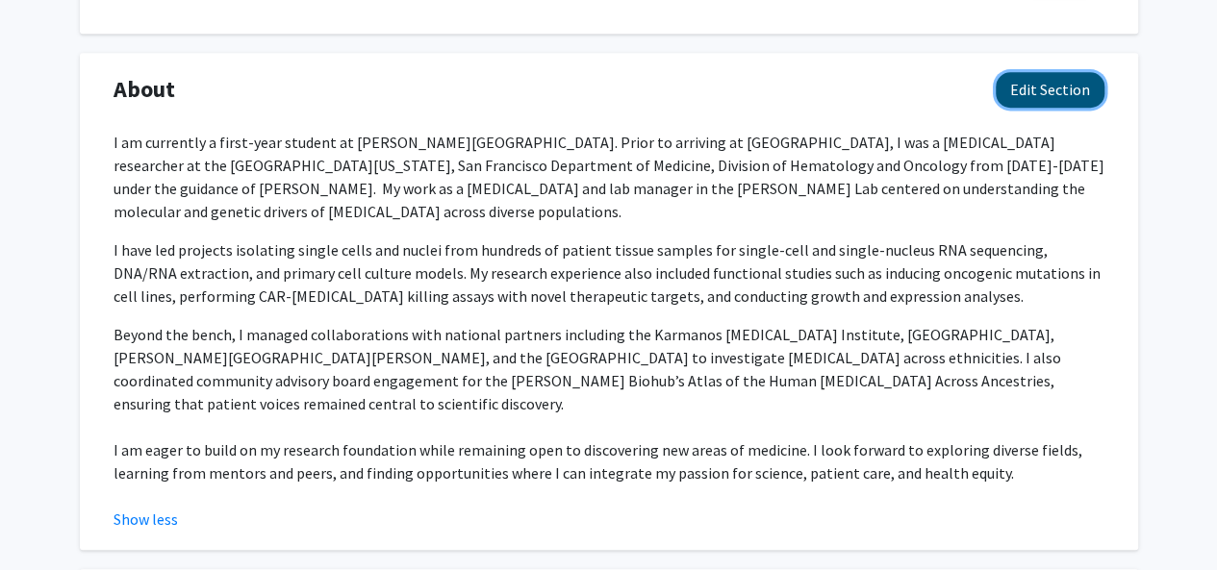
click at [1021, 99] on button "Edit Section" at bounding box center [1049, 90] width 109 height 36
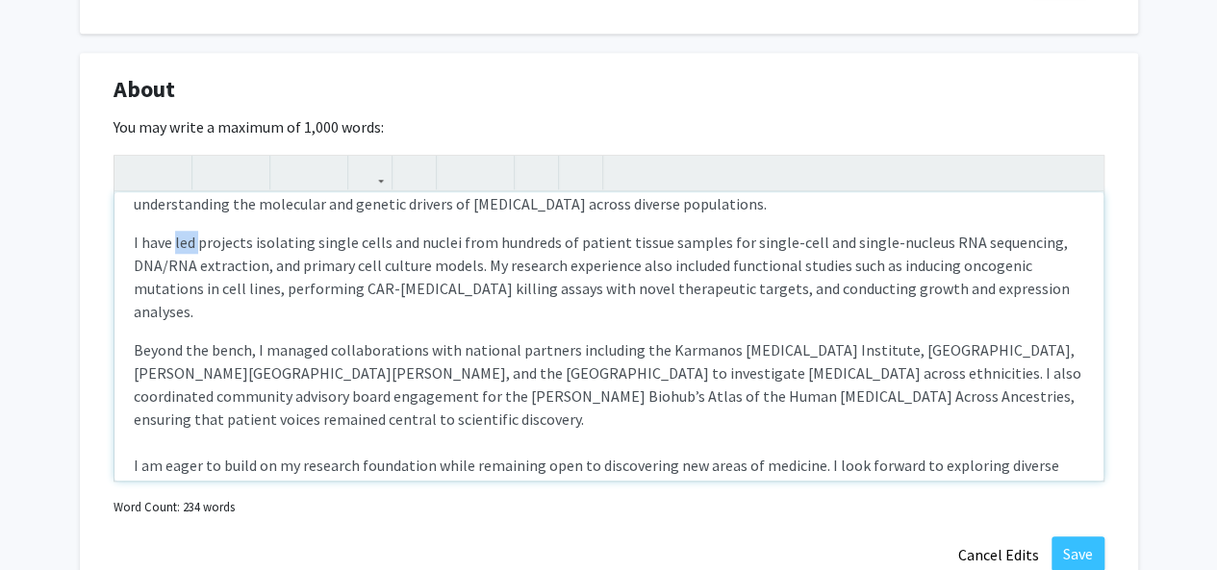
drag, startPoint x: 193, startPoint y: 242, endPoint x: 175, endPoint y: 245, distance: 18.5
click at [175, 245] on p "I have led projects isolating single cells and nuclei from hundreds of patient …" at bounding box center [609, 277] width 950 height 92
type textarea "<p>I am currently a first-year student at [PERSON_NAME][GEOGRAPHIC_DATA]. Prior…"
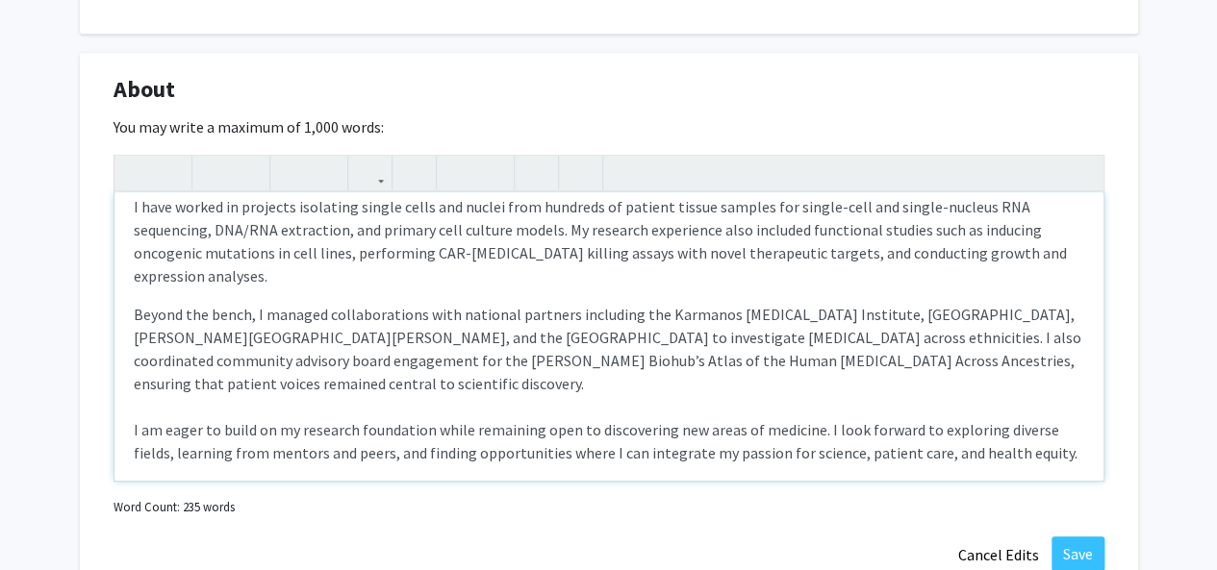
scroll to position [133, 0]
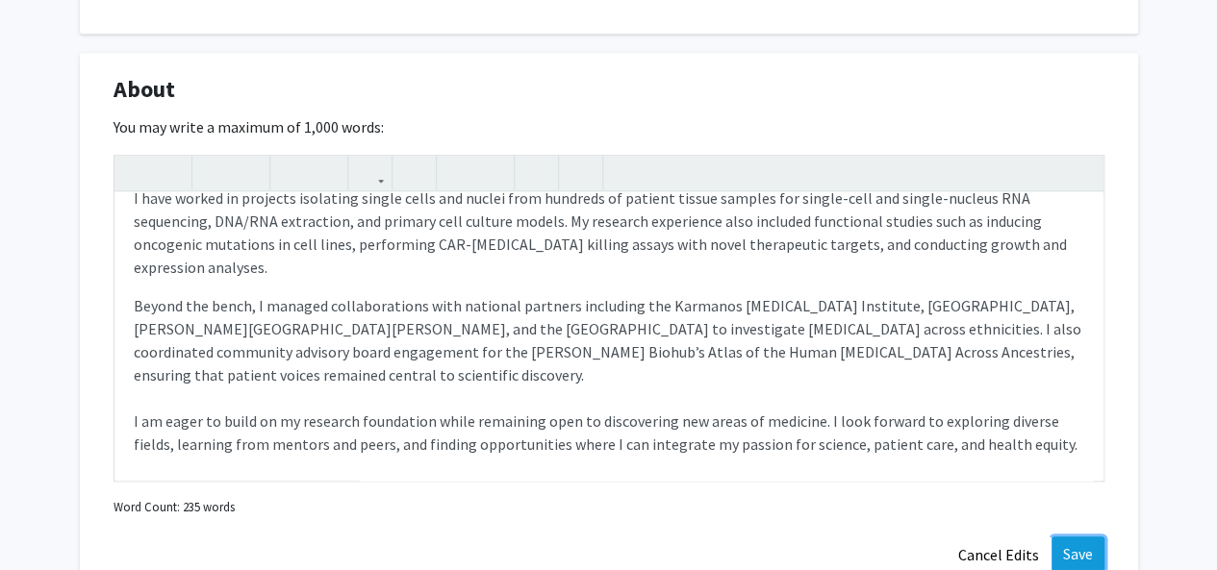
click at [1087, 546] on button "Save" at bounding box center [1077, 554] width 53 height 35
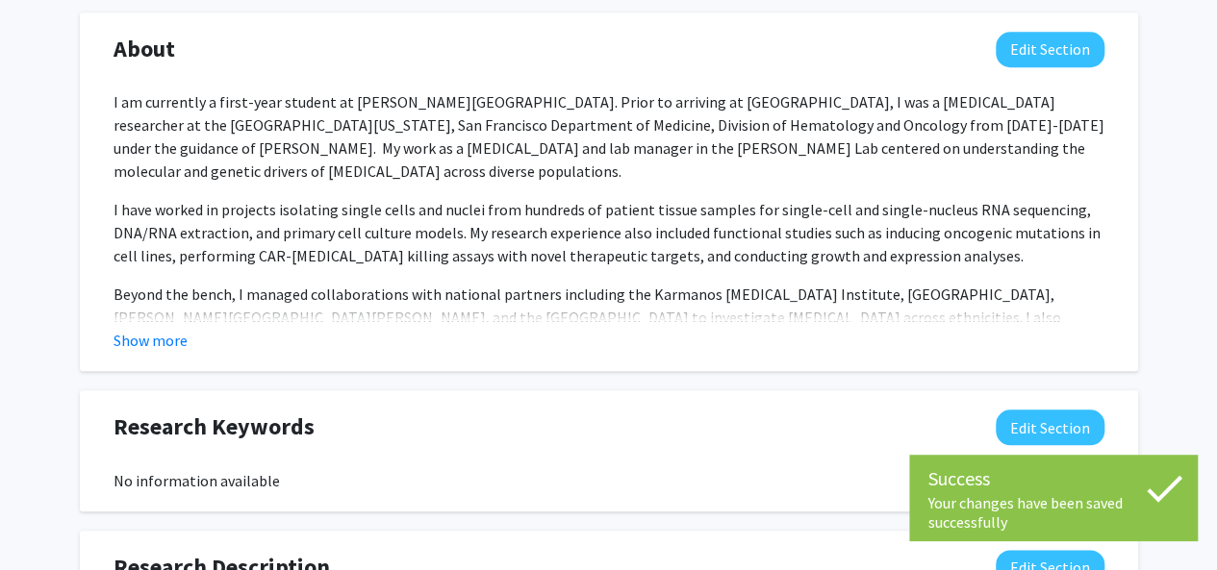
scroll to position [818, 0]
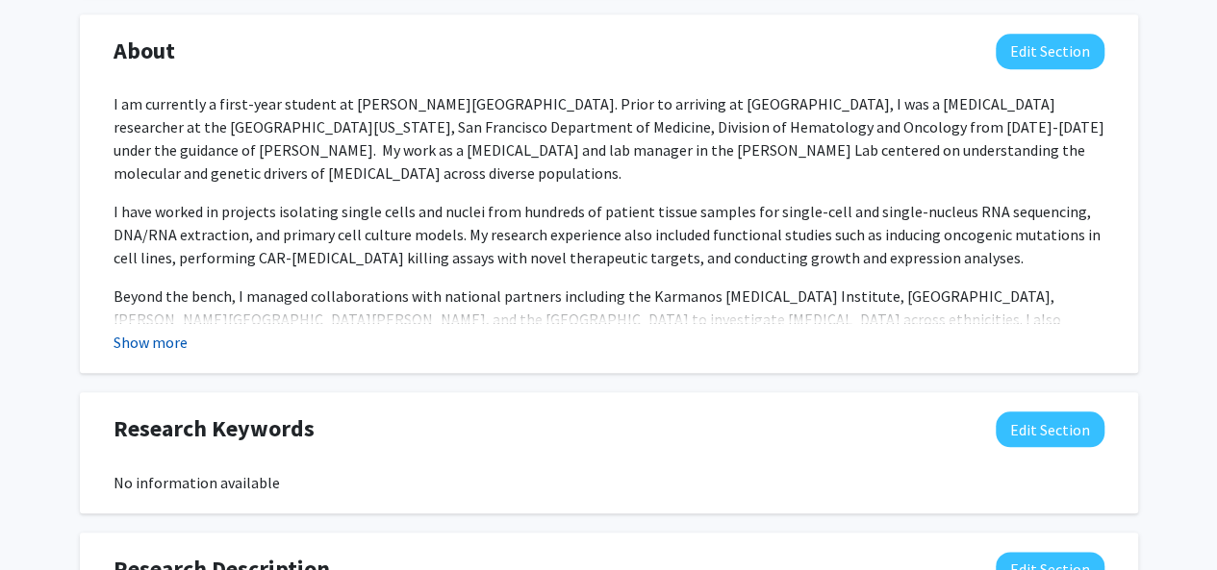
click at [154, 347] on button "Show more" at bounding box center [150, 342] width 74 height 23
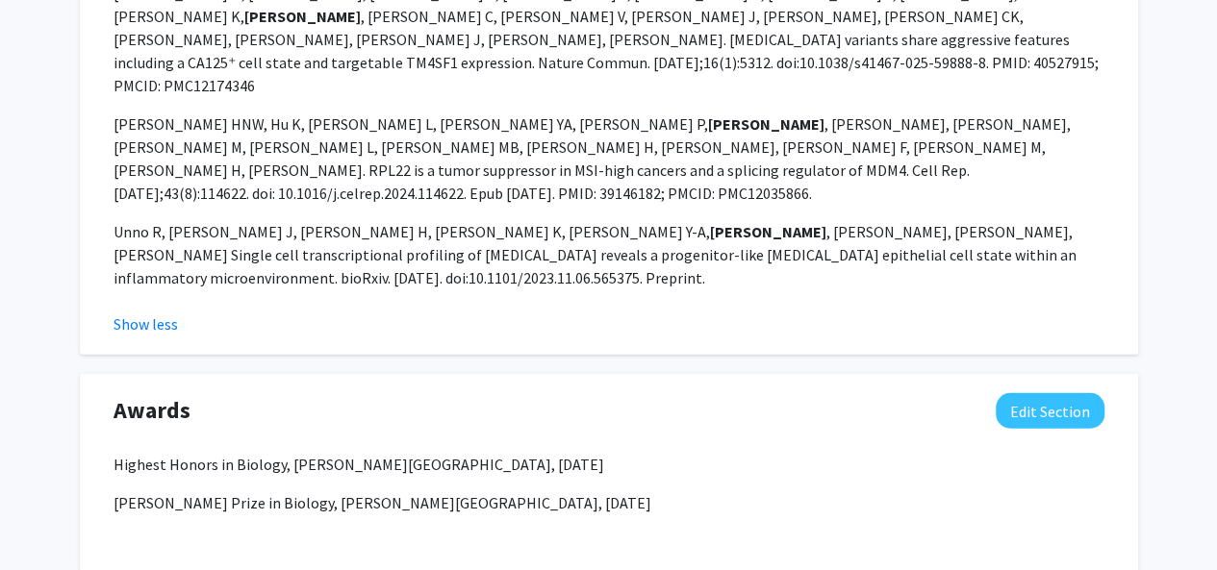
scroll to position [2289, 0]
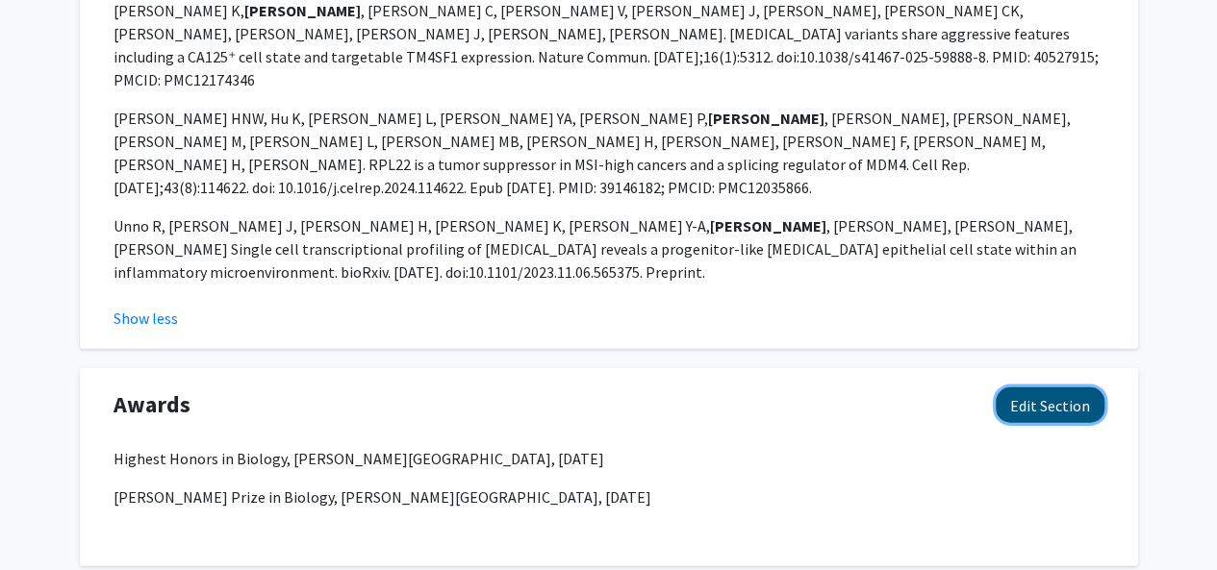
click at [1028, 388] on button "Edit Section" at bounding box center [1049, 406] width 109 height 36
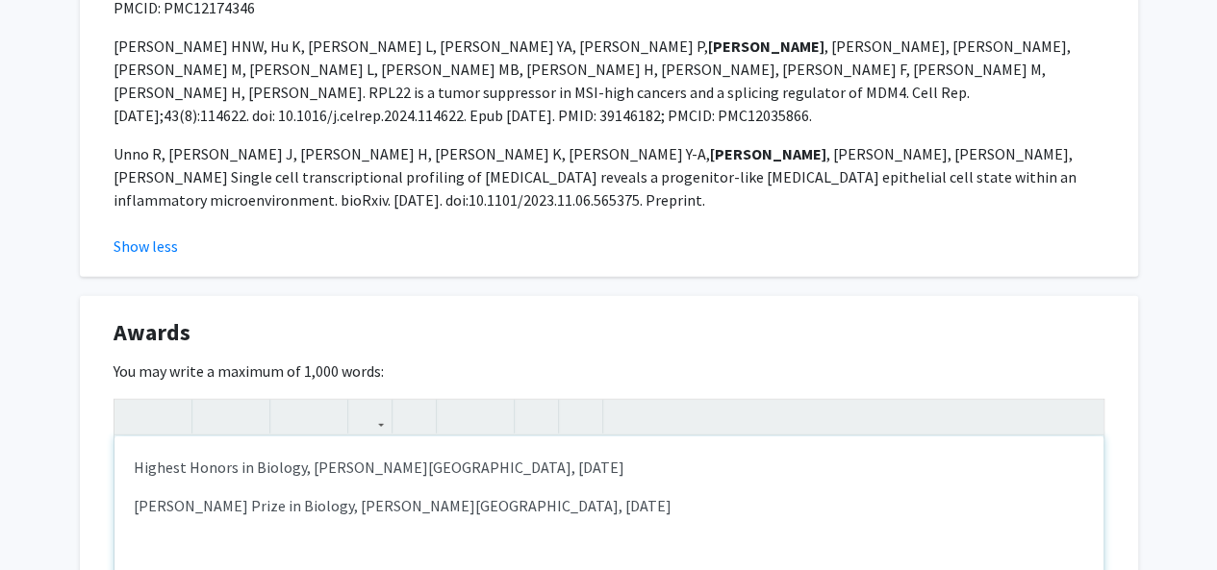
scroll to position [2481, 0]
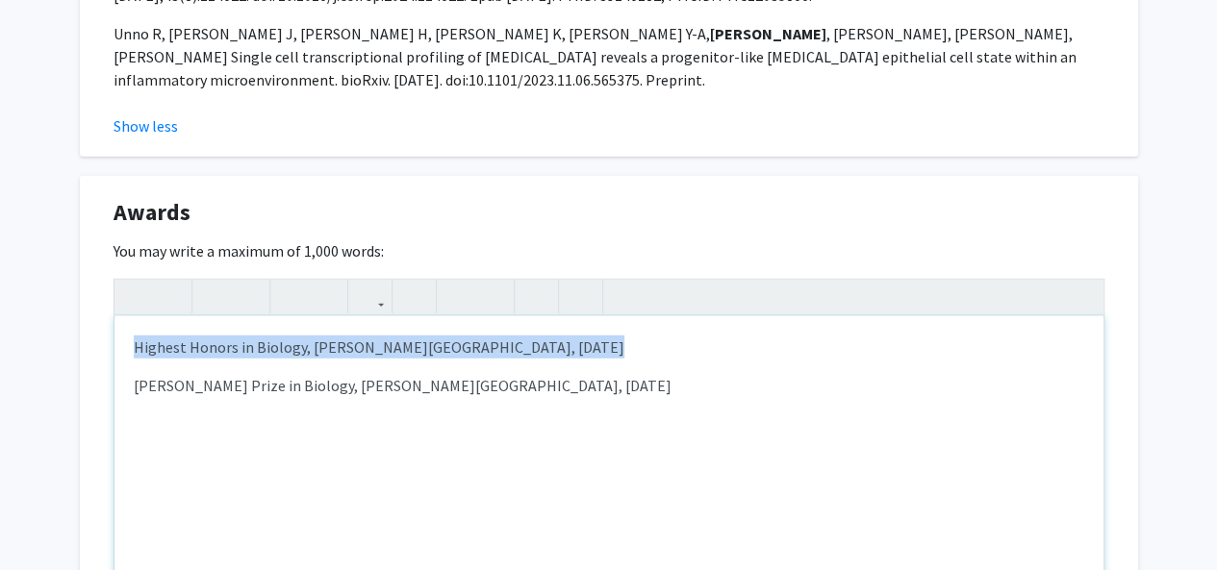
drag, startPoint x: 622, startPoint y: 329, endPoint x: 0, endPoint y: 218, distance: 632.0
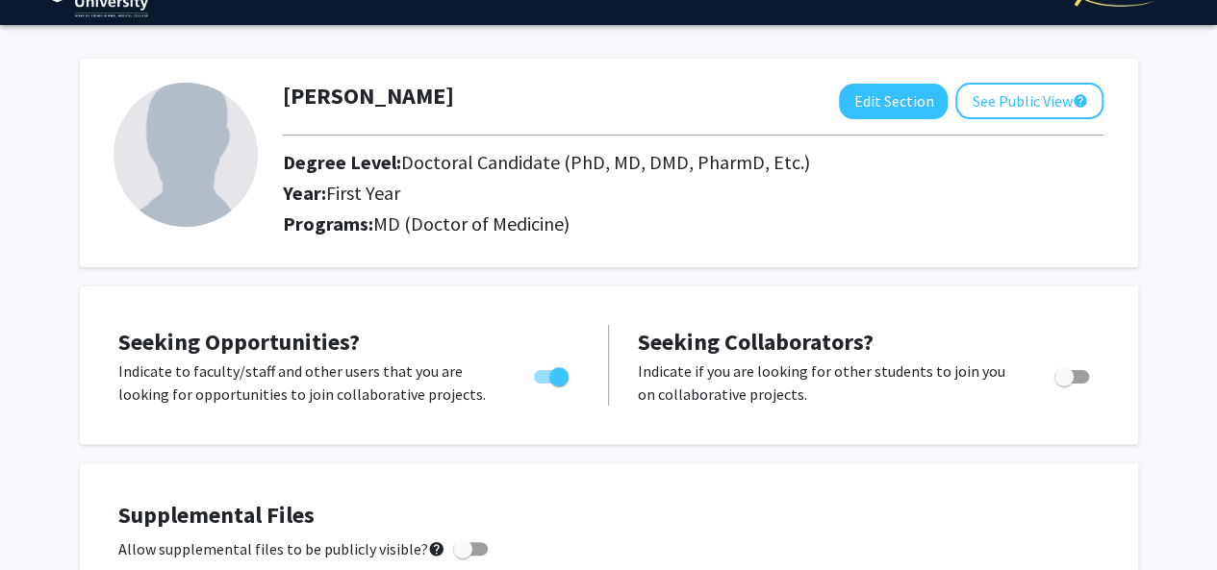
scroll to position [15, 0]
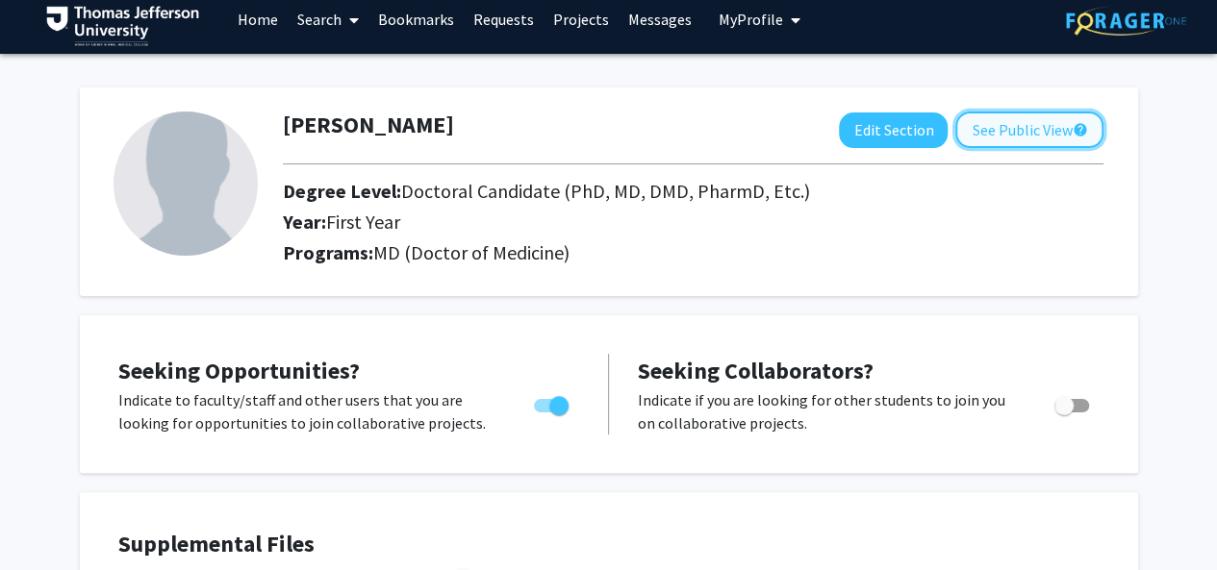
click at [1014, 130] on button "See Public View help" at bounding box center [1029, 130] width 148 height 37
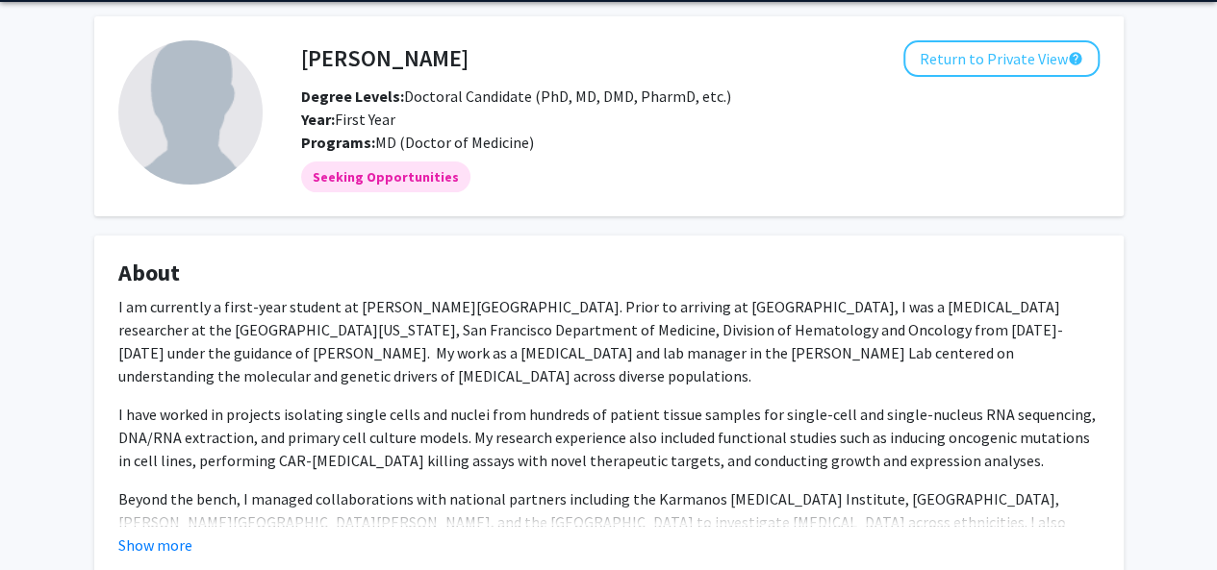
scroll to position [192, 0]
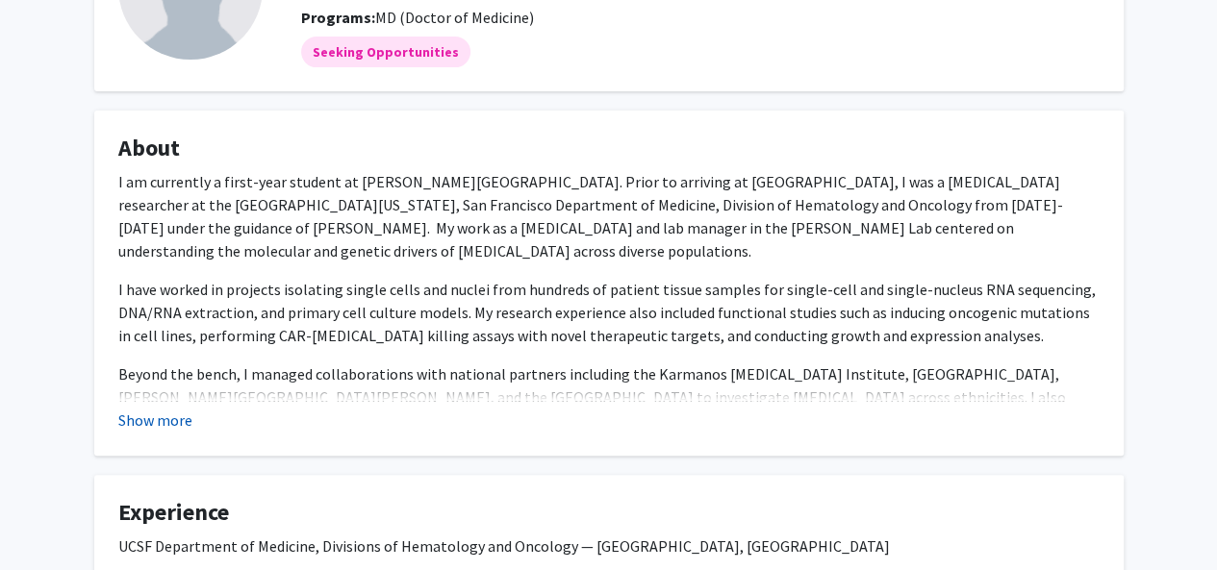
click at [175, 422] on button "Show more" at bounding box center [155, 420] width 74 height 23
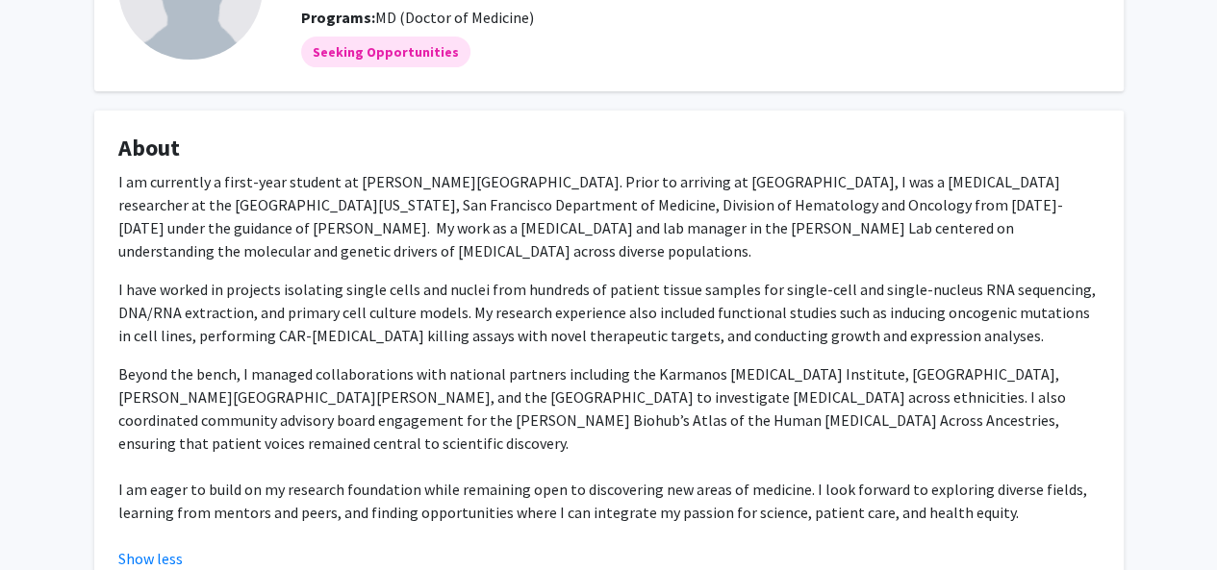
scroll to position [0, 0]
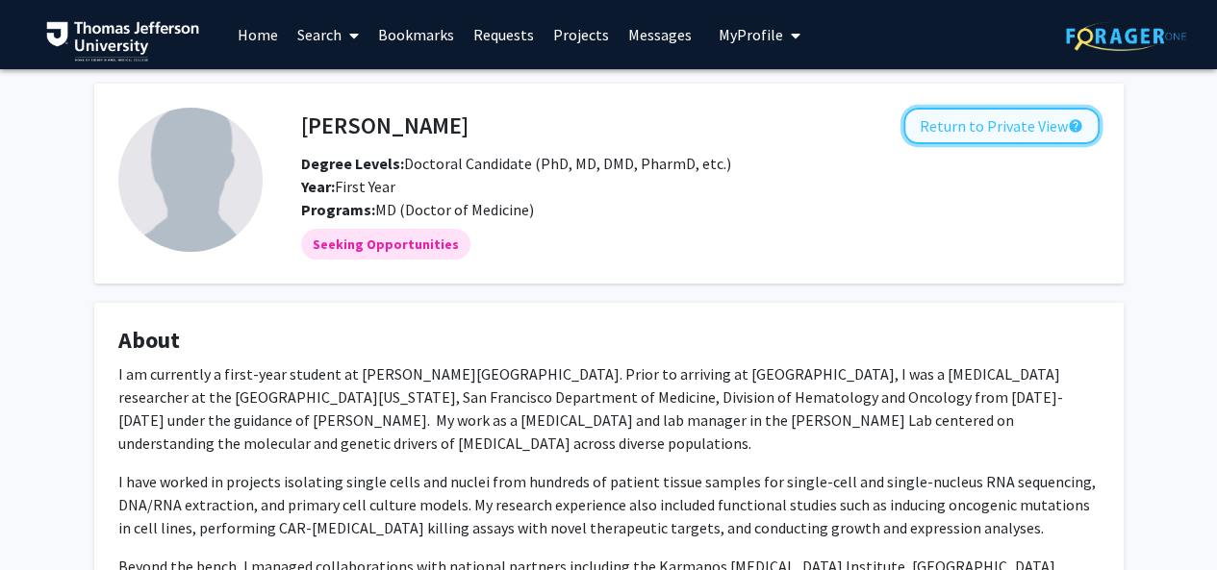
click at [991, 132] on button "Return to Private View help" at bounding box center [1001, 126] width 196 height 37
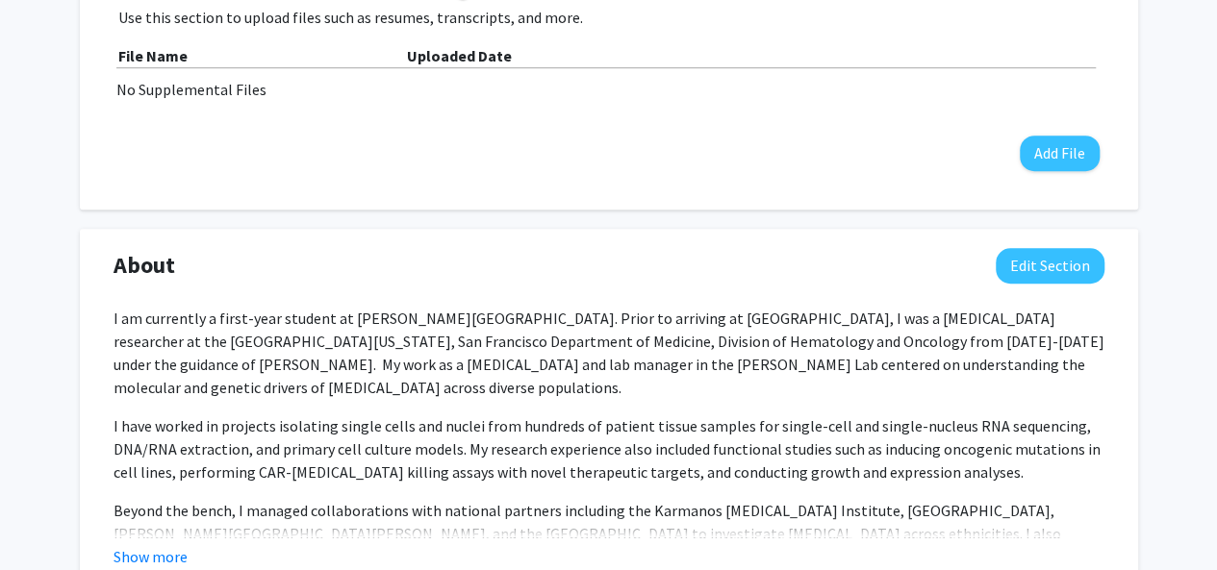
scroll to position [673, 0]
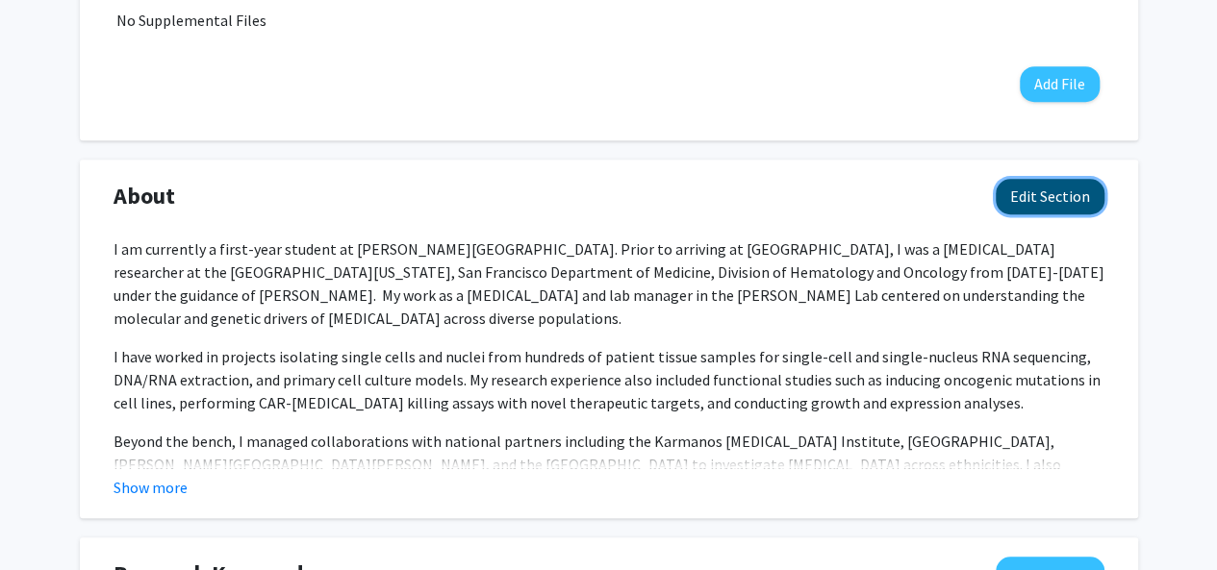
click at [1042, 196] on button "Edit Section" at bounding box center [1049, 197] width 109 height 36
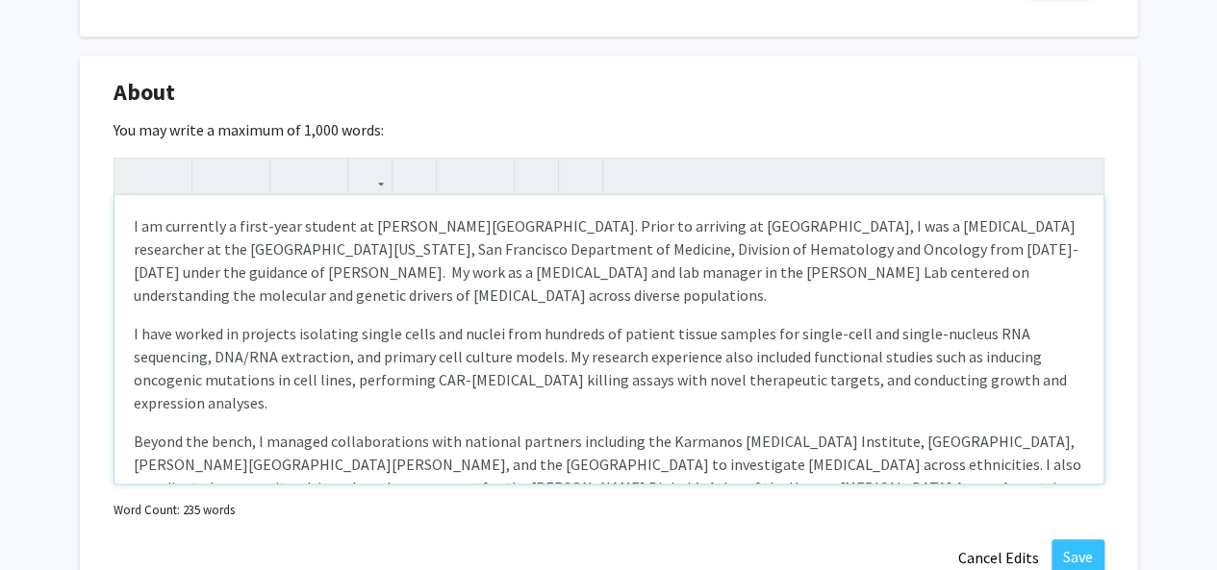
scroll to position [866, 0]
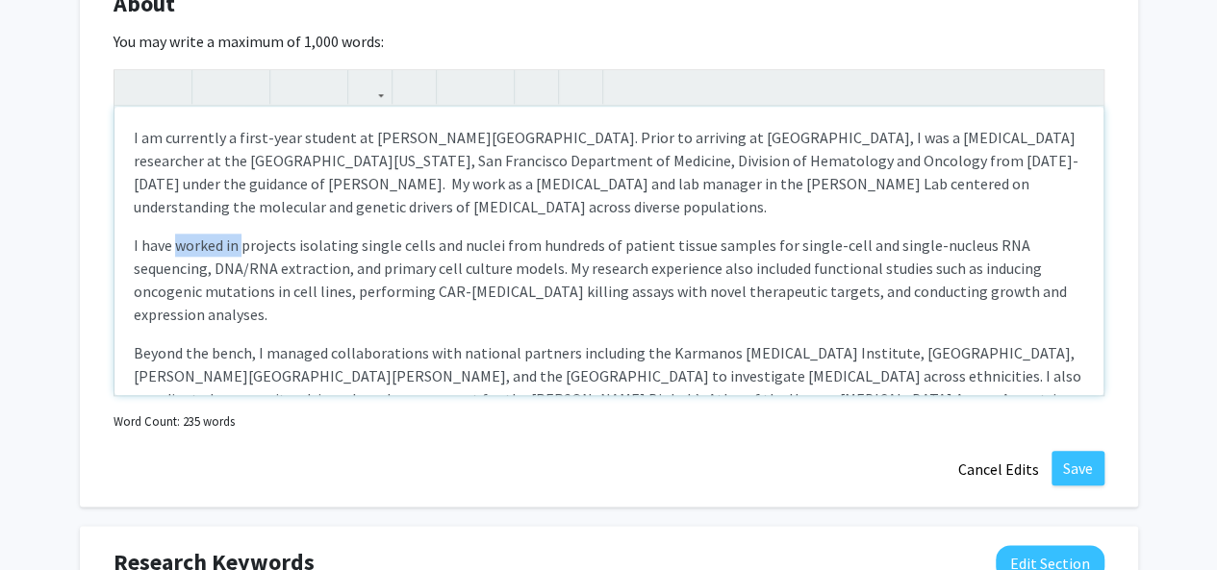
drag, startPoint x: 241, startPoint y: 248, endPoint x: 174, endPoint y: 252, distance: 67.4
click at [174, 252] on p "I have worked in projects isolating single cells and nuclei from hundreds of pa…" at bounding box center [609, 280] width 950 height 92
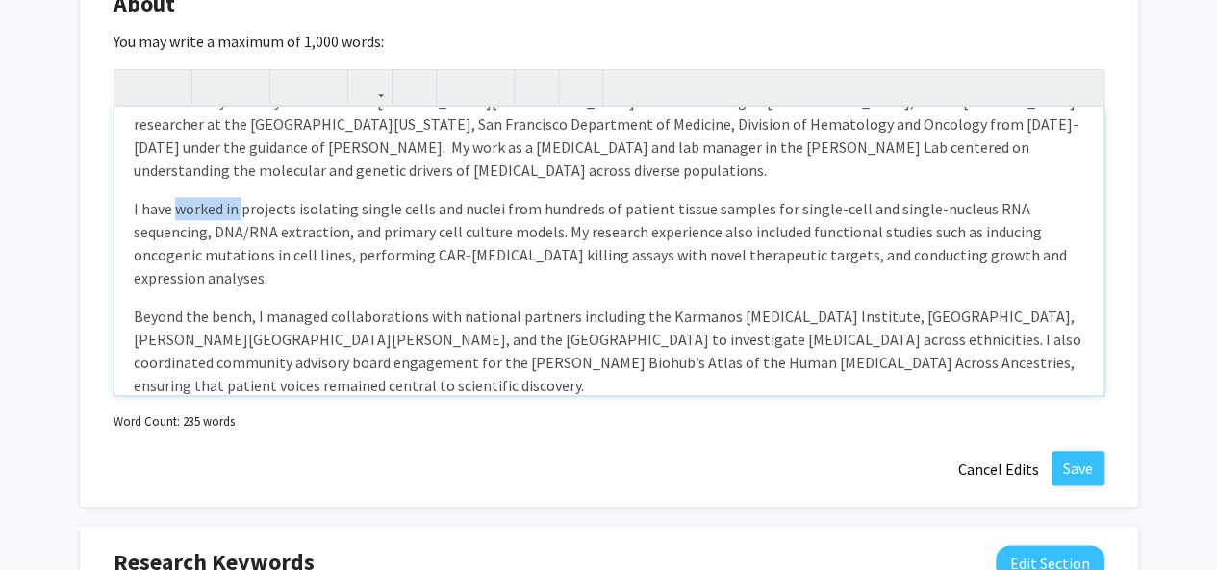
scroll to position [38, 0]
click at [203, 258] on p "I have worked in projects isolating single cells and nuclei from hundreds of pa…" at bounding box center [609, 241] width 950 height 92
drag, startPoint x: 173, startPoint y: 211, endPoint x: 235, endPoint y: 204, distance: 61.9
click at [235, 204] on p "I have worked in projects isolating single cells and nuclei from hundreds of pa…" at bounding box center [609, 241] width 950 height 92
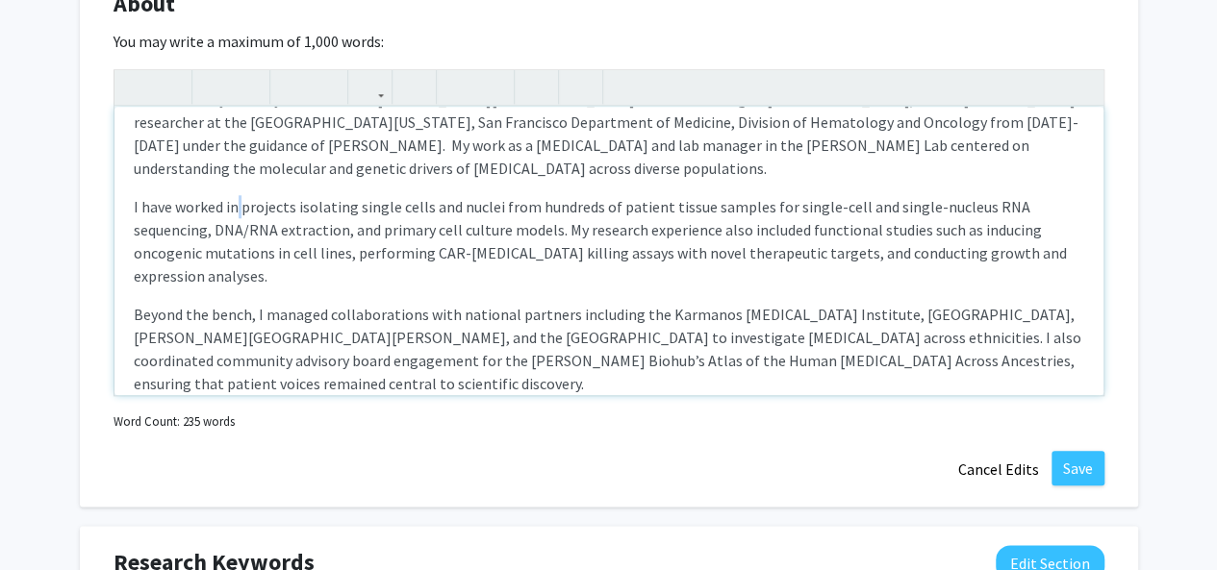
click at [235, 204] on p "I have worked in projects isolating single cells and nuclei from hundreds of pa…" at bounding box center [609, 241] width 950 height 92
type textarea "<p>I am currently a first-year student at [PERSON_NAME][GEOGRAPHIC_DATA]. Prior…"
click at [1064, 455] on button "Save" at bounding box center [1077, 468] width 53 height 35
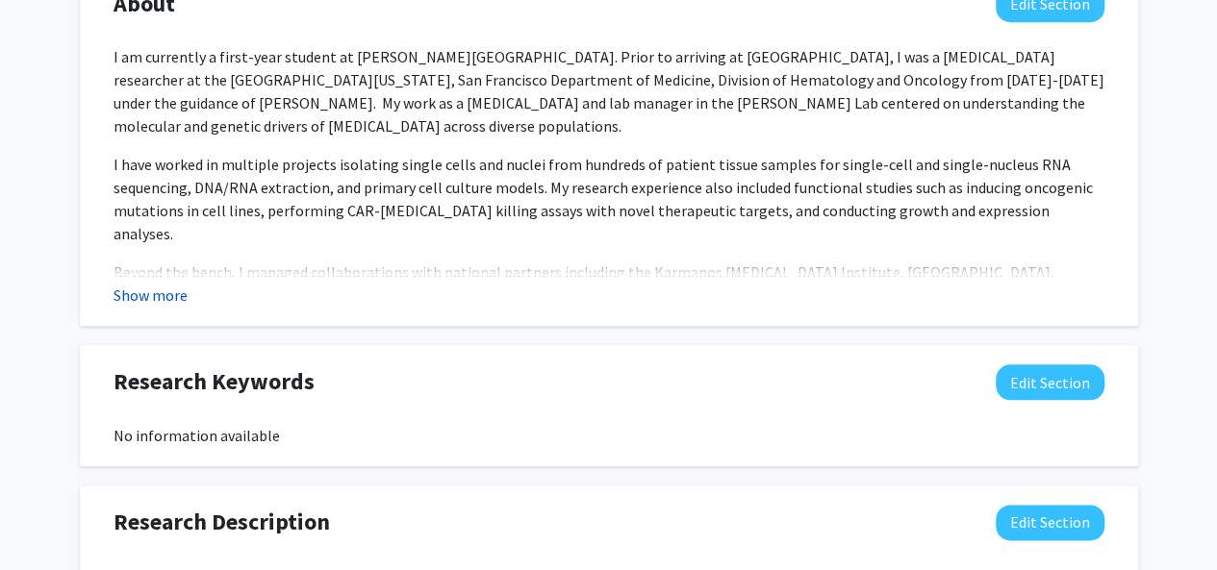
click at [133, 299] on button "Show more" at bounding box center [150, 295] width 74 height 23
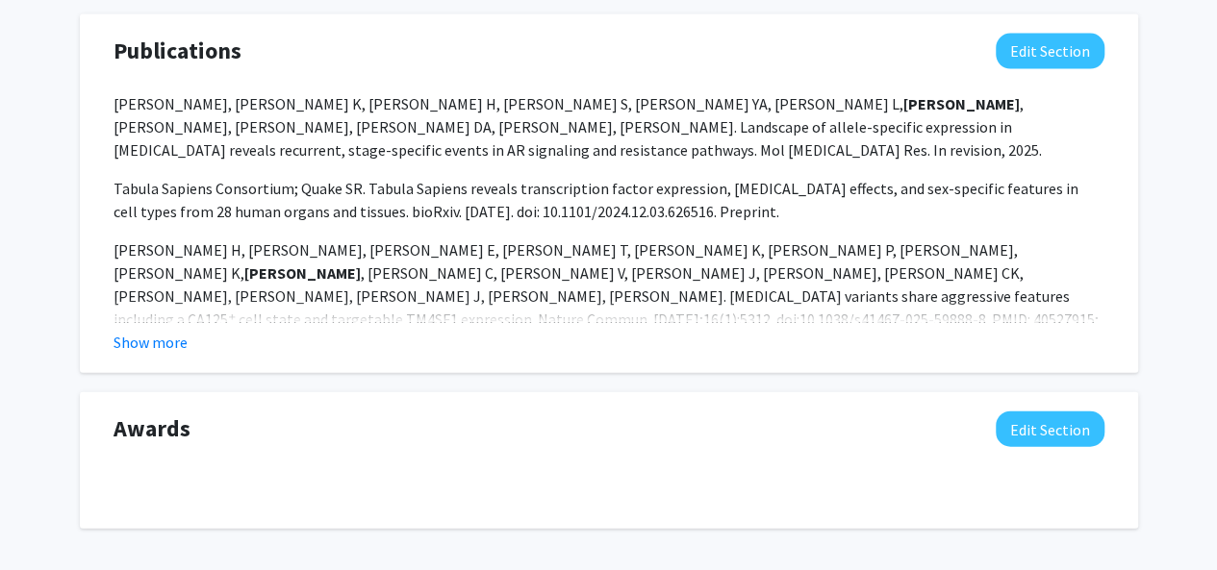
scroll to position [2054, 0]
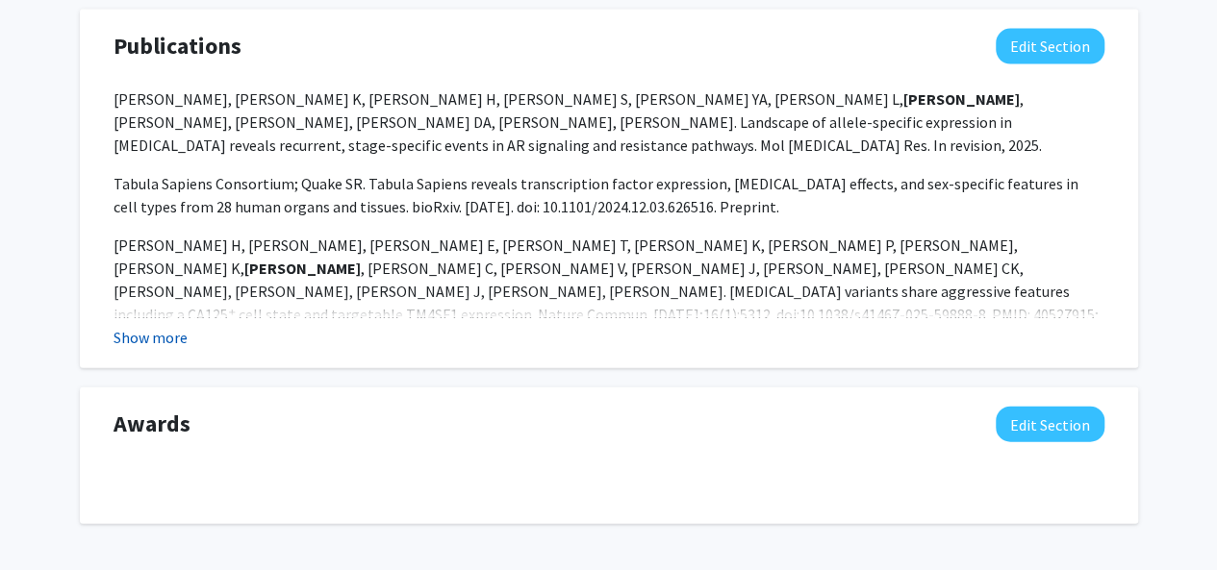
click at [145, 326] on button "Show more" at bounding box center [150, 337] width 74 height 23
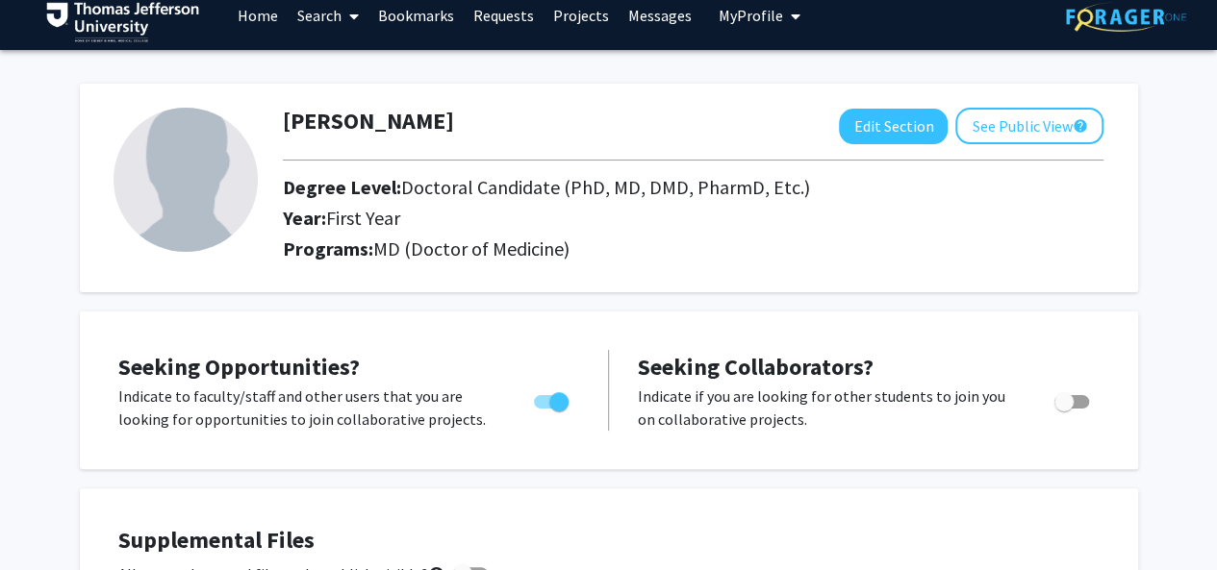
scroll to position [0, 0]
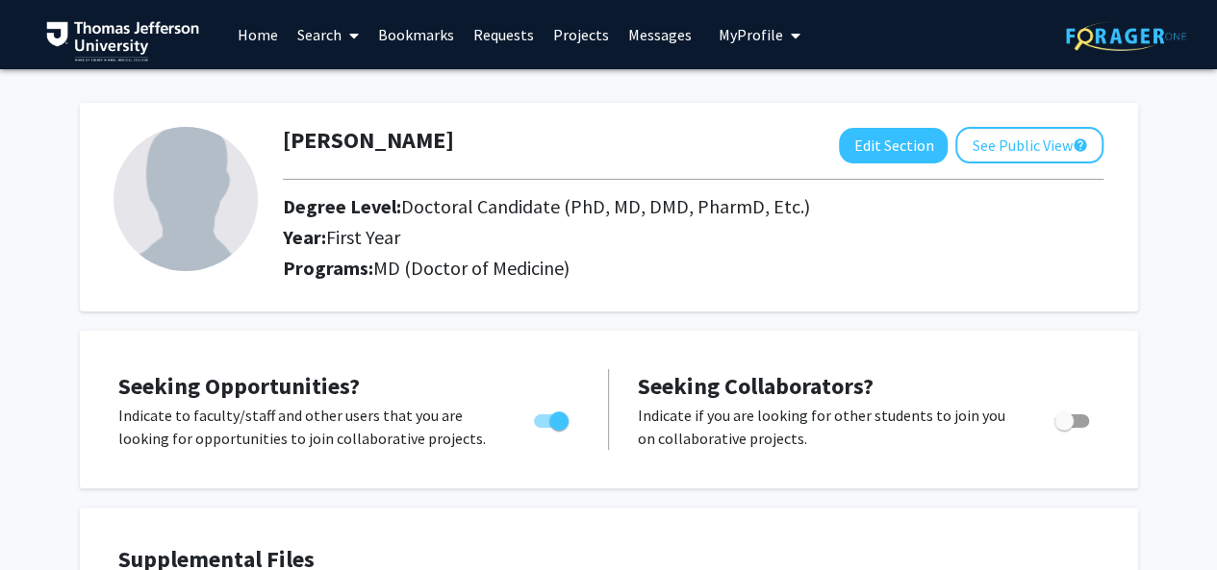
click at [569, 39] on link "Projects" at bounding box center [580, 34] width 75 height 67
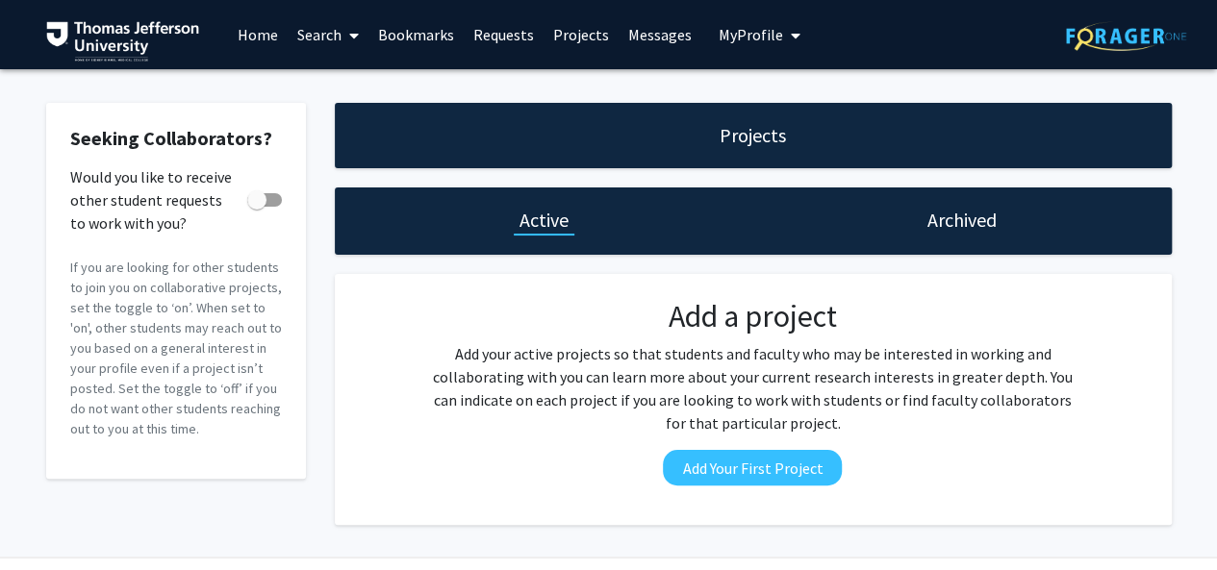
click at [744, 139] on h1 "Projects" at bounding box center [752, 135] width 66 height 27
click at [745, 139] on h1 "Projects" at bounding box center [752, 135] width 66 height 27
click at [308, 34] on link "Search" at bounding box center [328, 34] width 81 height 67
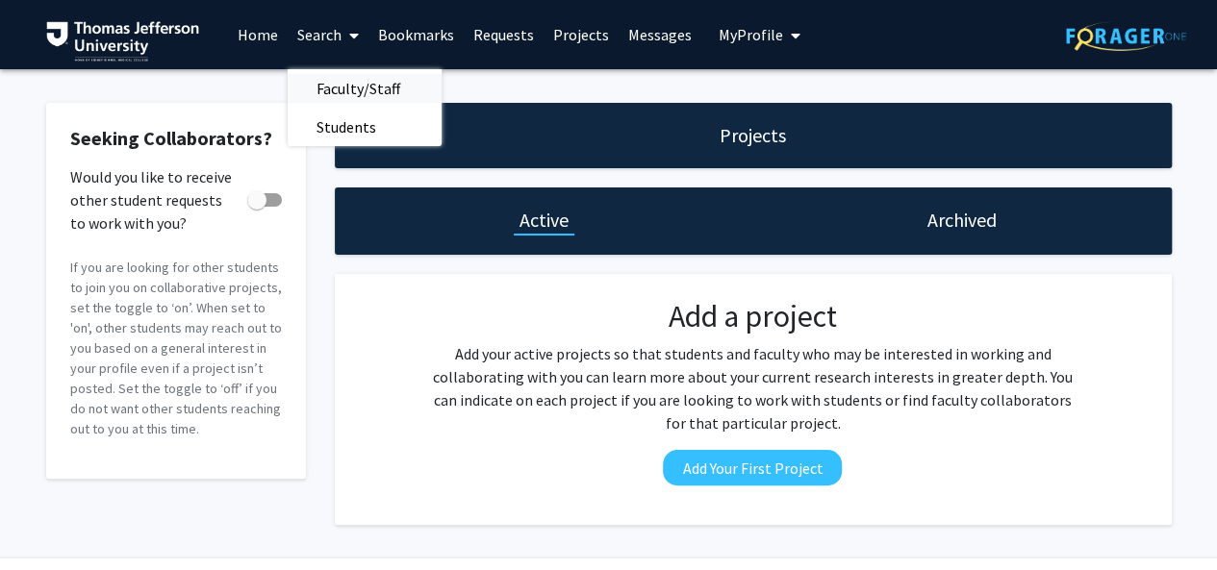
click at [346, 86] on span "Faculty/Staff" at bounding box center [358, 88] width 141 height 38
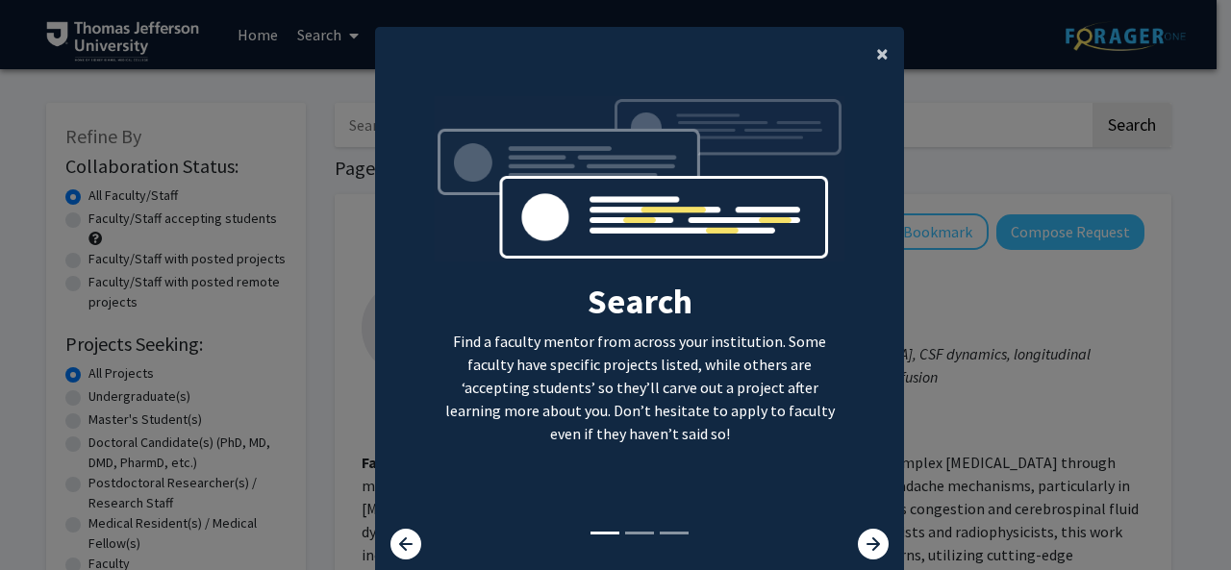
click at [867, 56] on button "×" at bounding box center [882, 54] width 43 height 54
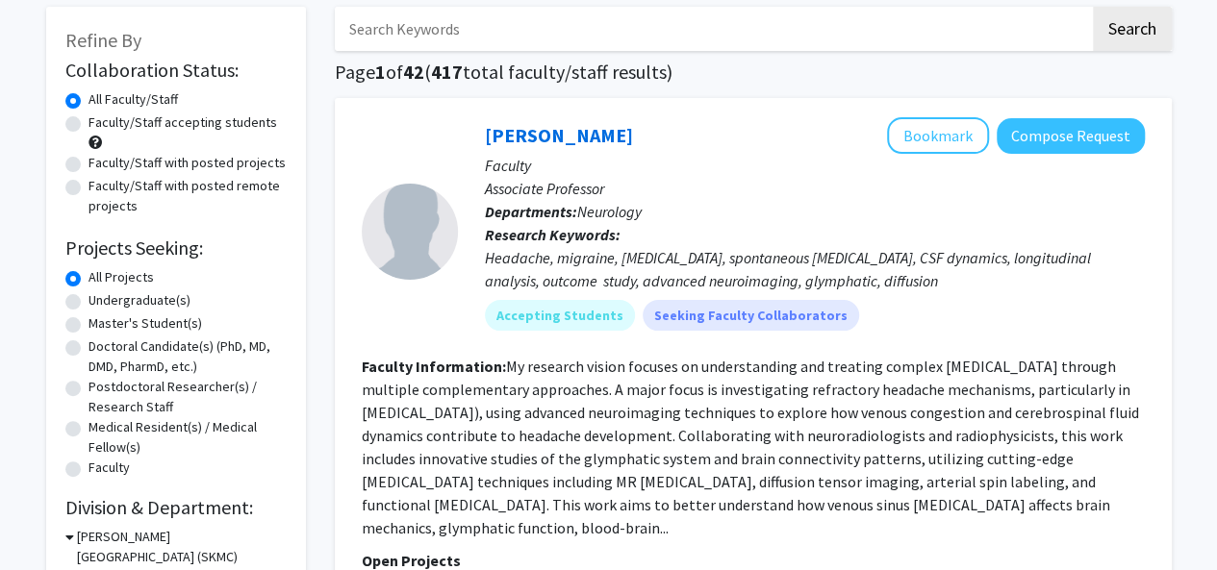
scroll to position [192, 0]
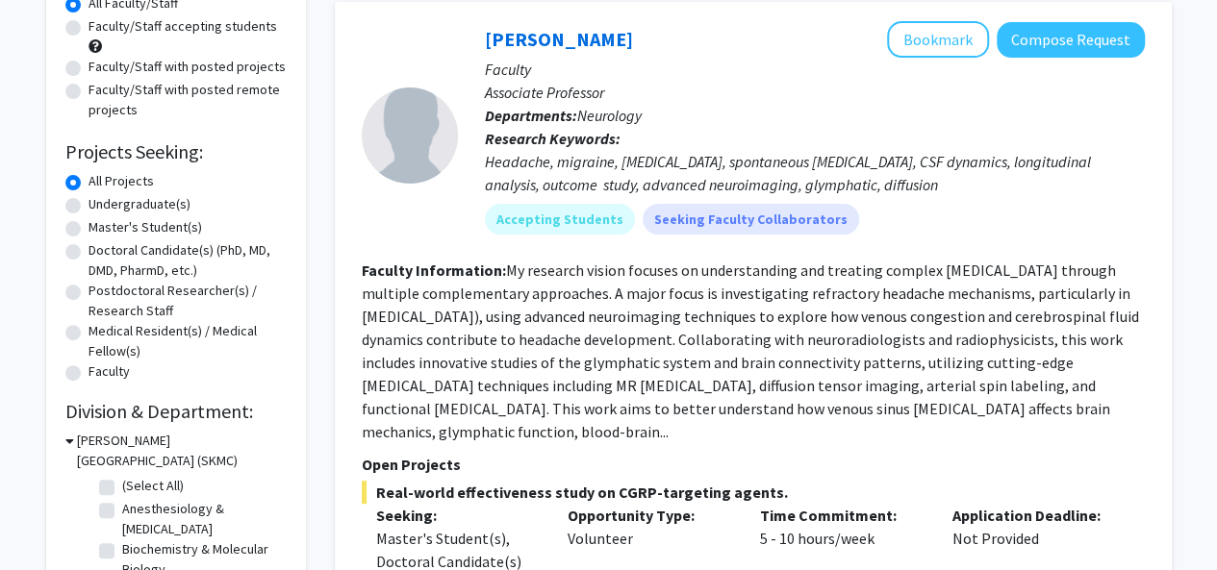
click at [373, 434] on fg-read-more "My research vision focuses on understanding and treating complex [MEDICAL_DATA]…" at bounding box center [750, 351] width 777 height 181
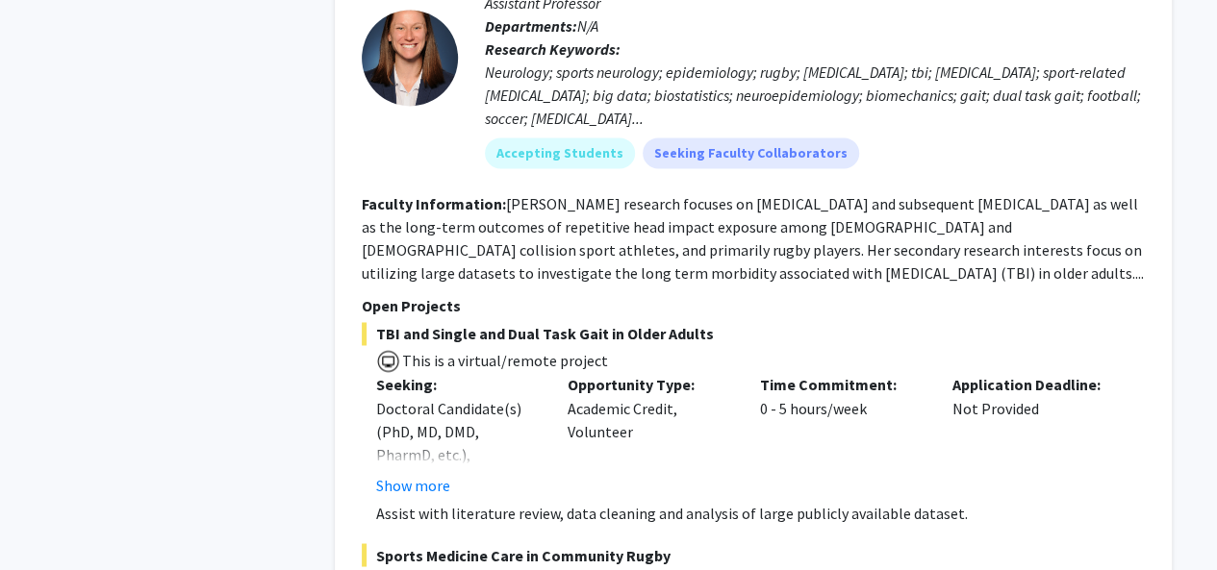
scroll to position [1443, 0]
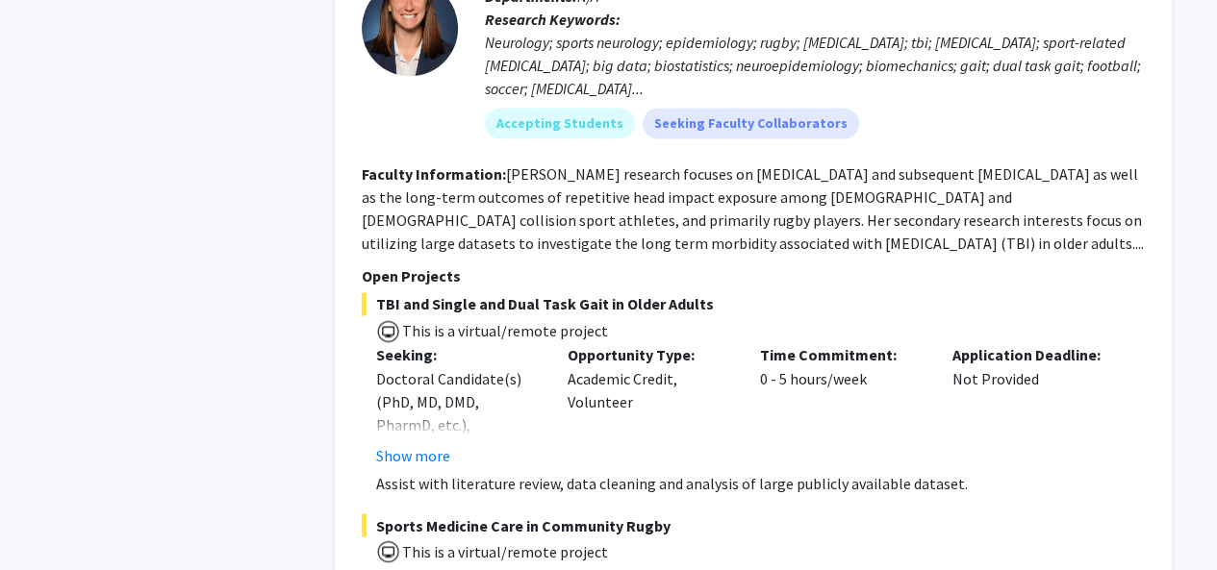
click at [623, 253] on fg-read-more "[PERSON_NAME] research focuses on [MEDICAL_DATA] and subsequent [MEDICAL_DATA] …" at bounding box center [753, 208] width 782 height 88
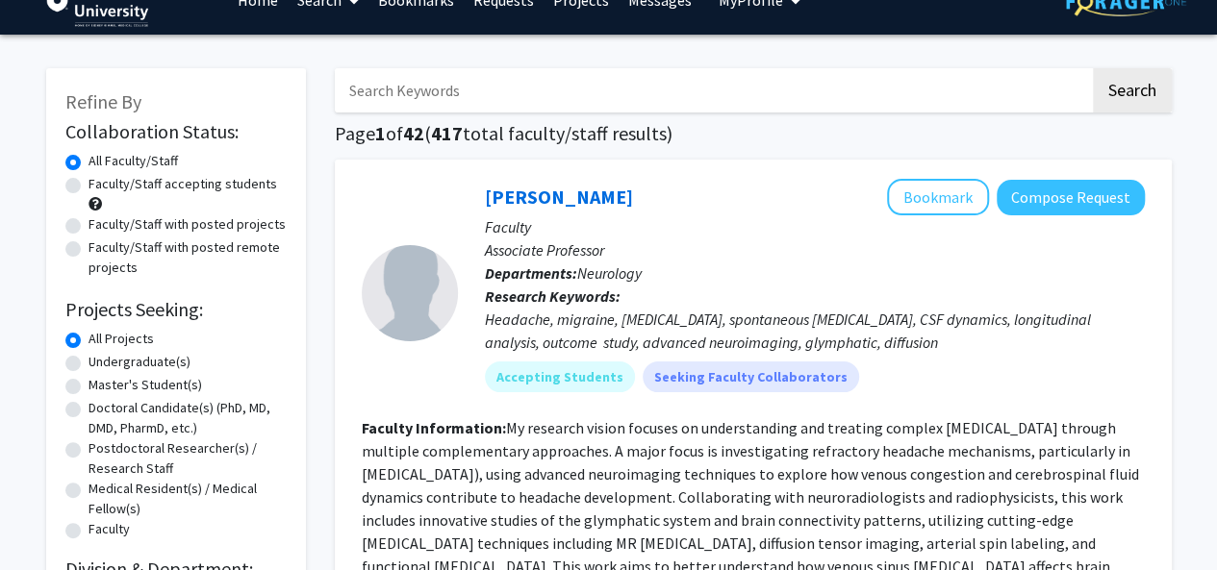
scroll to position [0, 0]
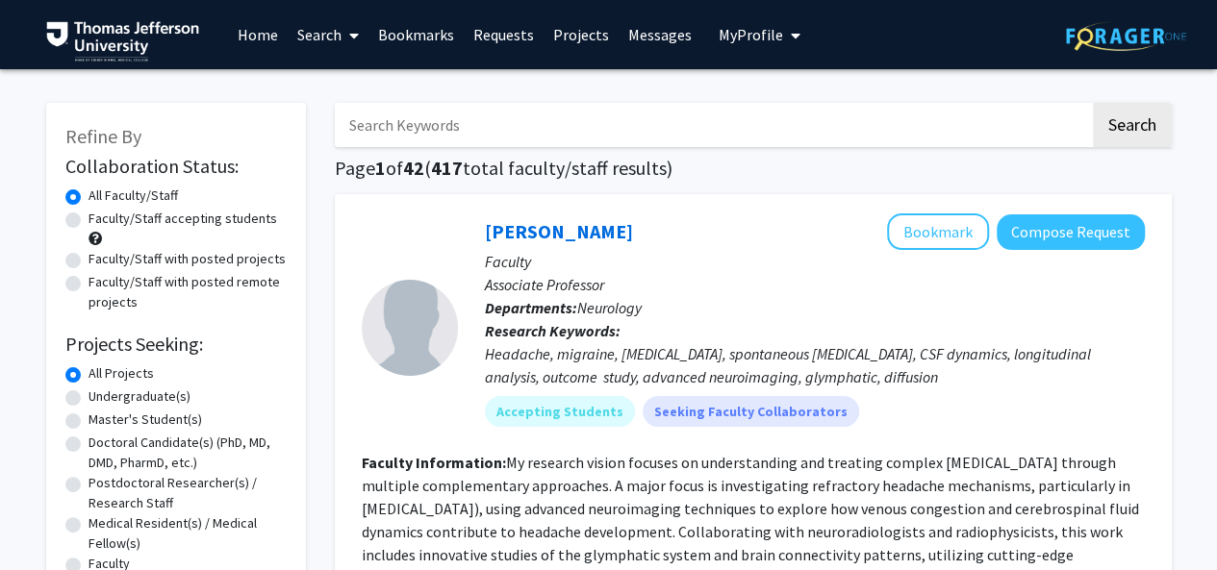
click at [499, 115] on input "Search Keywords" at bounding box center [712, 125] width 755 height 44
type input "[PERSON_NAME]"
click at [1093, 103] on button "Search" at bounding box center [1132, 125] width 79 height 44
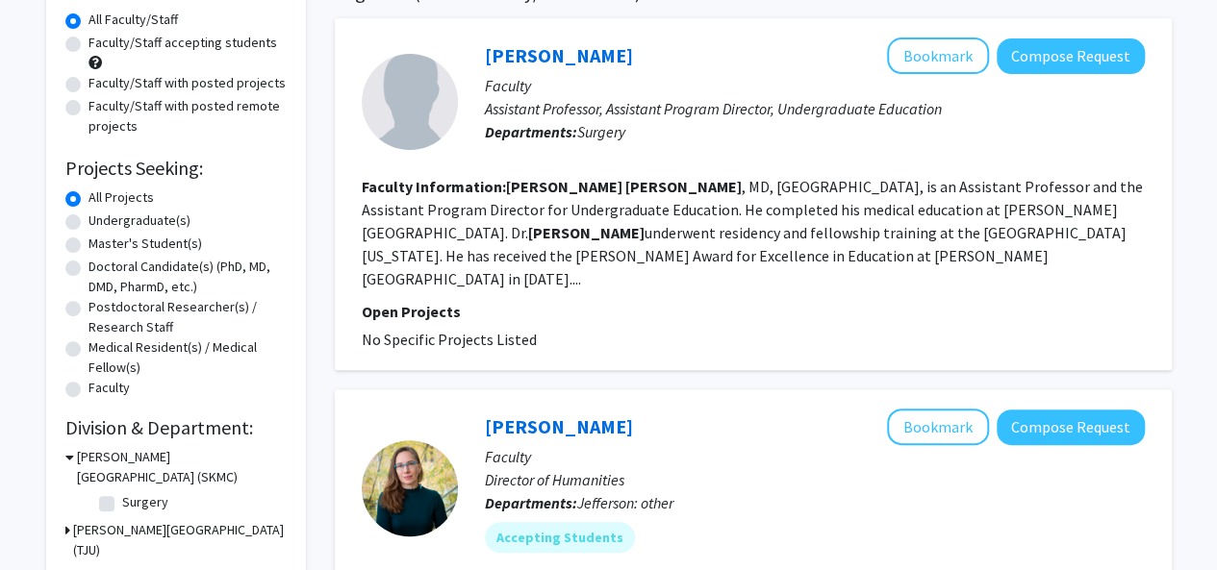
scroll to position [173, 0]
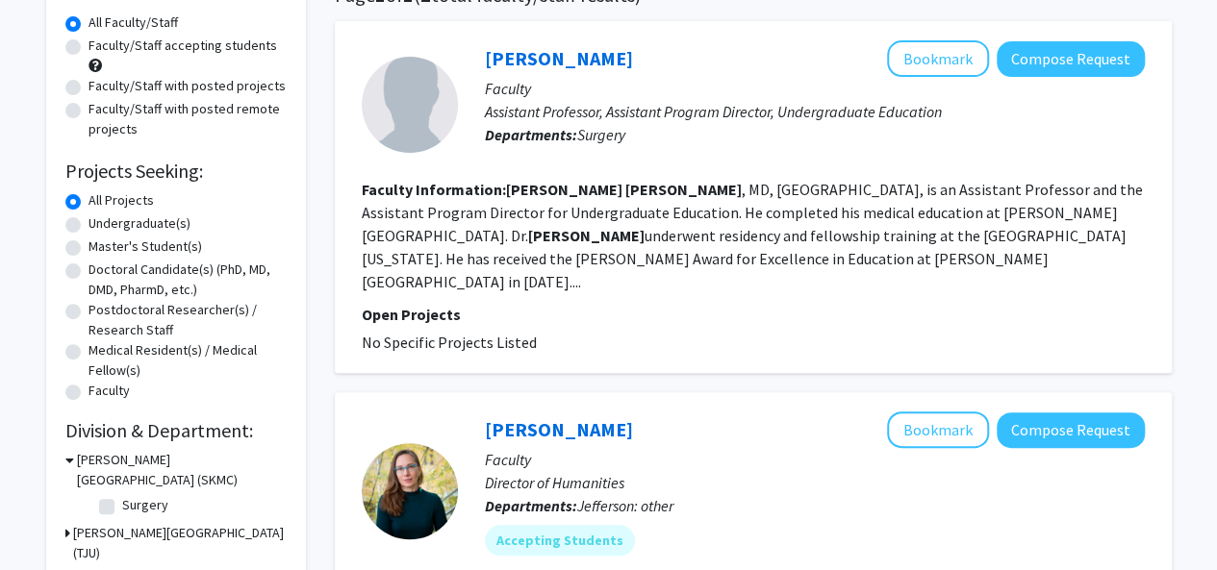
click at [671, 251] on fg-read-more "[PERSON_NAME] , MD, [GEOGRAPHIC_DATA], is an Assistant Professor and the Assist…" at bounding box center [752, 236] width 781 height 112
click at [612, 249] on fg-read-more "[PERSON_NAME] , MD, [GEOGRAPHIC_DATA], is an Assistant Professor and the Assist…" at bounding box center [752, 236] width 781 height 112
click at [781, 205] on fg-read-more "[PERSON_NAME] , MD, [GEOGRAPHIC_DATA], is an Assistant Professor and the Assist…" at bounding box center [752, 236] width 781 height 112
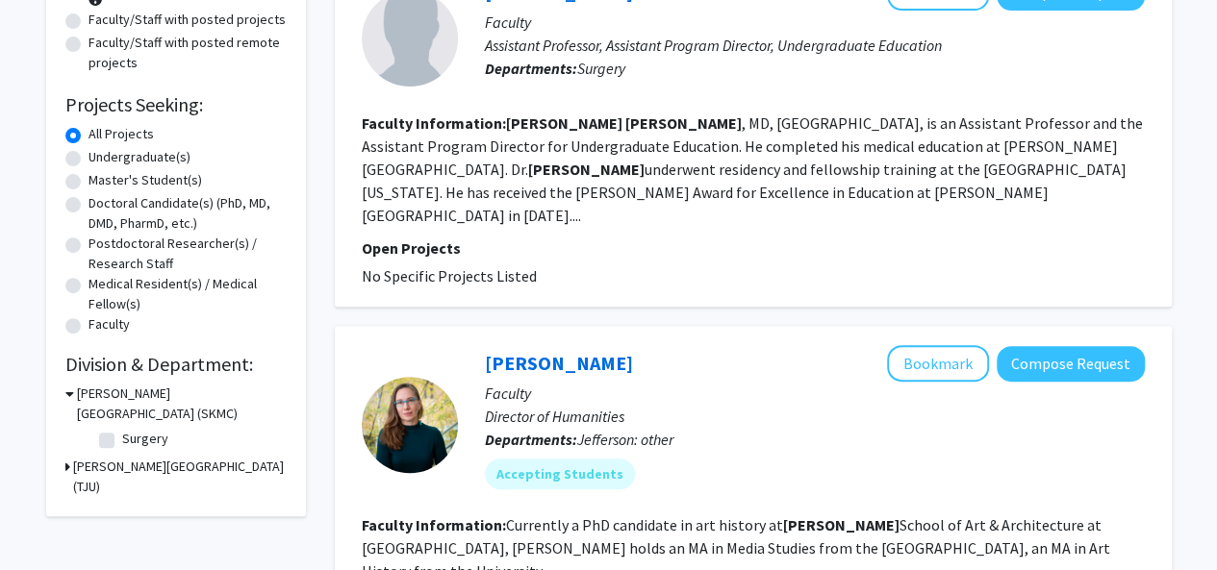
scroll to position [170, 0]
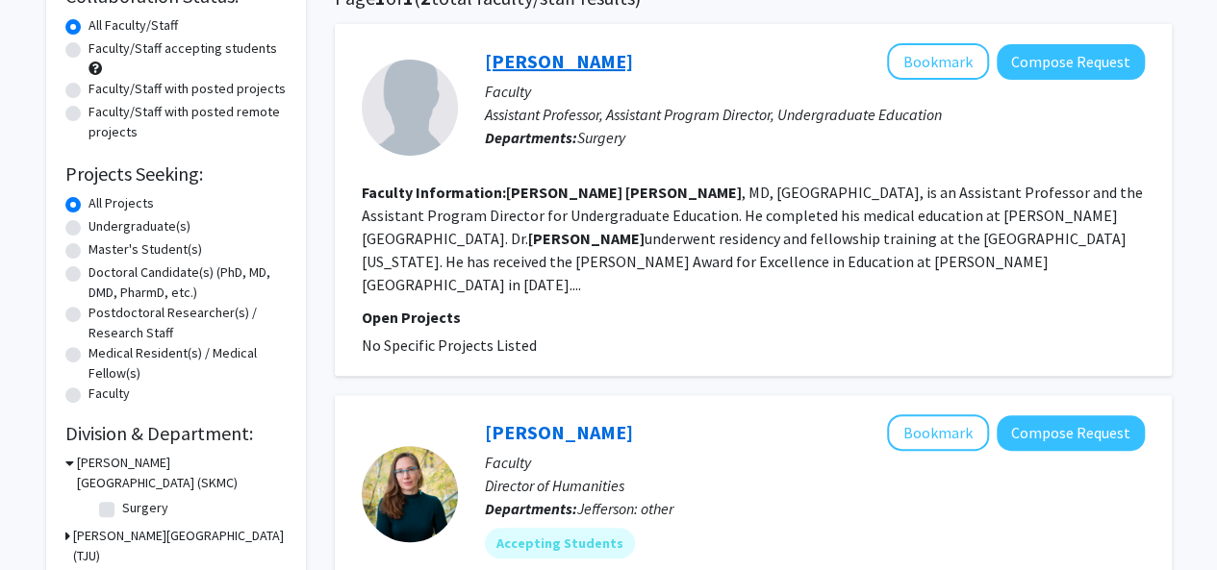
click at [527, 56] on link "[PERSON_NAME]" at bounding box center [559, 61] width 148 height 24
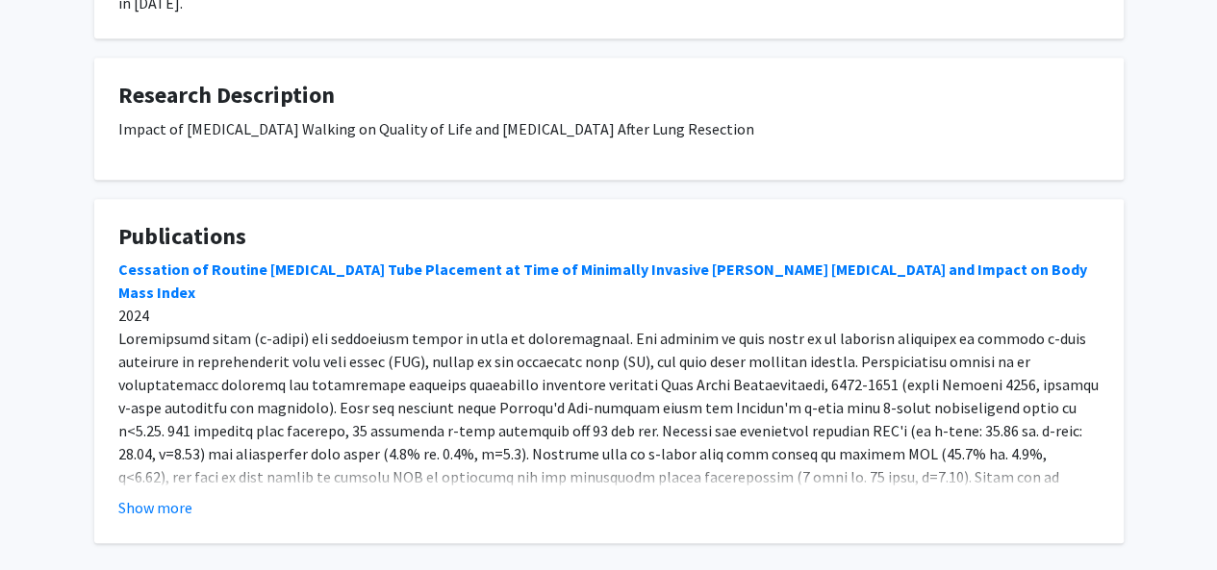
scroll to position [492, 0]
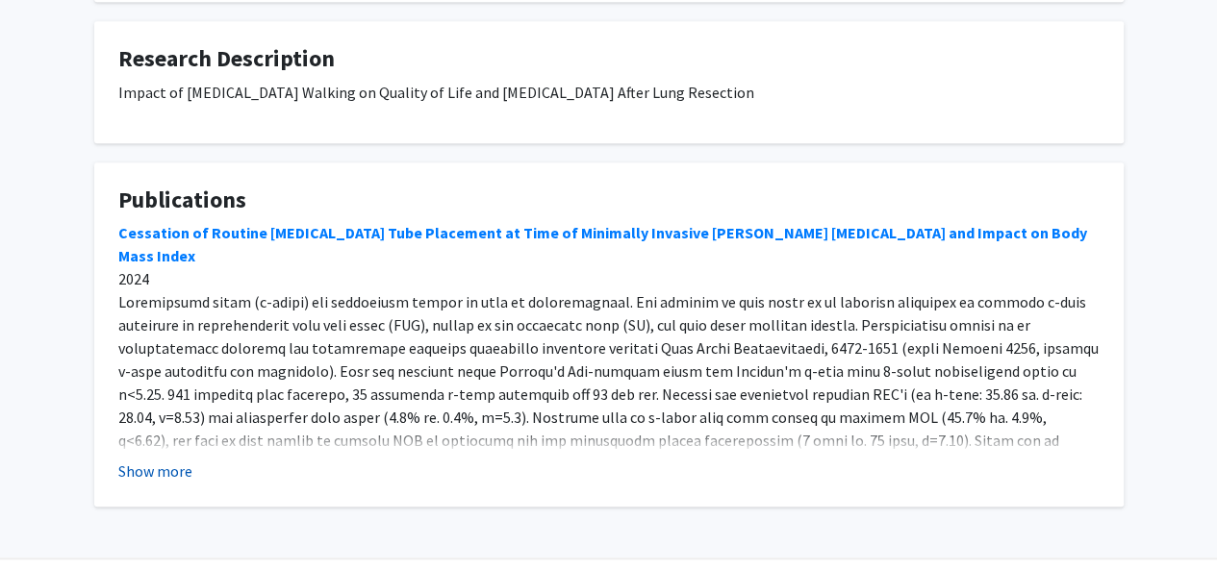
click at [162, 460] on button "Show more" at bounding box center [155, 471] width 74 height 23
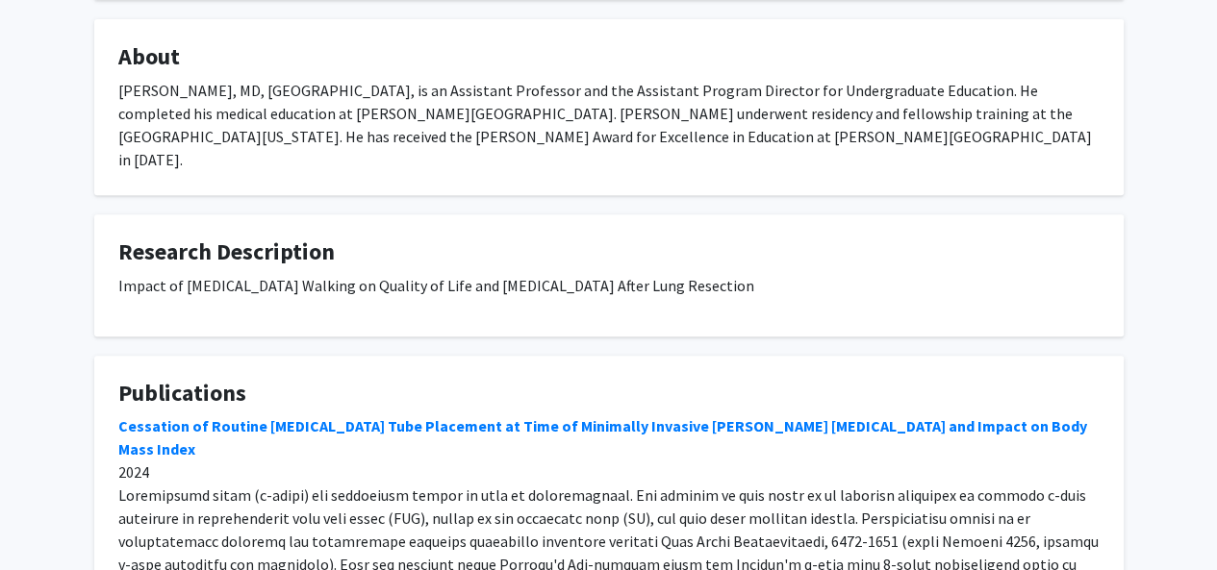
scroll to position [300, 0]
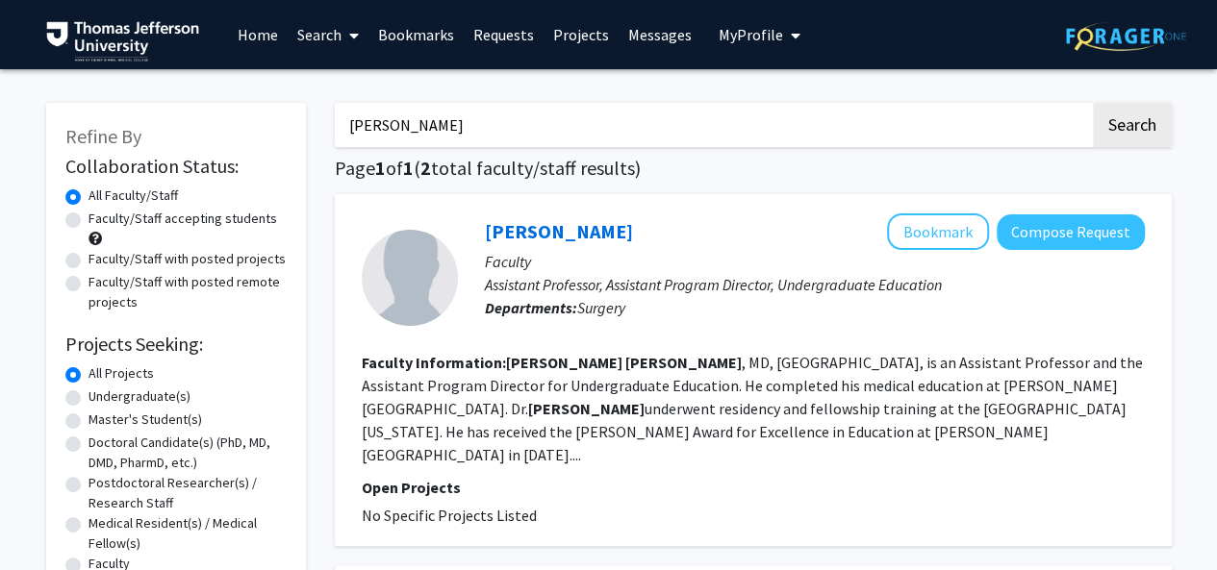
drag, startPoint x: 460, startPoint y: 126, endPoint x: 306, endPoint y: 103, distance: 155.6
click at [306, 103] on div "Refine By Collaboration Status: Collaboration Status All Faculty/Staff Collabor…" at bounding box center [609, 549] width 1154 height 930
click at [1093, 103] on button "Search" at bounding box center [1132, 125] width 79 height 44
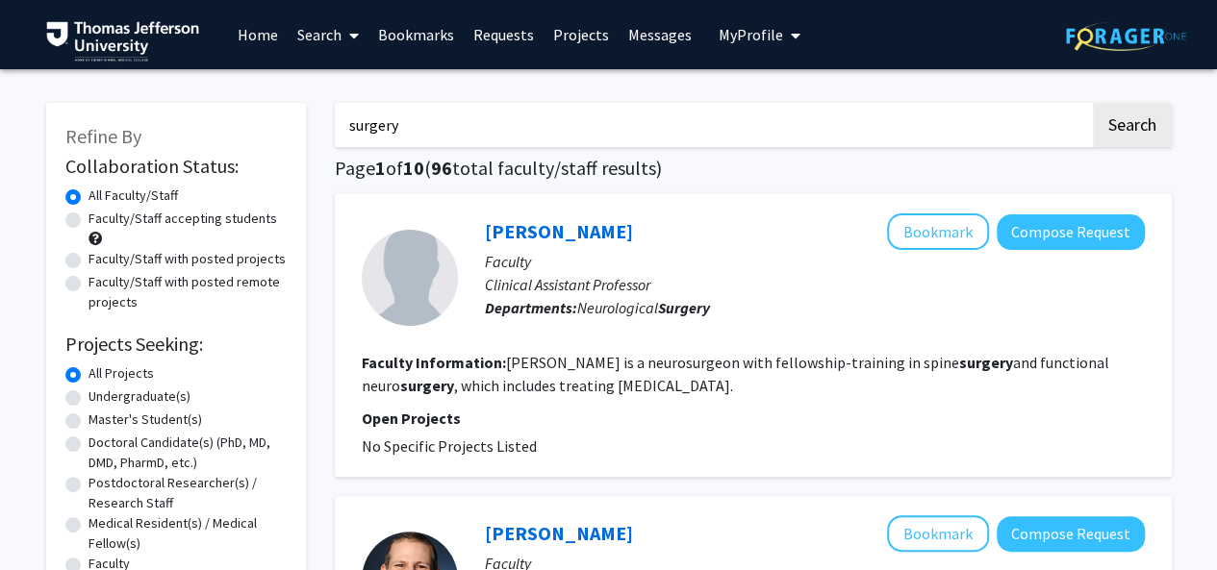
drag, startPoint x: 440, startPoint y: 122, endPoint x: 317, endPoint y: 125, distance: 123.1
type input "peisong ma"
click at [1093, 103] on button "Search" at bounding box center [1132, 125] width 79 height 44
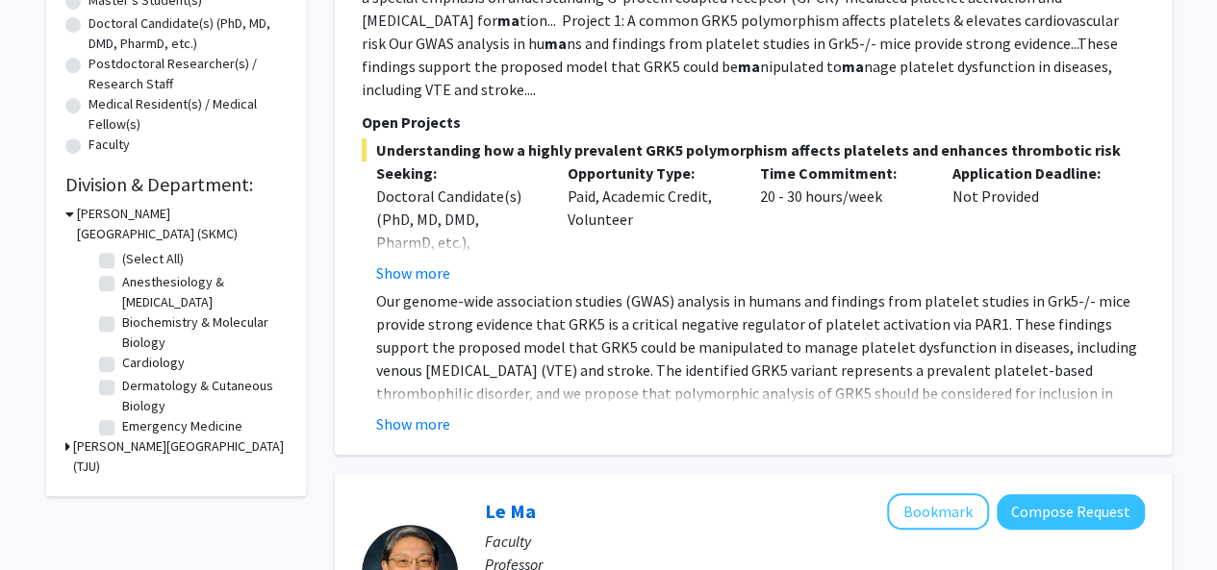
scroll to position [420, 0]
click at [401, 261] on button "Show more" at bounding box center [413, 272] width 74 height 23
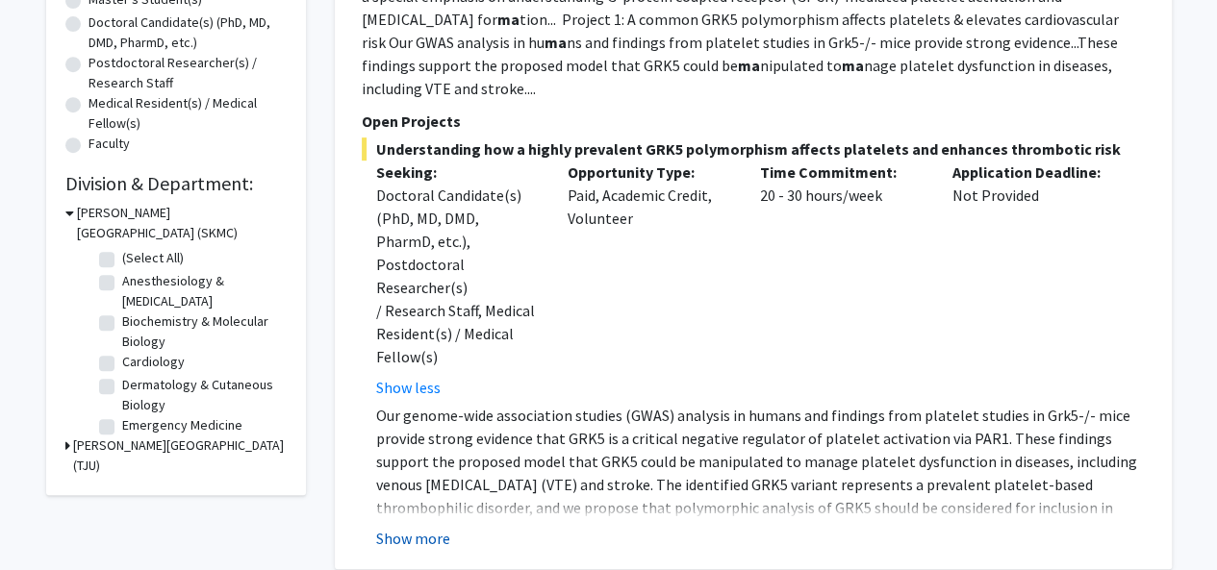
click at [407, 527] on button "Show more" at bounding box center [413, 538] width 74 height 23
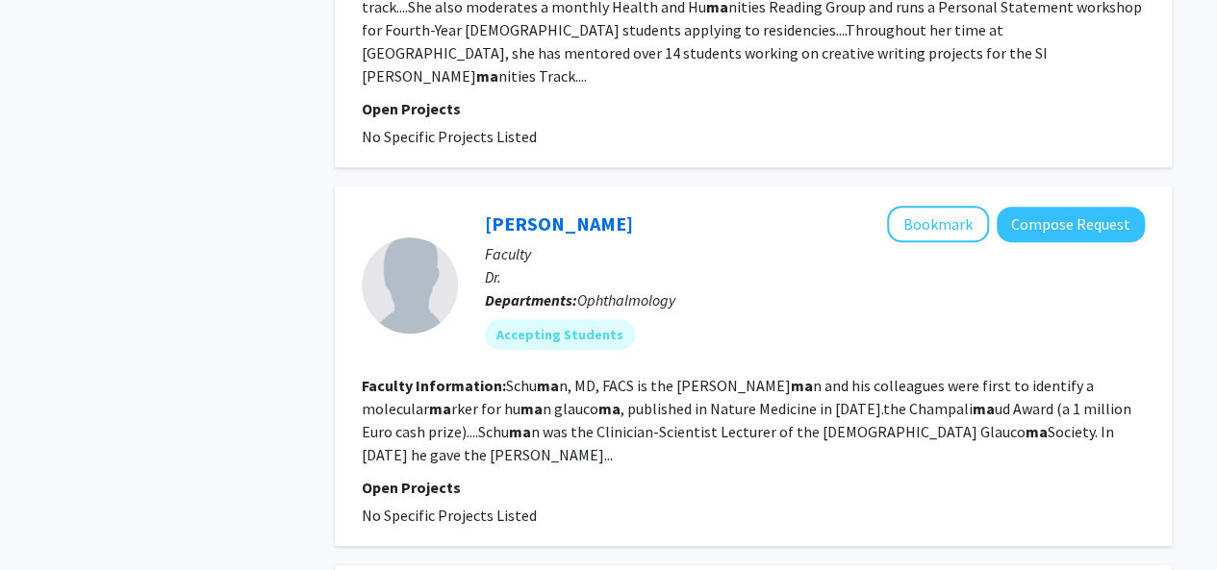
scroll to position [4261, 0]
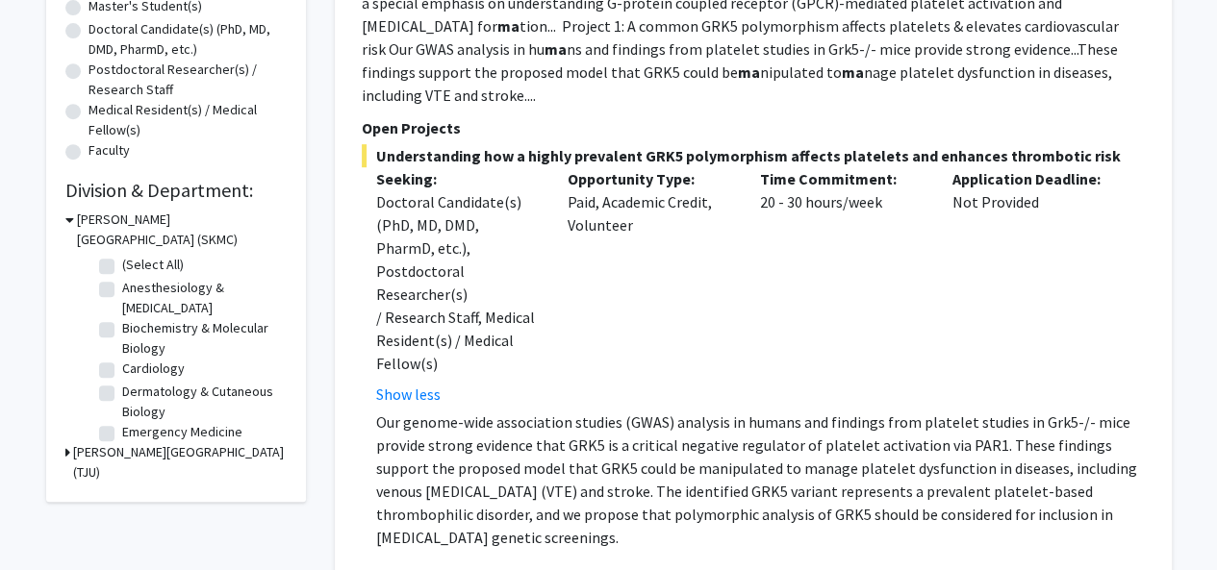
scroll to position [0, 0]
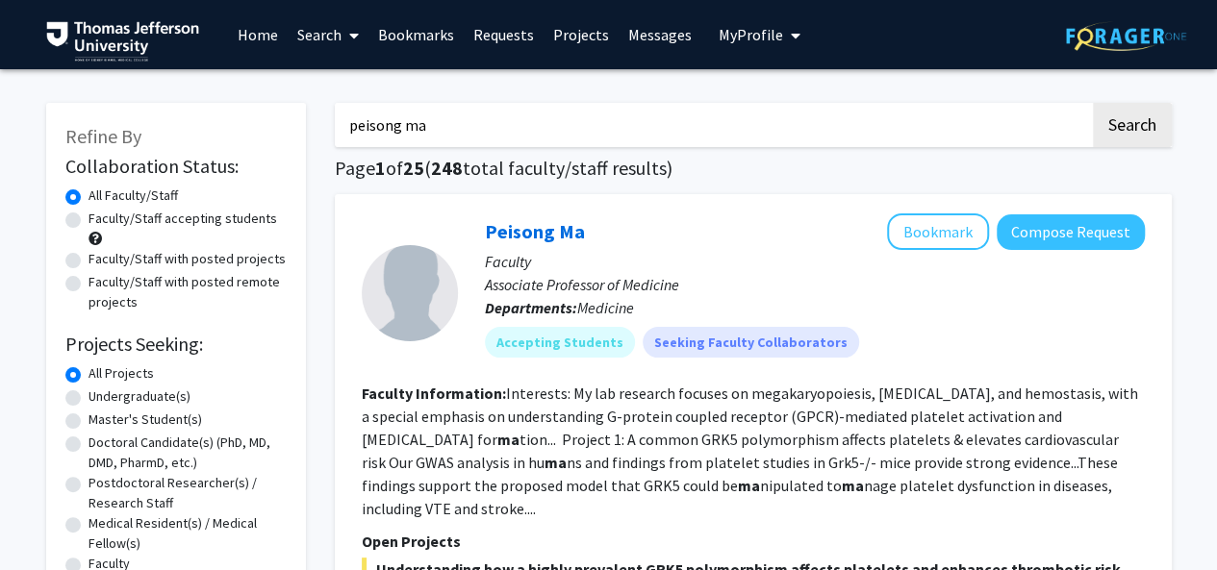
drag, startPoint x: 492, startPoint y: 121, endPoint x: 323, endPoint y: 127, distance: 169.4
click at [88, 446] on label "Doctoral Candidate(s) (PhD, MD, DMD, PharmD, etc.)" at bounding box center [187, 453] width 198 height 40
click at [88, 445] on input "Doctoral Candidate(s) (PhD, MD, DMD, PharmD, etc.)" at bounding box center [94, 439] width 13 height 13
radio input "true"
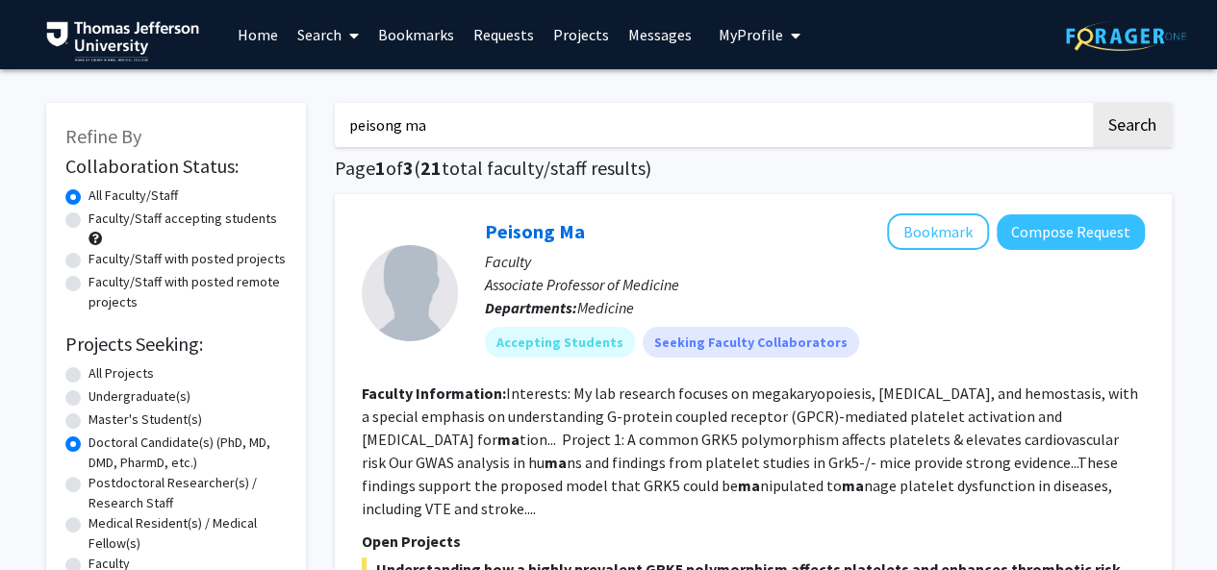
drag, startPoint x: 398, startPoint y: 125, endPoint x: 316, endPoint y: 123, distance: 81.8
click at [1093, 103] on button "Search" at bounding box center [1132, 125] width 79 height 44
radio input "true"
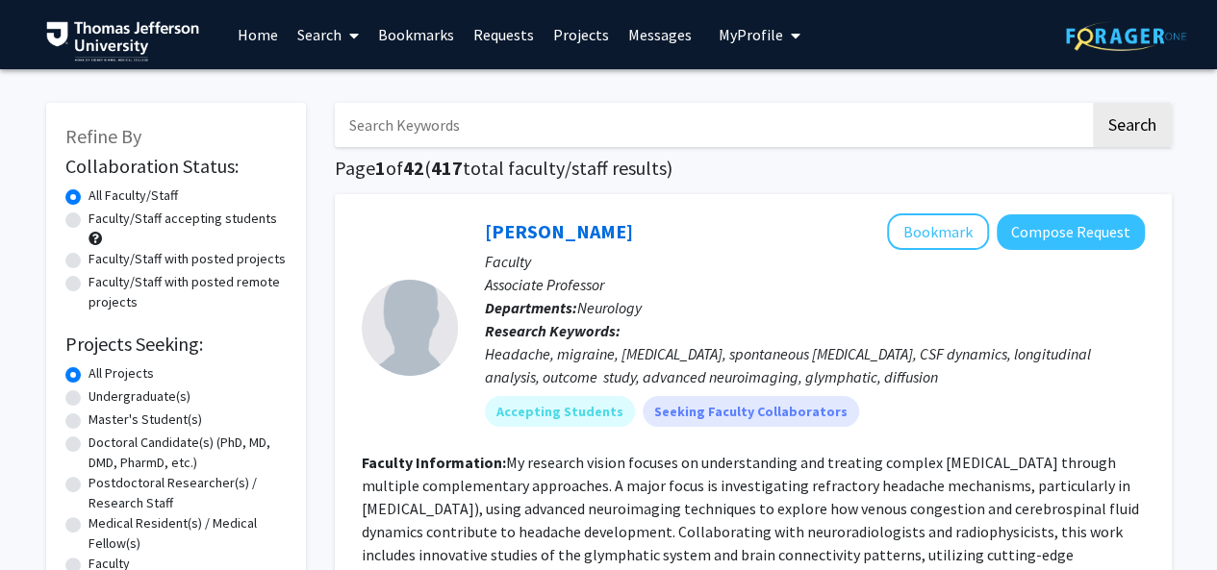
click at [88, 441] on label "Doctoral Candidate(s) (PhD, MD, DMD, PharmD, etc.)" at bounding box center [187, 453] width 198 height 40
click at [88, 441] on input "Doctoral Candidate(s) (PhD, MD, DMD, PharmD, etc.)" at bounding box center [94, 439] width 13 height 13
radio input "true"
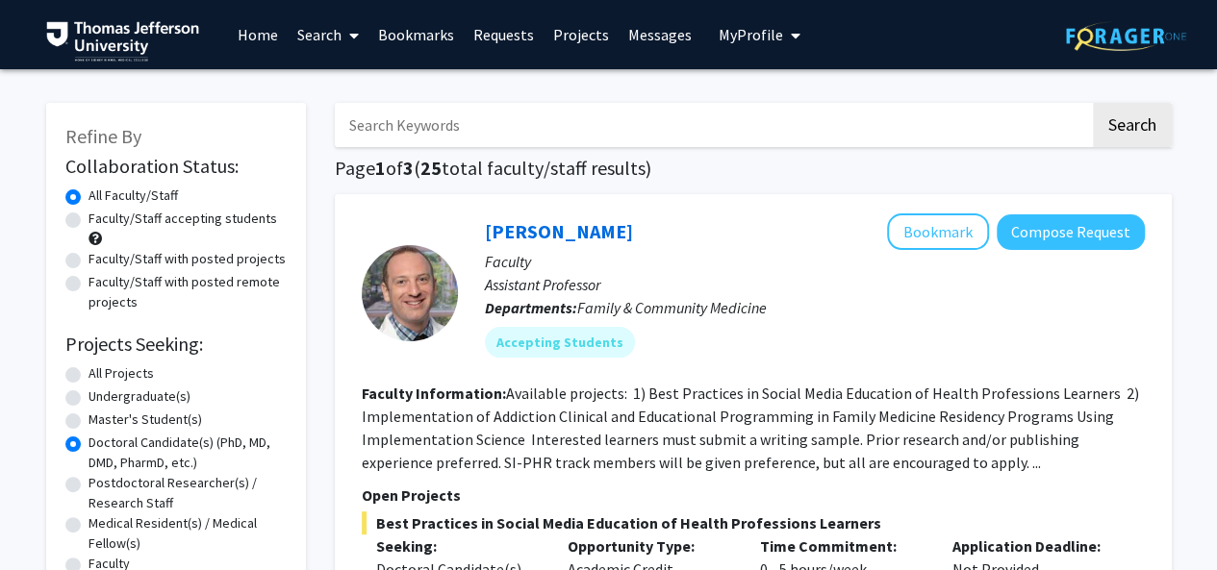
click at [535, 130] on input "Search Keywords" at bounding box center [712, 125] width 755 height 44
type input "vitali"
click at [1093, 103] on button "Search" at bounding box center [1132, 125] width 79 height 44
radio input "true"
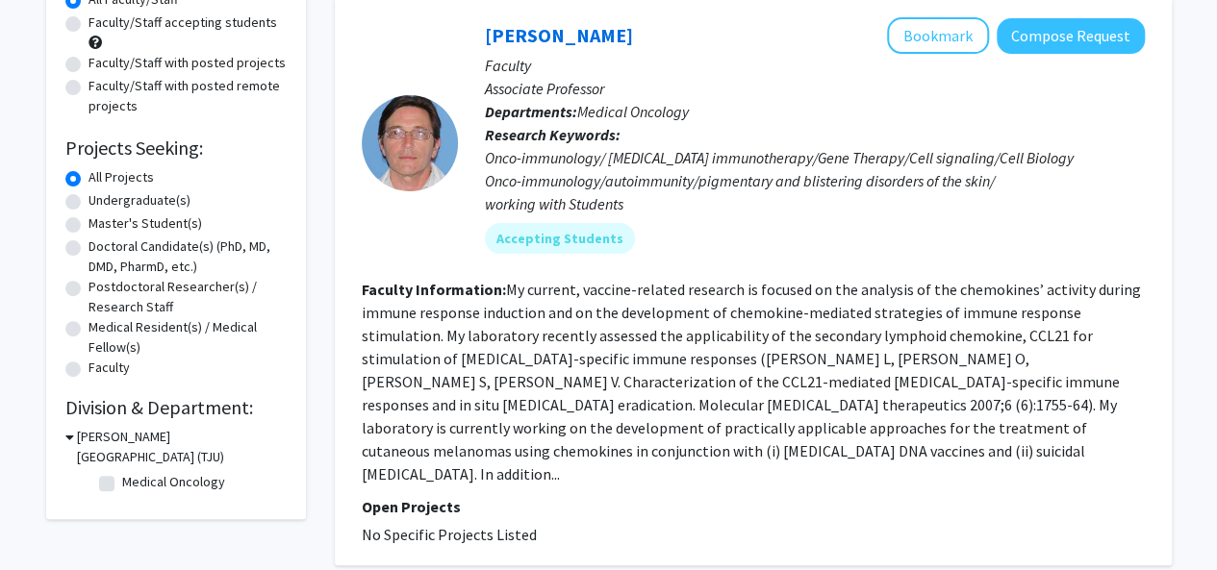
scroll to position [197, 0]
click at [385, 457] on fg-read-more "My current, vaccine-related research is focused on the analysis of the chemokin…" at bounding box center [751, 381] width 779 height 204
click at [535, 28] on link "[PERSON_NAME]" at bounding box center [559, 34] width 148 height 24
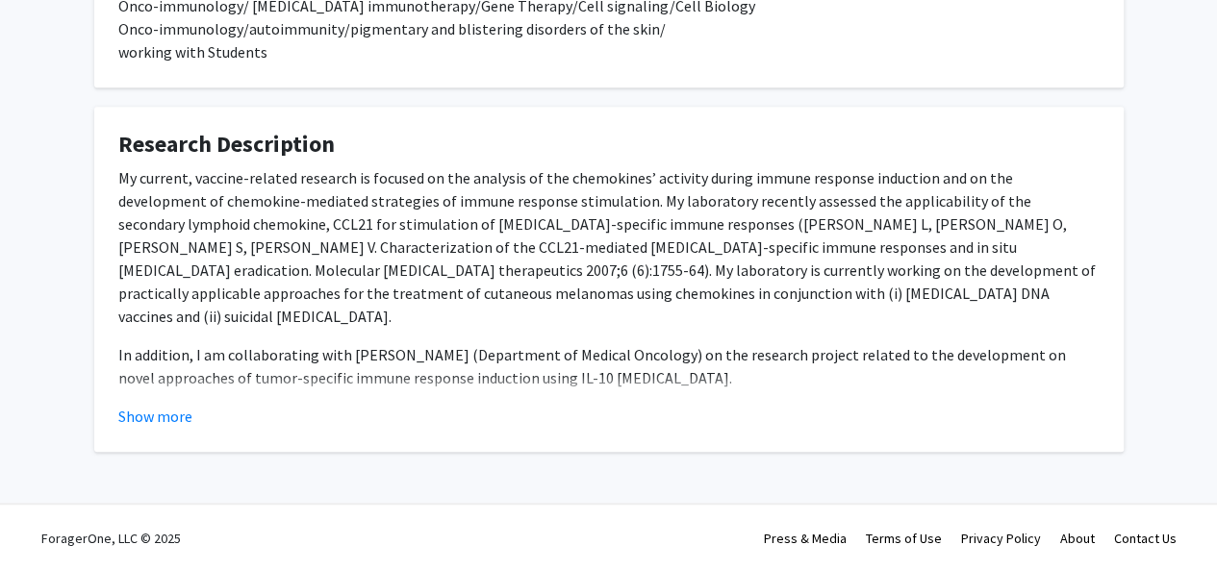
scroll to position [415, 0]
click at [131, 419] on button "Show more" at bounding box center [155, 415] width 74 height 23
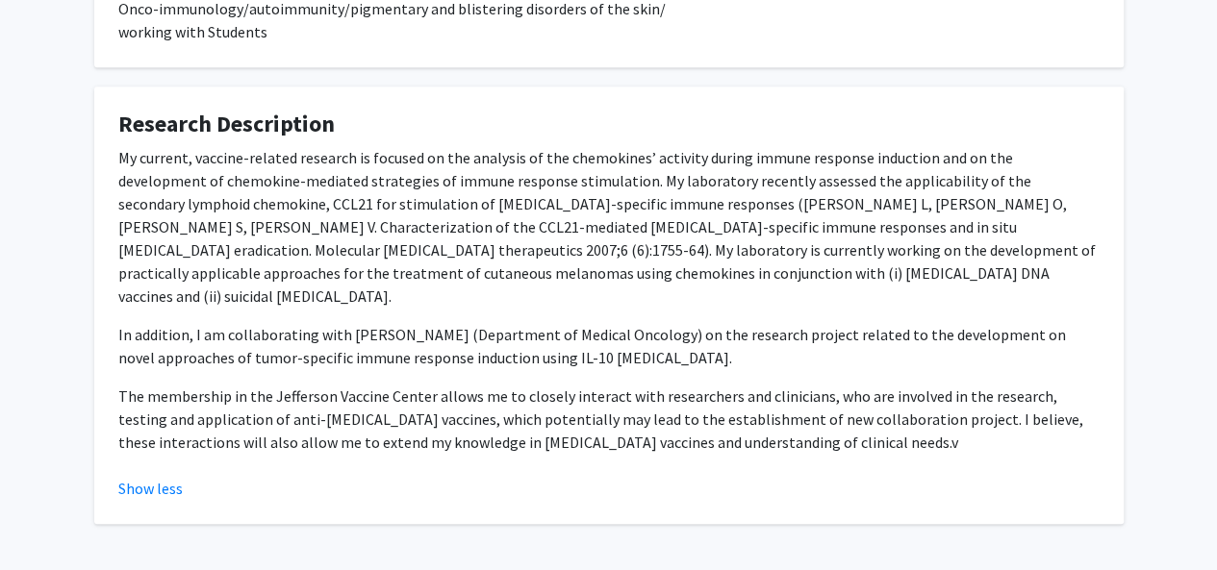
scroll to position [436, 0]
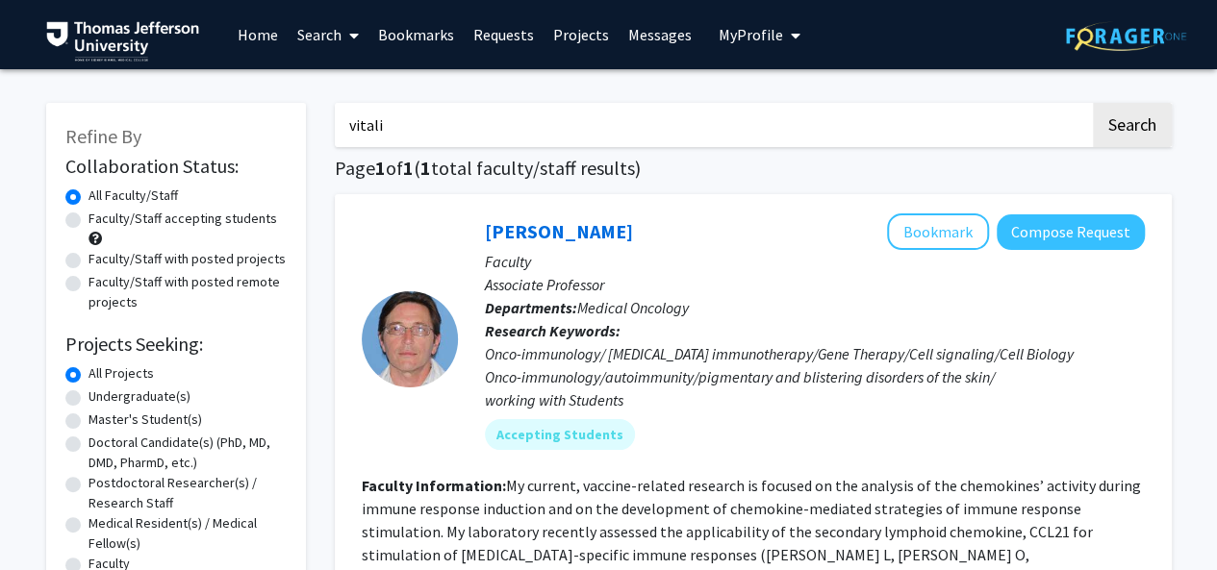
drag, startPoint x: 470, startPoint y: 132, endPoint x: 313, endPoint y: 99, distance: 161.1
click at [313, 99] on div "Refine By Collaboration Status: Collaboration Status All Faculty/Staff Collabor…" at bounding box center [609, 479] width 1154 height 790
type input "[PERSON_NAME]"
click at [1093, 103] on button "Search" at bounding box center [1132, 125] width 79 height 44
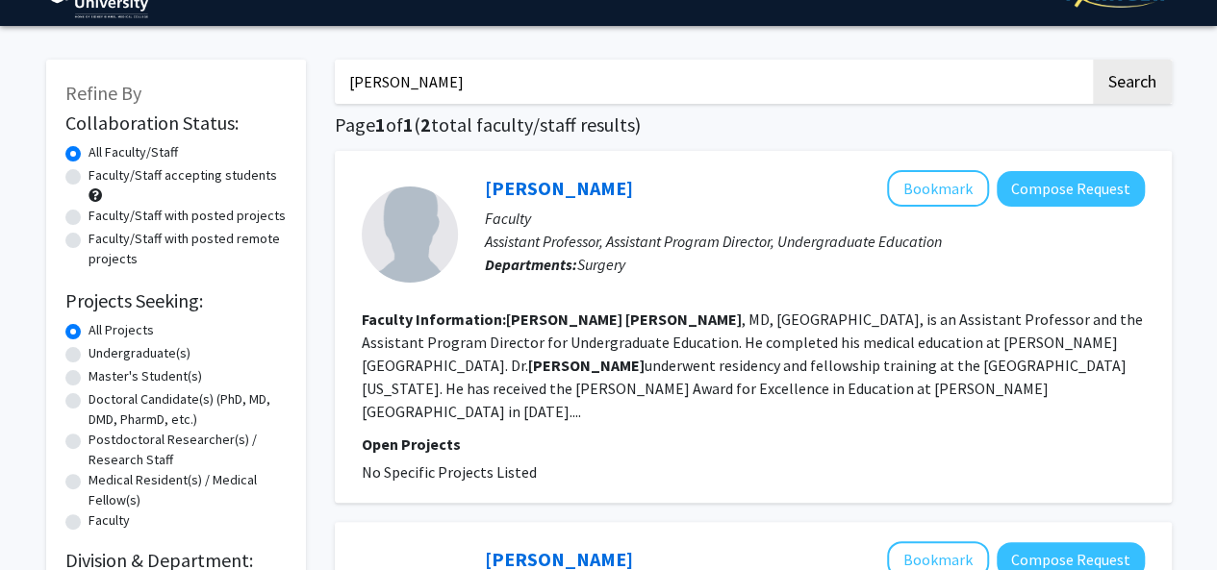
scroll to position [48, 0]
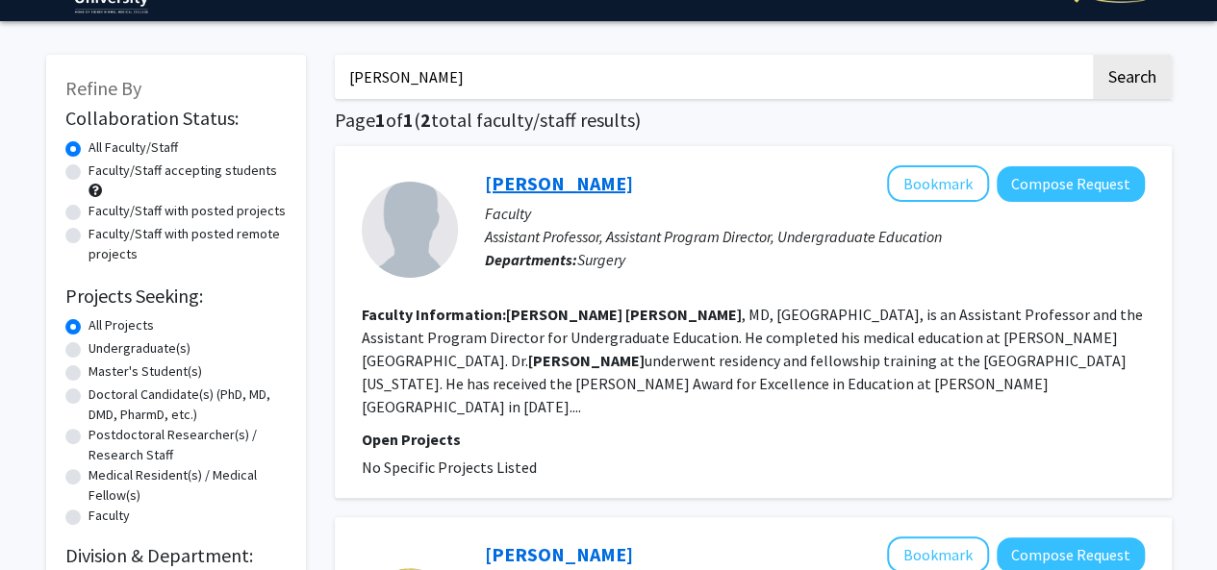
click at [535, 182] on link "[PERSON_NAME]" at bounding box center [559, 183] width 148 height 24
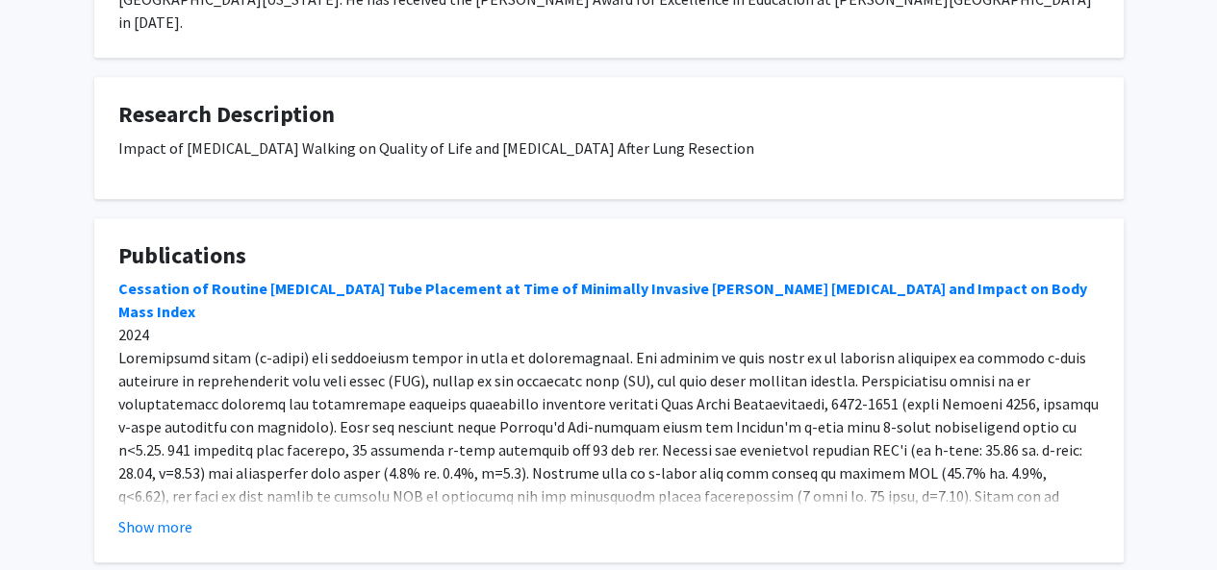
scroll to position [438, 0]
click at [151, 515] on button "Show more" at bounding box center [155, 526] width 74 height 23
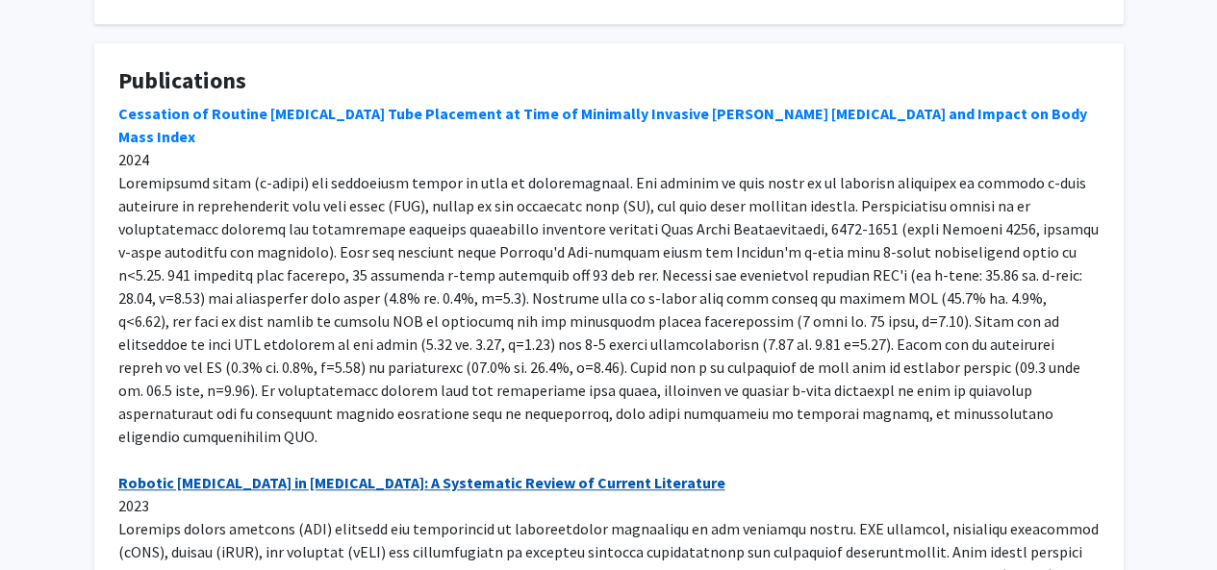
scroll to position [613, 0]
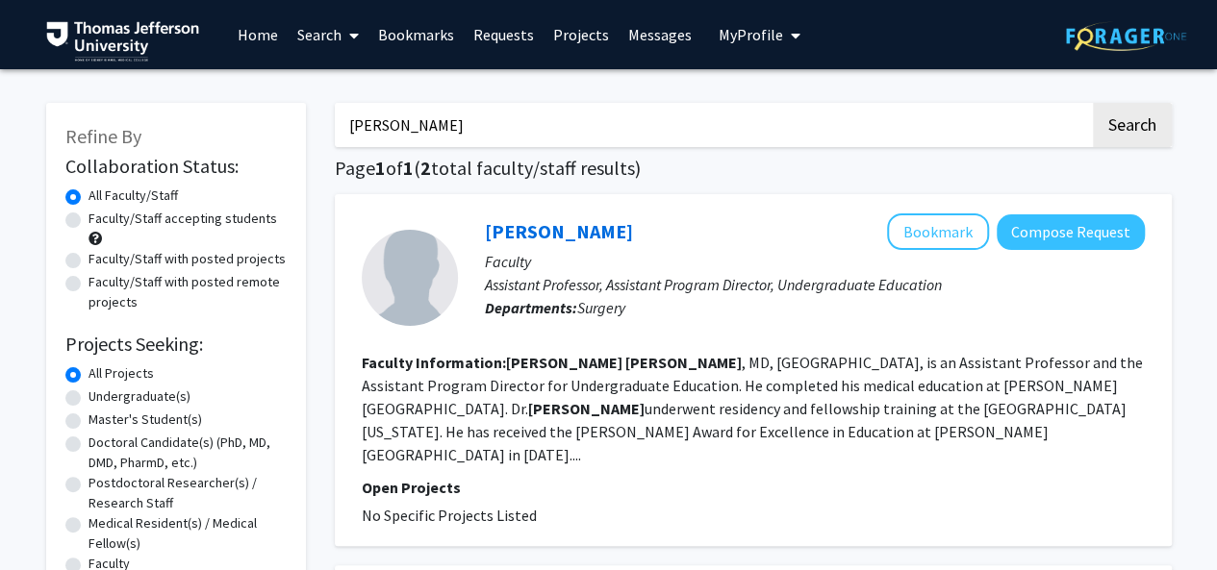
drag, startPoint x: 527, startPoint y: 126, endPoint x: 287, endPoint y: 124, distance: 240.4
click at [290, 125] on div "Refine By Collaboration Status: Collaboration Status All Faculty/Staff Collabor…" at bounding box center [609, 549] width 1154 height 930
type input "[PERSON_NAME]"
click at [1093, 103] on button "Search" at bounding box center [1132, 125] width 79 height 44
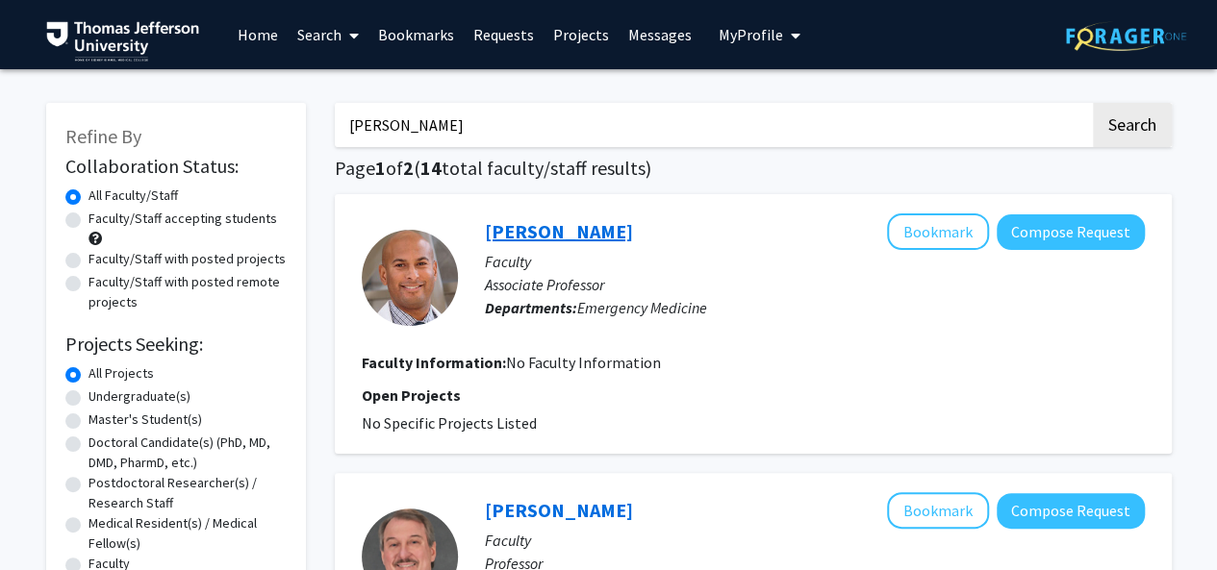
click at [515, 232] on link "[PERSON_NAME]" at bounding box center [559, 231] width 148 height 24
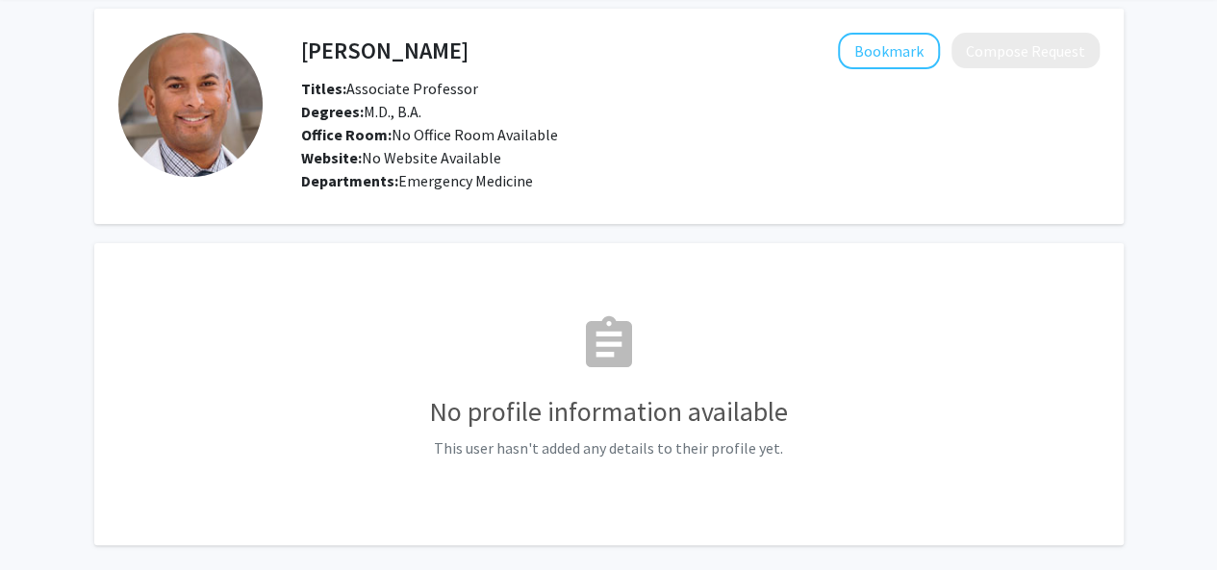
scroll to position [77, 0]
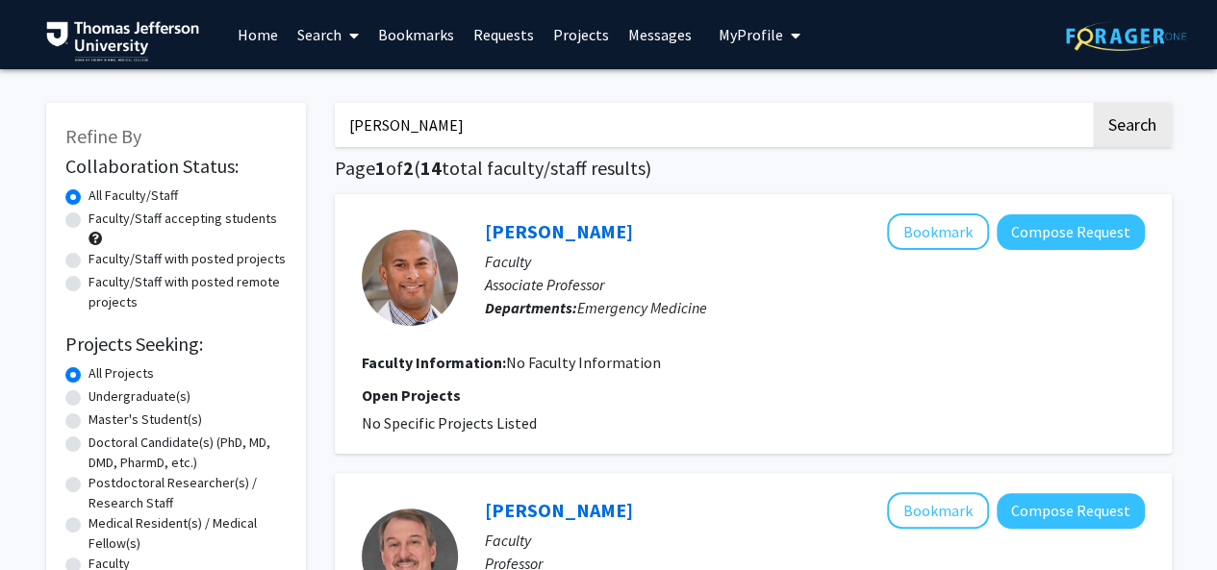
drag, startPoint x: 437, startPoint y: 131, endPoint x: 271, endPoint y: 136, distance: 165.5
paste input "Peisong Ma"
click at [1093, 103] on button "Search" at bounding box center [1132, 125] width 79 height 44
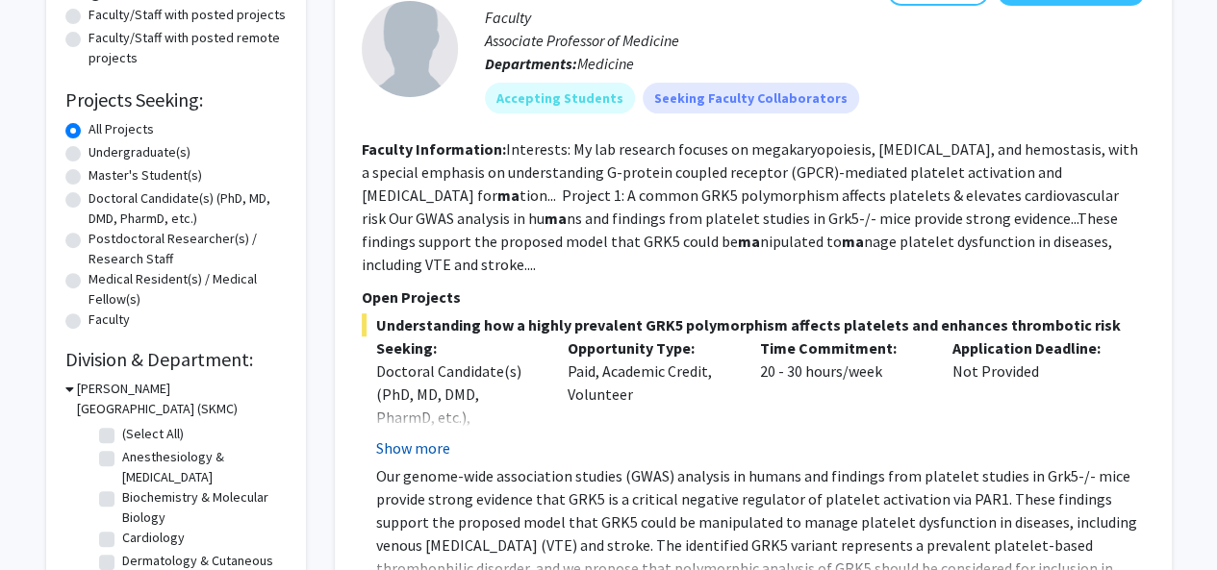
scroll to position [289, 0]
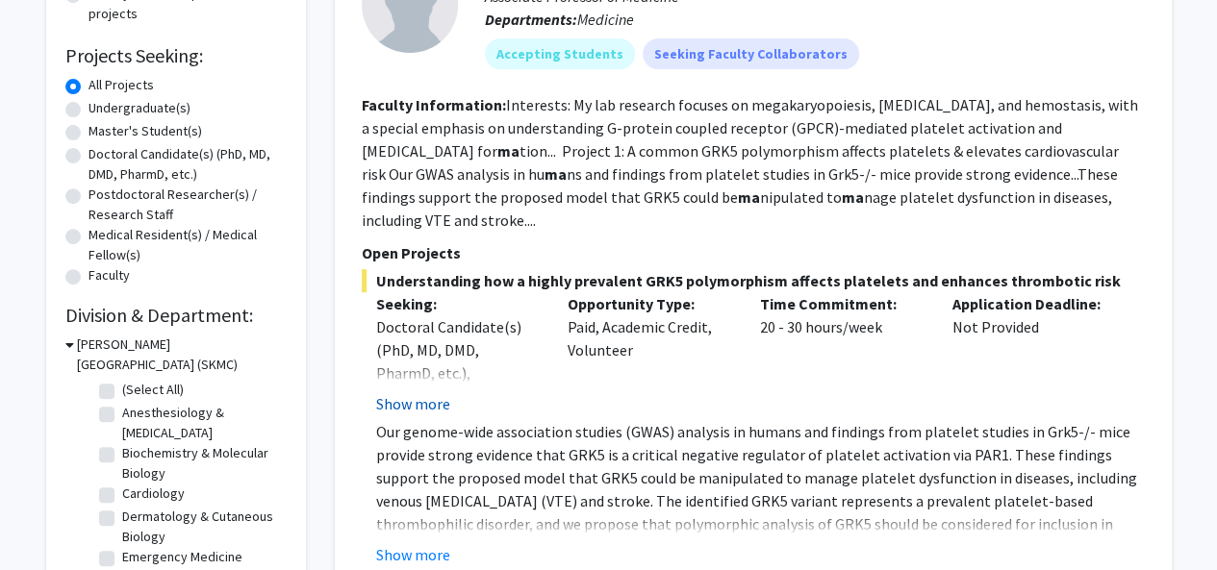
click at [420, 392] on button "Show more" at bounding box center [413, 403] width 74 height 23
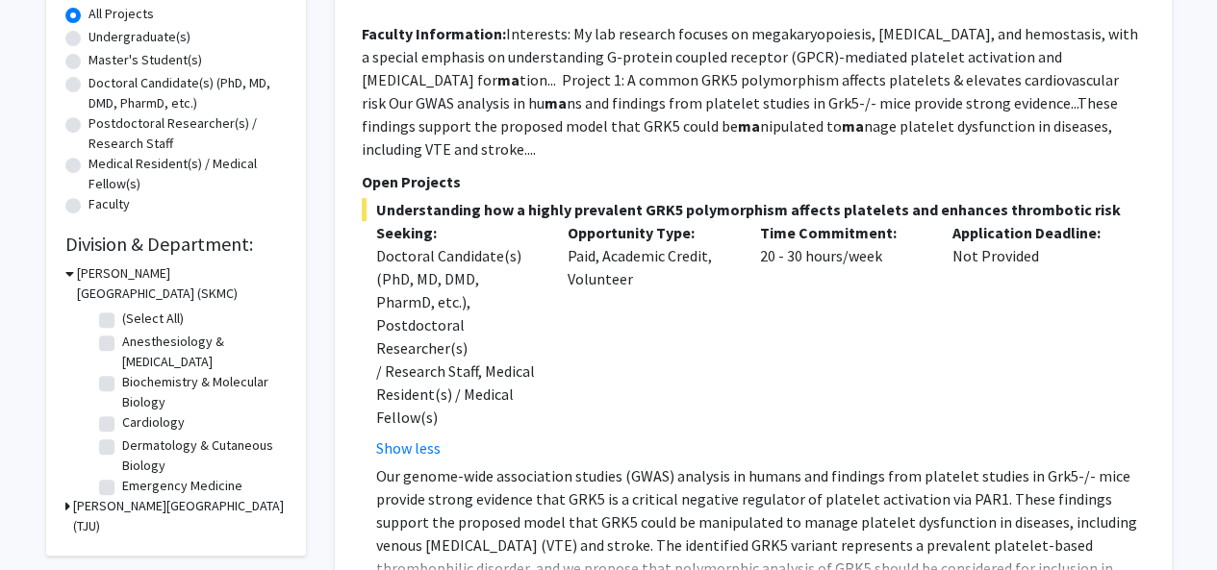
scroll to position [481, 0]
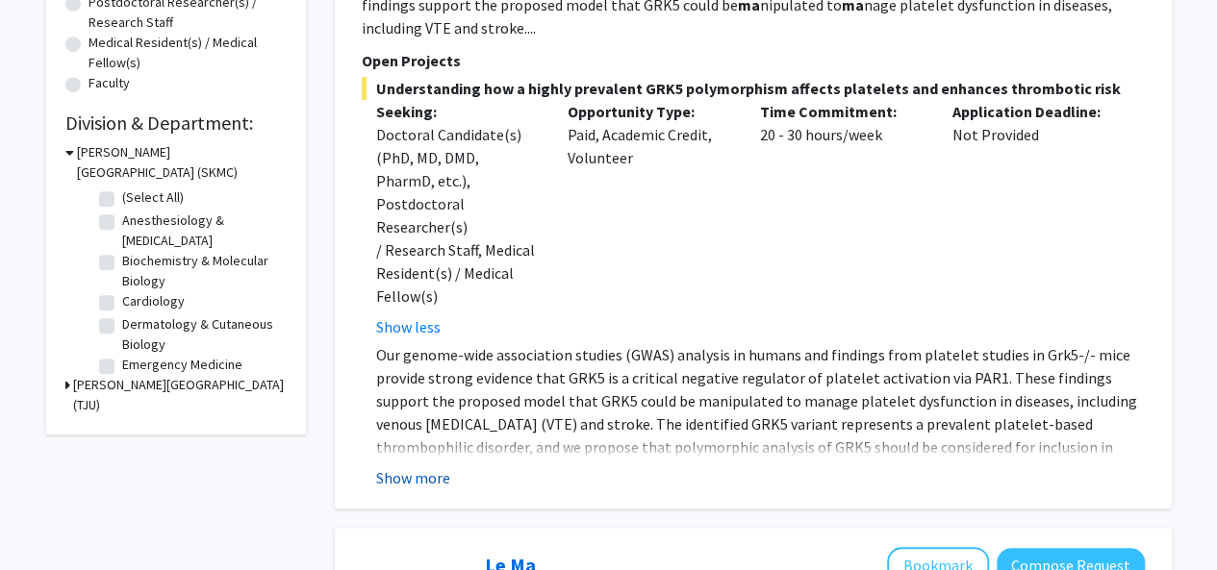
click at [408, 466] on button "Show more" at bounding box center [413, 477] width 74 height 23
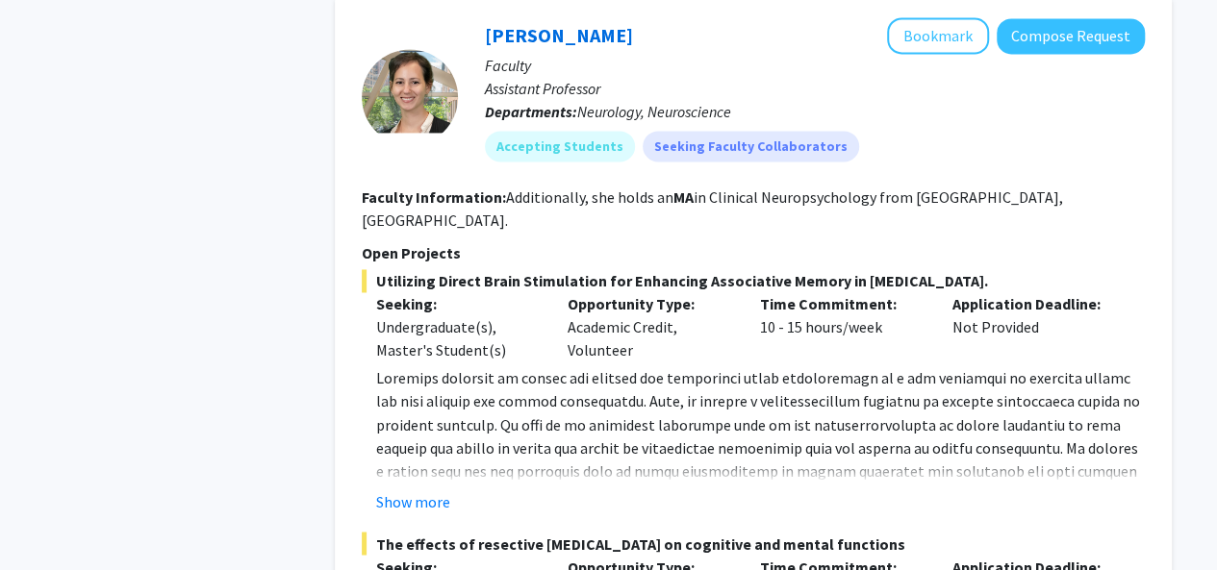
scroll to position [1443, 0]
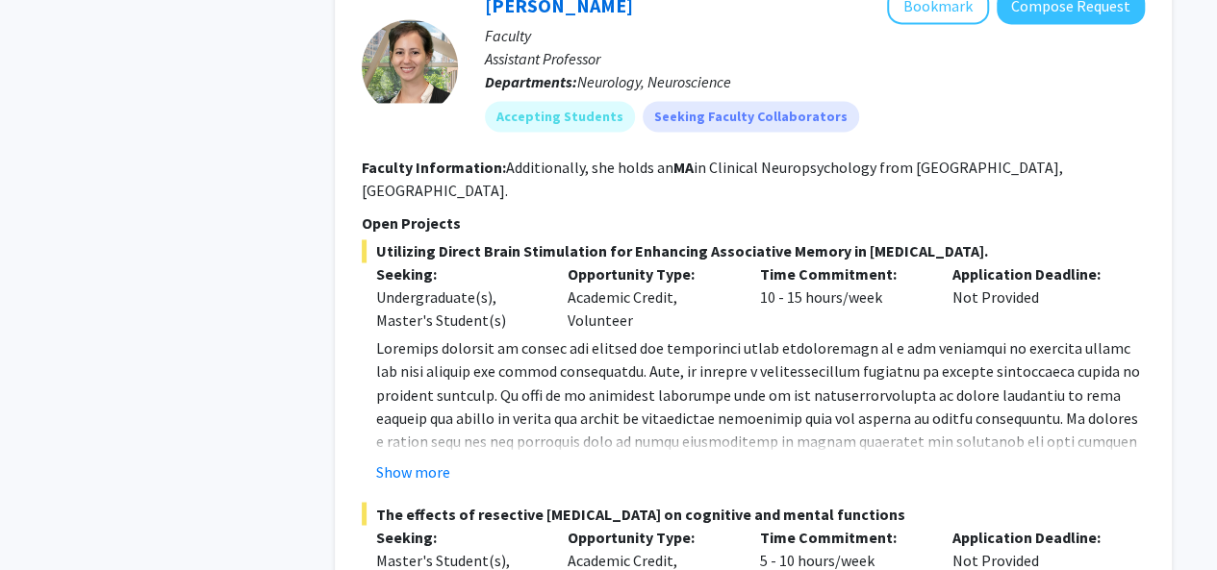
click at [417, 460] on button "Show more" at bounding box center [413, 471] width 74 height 23
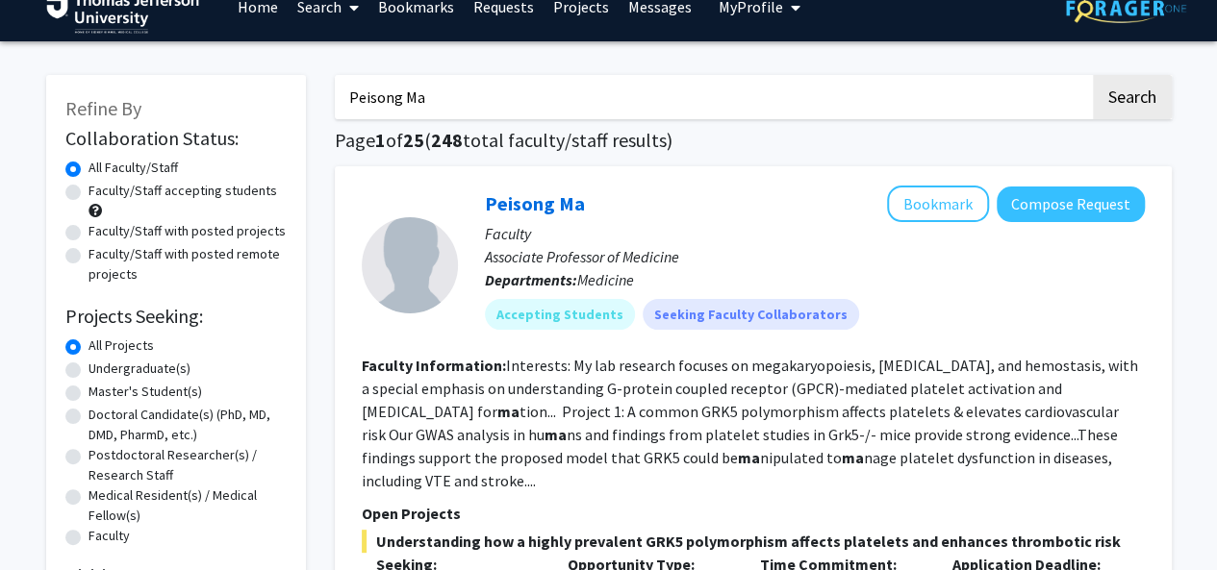
scroll to position [0, 0]
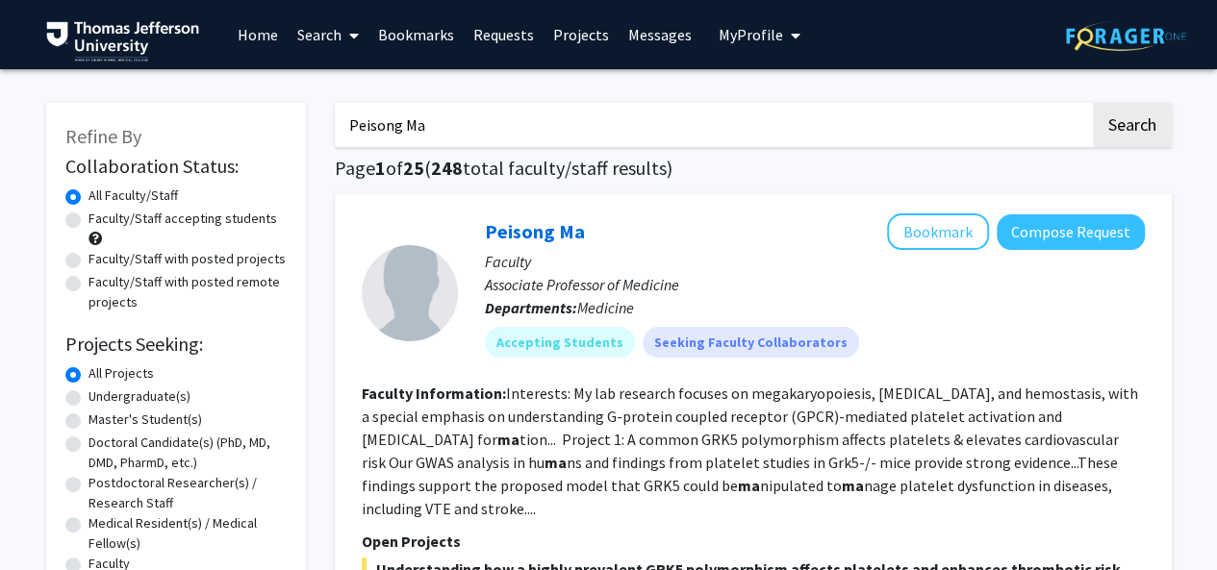
drag, startPoint x: 481, startPoint y: 136, endPoint x: 320, endPoint y: 122, distance: 161.2
type input "oncology"
click at [1093, 103] on button "Search" at bounding box center [1132, 125] width 79 height 44
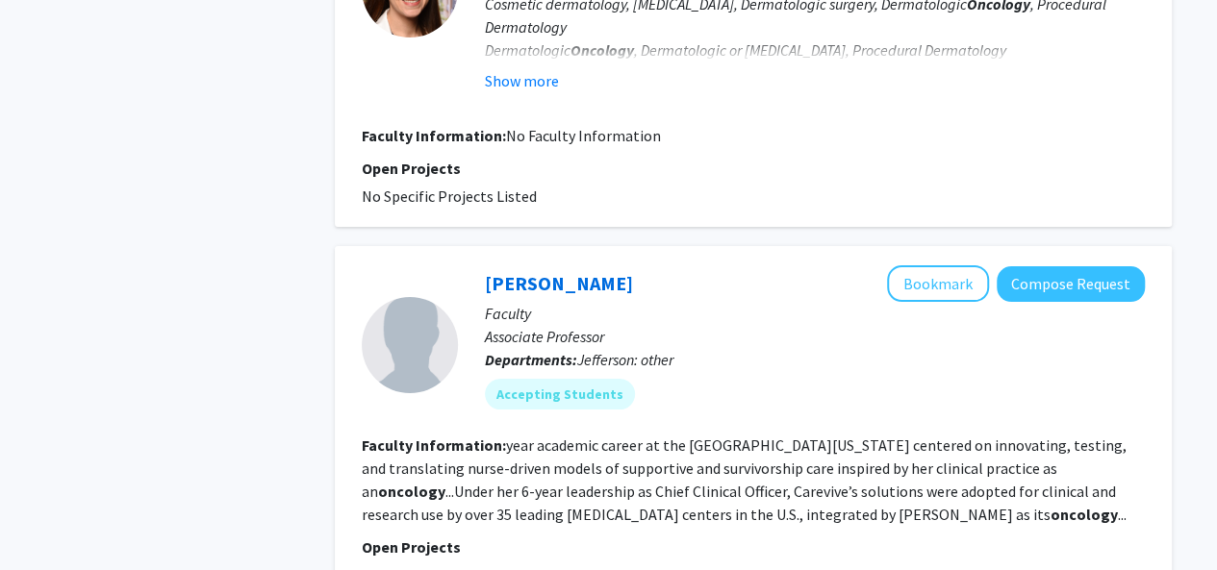
scroll to position [3529, 0]
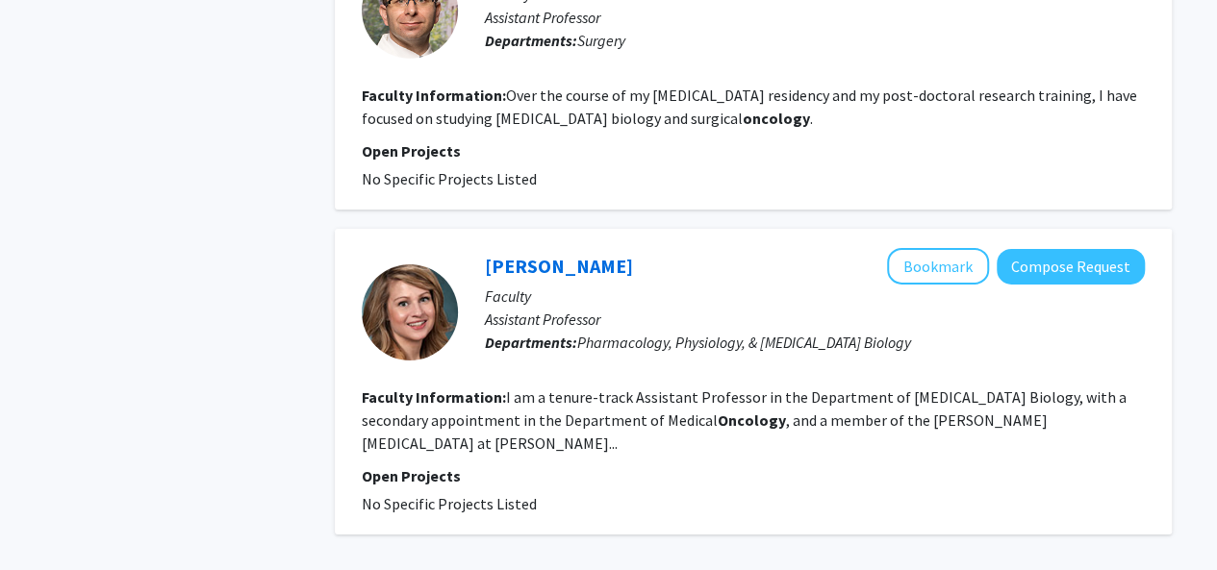
scroll to position [3155, 0]
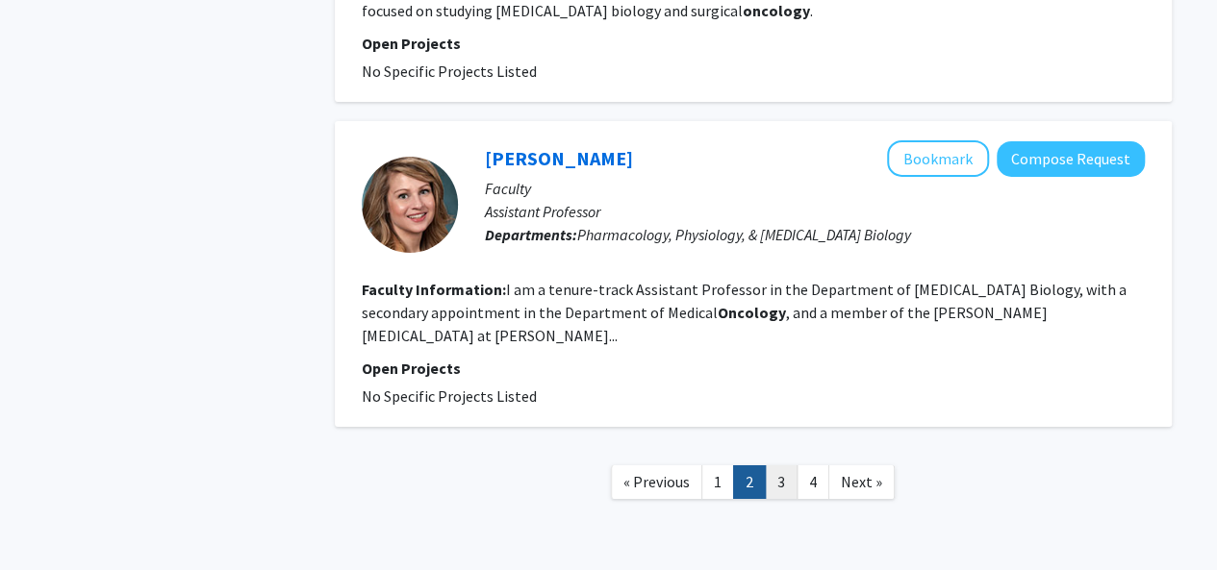
click at [778, 465] on link "3" at bounding box center [781, 482] width 33 height 34
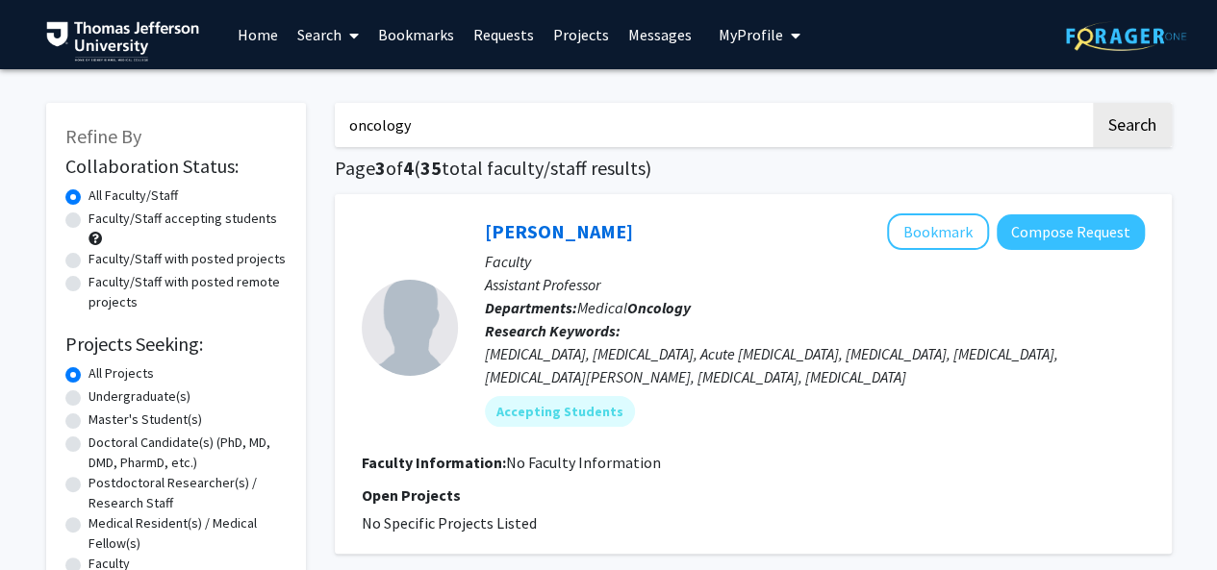
click at [88, 261] on label "Faculty/Staff with posted projects" at bounding box center [186, 259] width 197 height 20
click at [88, 261] on input "Faculty/Staff with posted projects" at bounding box center [94, 255] width 13 height 13
radio input "true"
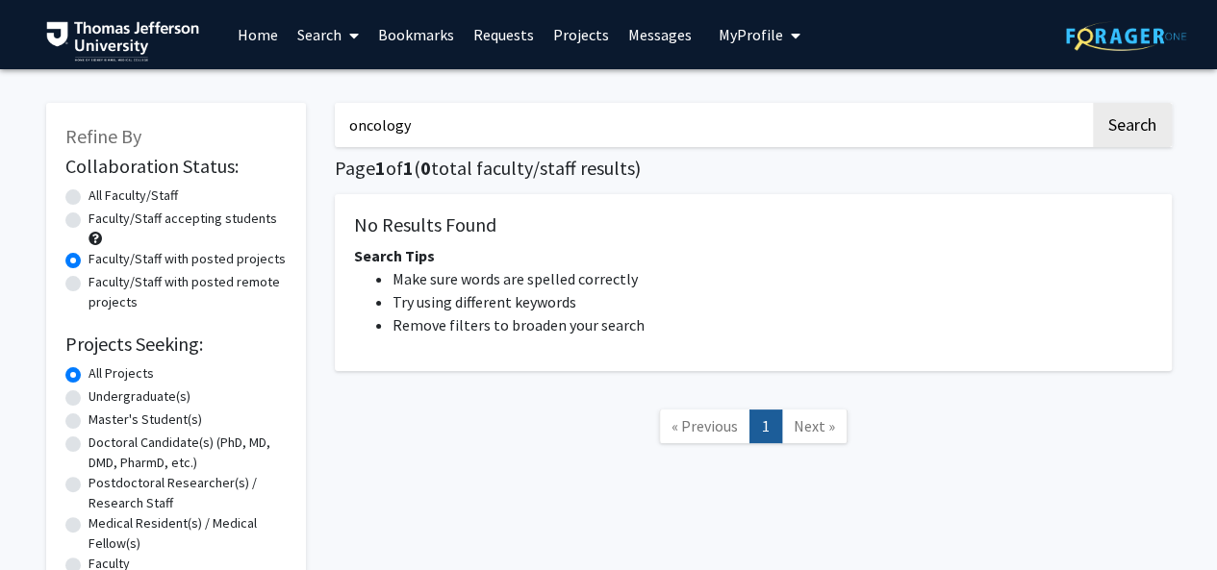
drag, startPoint x: 423, startPoint y: 129, endPoint x: 248, endPoint y: 126, distance: 175.1
click at [248, 126] on div "Refine By Collaboration Status: Collaboration Status All Faculty/Staff Collabor…" at bounding box center [609, 373] width 1154 height 579
click at [1093, 103] on button "Search" at bounding box center [1132, 125] width 79 height 44
radio input "true"
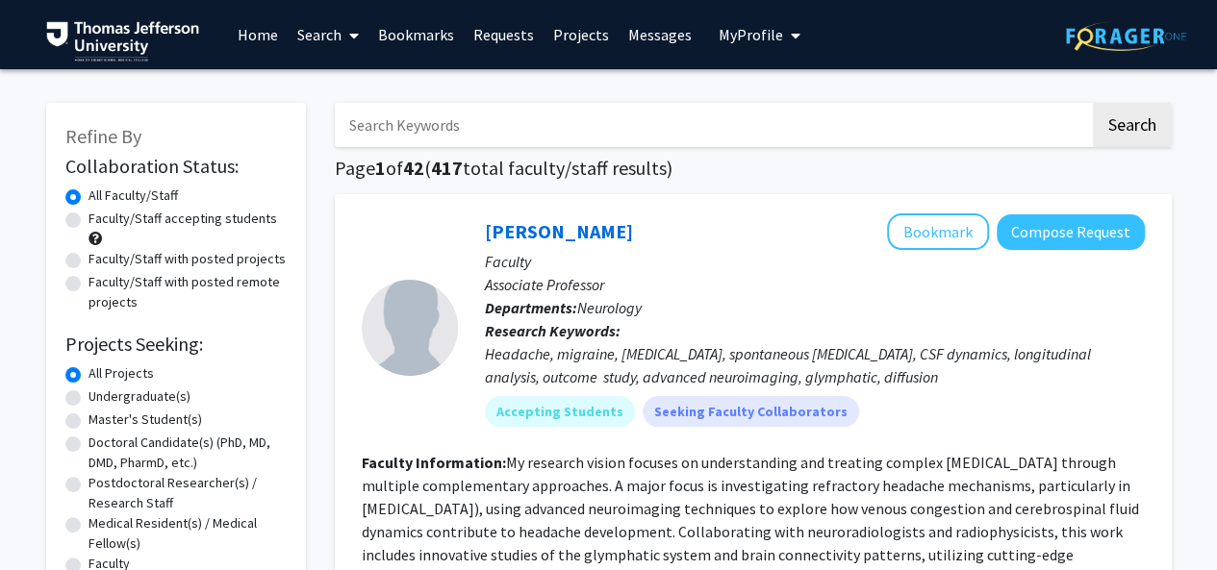
click at [88, 263] on label "Faculty/Staff with posted projects" at bounding box center [186, 259] width 197 height 20
click at [88, 262] on input "Faculty/Staff with posted projects" at bounding box center [94, 255] width 13 height 13
radio input "true"
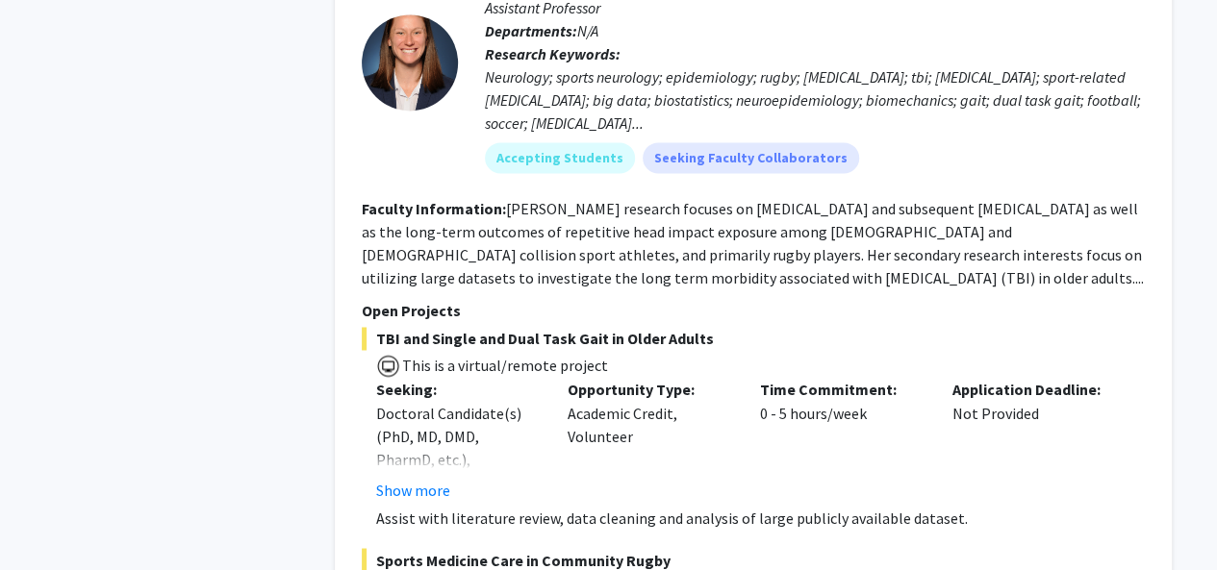
scroll to position [1443, 0]
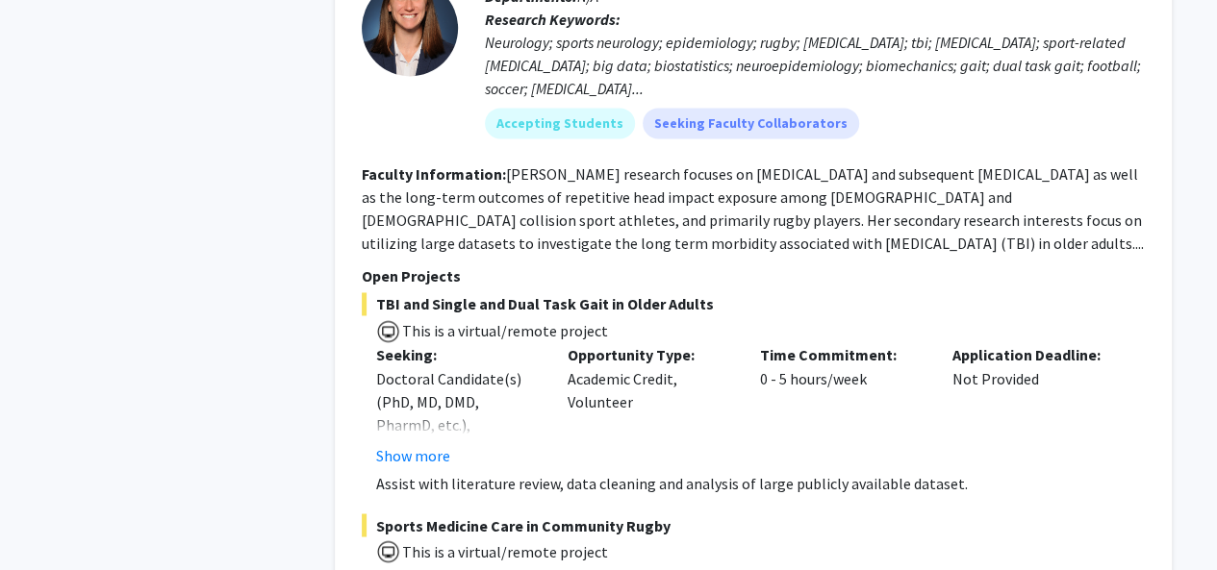
click at [652, 447] on div "Opportunity Type: Academic Credit, Volunteer" at bounding box center [649, 404] width 192 height 123
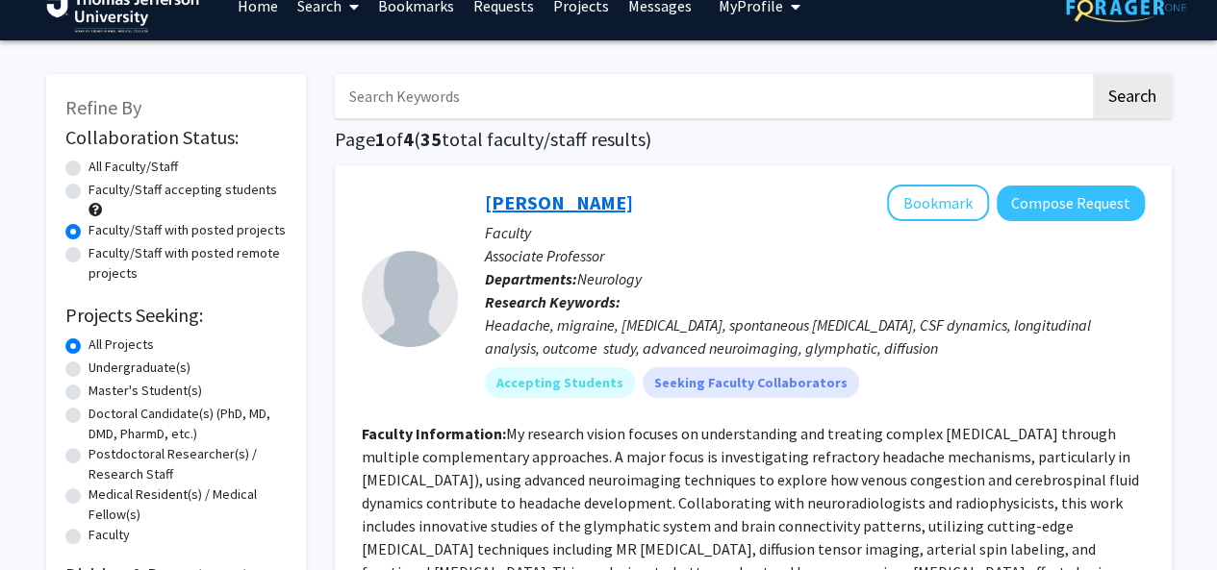
scroll to position [0, 0]
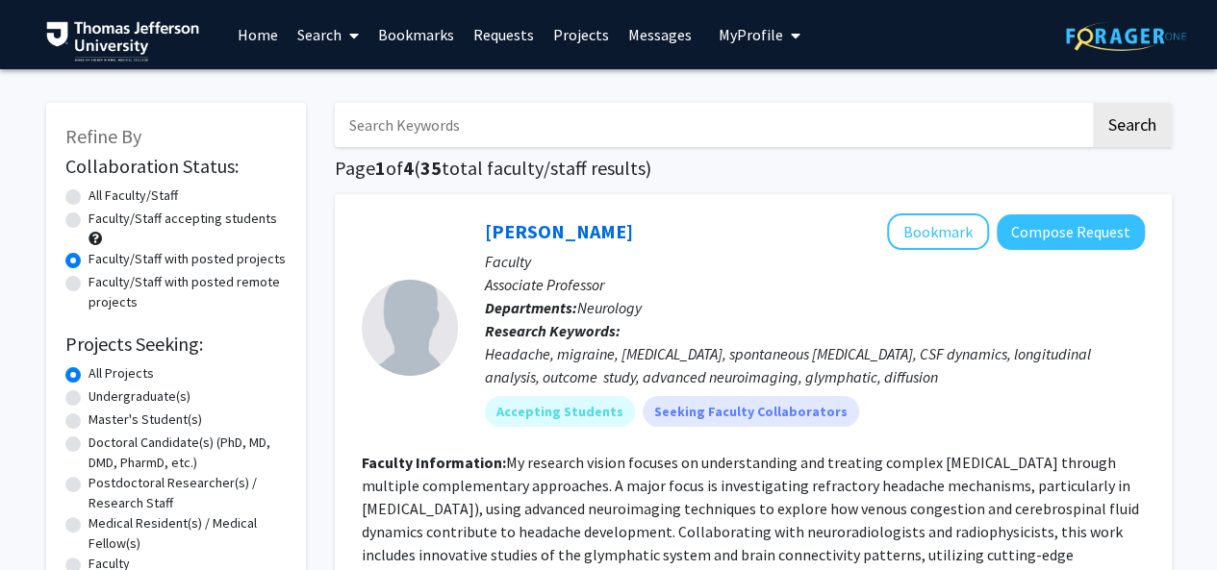
click at [508, 128] on input "Search Keywords" at bounding box center [712, 125] width 755 height 44
type input "[PERSON_NAME]"
click at [1093, 103] on button "Search" at bounding box center [1132, 125] width 79 height 44
radio input "true"
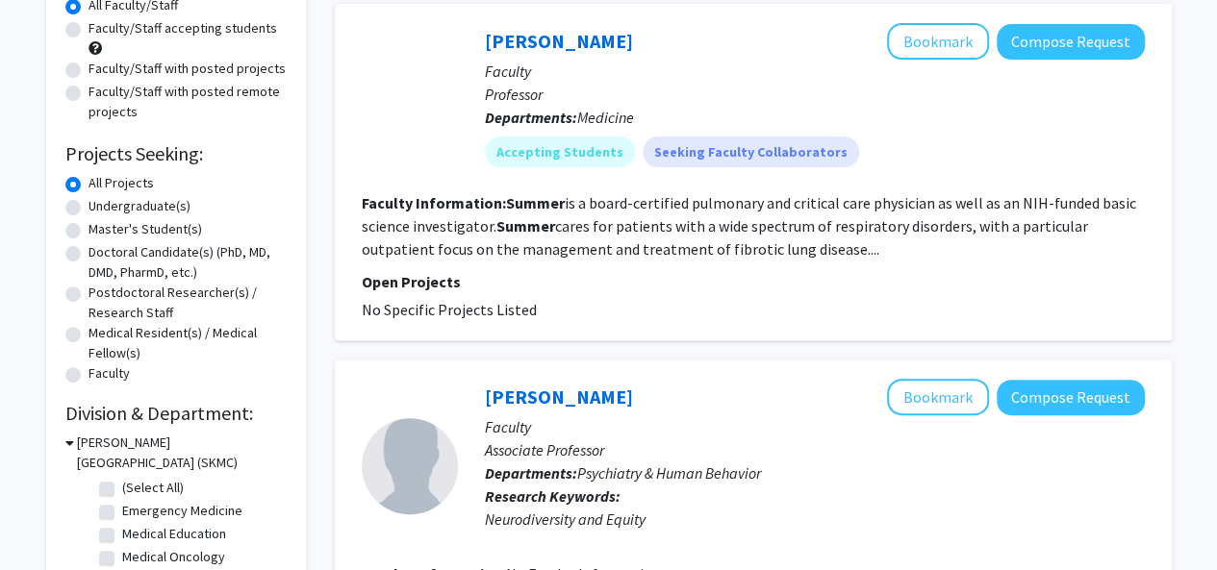
scroll to position [192, 0]
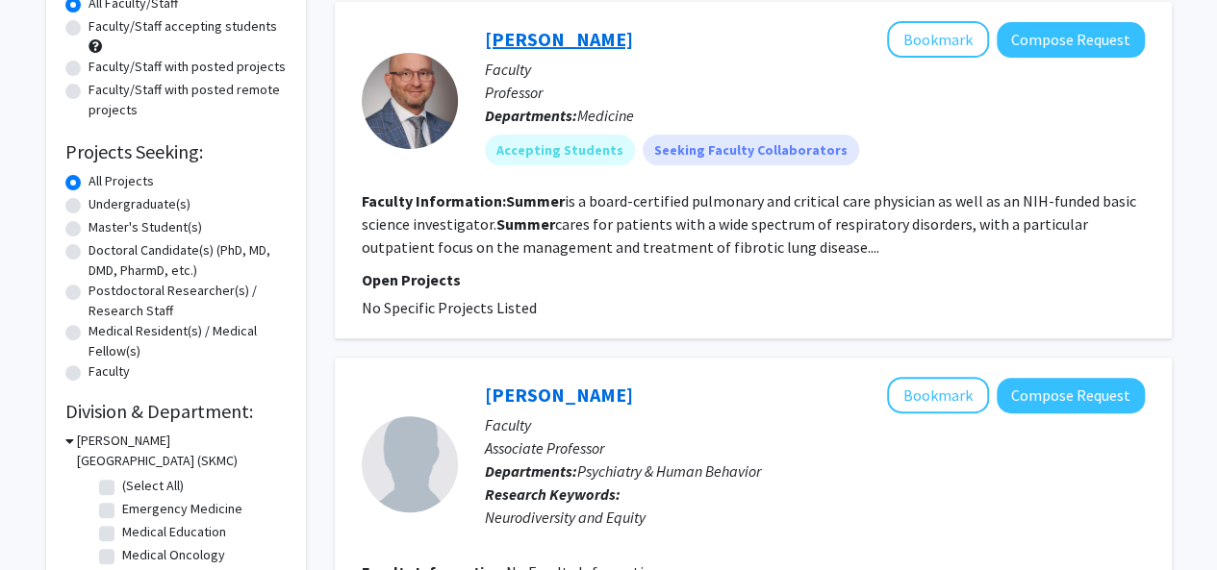
click at [514, 42] on link "[PERSON_NAME]" at bounding box center [559, 39] width 148 height 24
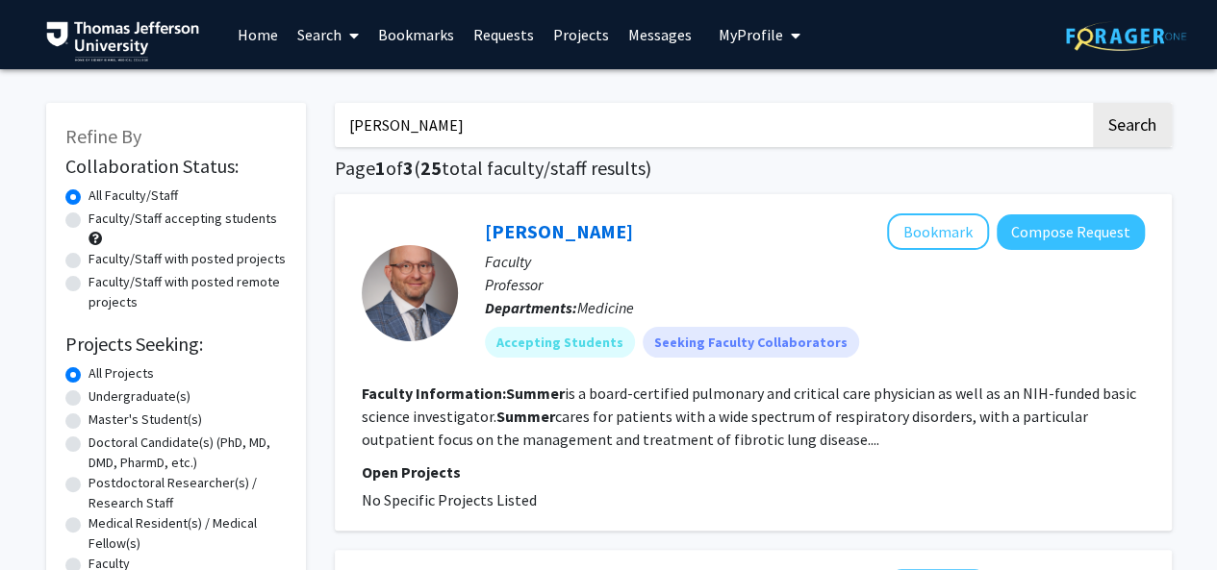
click at [507, 128] on input "[PERSON_NAME]" at bounding box center [712, 125] width 755 height 44
click at [507, 129] on input "[PERSON_NAME]" at bounding box center [712, 125] width 755 height 44
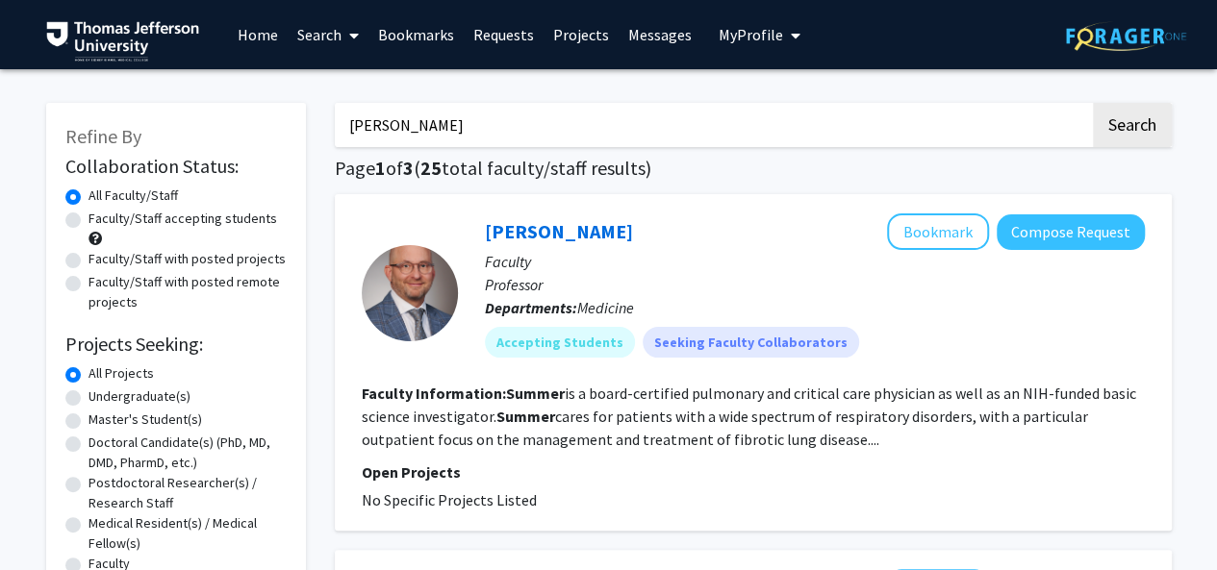
paste input "Peisong Ma"
type input "Peisong Ma"
click at [1093, 103] on button "Search" at bounding box center [1132, 125] width 79 height 44
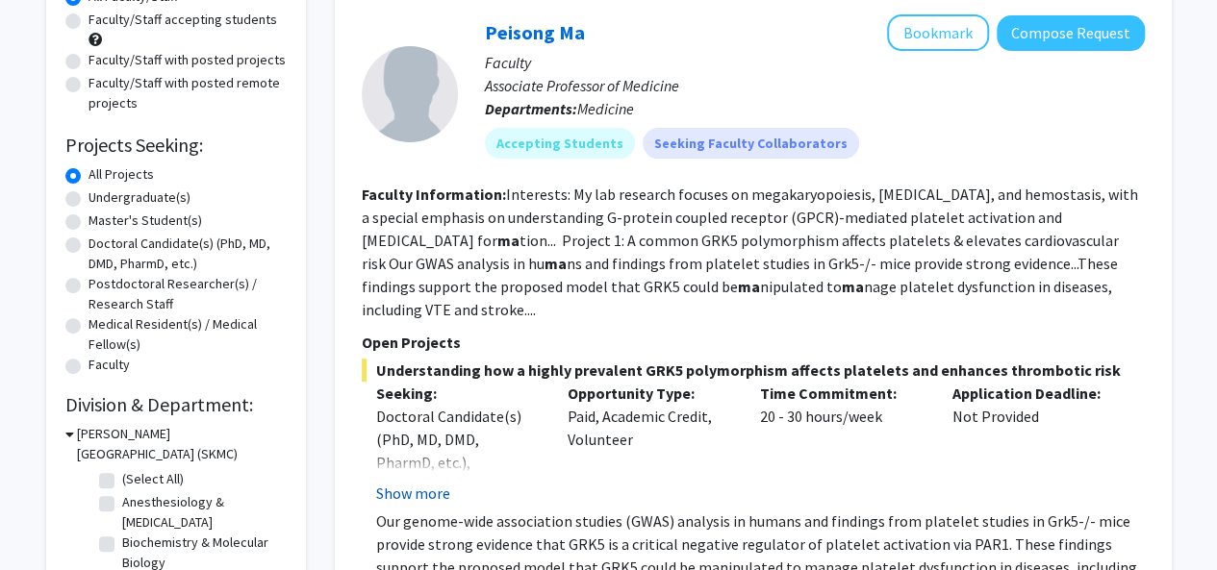
scroll to position [385, 0]
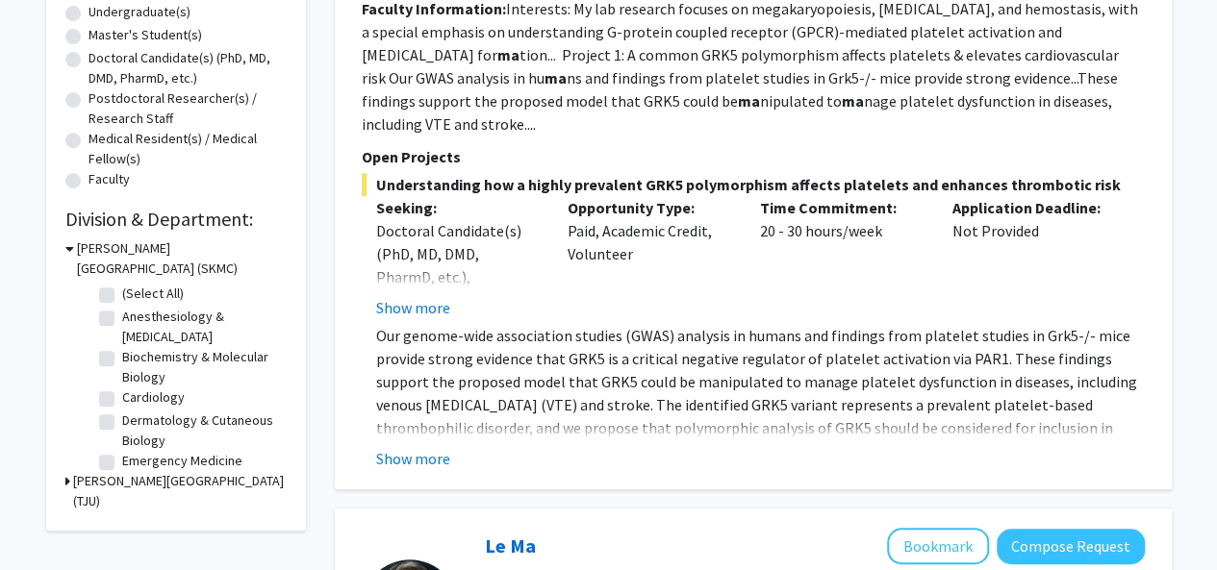
click at [417, 447] on button "Show more" at bounding box center [413, 458] width 74 height 23
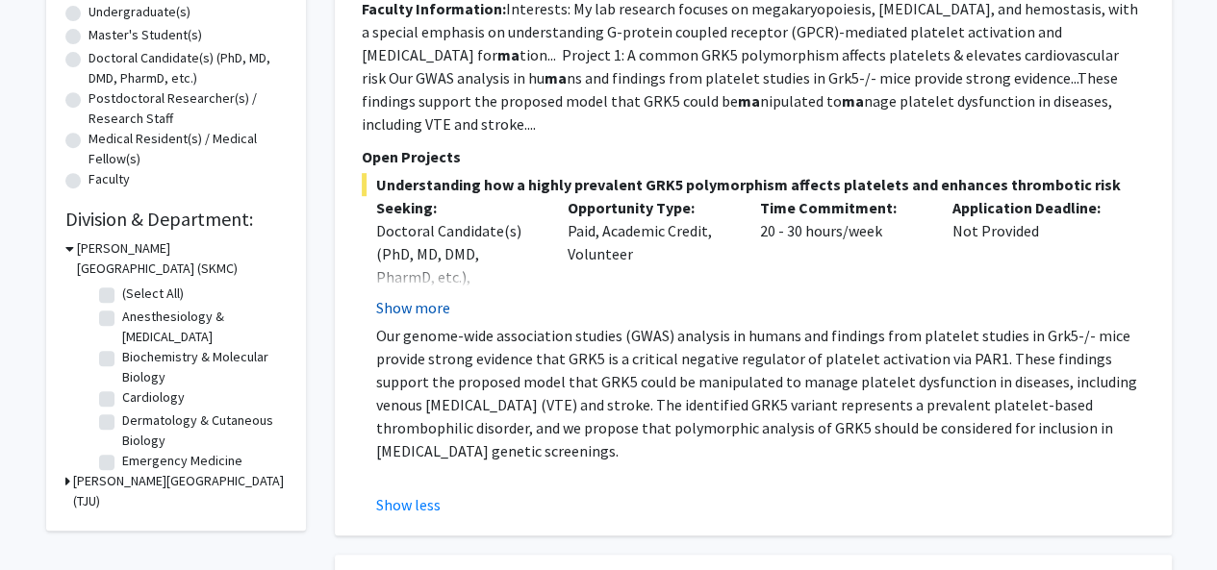
click at [398, 296] on button "Show more" at bounding box center [413, 307] width 74 height 23
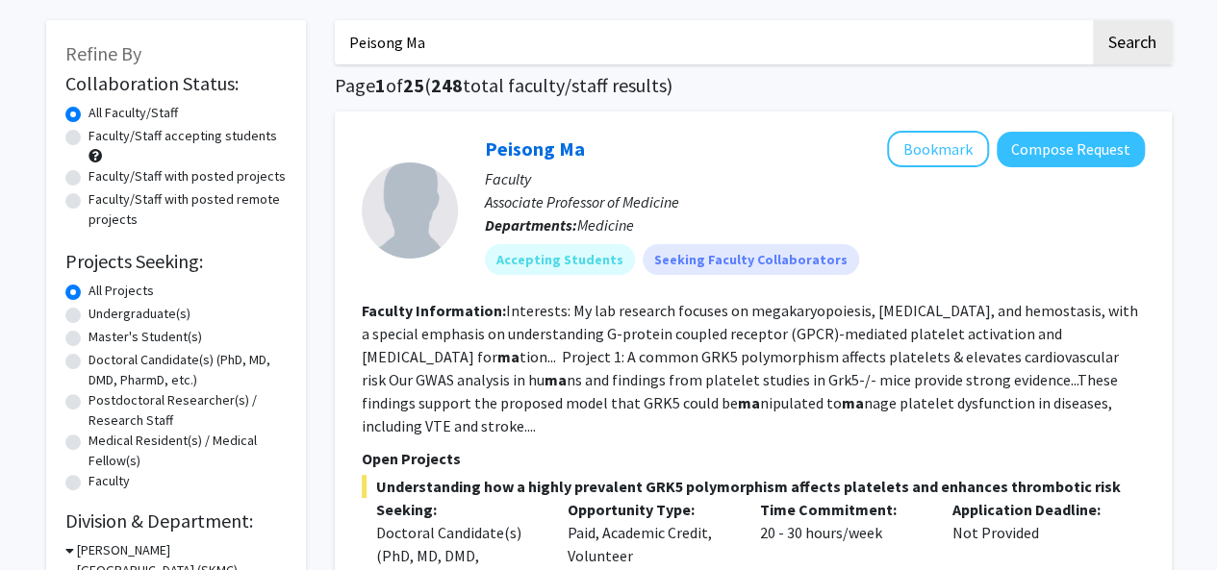
scroll to position [0, 0]
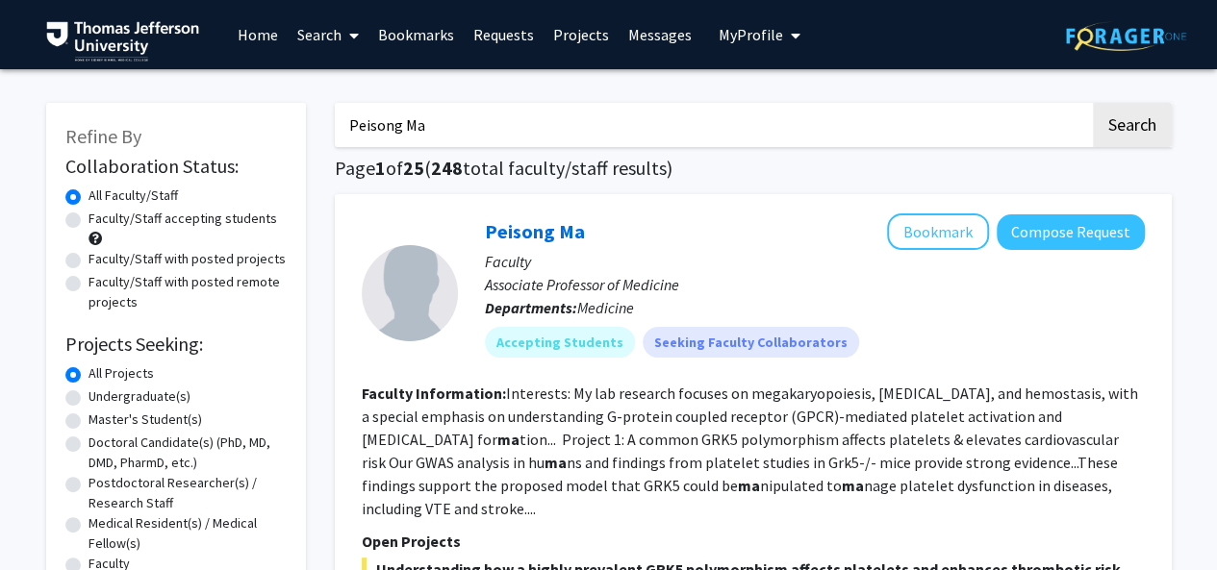
drag, startPoint x: 446, startPoint y: 128, endPoint x: 170, endPoint y: 127, distance: 276.0
click at [88, 259] on label "Faculty/Staff with posted projects" at bounding box center [186, 259] width 197 height 20
click at [88, 259] on input "Faculty/Staff with posted projects" at bounding box center [94, 255] width 13 height 13
radio input "true"
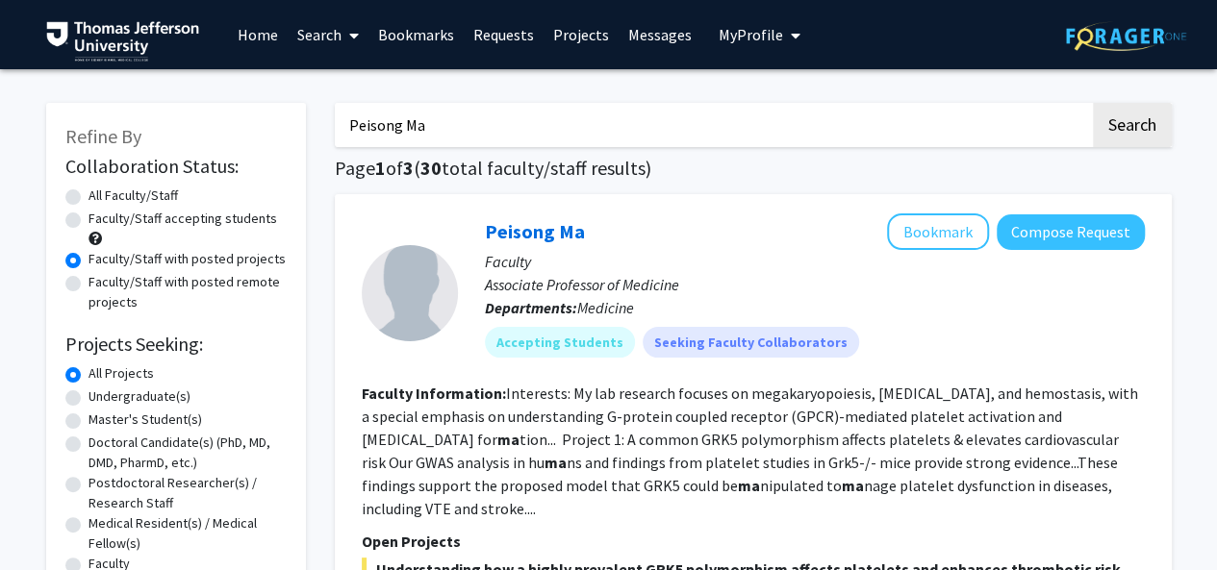
drag, startPoint x: 508, startPoint y: 134, endPoint x: 278, endPoint y: 153, distance: 230.7
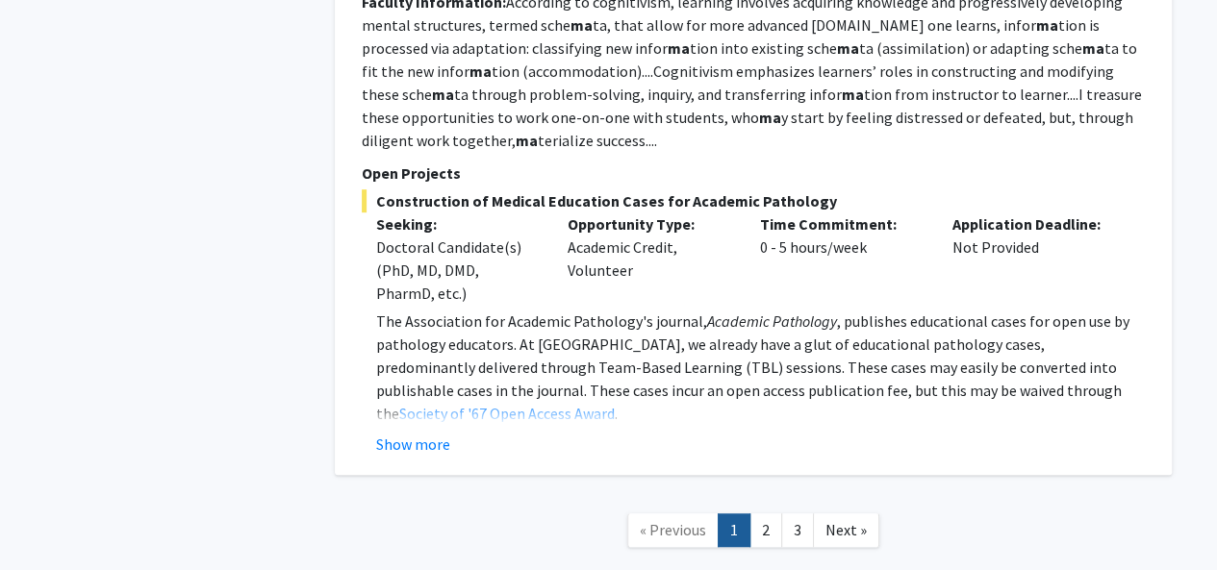
scroll to position [7671, 0]
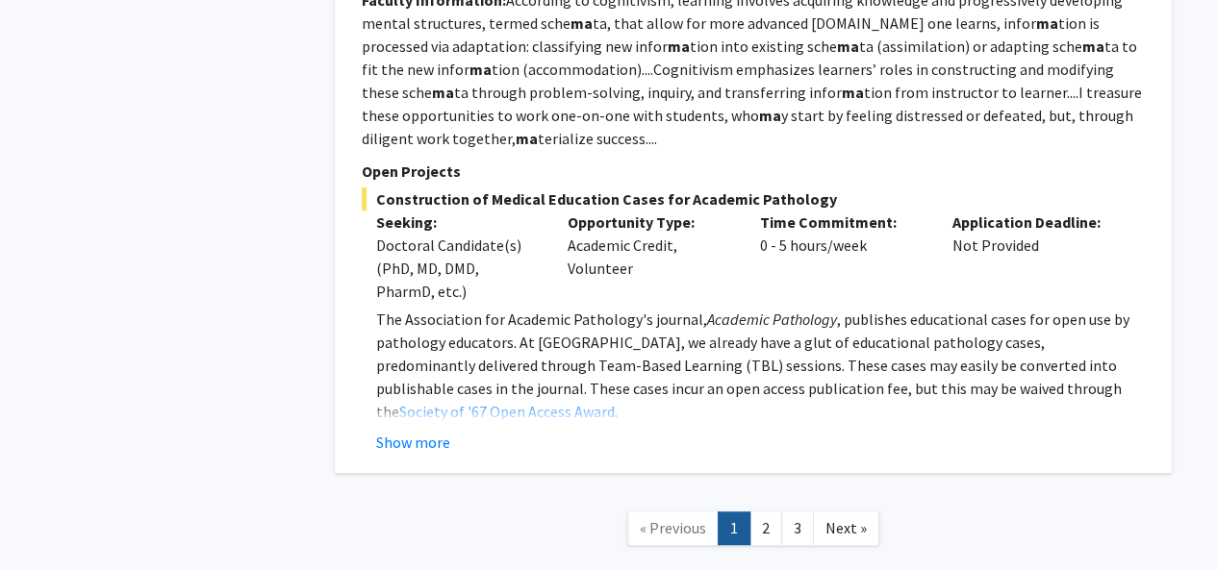
click at [768, 512] on link "2" at bounding box center [765, 529] width 33 height 34
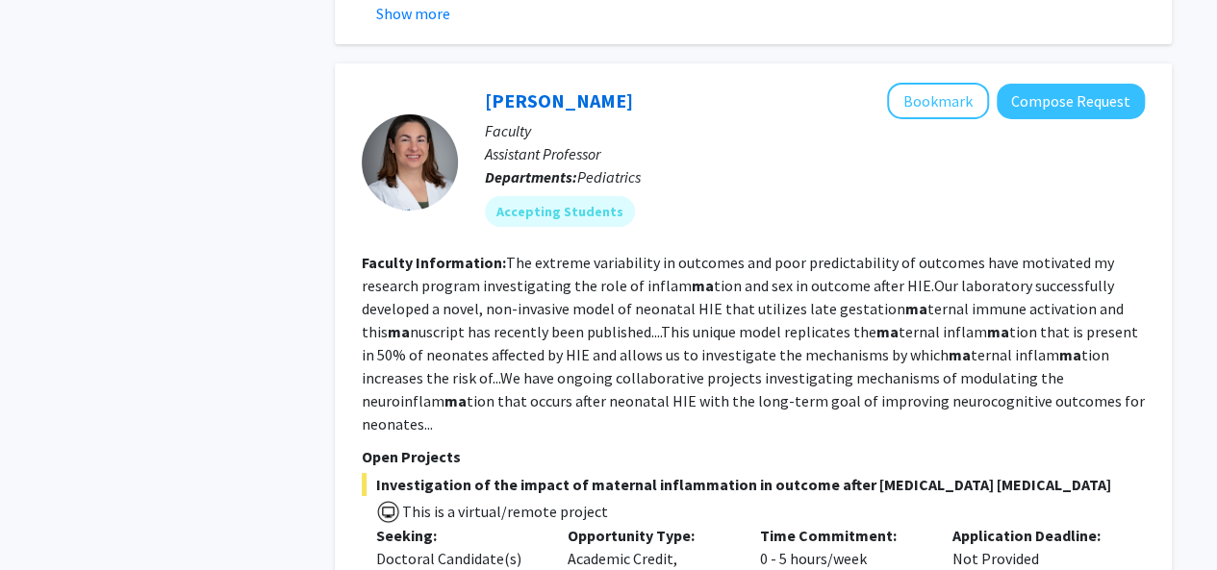
scroll to position [3304, 0]
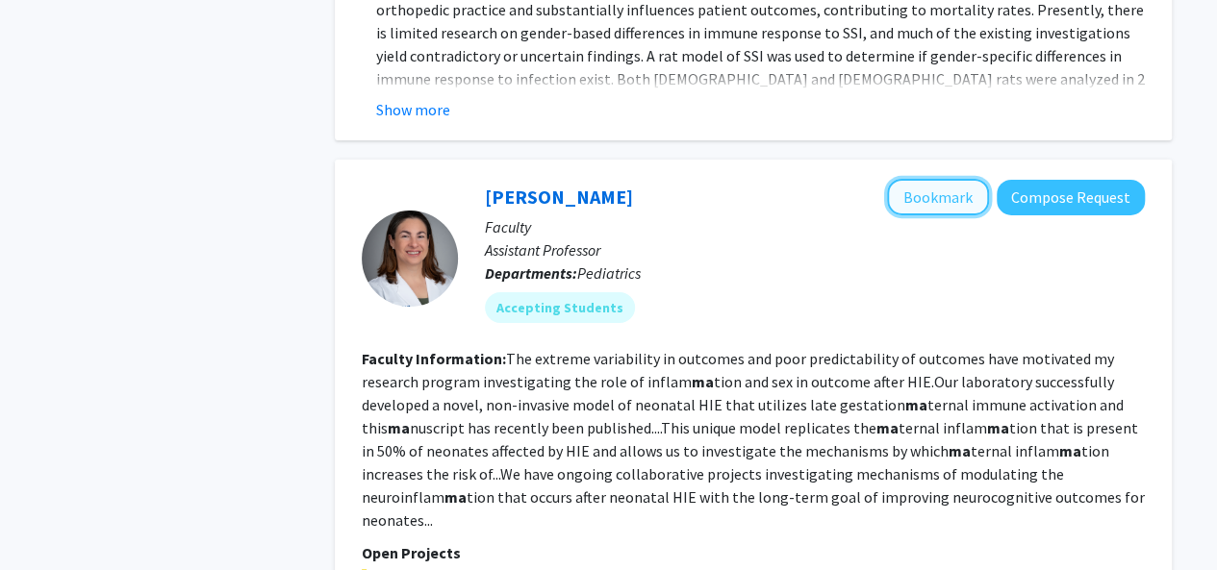
click at [905, 182] on button "Bookmark" at bounding box center [938, 197] width 102 height 37
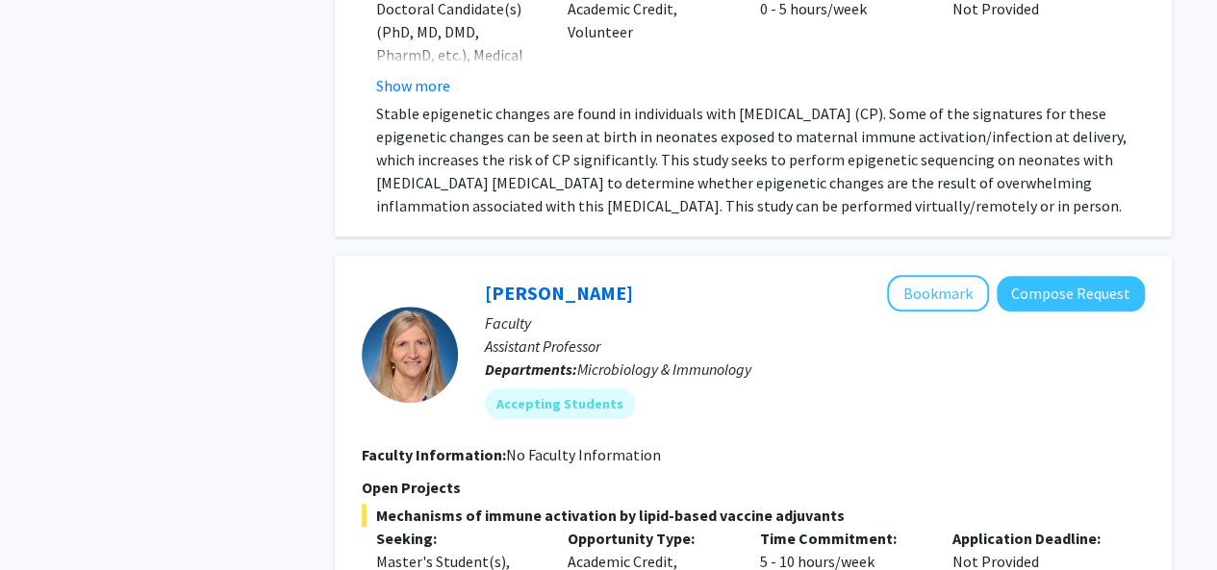
scroll to position [0, 0]
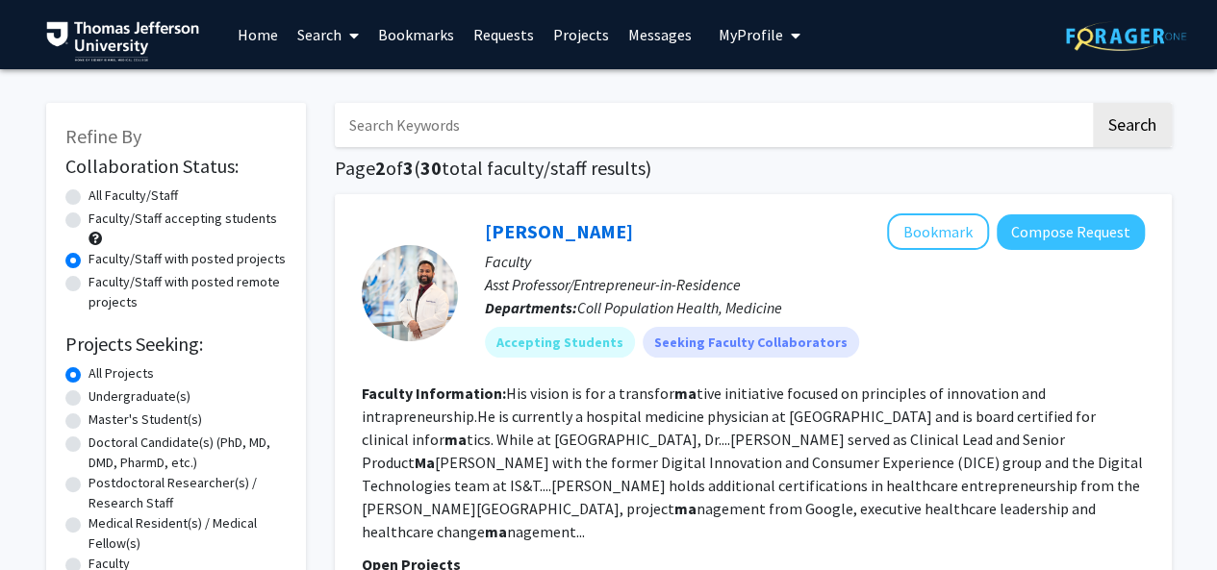
drag, startPoint x: 641, startPoint y: 128, endPoint x: 610, endPoint y: 120, distance: 31.7
click at [641, 128] on input "Search Keywords" at bounding box center [712, 125] width 755 height 44
type input "peisong ma"
click at [1093, 103] on button "Search" at bounding box center [1132, 125] width 79 height 44
radio input "true"
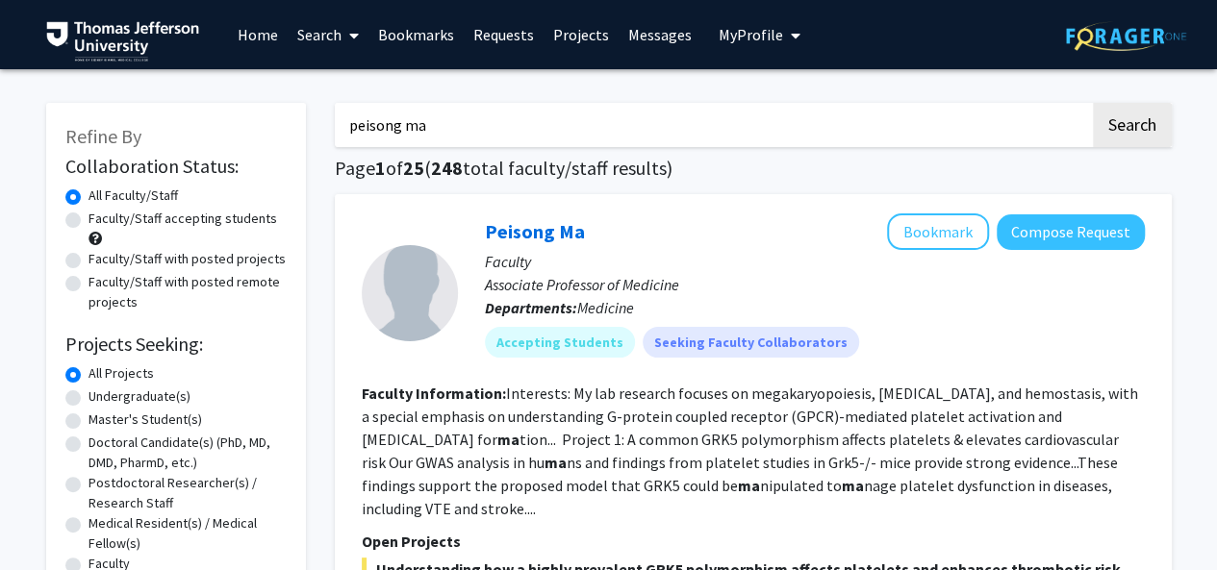
click at [887, 247] on div "Peisong Ma Bookmark Compose Request" at bounding box center [815, 232] width 660 height 37
click at [911, 239] on button "Bookmark" at bounding box center [938, 232] width 102 height 37
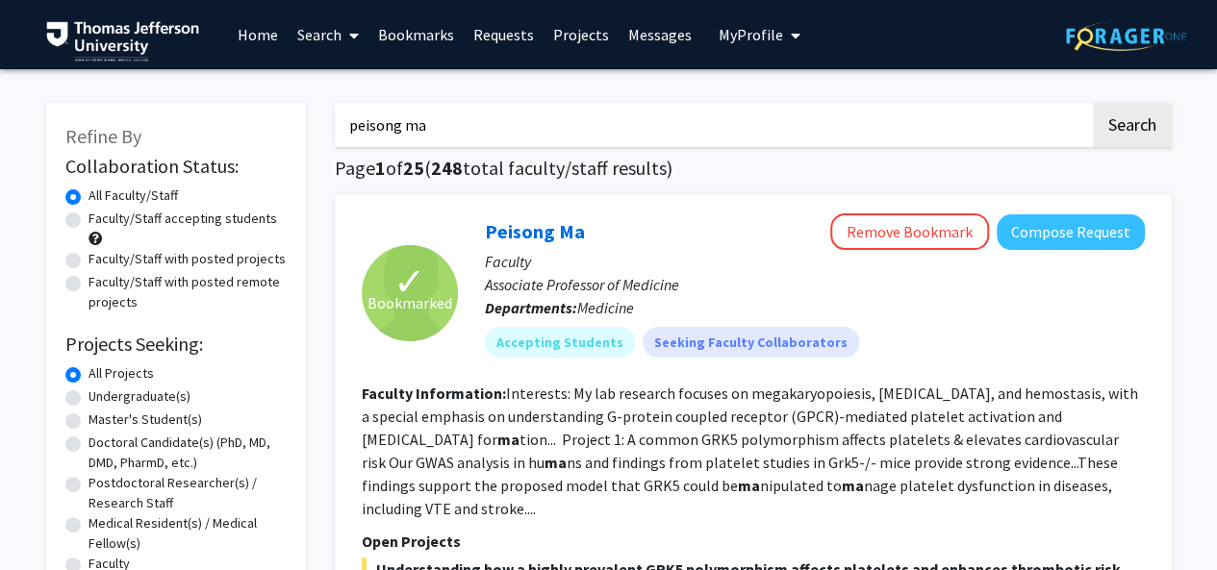
drag, startPoint x: 506, startPoint y: 124, endPoint x: 294, endPoint y: 121, distance: 211.6
type input "[PERSON_NAME]"
click at [1093, 103] on button "Search" at bounding box center [1132, 125] width 79 height 44
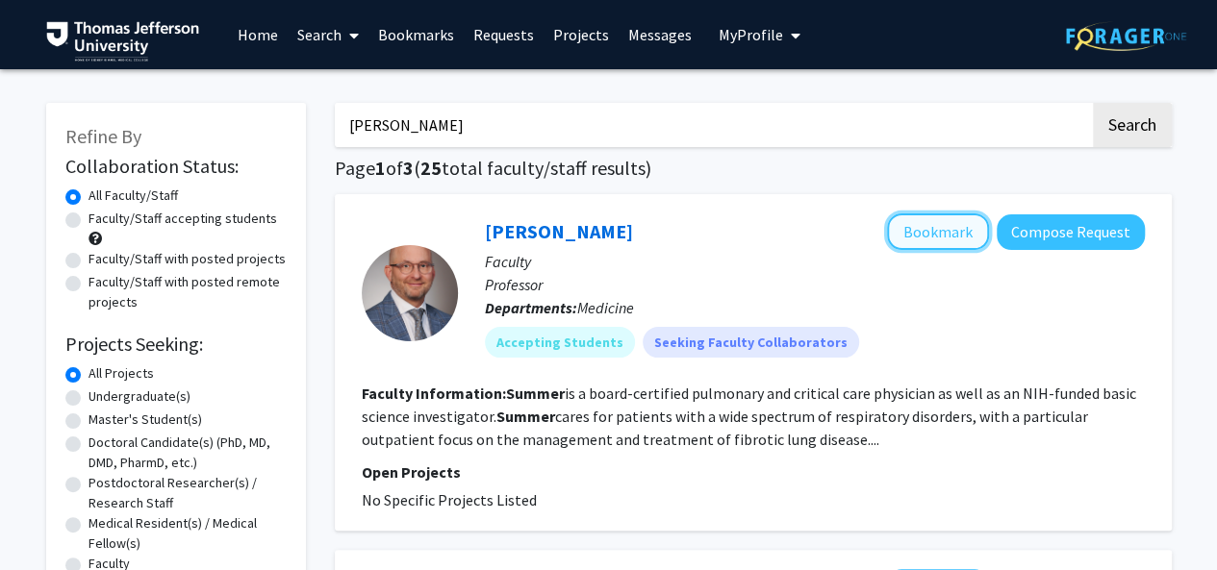
click at [949, 236] on button "Bookmark" at bounding box center [938, 232] width 102 height 37
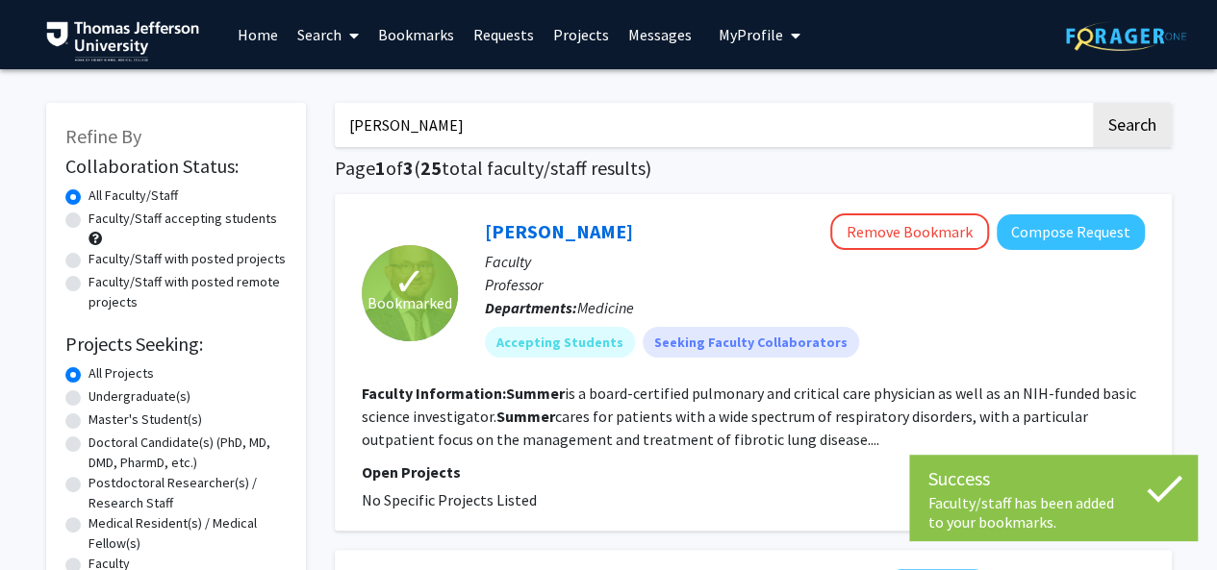
click at [564, 140] on input "[PERSON_NAME]" at bounding box center [712, 125] width 755 height 44
click at [556, 133] on input "[PERSON_NAME]" at bounding box center [712, 125] width 755 height 44
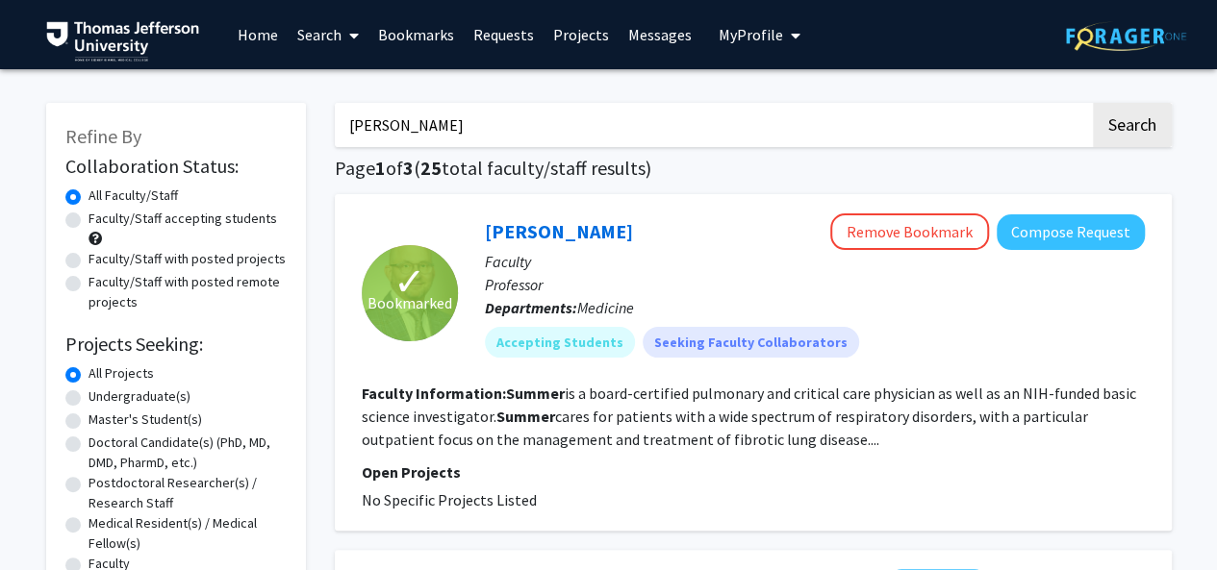
click at [1093, 103] on button "Search" at bounding box center [1132, 125] width 79 height 44
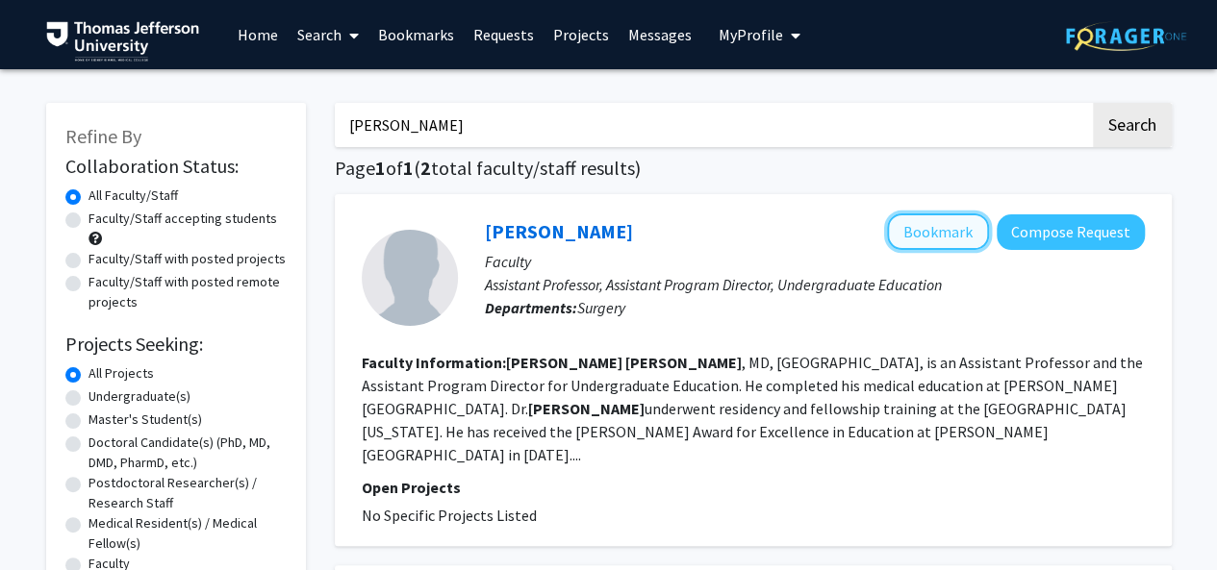
click at [951, 228] on button "Bookmark" at bounding box center [938, 232] width 102 height 37
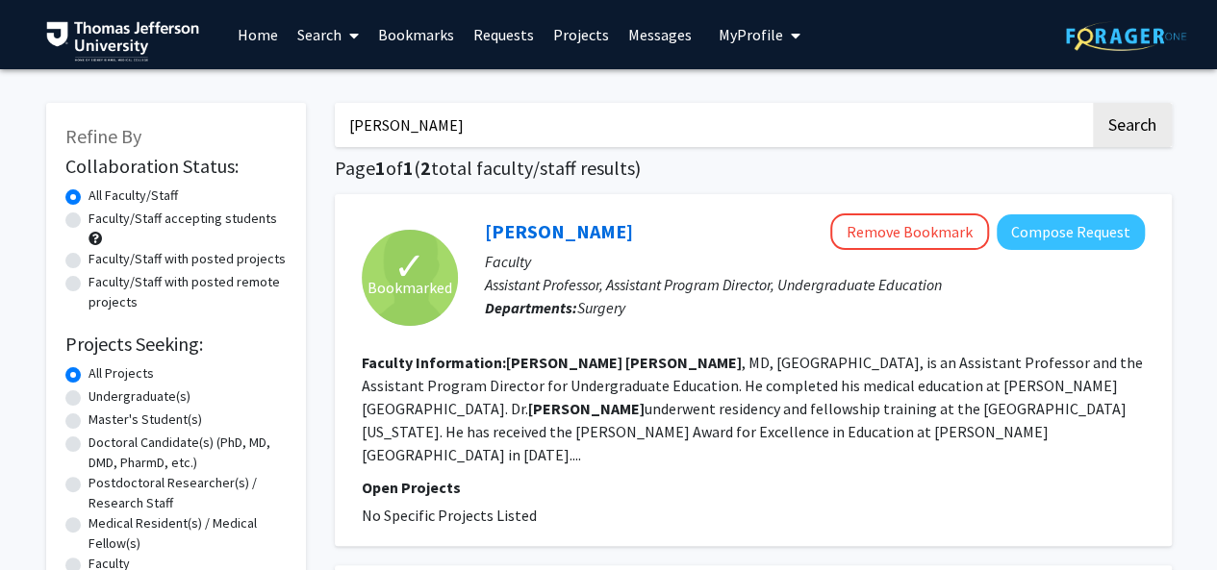
click at [532, 134] on input "[PERSON_NAME]" at bounding box center [712, 125] width 755 height 44
type input "vitali"
click at [1093, 103] on button "Search" at bounding box center [1132, 125] width 79 height 44
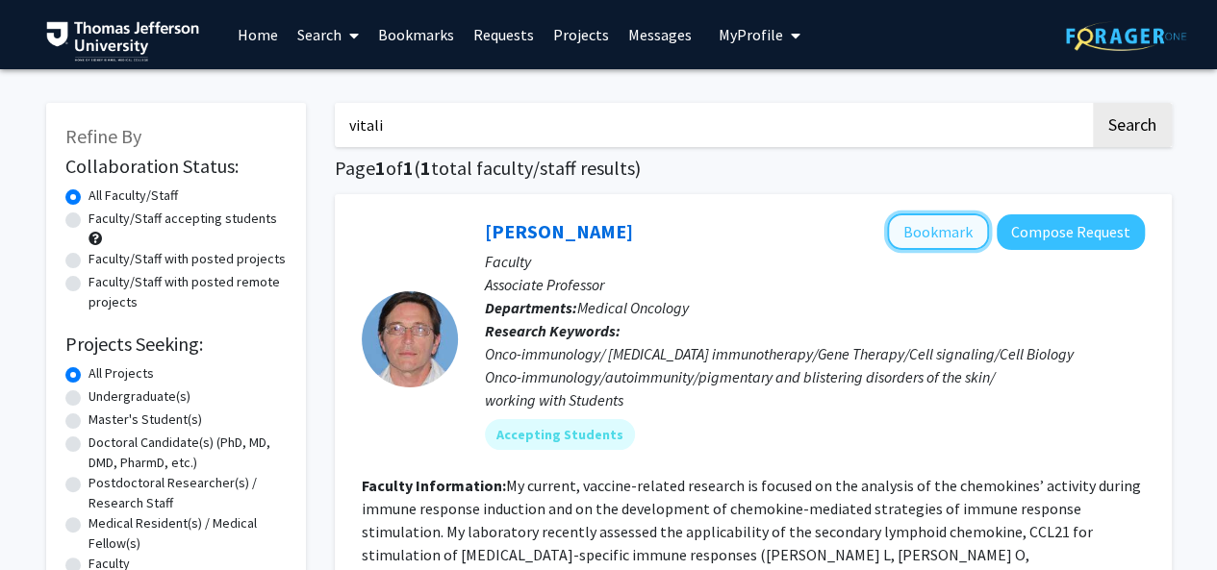
click at [908, 230] on button "Bookmark" at bounding box center [938, 232] width 102 height 37
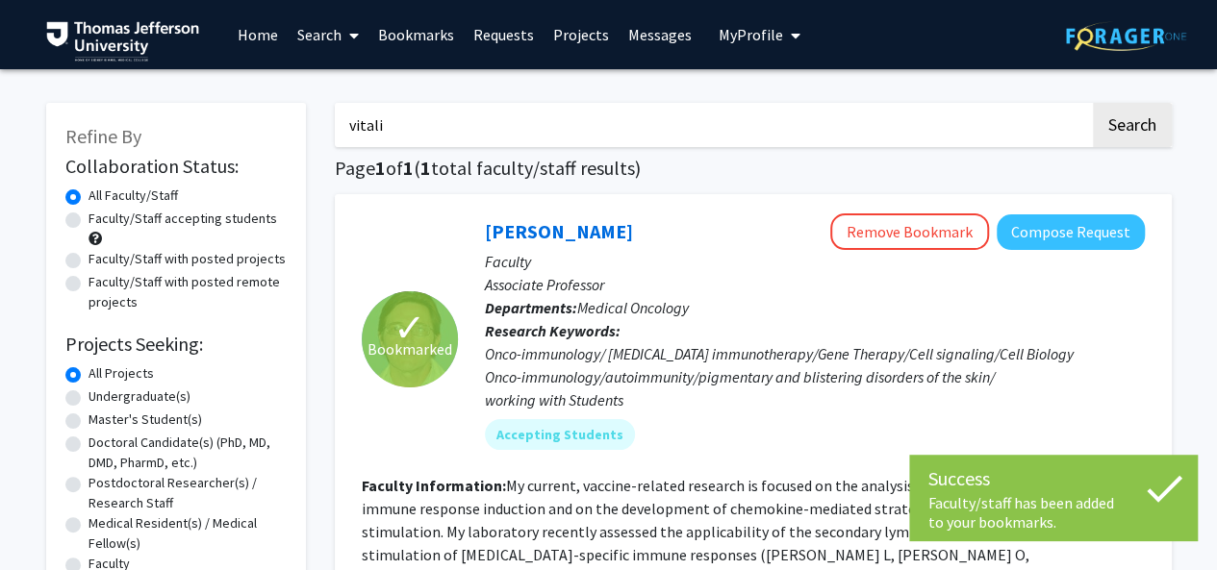
click at [88, 224] on label "Faculty/Staff accepting students" at bounding box center [182, 219] width 189 height 20
click at [88, 221] on input "Faculty/Staff accepting students" at bounding box center [94, 215] width 13 height 13
radio input "true"
click at [88, 257] on label "Faculty/Staff with posted projects" at bounding box center [186, 259] width 197 height 20
click at [88, 257] on input "Faculty/Staff with posted projects" at bounding box center [94, 255] width 13 height 13
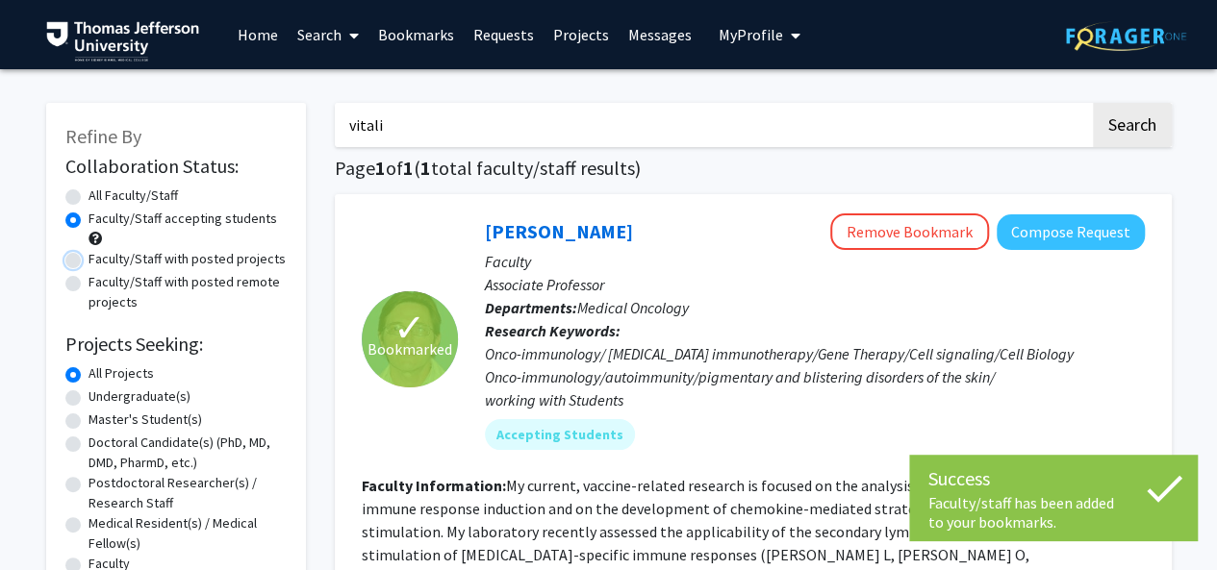
radio input "true"
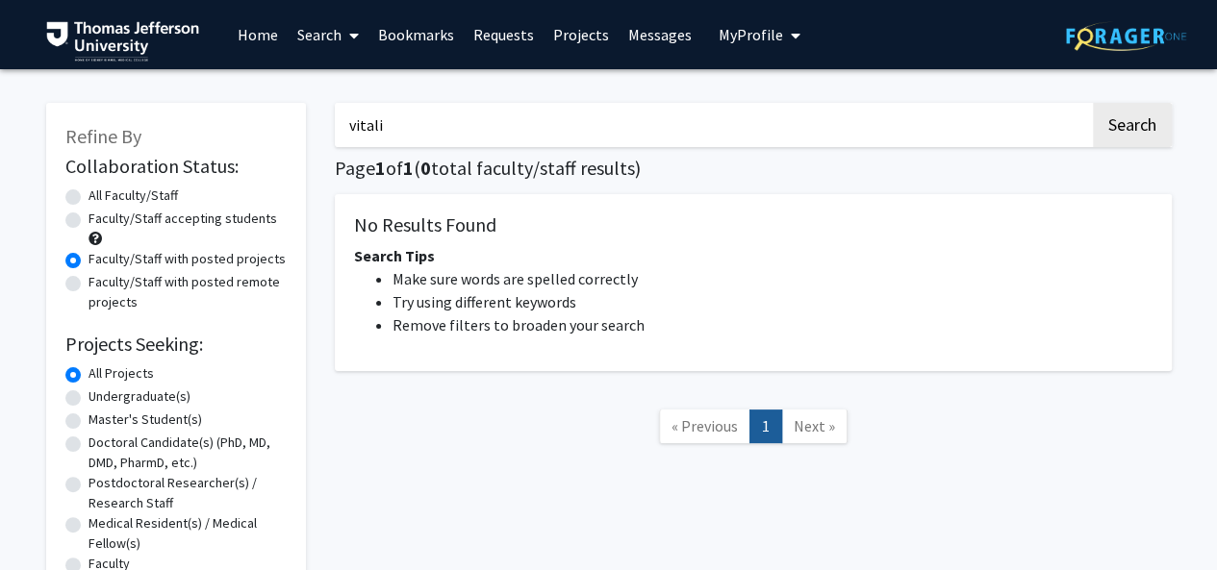
drag, startPoint x: 458, startPoint y: 128, endPoint x: 310, endPoint y: 157, distance: 150.9
click at [314, 155] on div "Refine By Collaboration Status: Collaboration Status All Faculty/Staff Collabor…" at bounding box center [609, 373] width 1154 height 579
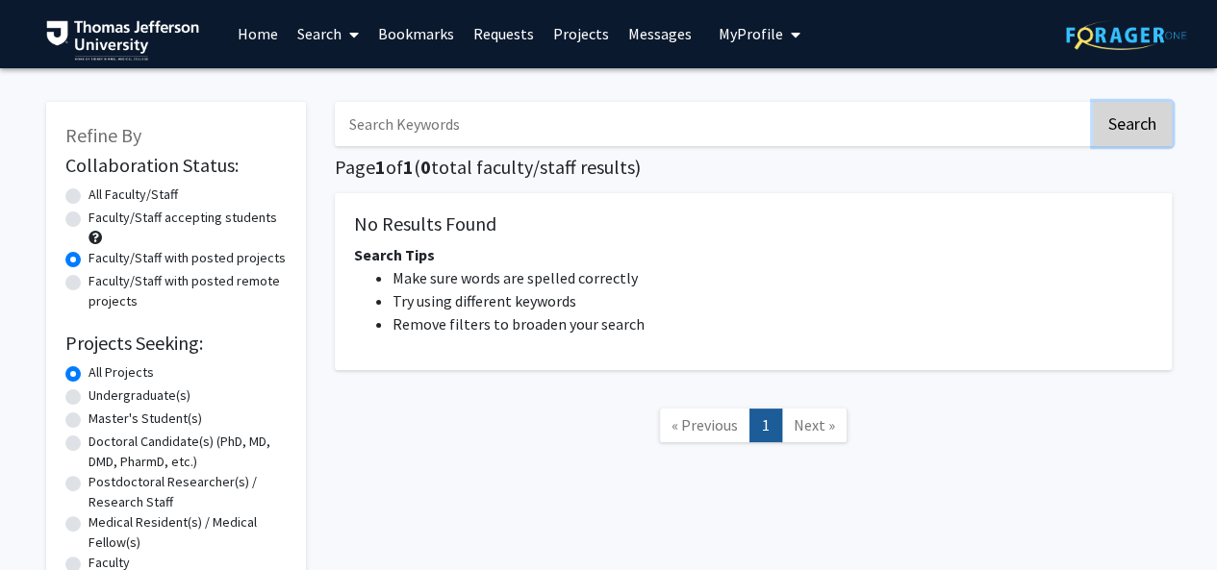
click at [1130, 113] on button "Search" at bounding box center [1132, 124] width 79 height 44
radio input "true"
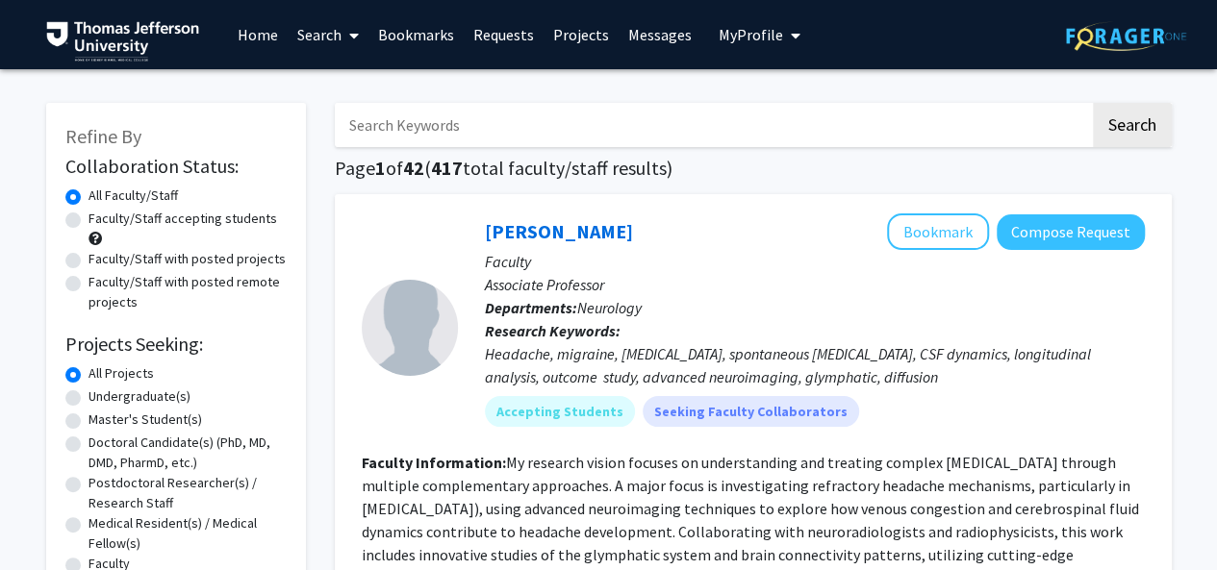
click at [88, 263] on label "Faculty/Staff with posted projects" at bounding box center [186, 259] width 197 height 20
click at [88, 262] on input "Faculty/Staff with posted projects" at bounding box center [94, 255] width 13 height 13
radio input "true"
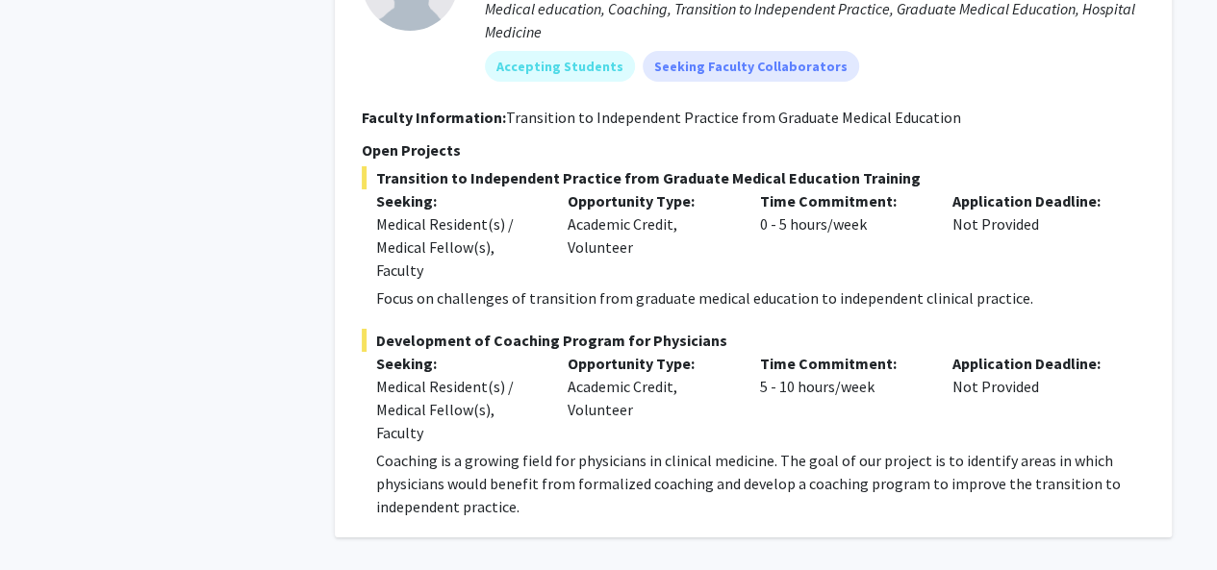
scroll to position [14496, 0]
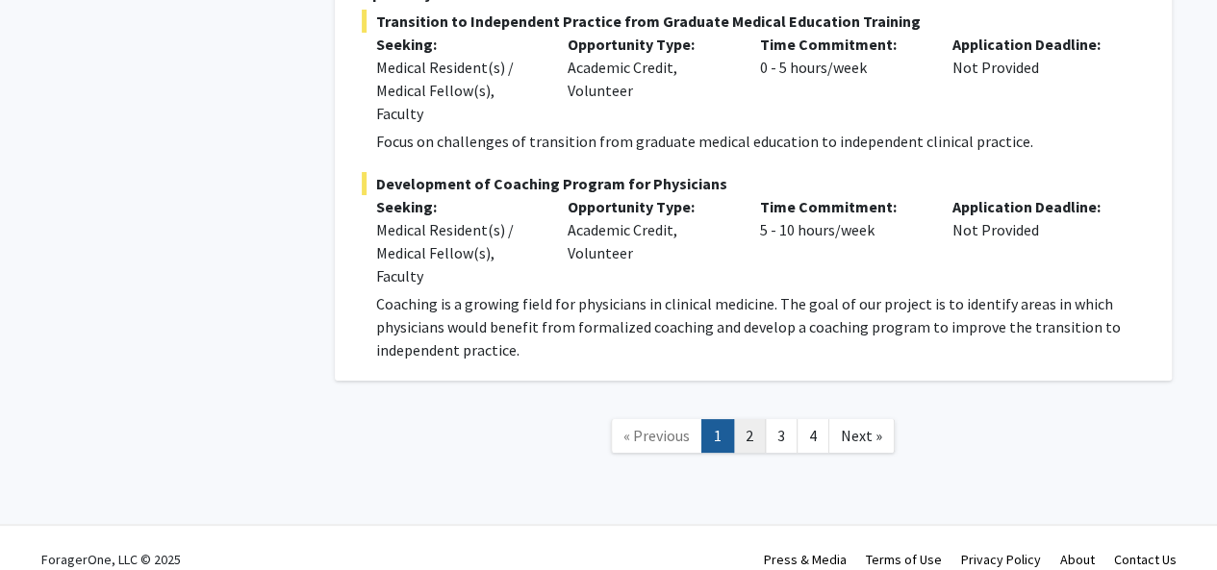
click at [741, 419] on link "2" at bounding box center [749, 436] width 33 height 34
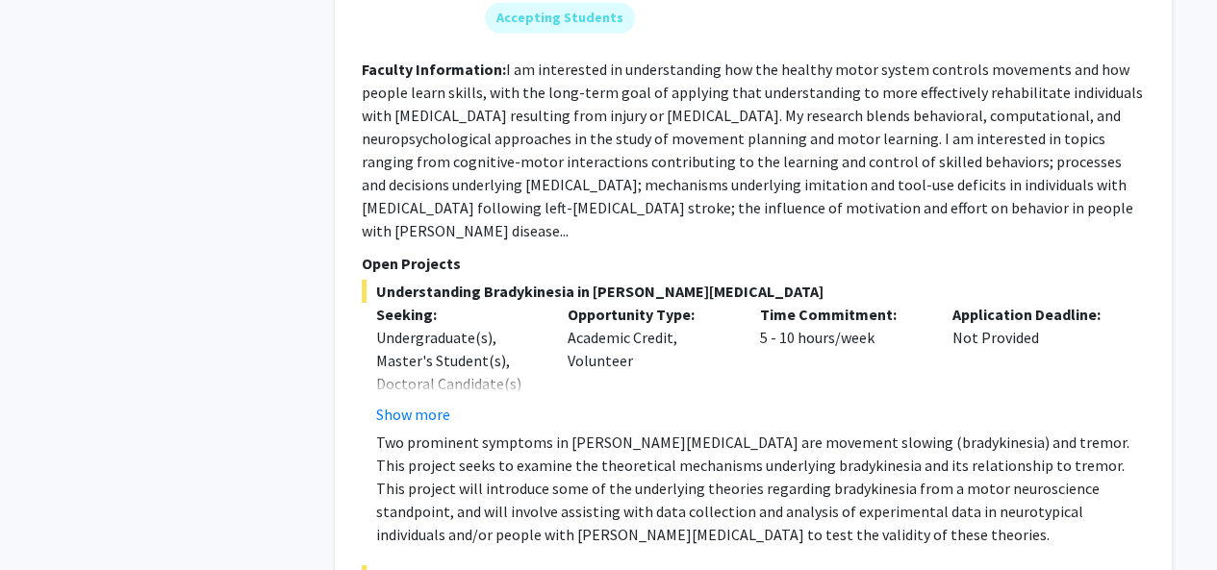
scroll to position [3038, 0]
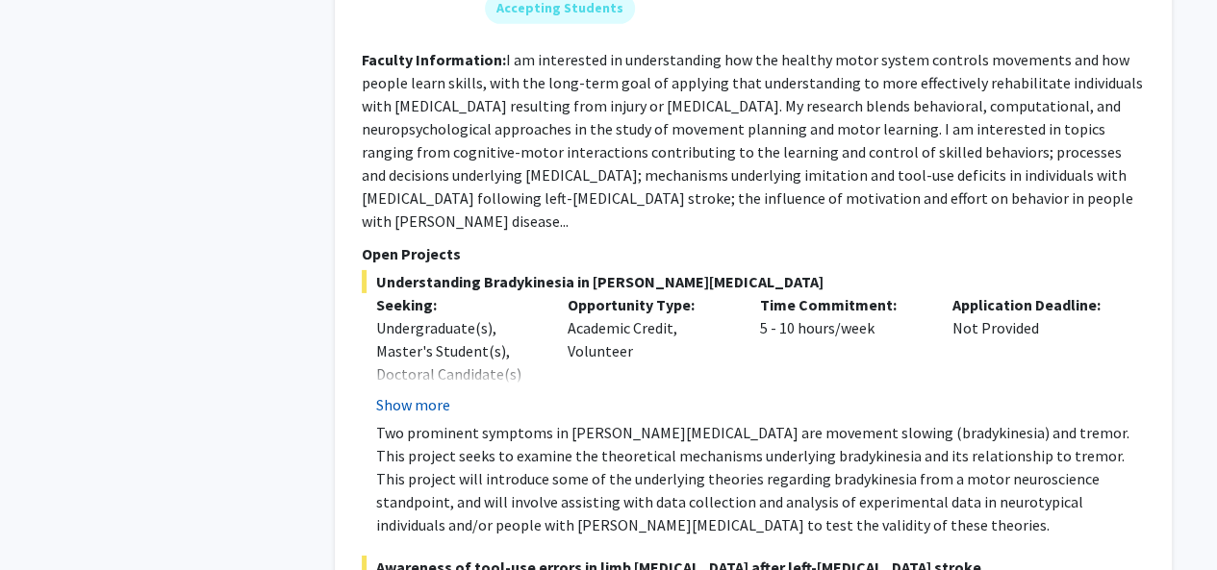
click at [394, 393] on button "Show more" at bounding box center [413, 404] width 74 height 23
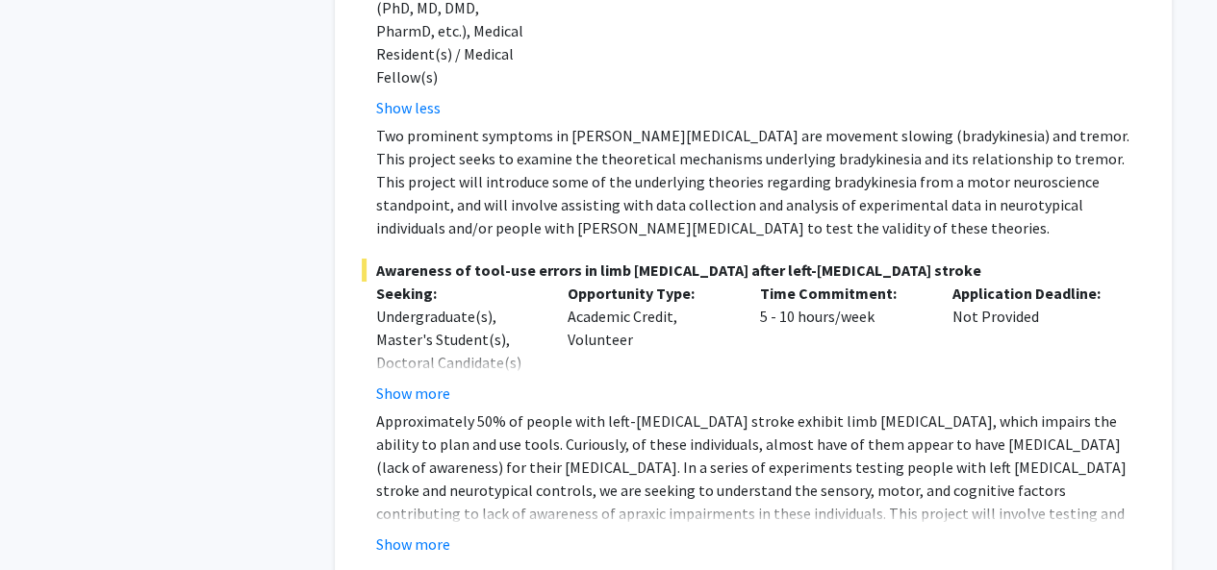
scroll to position [3429, 0]
click at [412, 381] on button "Show more" at bounding box center [413, 392] width 74 height 23
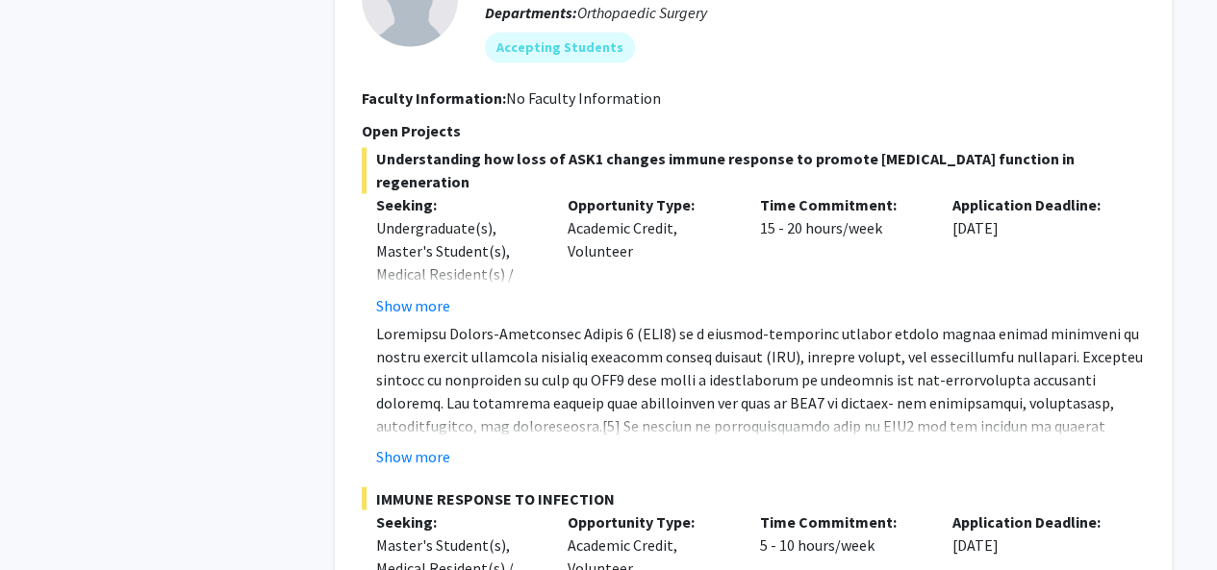
scroll to position [5182, 0]
click at [397, 443] on button "Show more" at bounding box center [413, 454] width 74 height 23
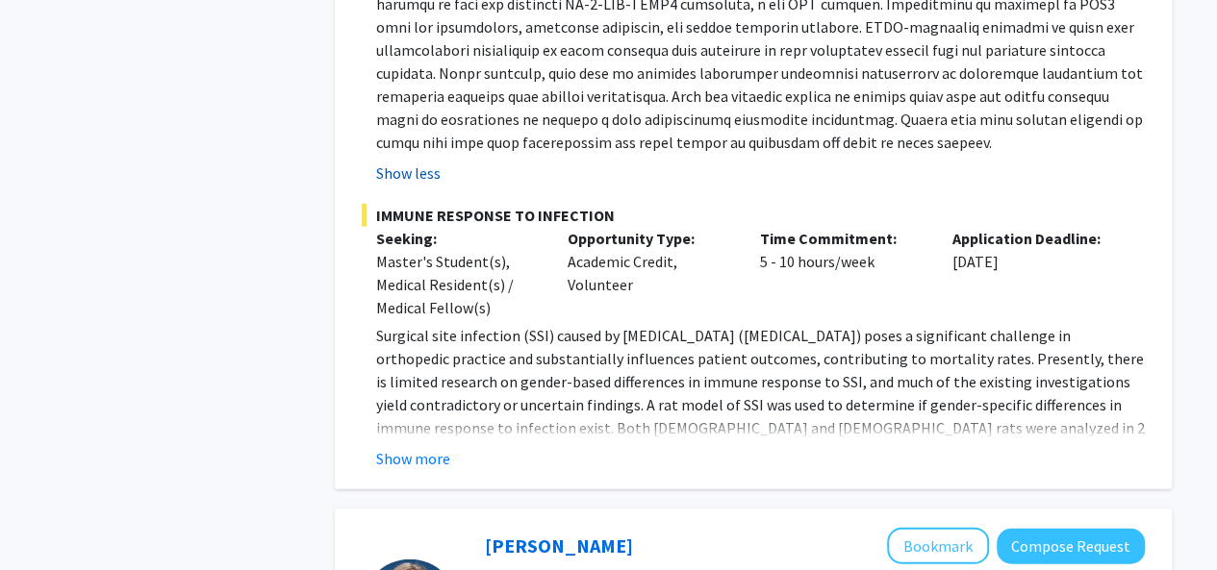
scroll to position [5880, 0]
click at [394, 446] on button "Show more" at bounding box center [413, 457] width 74 height 23
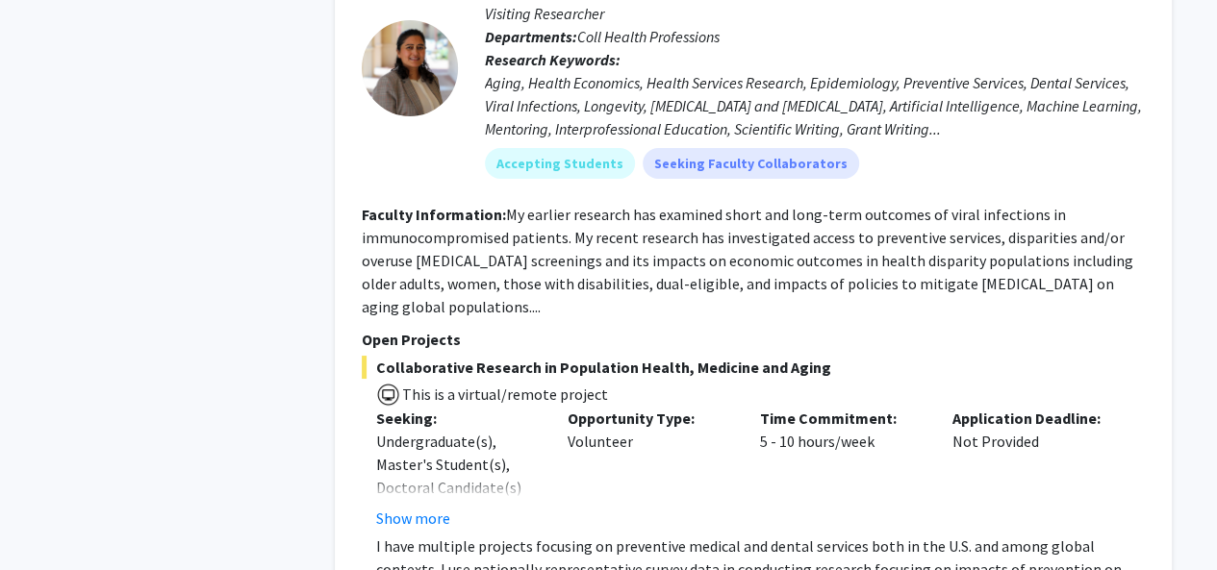
scroll to position [7218, 0]
click at [385, 508] on button "Show more" at bounding box center [413, 519] width 74 height 23
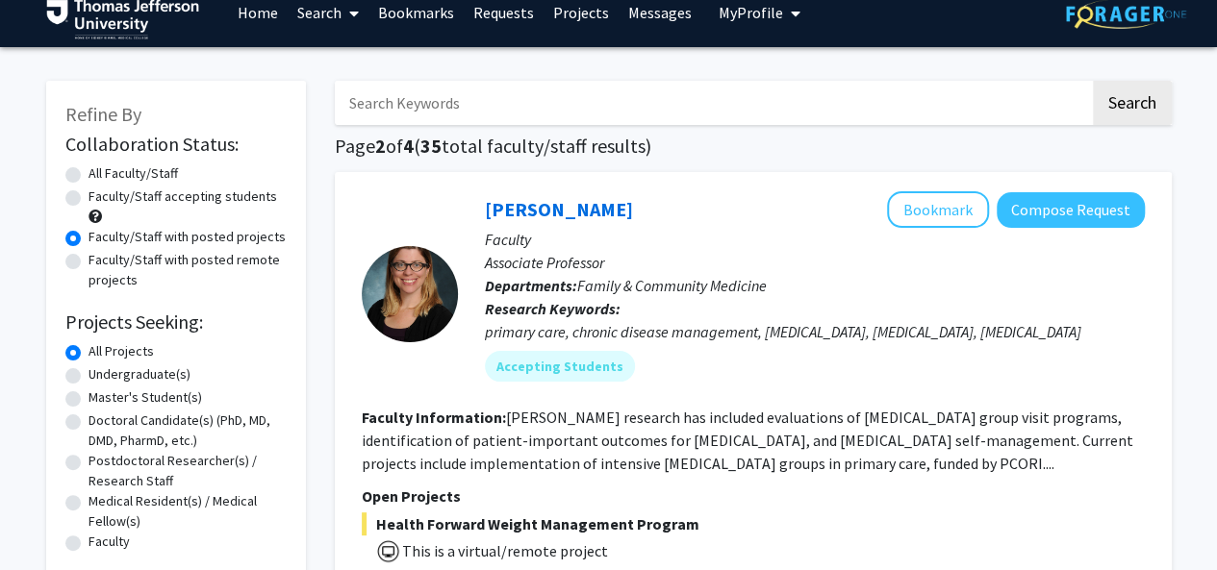
scroll to position [31, 0]
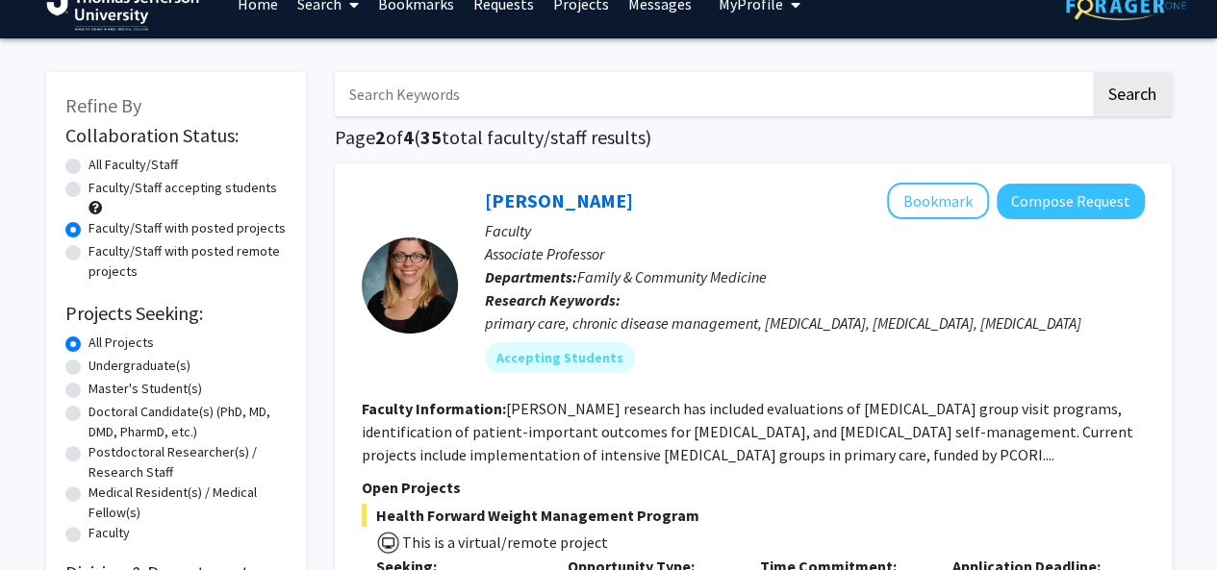
click at [88, 395] on label "Master's Student(s)" at bounding box center [144, 389] width 113 height 20
click at [88, 391] on input "Master's Student(s)" at bounding box center [94, 385] width 13 height 13
radio input "true"
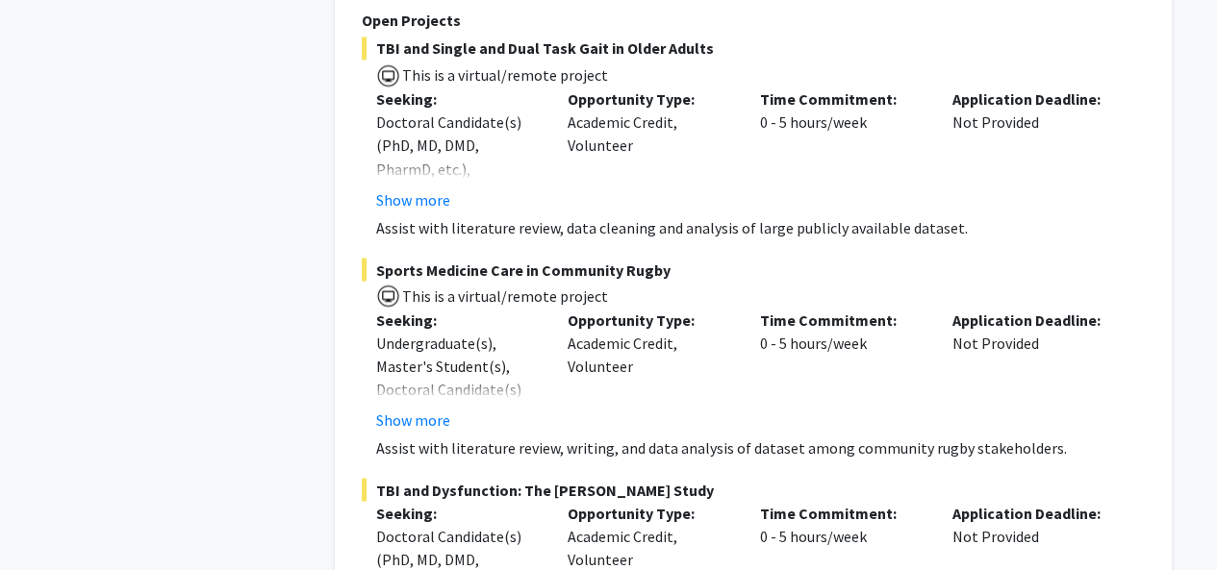
scroll to position [1709, 0]
